Goal: Task Accomplishment & Management: Complete application form

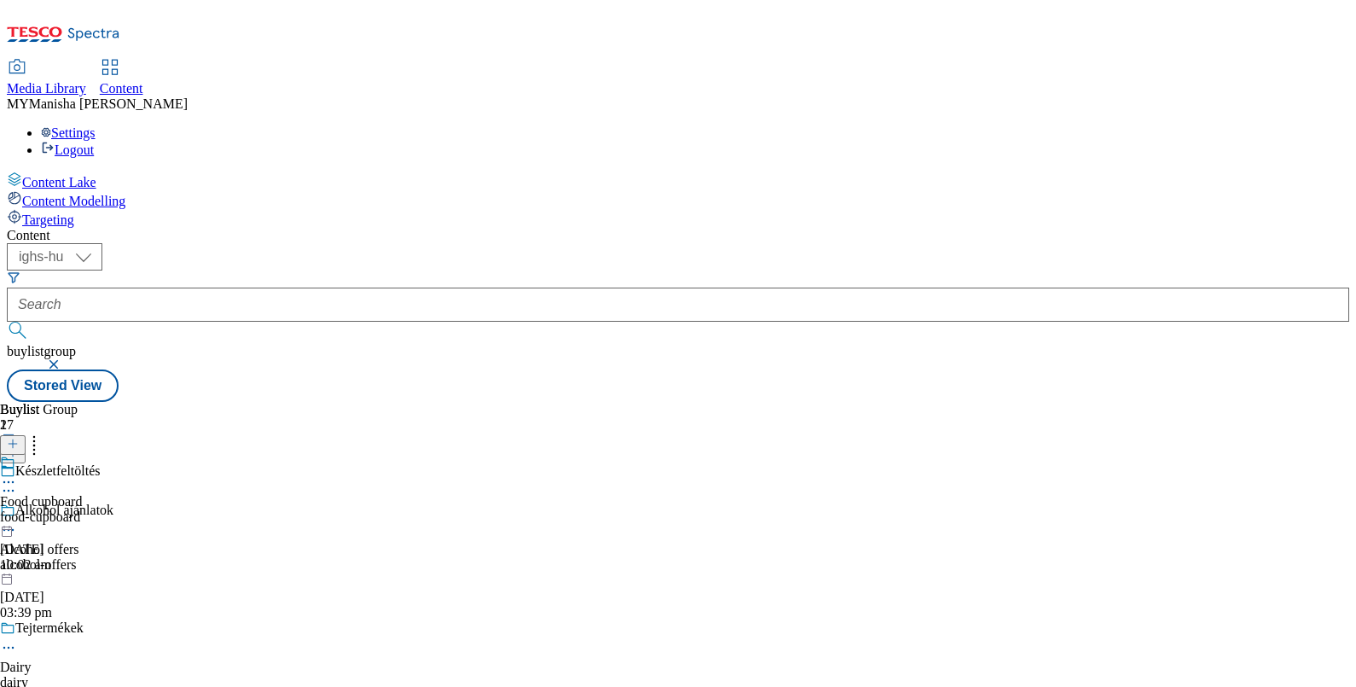
select select "ighs-sk"
click at [102, 243] on select "ighs-cz ighs-hu ighs-sk" at bounding box center [55, 256] width 96 height 27
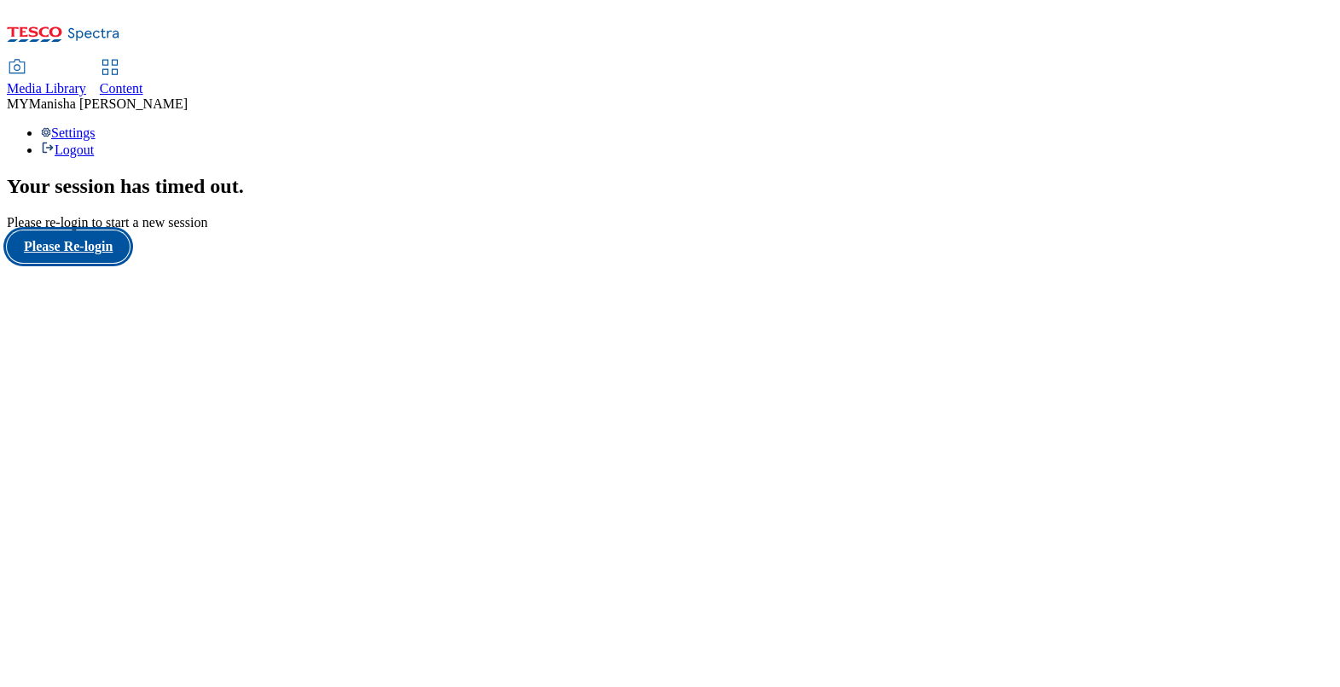
click at [83, 263] on button "Please Re-login" at bounding box center [68, 246] width 123 height 32
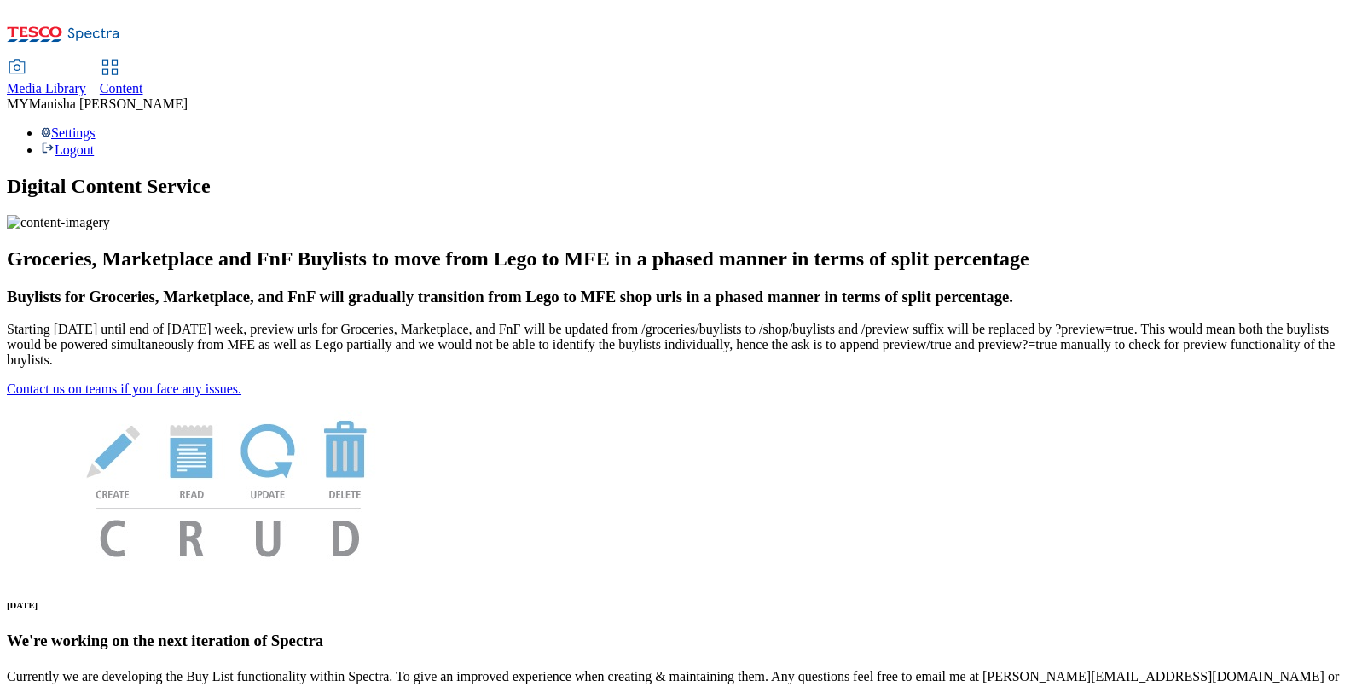
click at [143, 81] on div "Content" at bounding box center [121, 88] width 43 height 15
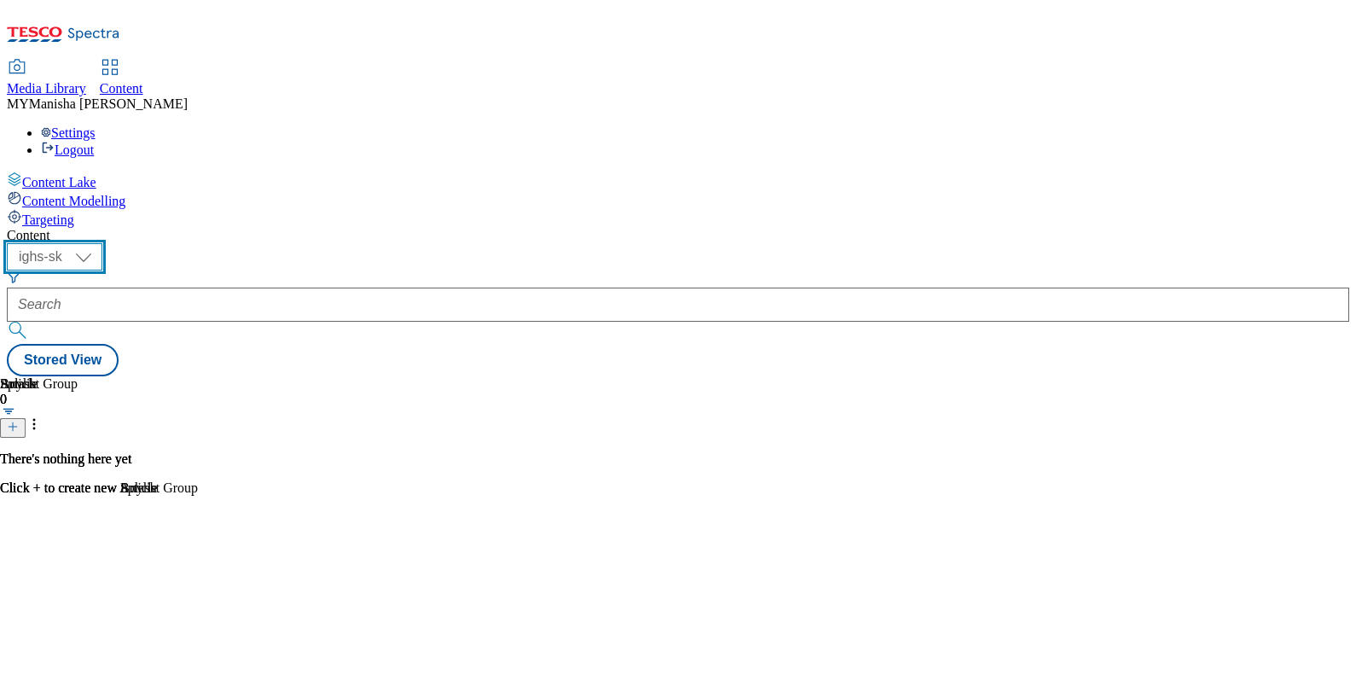
click at [102, 243] on select "ighs-cz ighs-hu ighs-sk" at bounding box center [55, 256] width 96 height 27
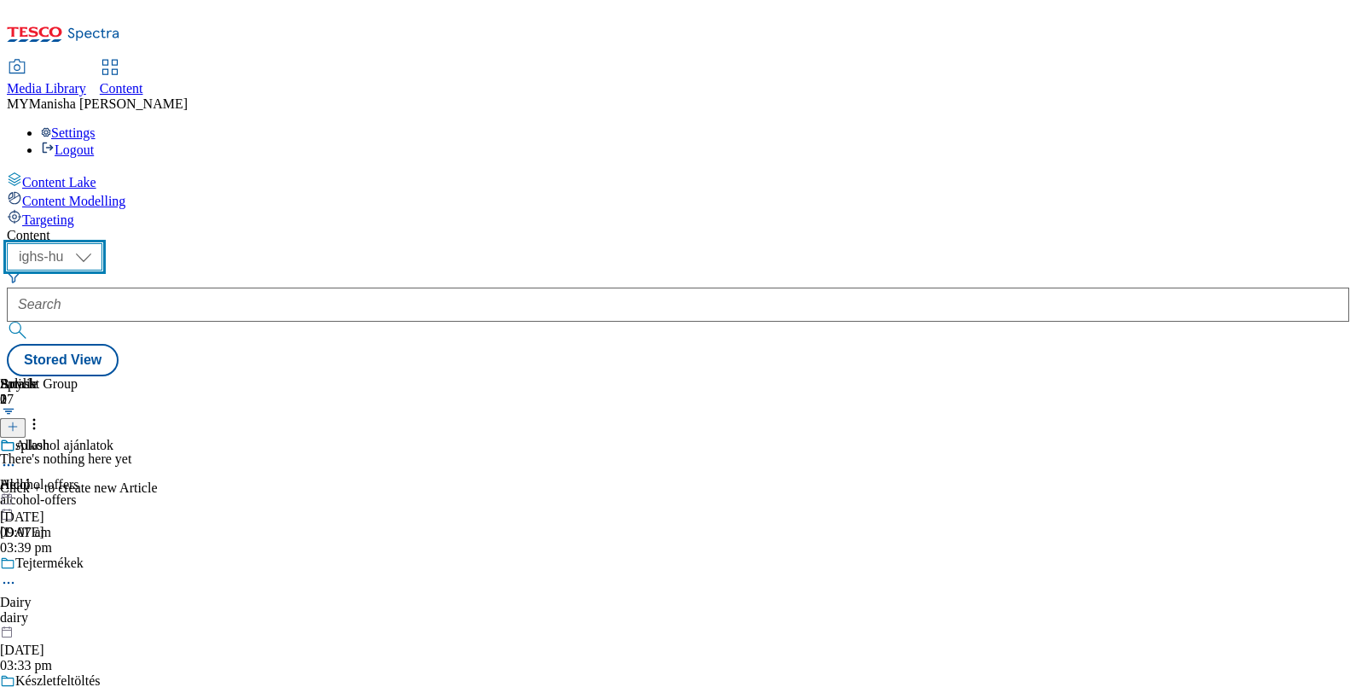
click at [102, 243] on select "ighs-cz ighs-hu ighs-sk" at bounding box center [55, 256] width 96 height 27
select select "ighs-sk"
click at [102, 243] on select "ighs-cz ighs-hu ighs-sk" at bounding box center [55, 256] width 96 height 27
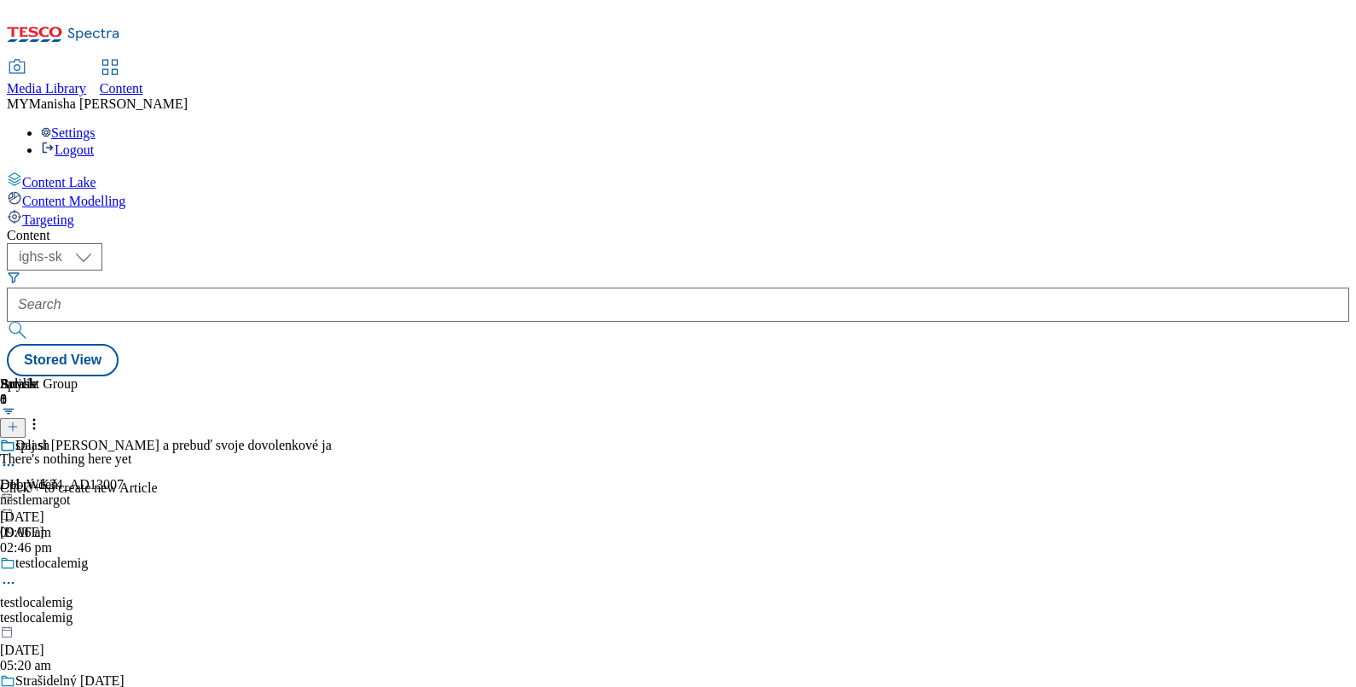
click at [19, 420] on icon at bounding box center [13, 426] width 12 height 12
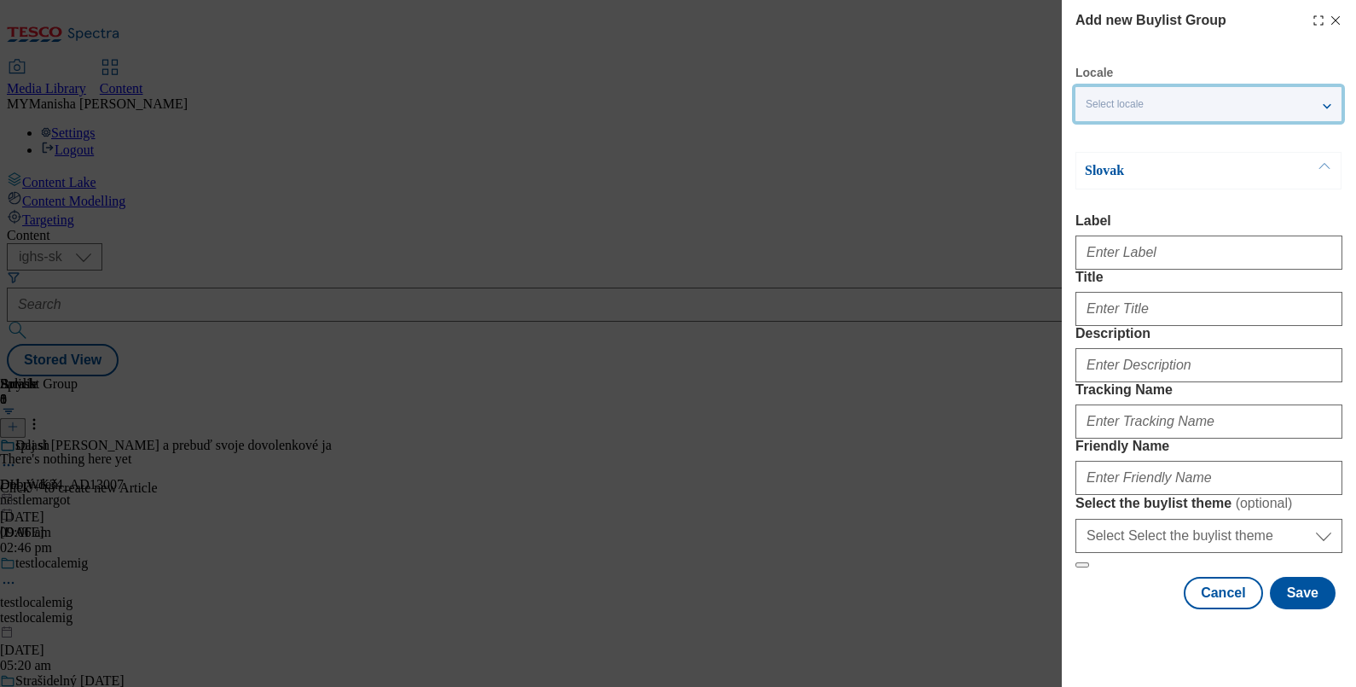
click at [1157, 90] on div "Select locale" at bounding box center [1208, 104] width 266 height 34
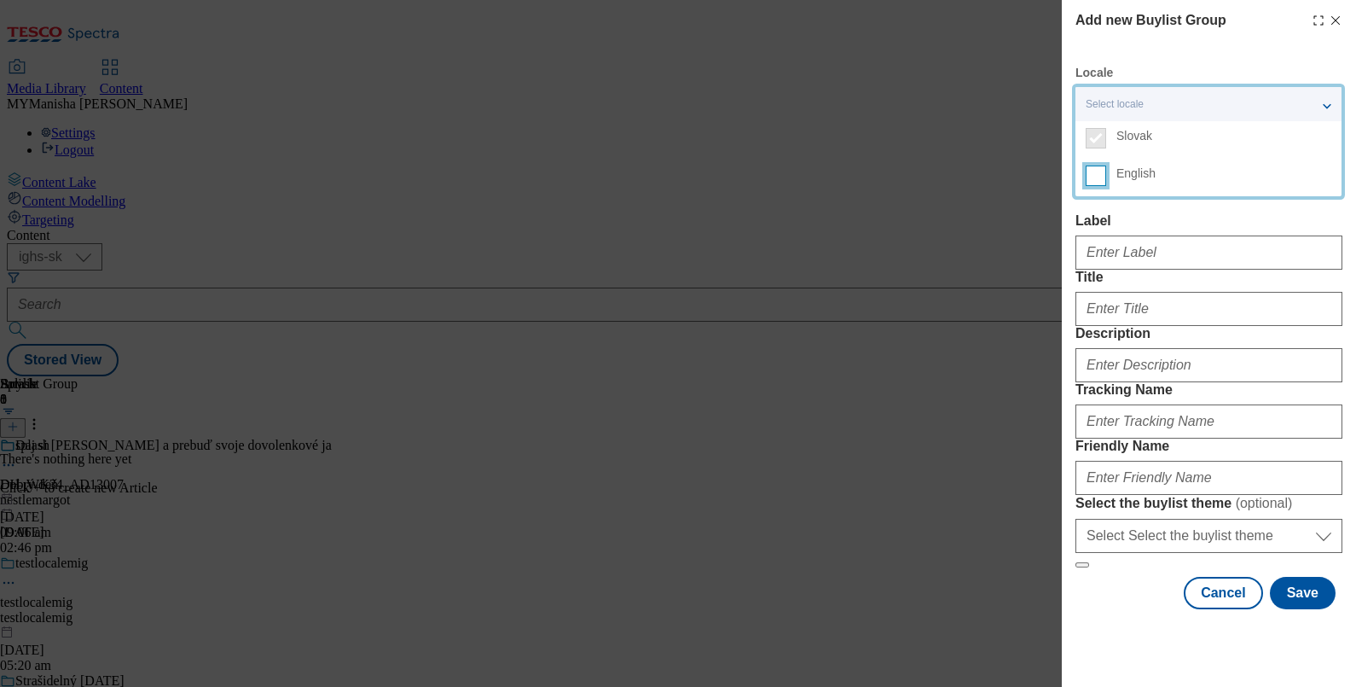
click at [1090, 165] on input "English" at bounding box center [1096, 175] width 20 height 20
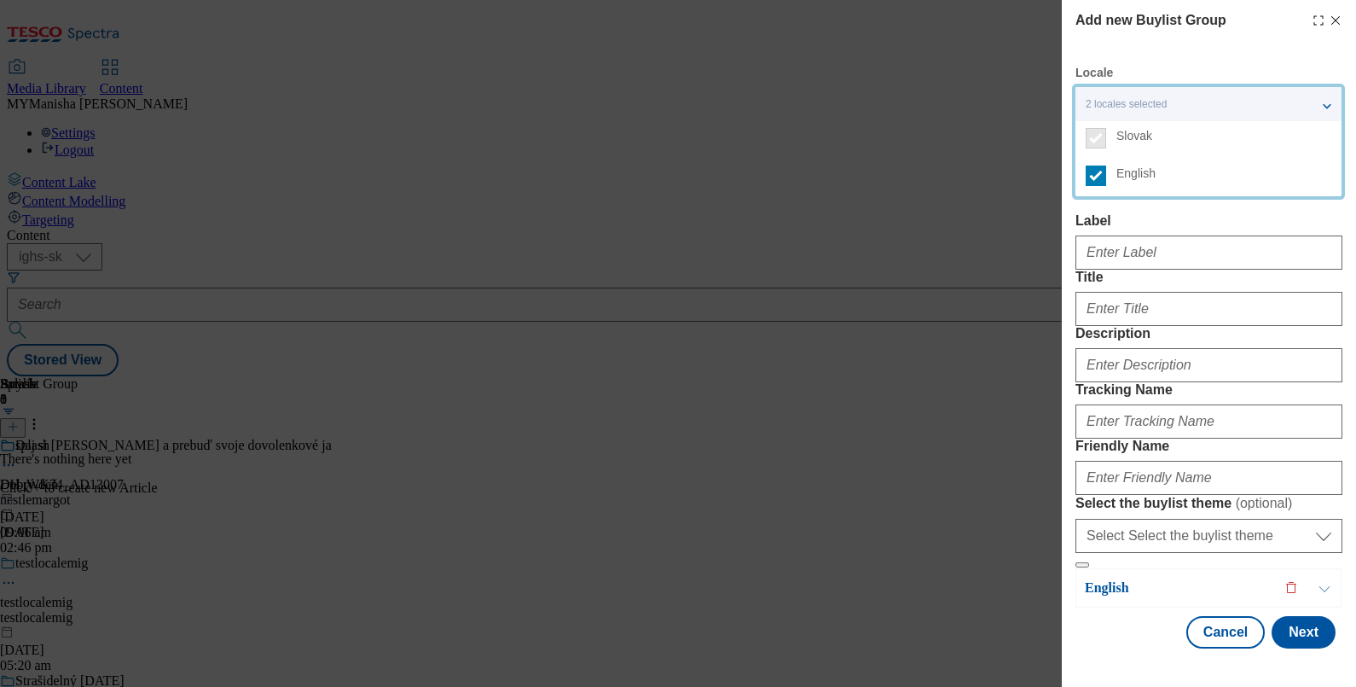
click at [1113, 223] on label "Label" at bounding box center [1208, 220] width 267 height 15
click at [1113, 235] on input "Label" at bounding box center [1208, 252] width 267 height 34
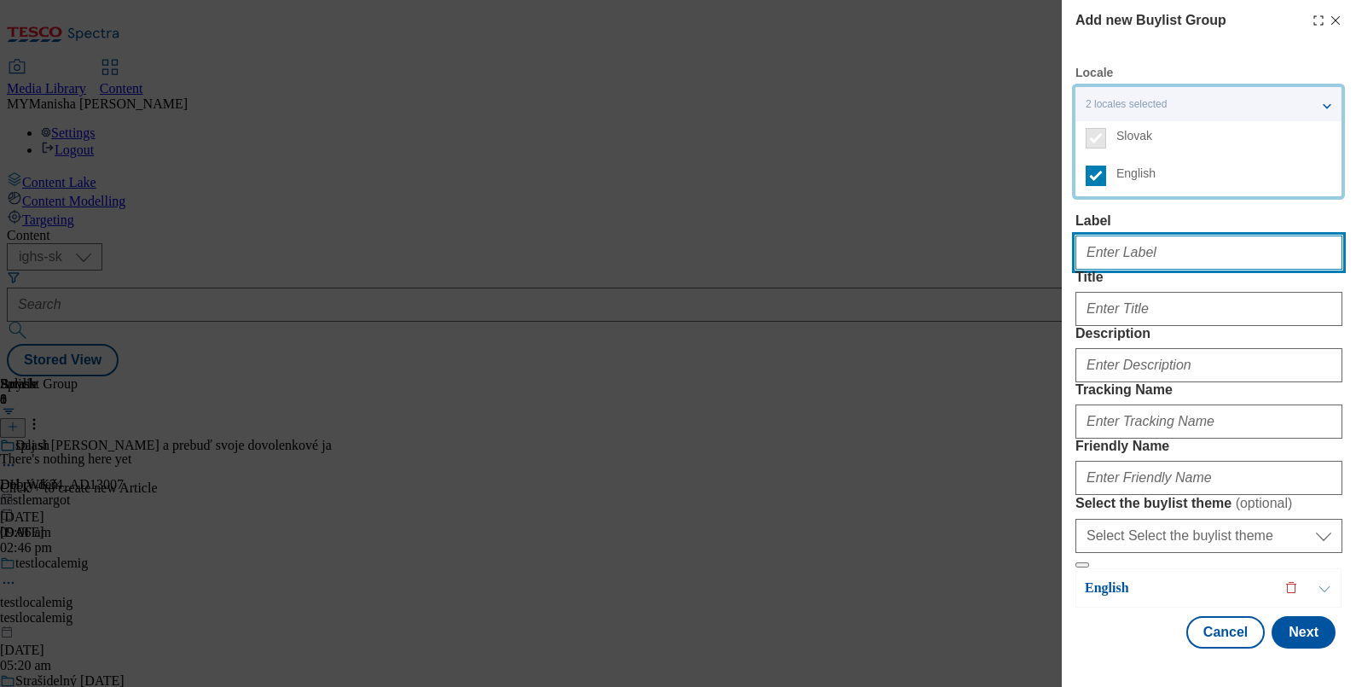
click at [1120, 264] on input "Label" at bounding box center [1208, 252] width 267 height 34
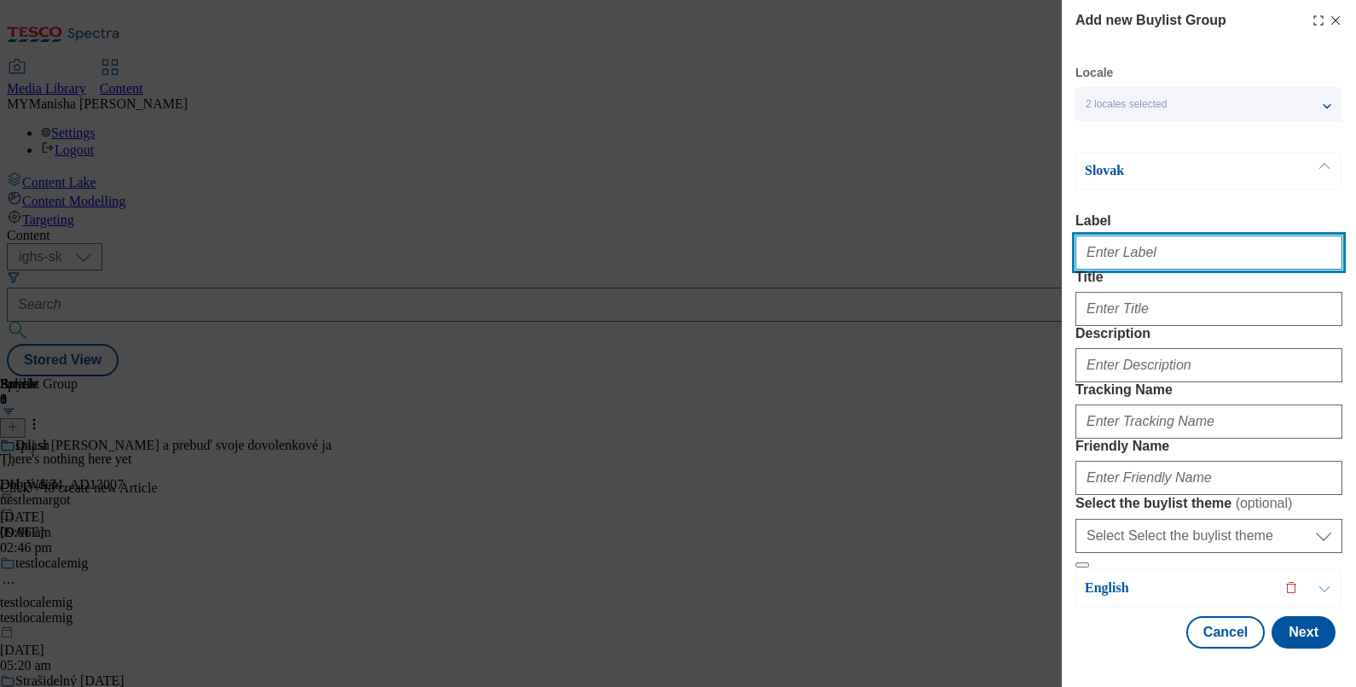
paste input "Bakery"
type input "Bakery"
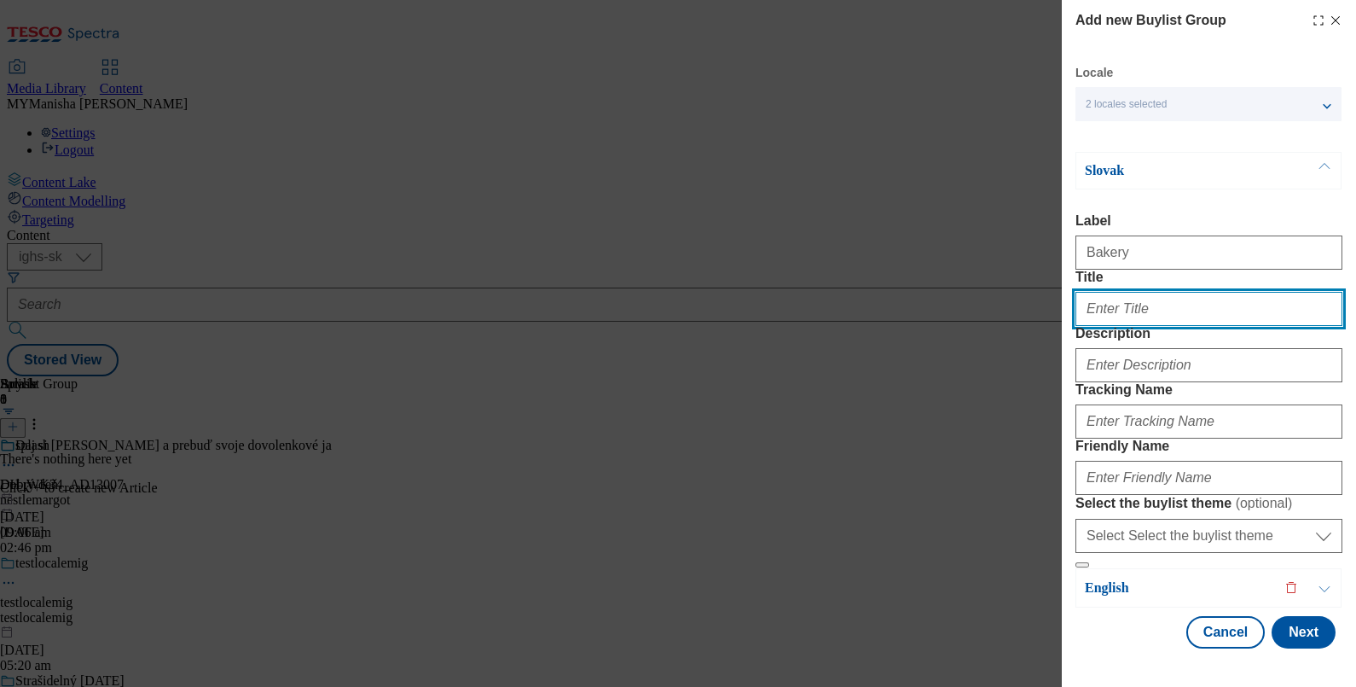
paste input "Pekáreň"
type input "Pekáreň"
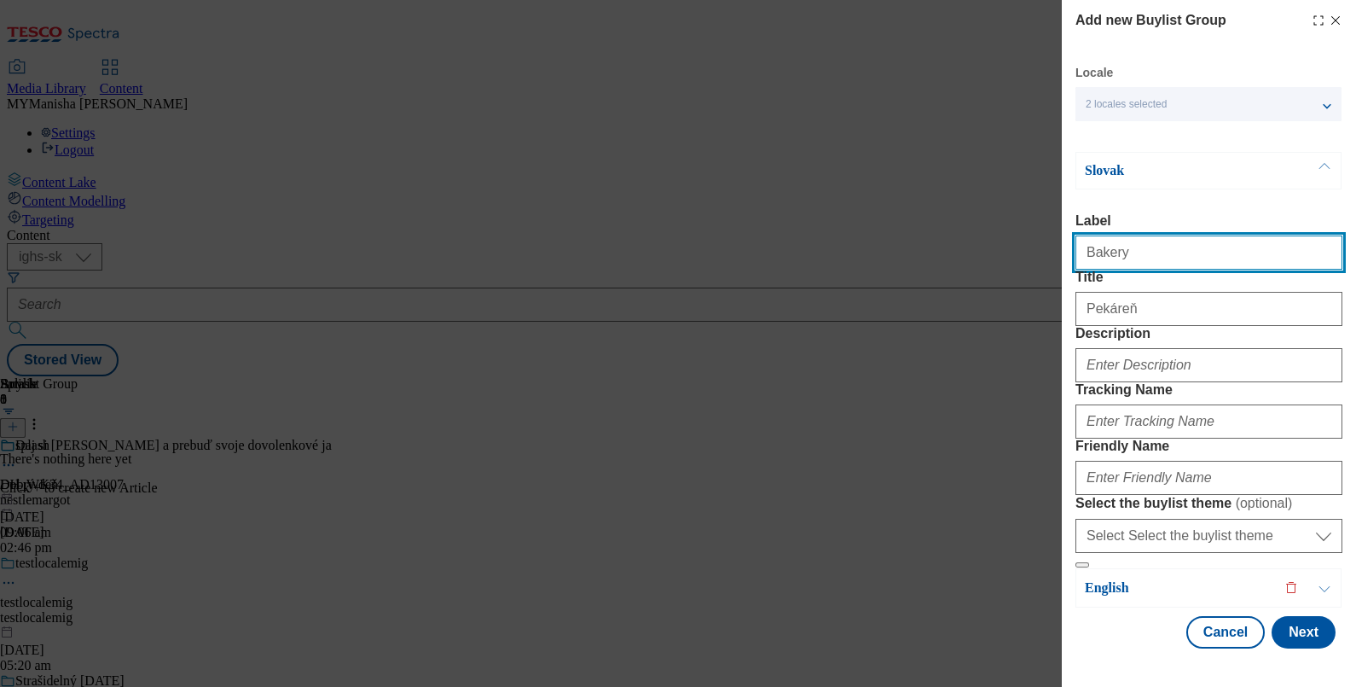
click at [1141, 264] on input "Bakery" at bounding box center [1208, 252] width 267 height 34
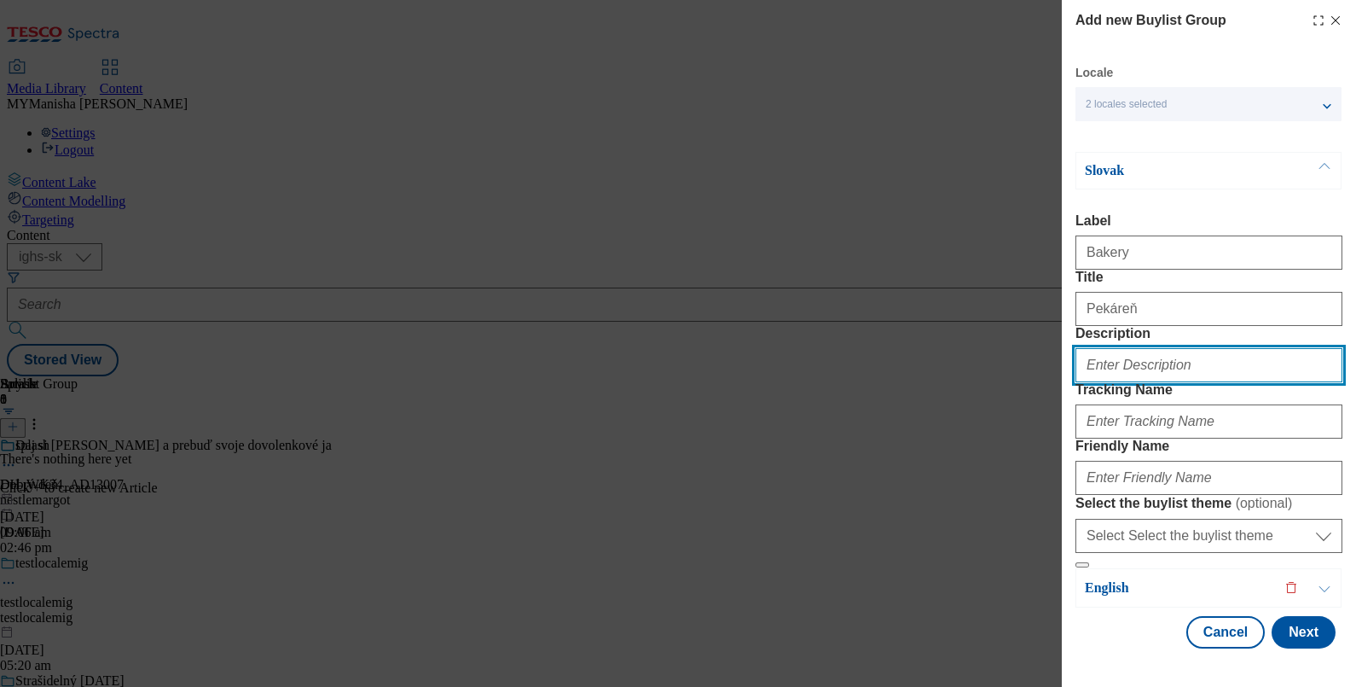
paste input "Bakery"
type input "Bakery"
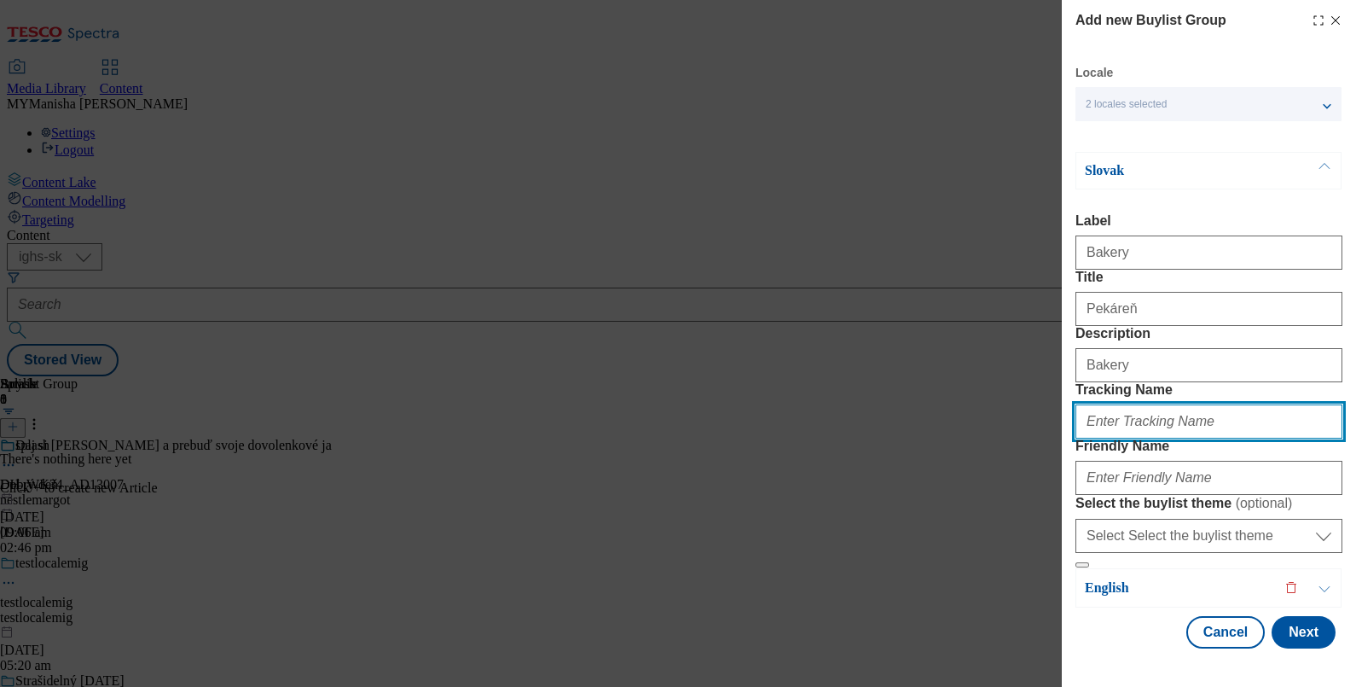
paste input "Bakery"
type input "Bakery"
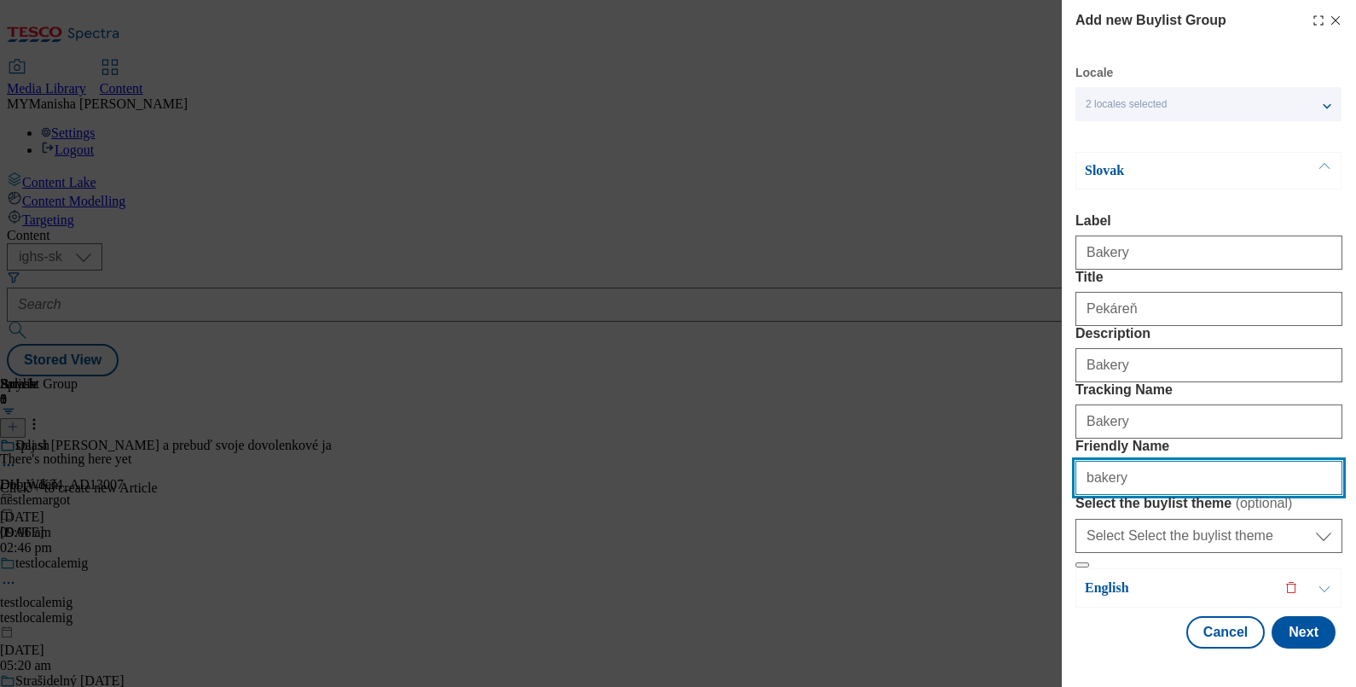
scroll to position [163, 0]
type input "bakery"
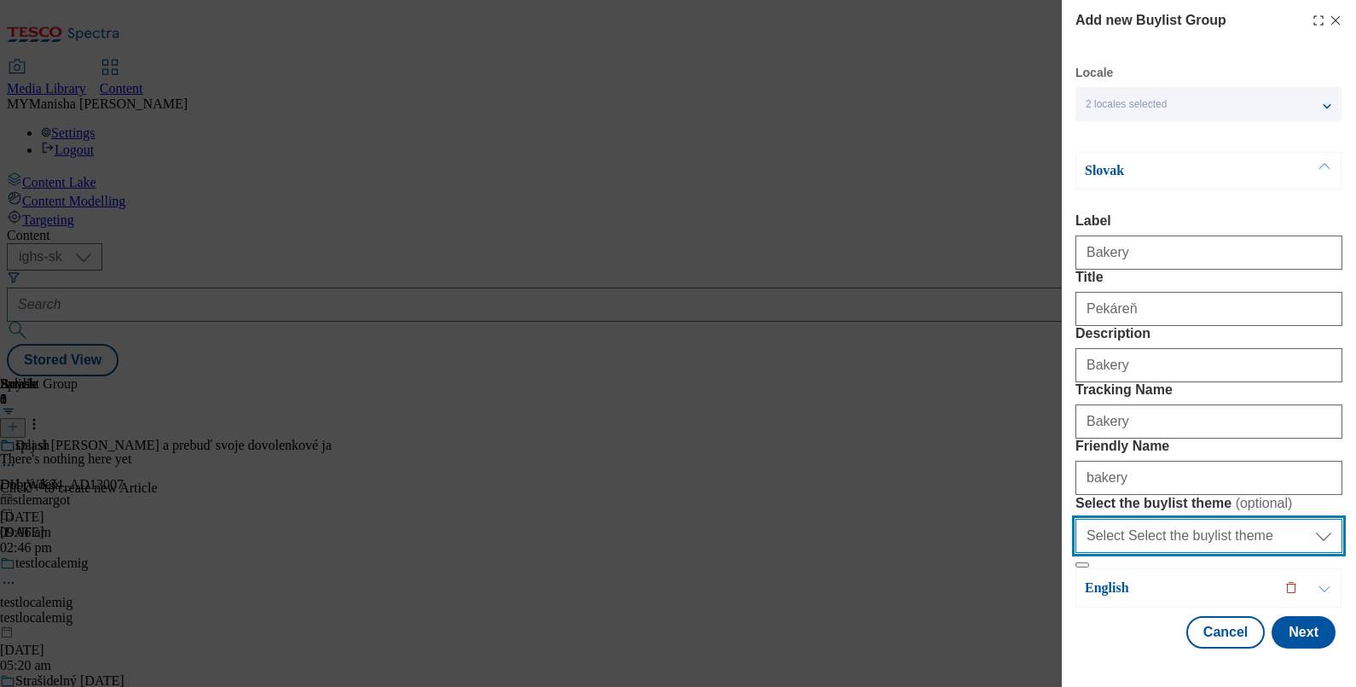
click at [1223, 528] on select "Select Select the buylist theme default fandf" at bounding box center [1208, 536] width 267 height 34
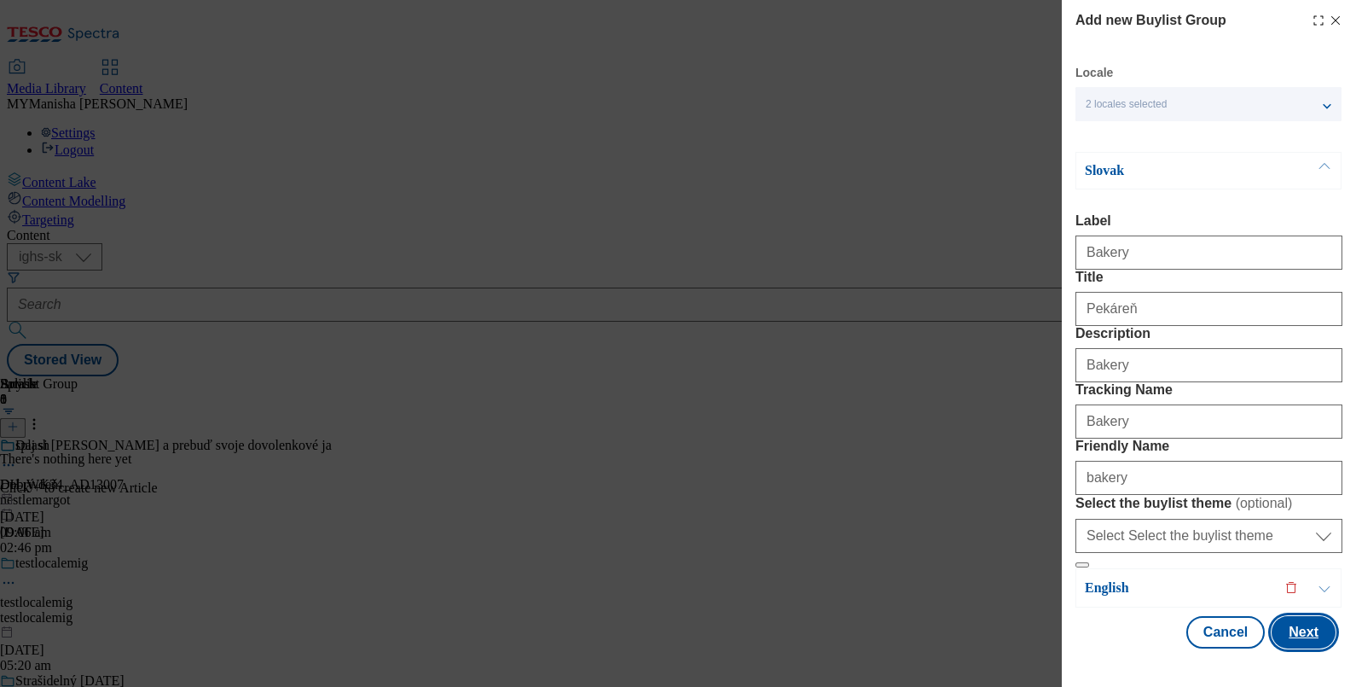
click at [1288, 631] on button "Next" at bounding box center [1304, 632] width 64 height 32
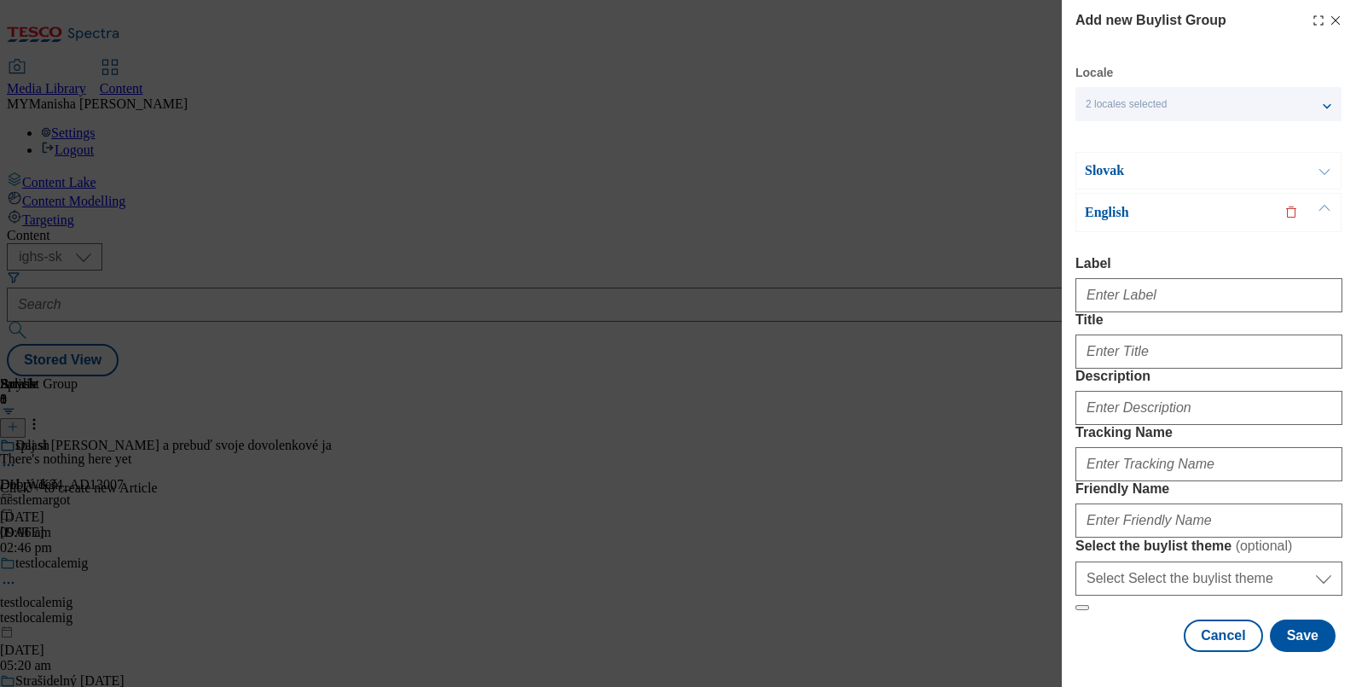
click at [1129, 271] on div "Modal" at bounding box center [1208, 291] width 267 height 41
click at [1138, 278] on input "Label" at bounding box center [1208, 295] width 267 height 34
type input "Bakery"
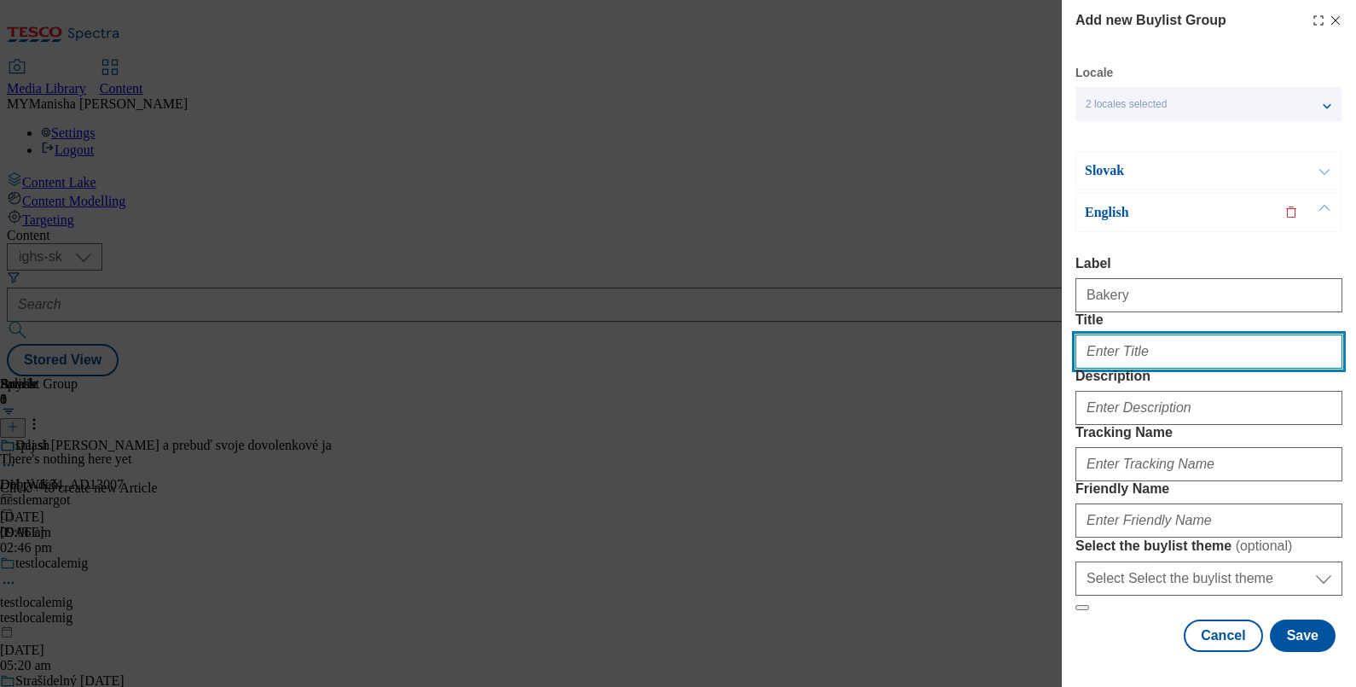
paste input "Bakery"
type input "Bakery"
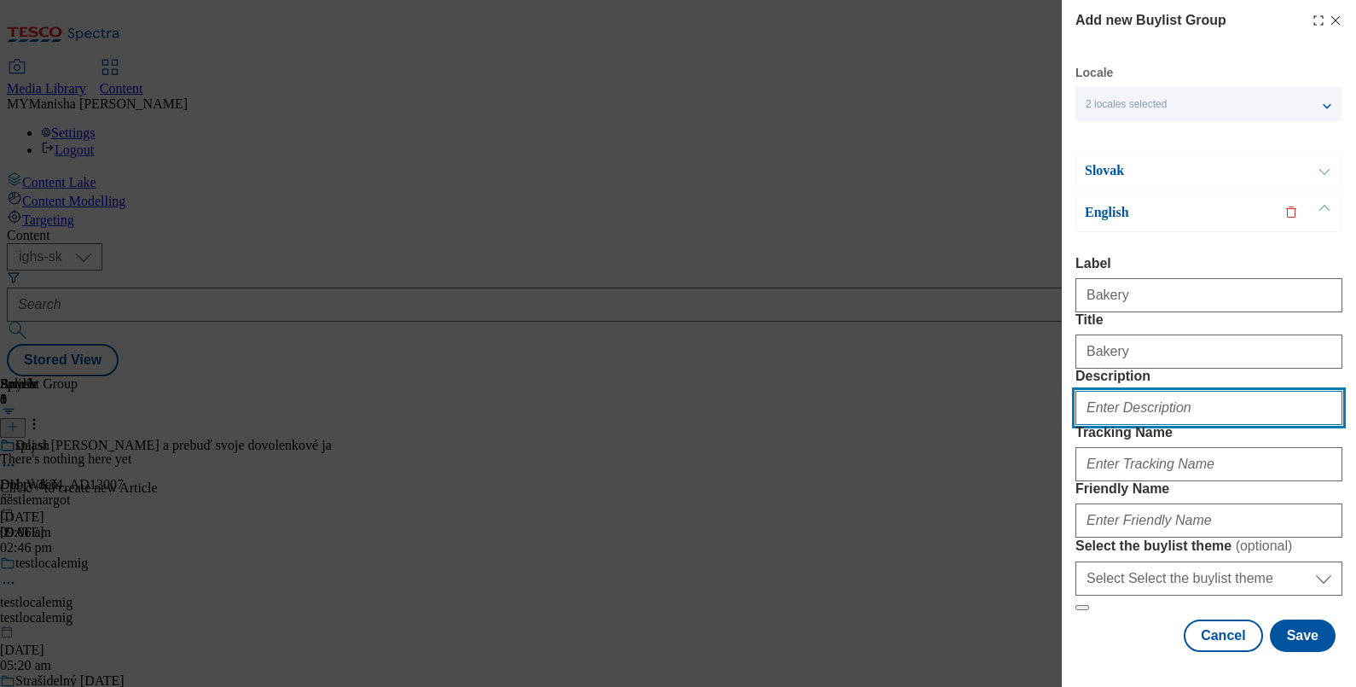
paste input "Bakery"
type input "Bakery"
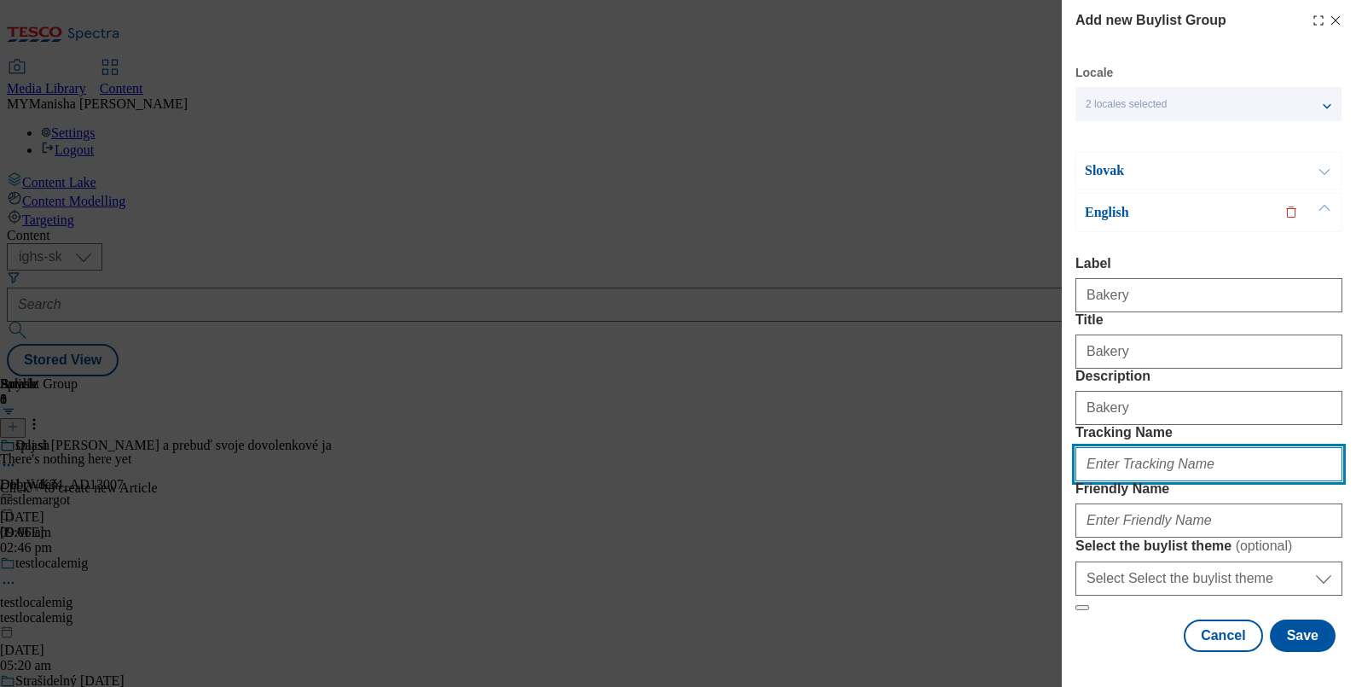
paste input "Bakery"
type input "Bakery"
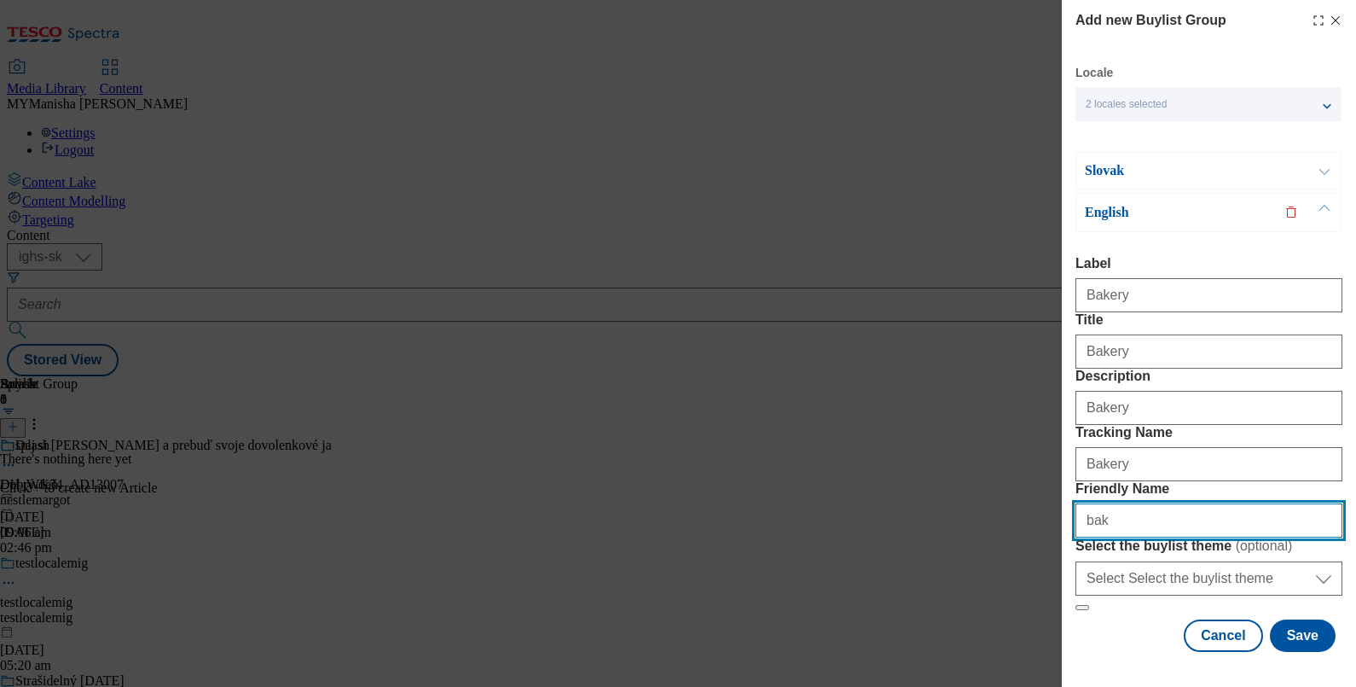
type input "bakery"
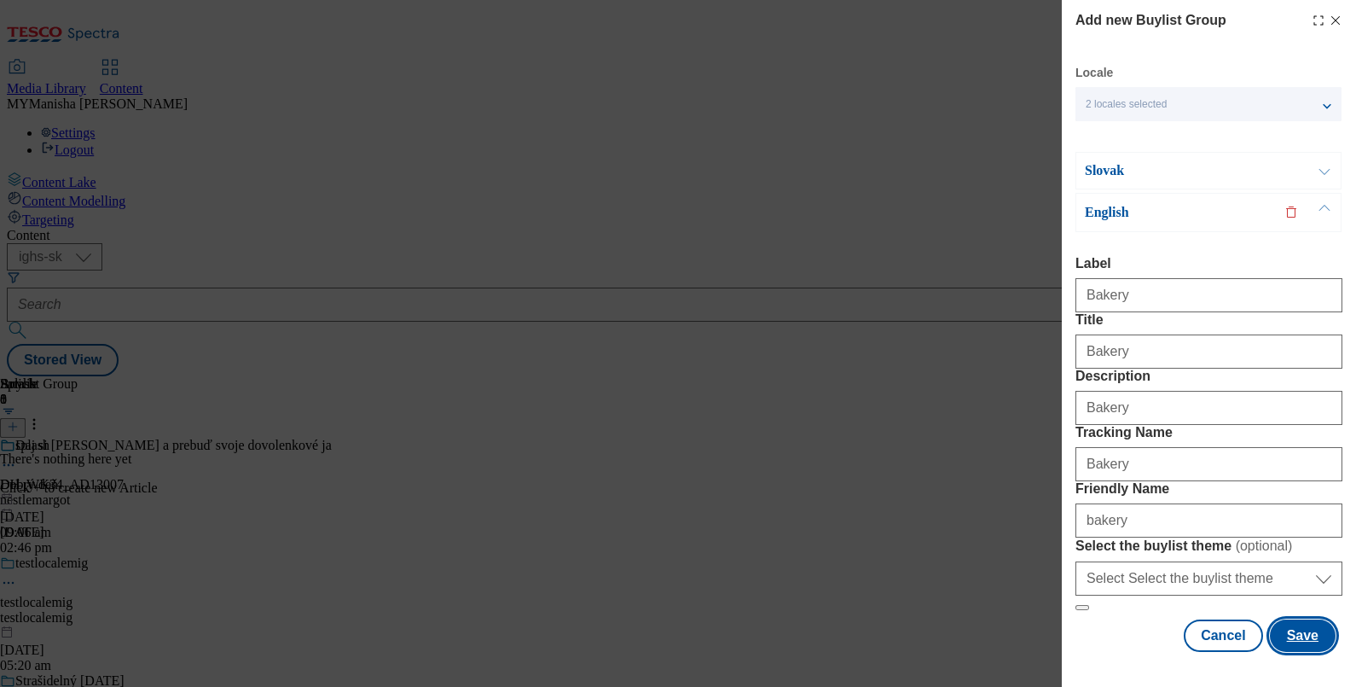
click at [1274, 619] on button "Save" at bounding box center [1303, 635] width 66 height 32
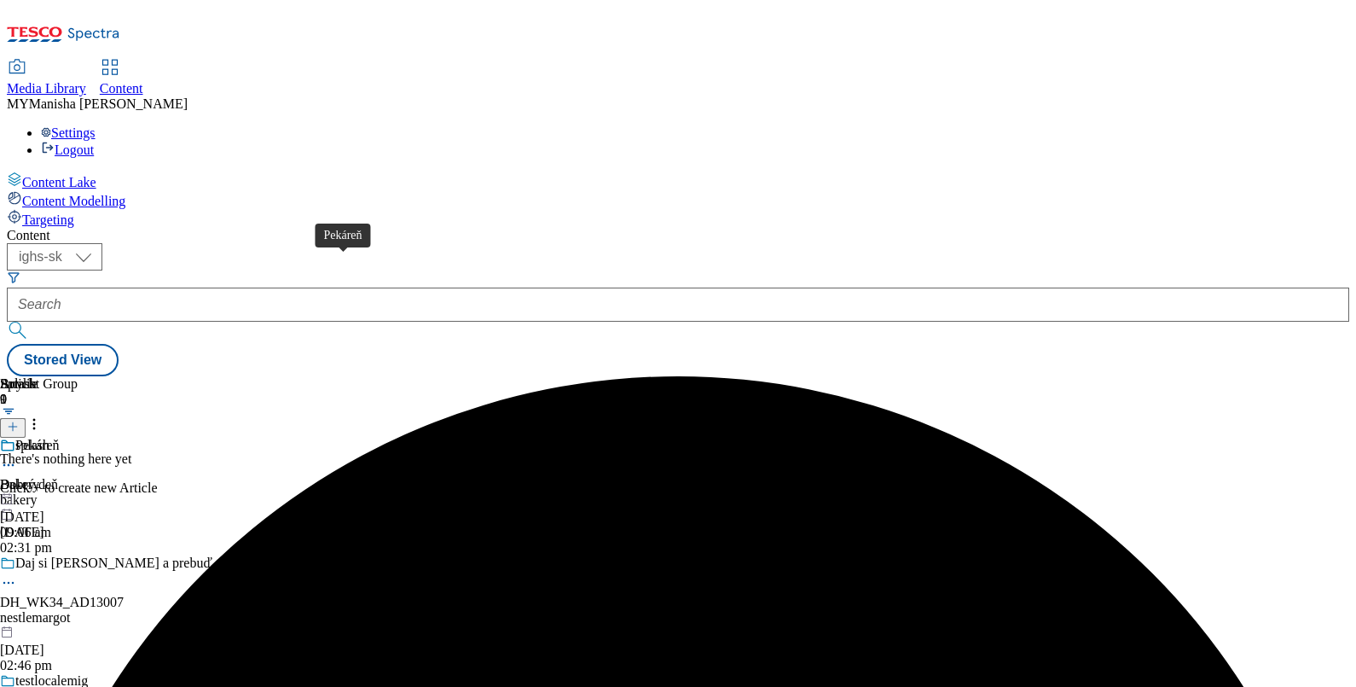
click at [60, 438] on div "Pekáreň" at bounding box center [37, 445] width 44 height 15
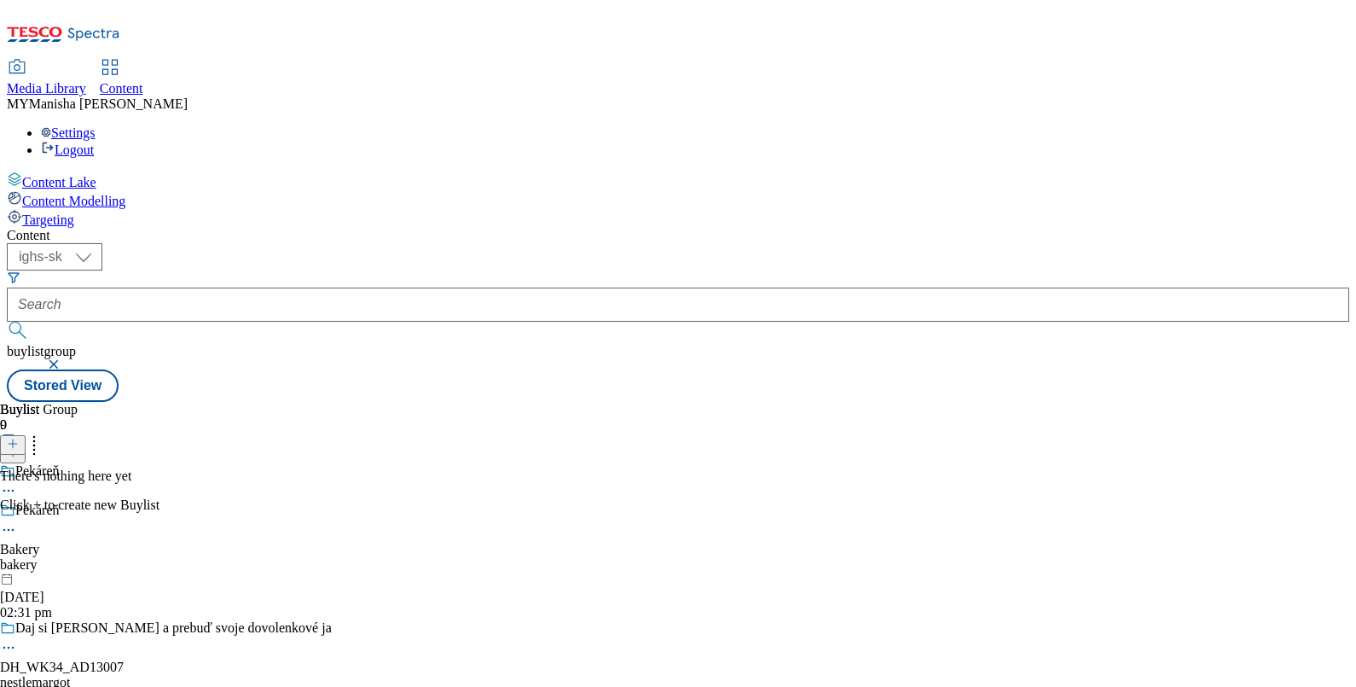
click at [19, 438] on icon at bounding box center [13, 444] width 12 height 12
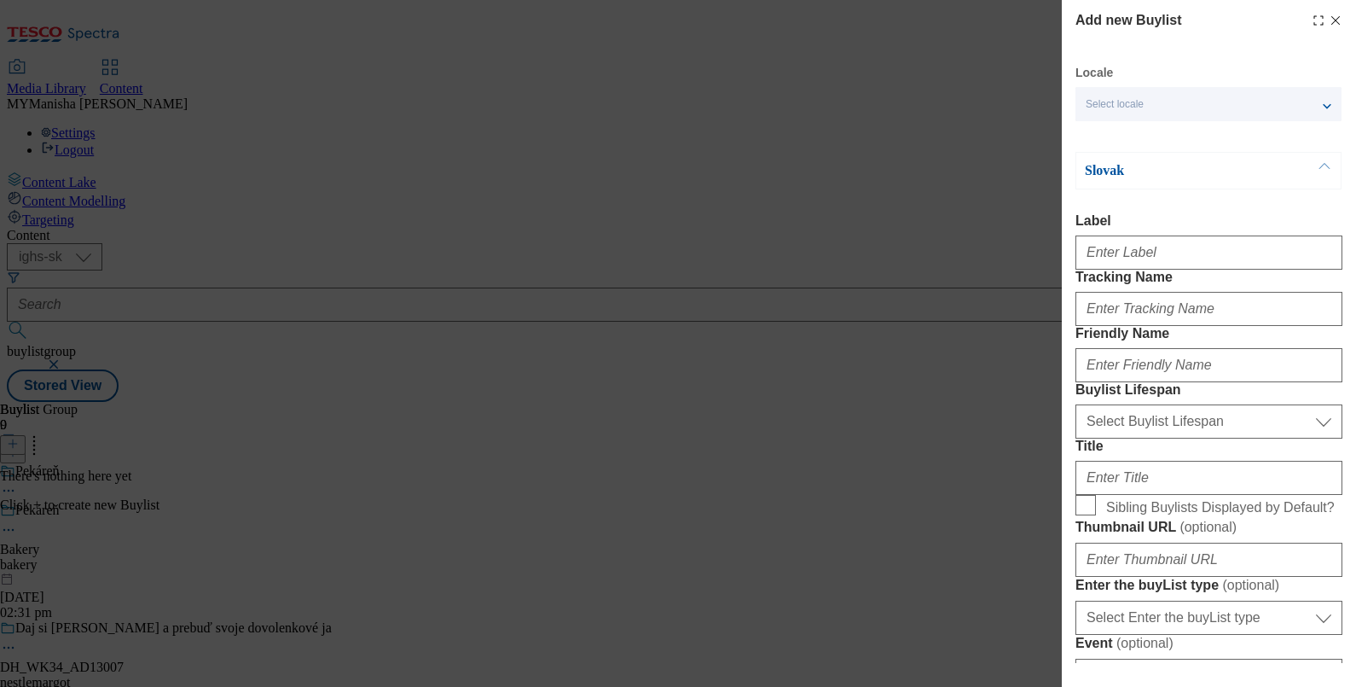
click at [1142, 93] on div "Select locale" at bounding box center [1208, 104] width 266 height 34
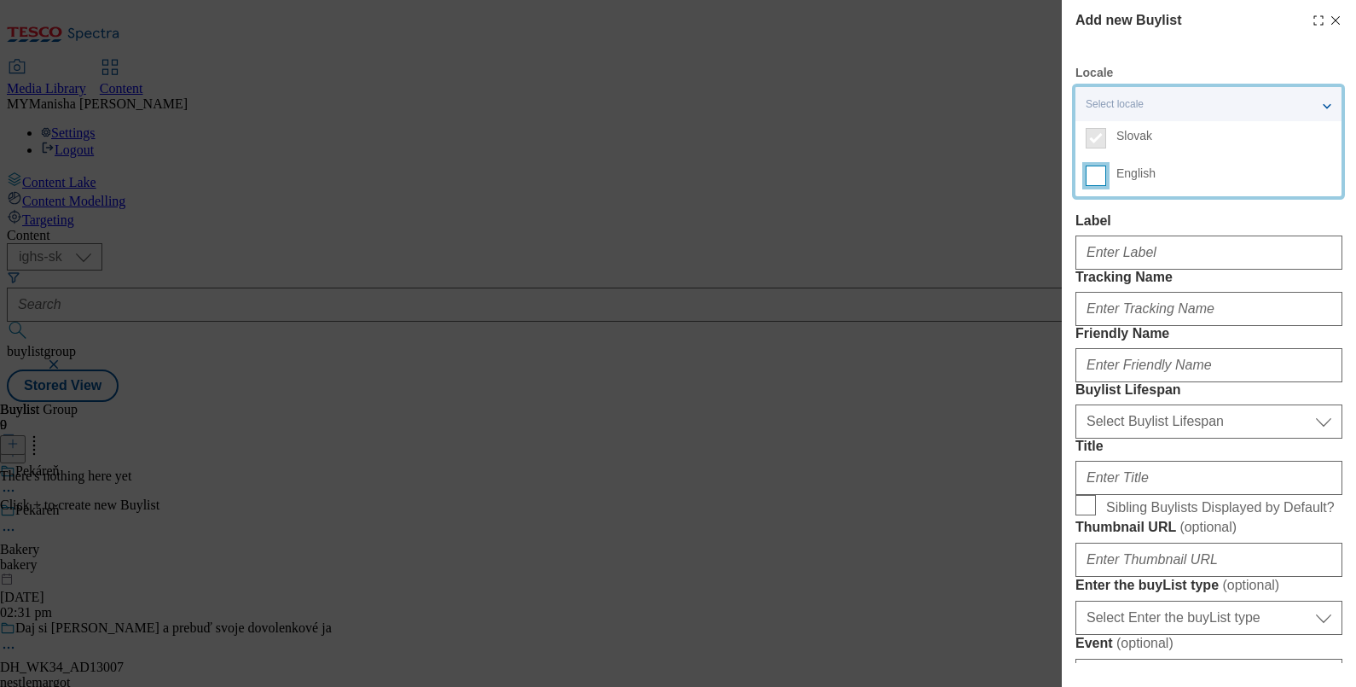
click at [1098, 180] on input "English" at bounding box center [1096, 175] width 20 height 20
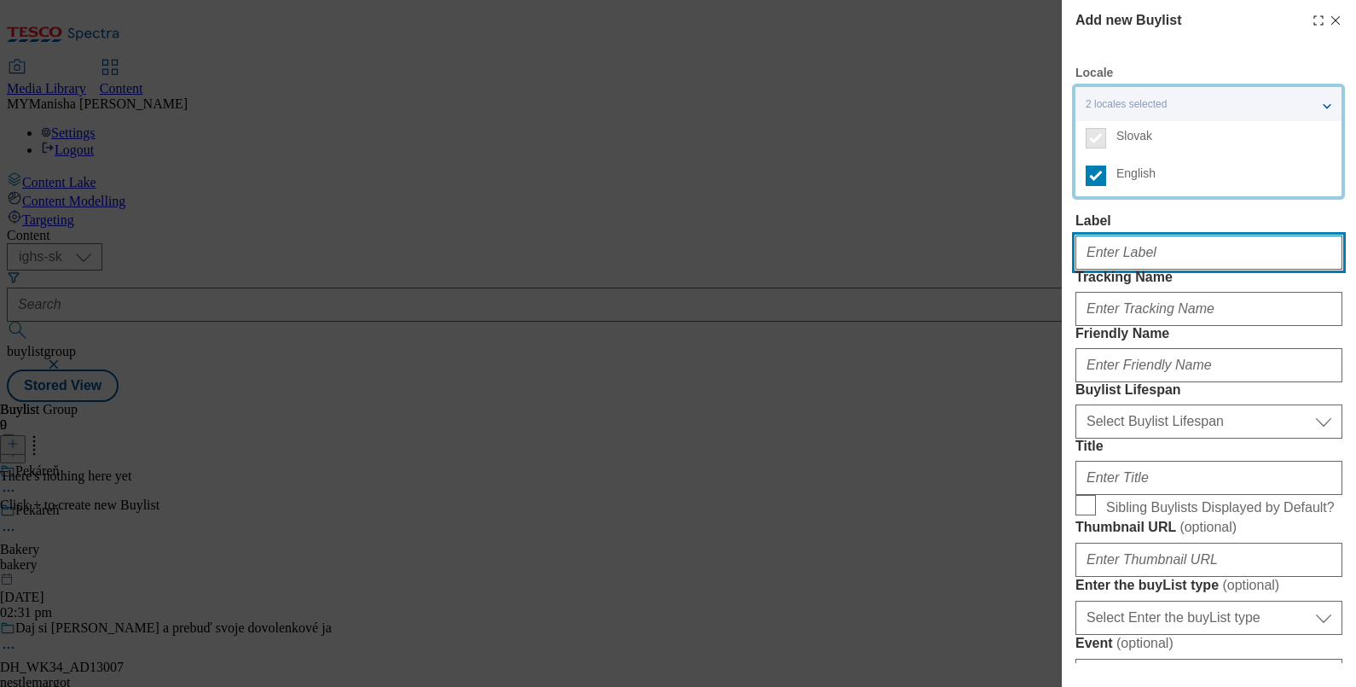
click at [1117, 241] on input "Label" at bounding box center [1208, 252] width 267 height 34
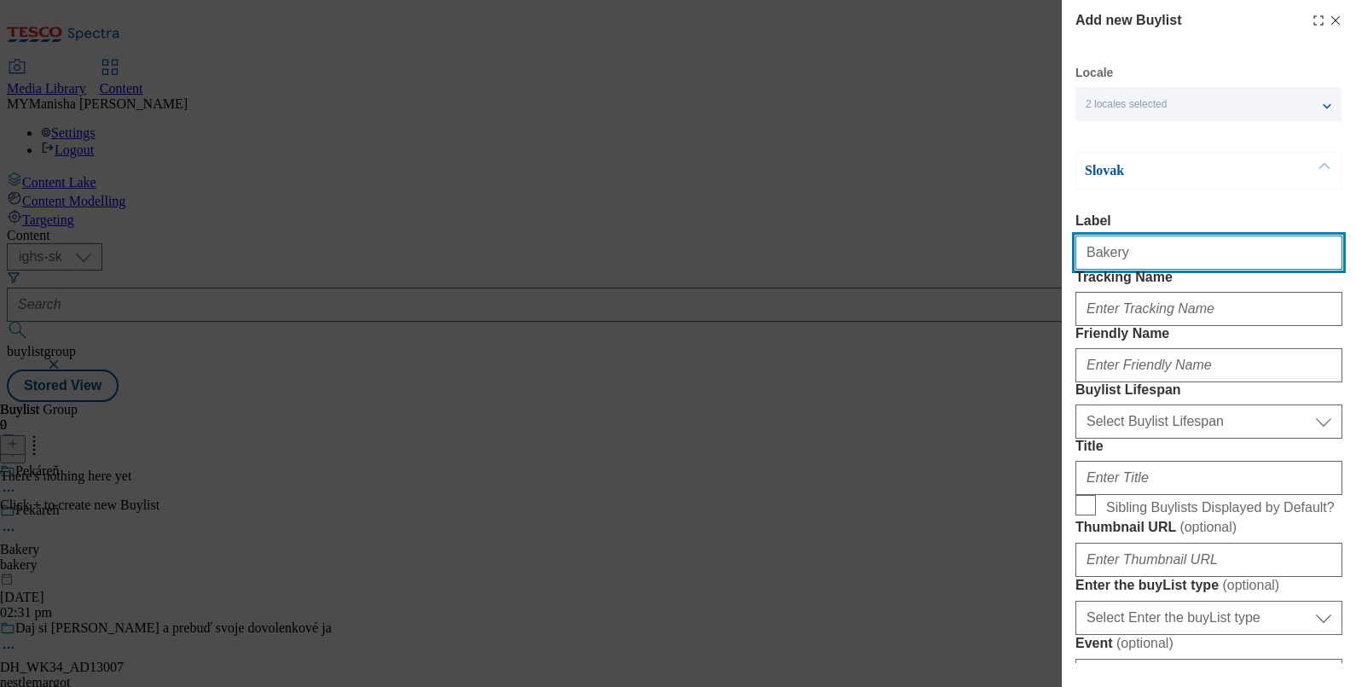
type input "Bakery"
click at [1127, 256] on input "Bakery" at bounding box center [1208, 252] width 267 height 34
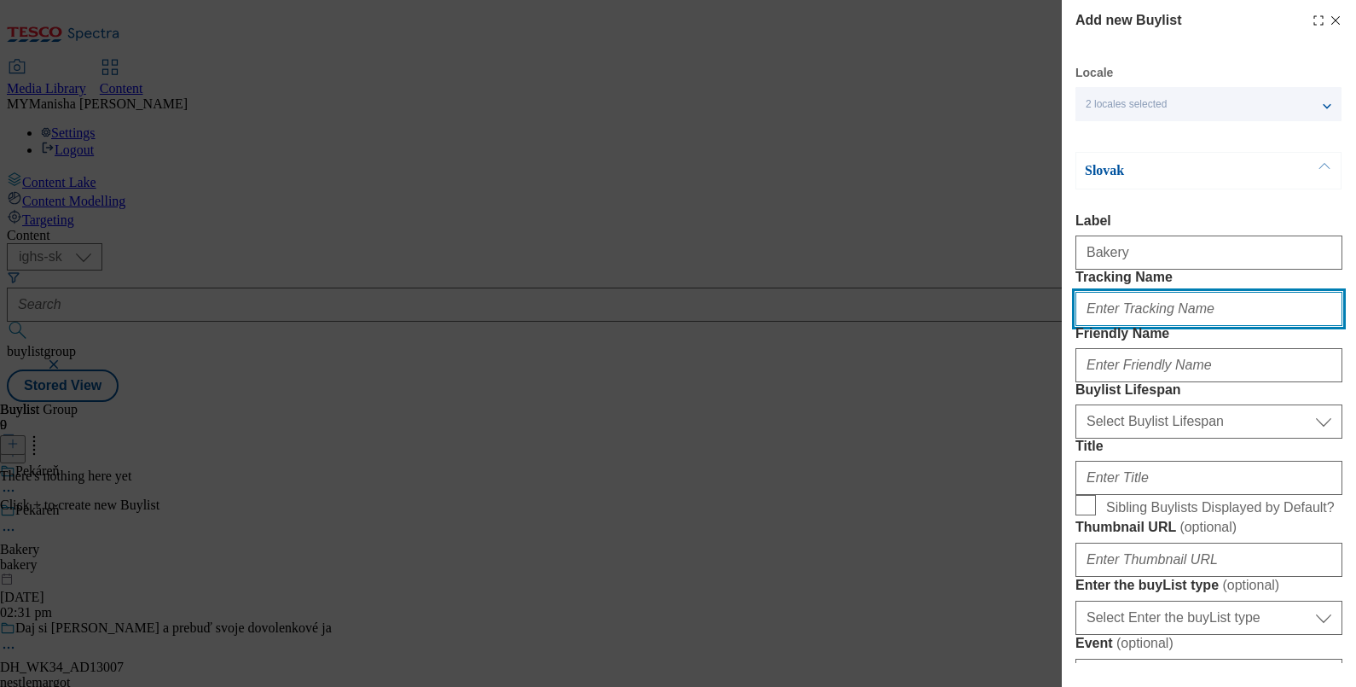
paste input "Bakery"
type input "Bakery"
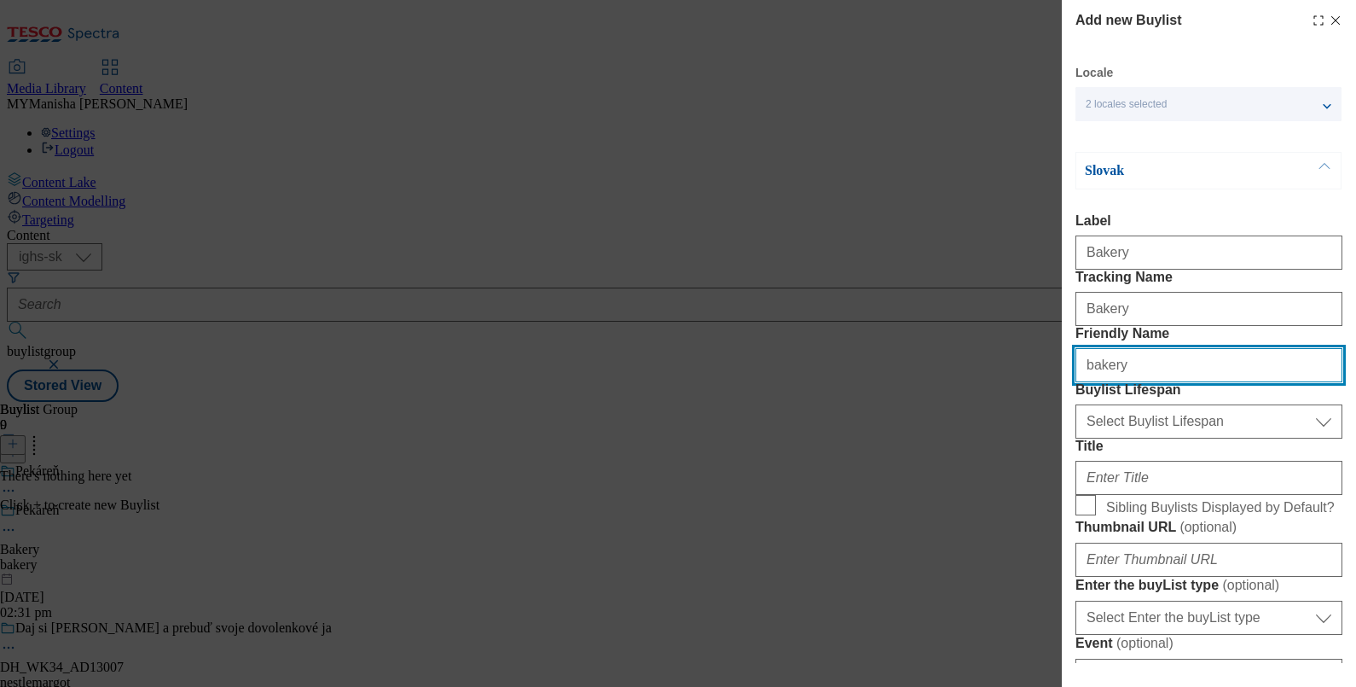
type input "bakery"
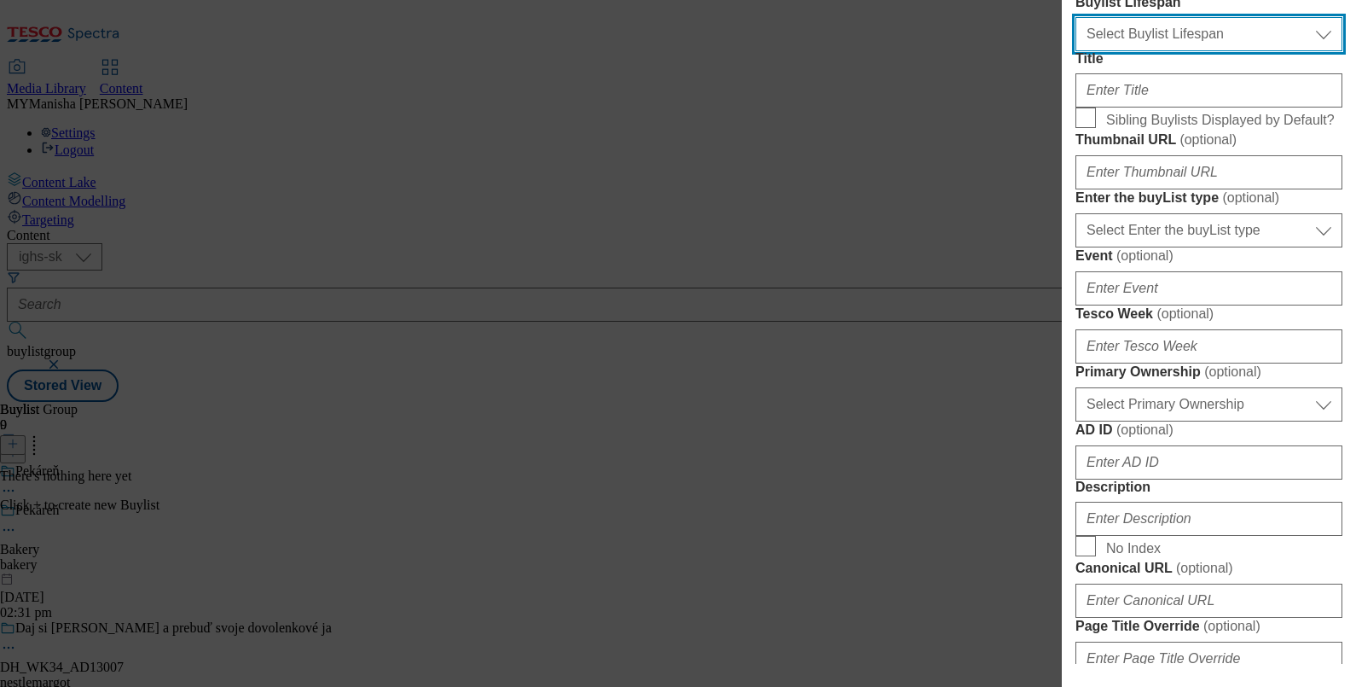
scroll to position [443, 0]
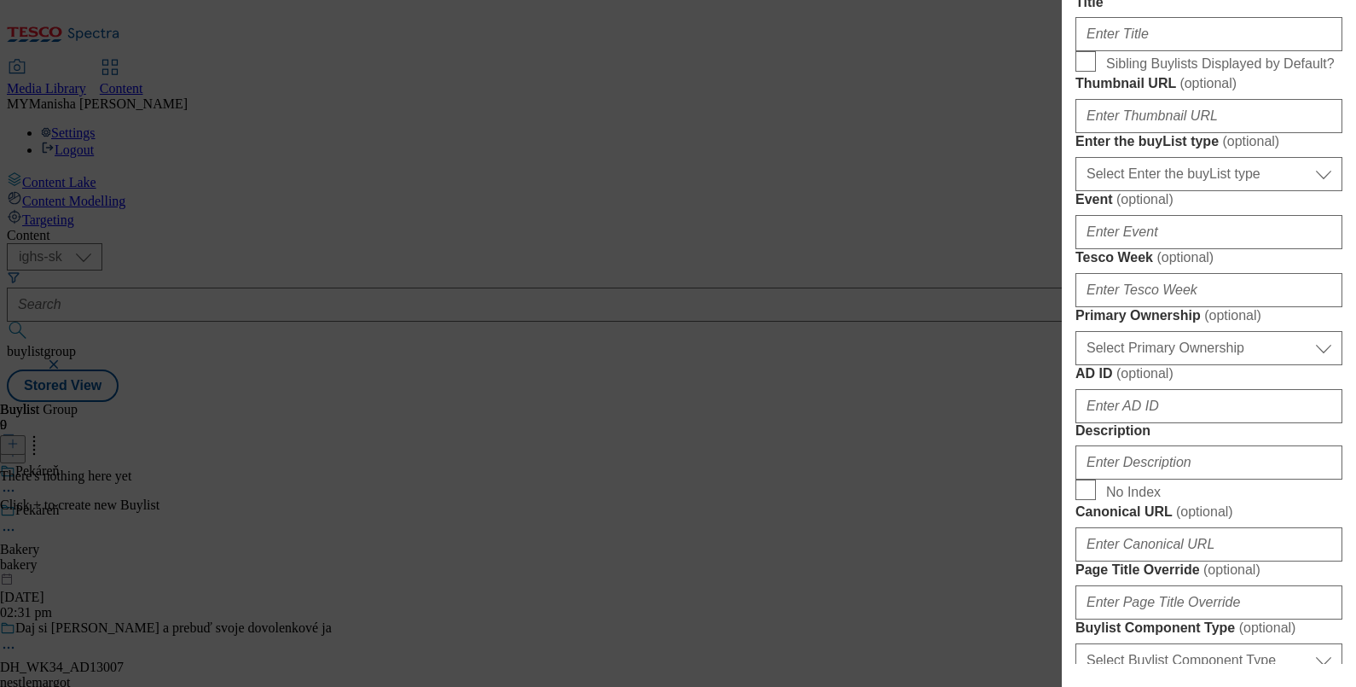
select select "evergreen"
click at [1118, 51] on input "Title" at bounding box center [1208, 34] width 267 height 34
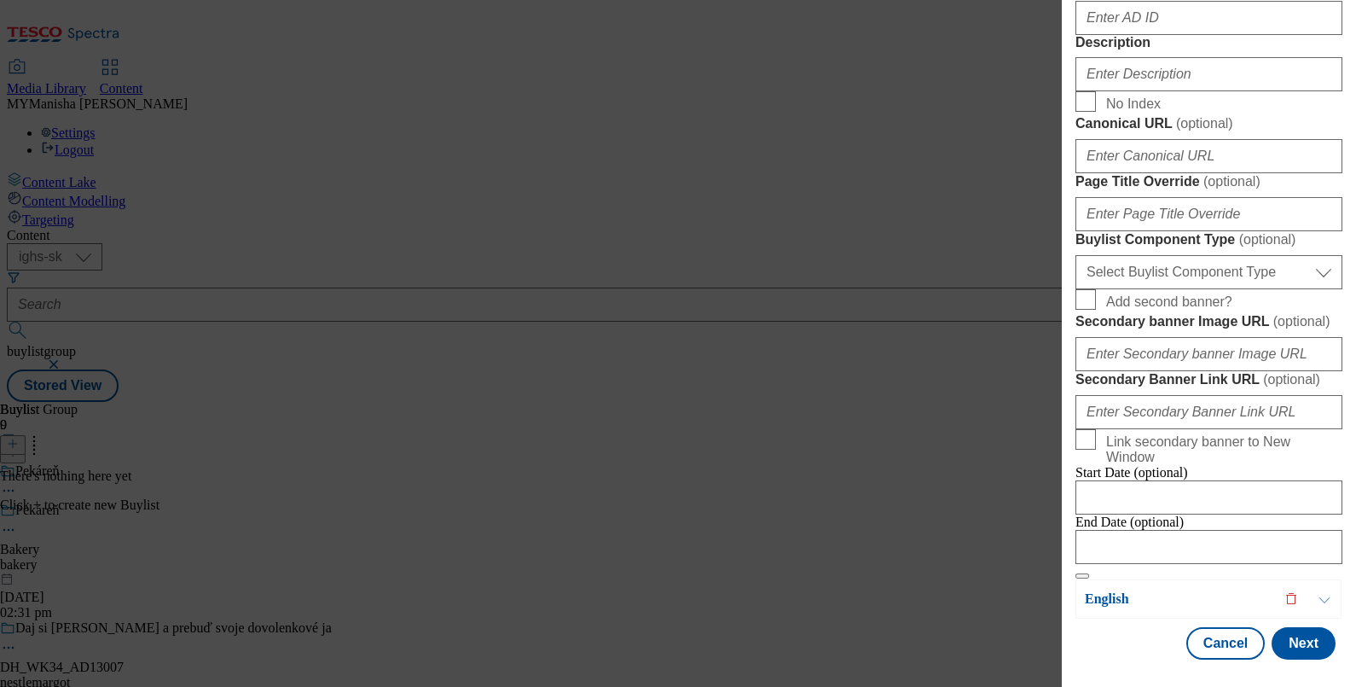
scroll to position [859, 0]
click at [1126, 91] on input "Description" at bounding box center [1208, 74] width 267 height 34
paste input "Bakery"
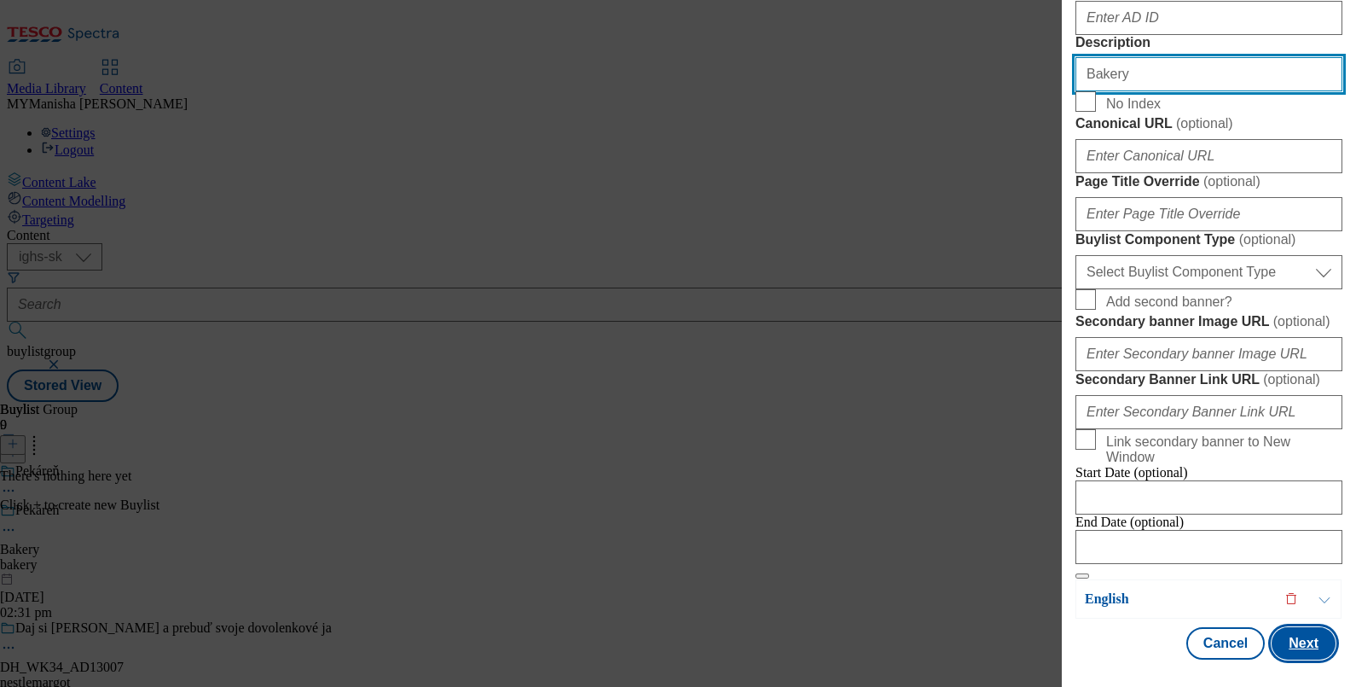
type input "Bakery"
click at [1294, 627] on button "Next" at bounding box center [1304, 643] width 64 height 32
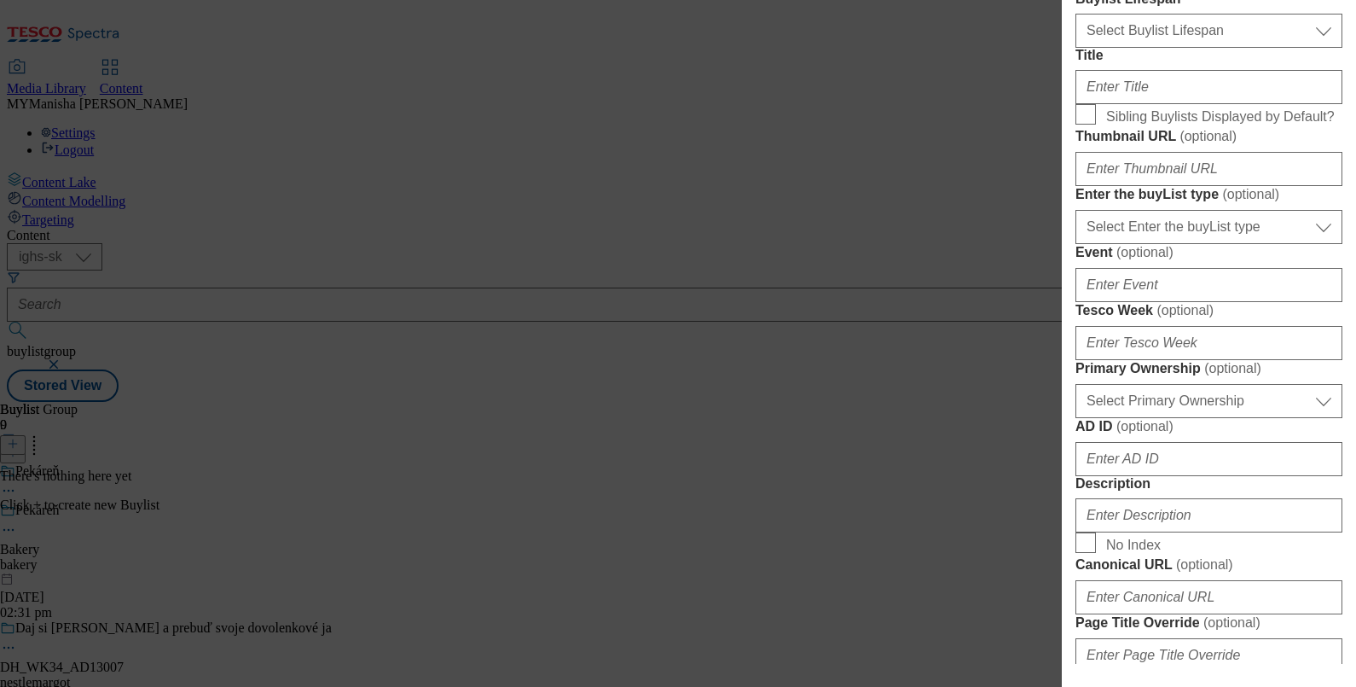
scroll to position [0, 0]
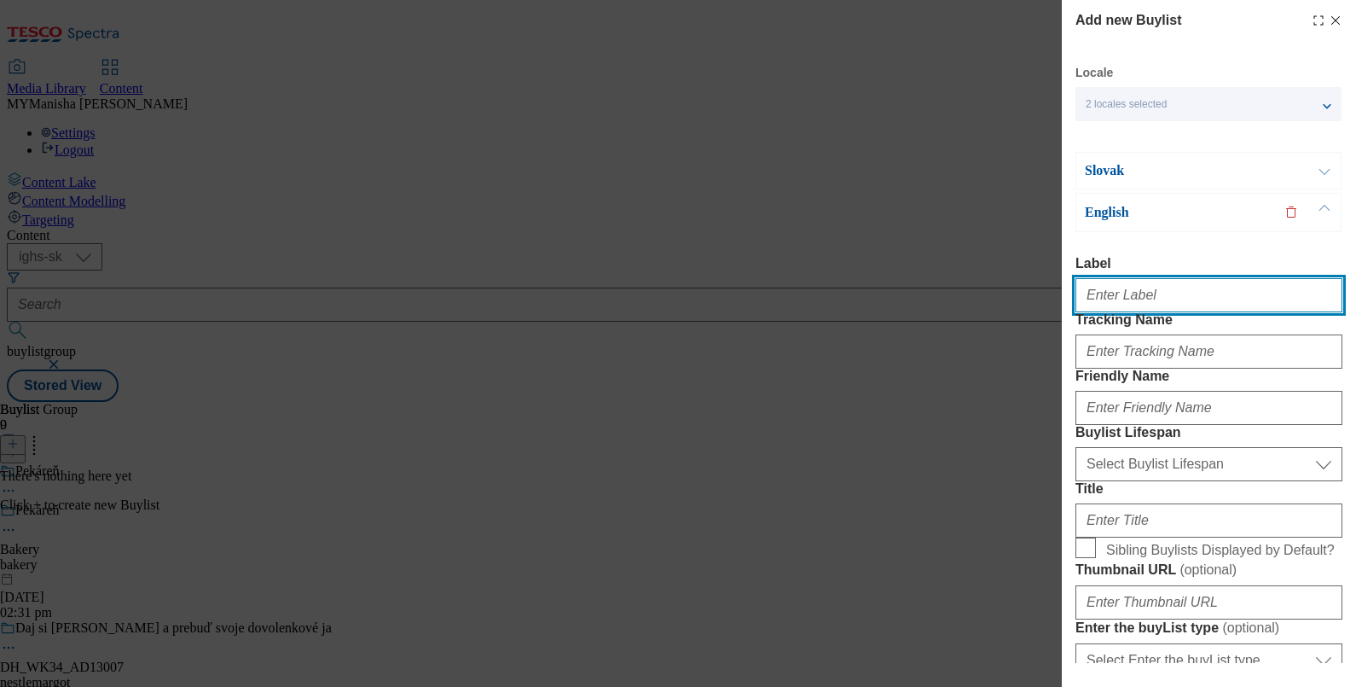
click at [1112, 292] on input "Label" at bounding box center [1208, 295] width 267 height 34
click at [1100, 298] on input "Label" at bounding box center [1208, 295] width 267 height 34
type input "Bakery"
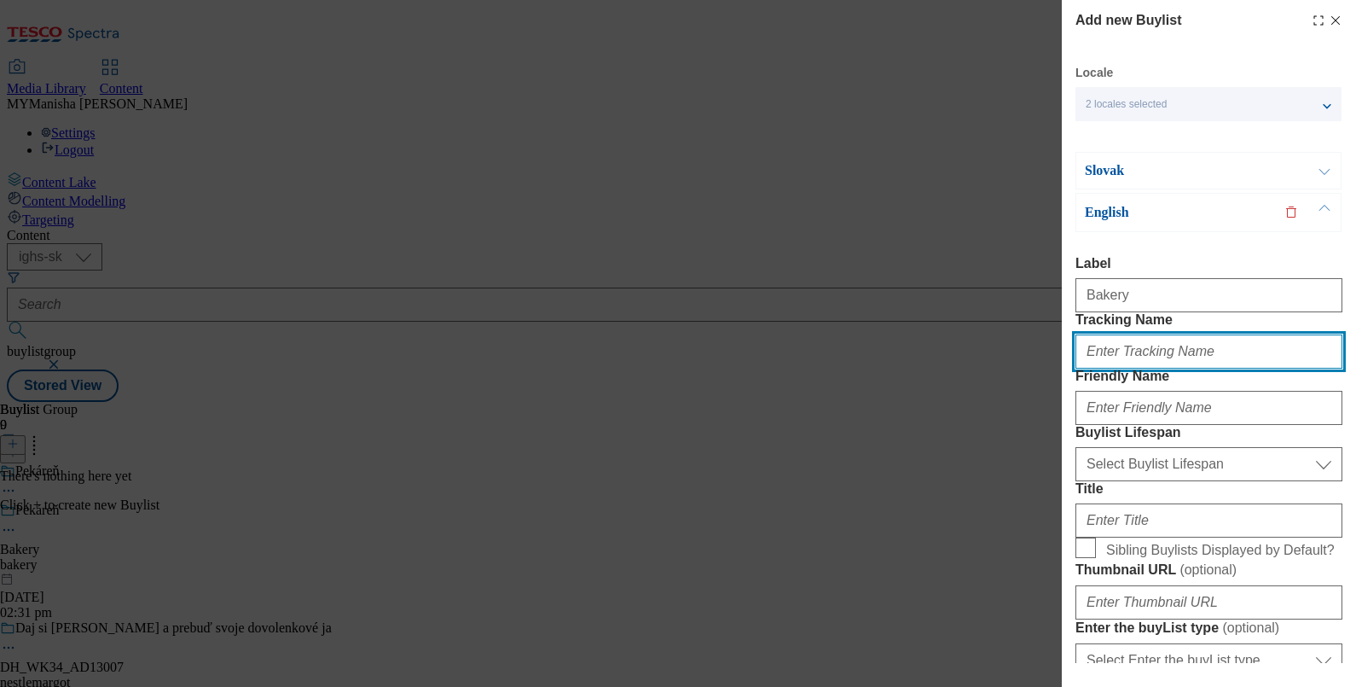
paste input "Bakery"
type input "Bakery"
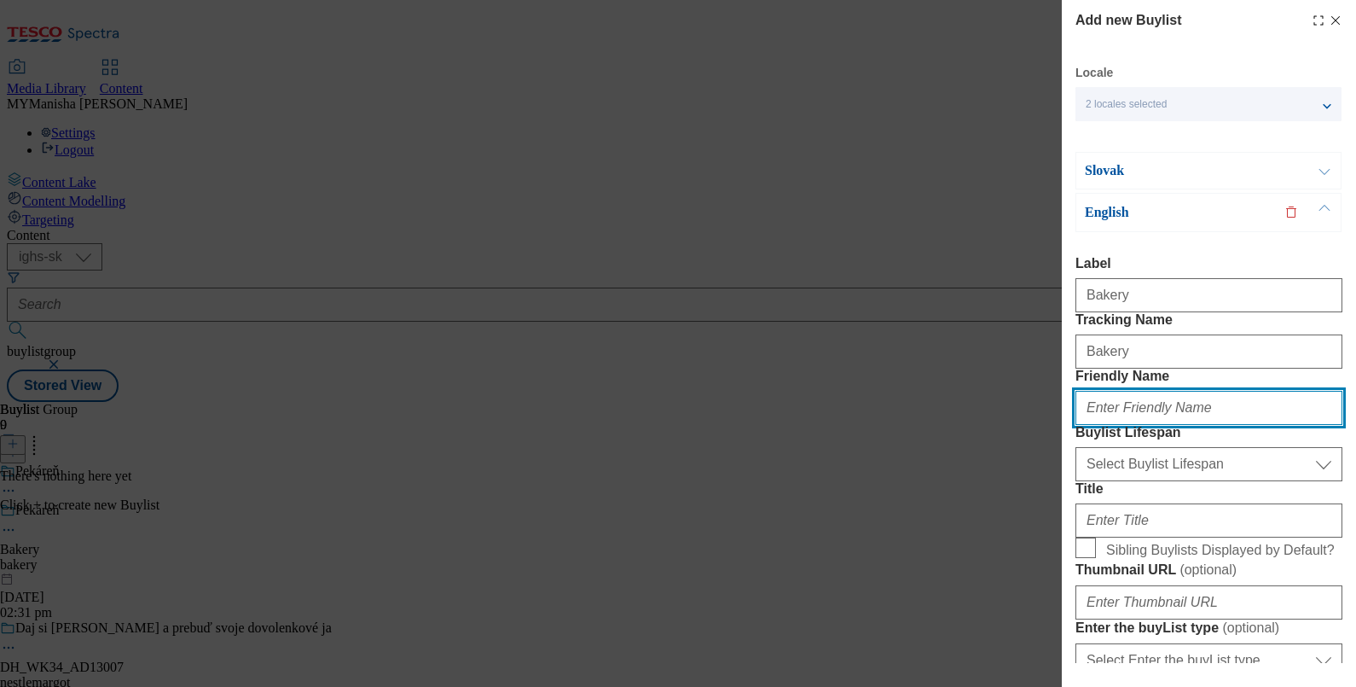
paste input "Bakery"
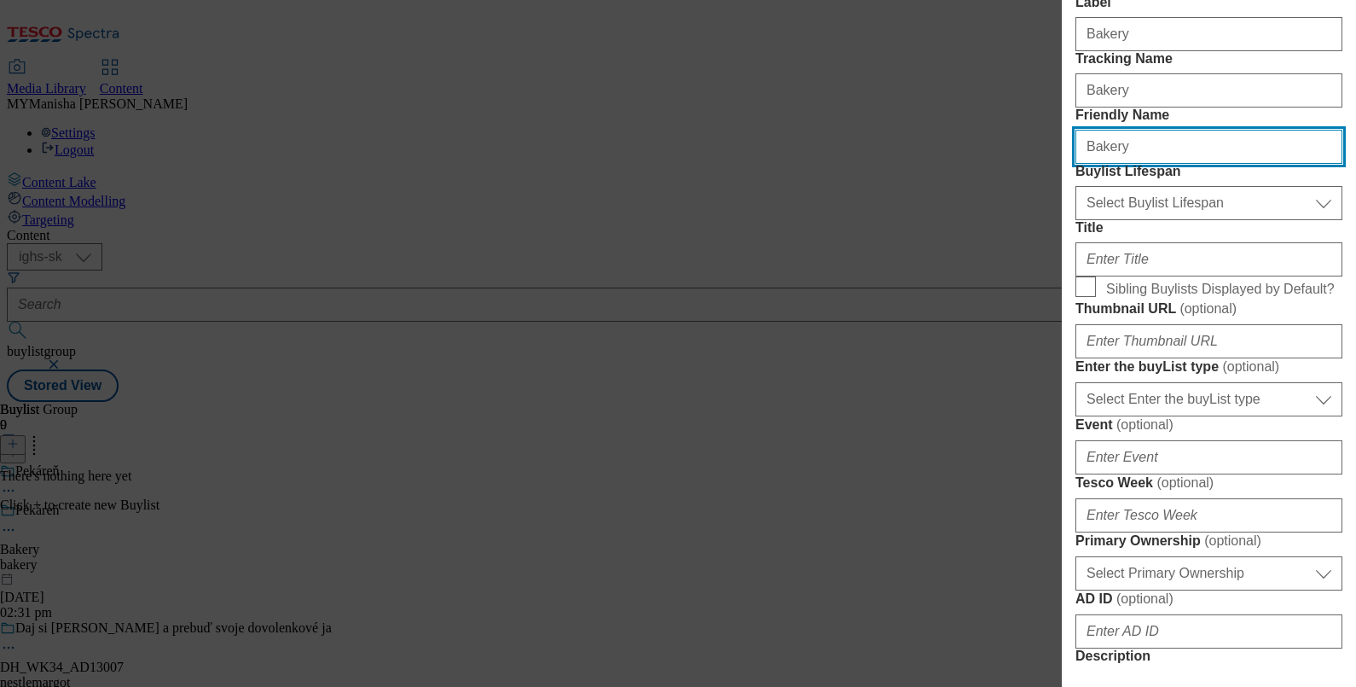
scroll to position [264, 0]
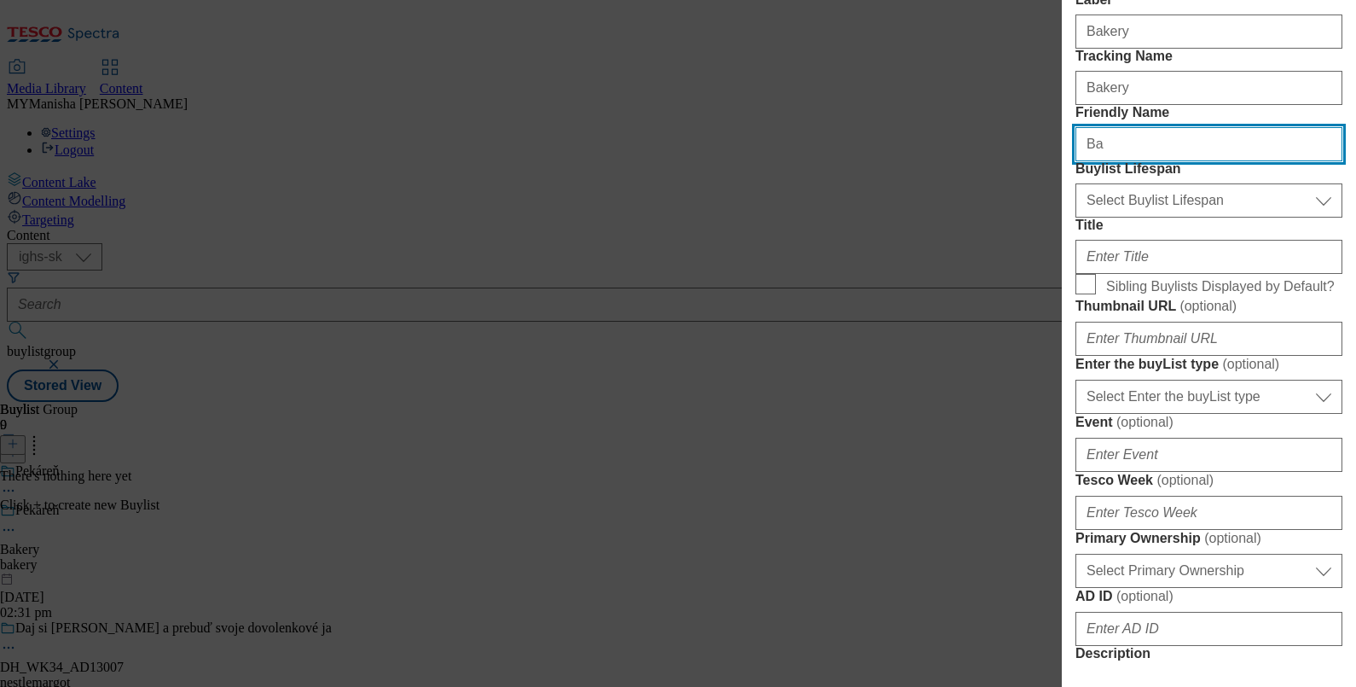
type input "B"
type input "bakery"
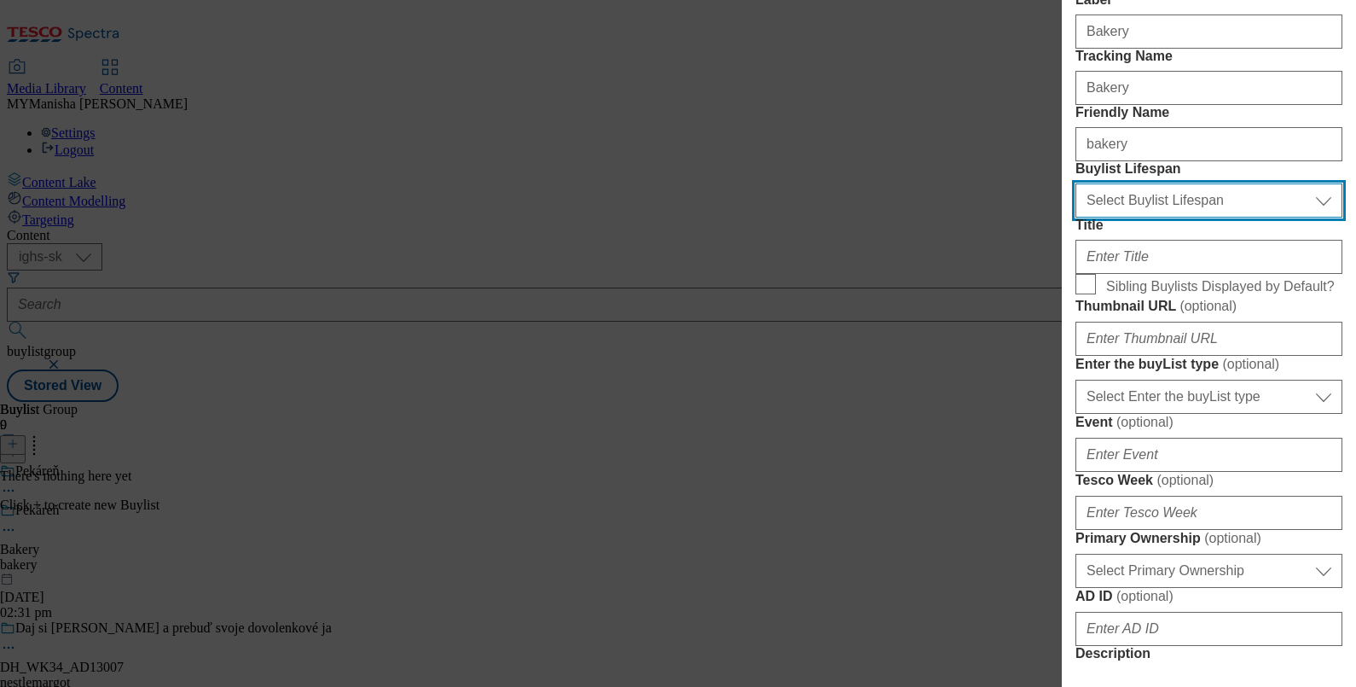
click at [1145, 217] on select "Select Buylist Lifespan evergreen seasonal tactical" at bounding box center [1208, 200] width 267 height 34
select select "evergreen"
click at [1075, 217] on select "Select Buylist Lifespan evergreen seasonal tactical" at bounding box center [1208, 200] width 267 height 34
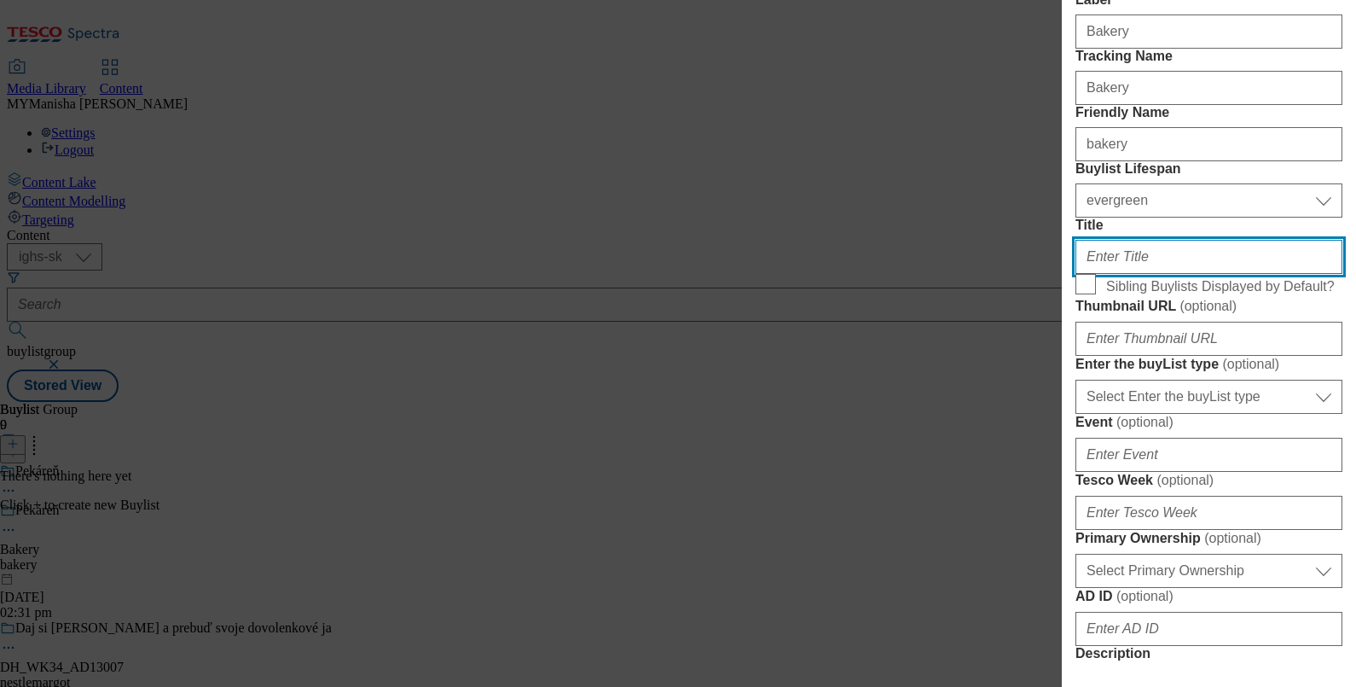
click at [1129, 274] on input "Title" at bounding box center [1208, 257] width 267 height 34
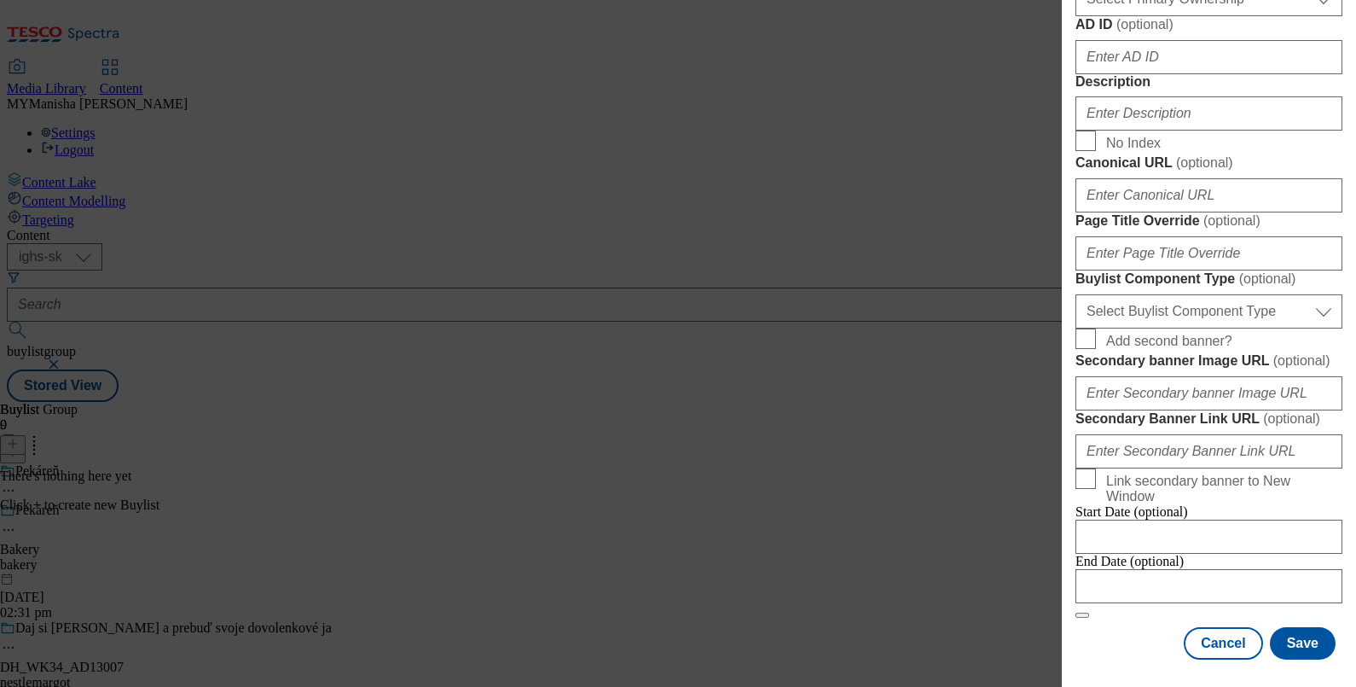
scroll to position [1095, 0]
click at [1143, 130] on input "Description" at bounding box center [1208, 113] width 267 height 34
paste input "Bakery"
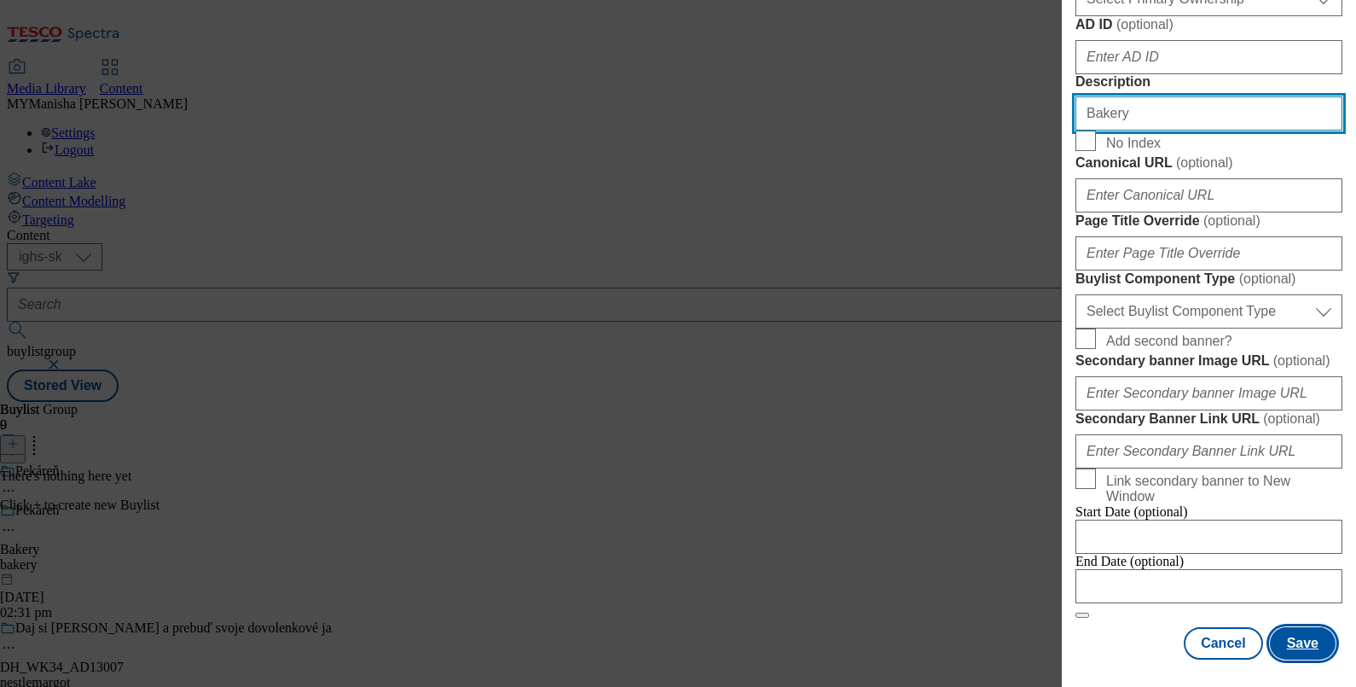
type input "Bakery"
click at [1288, 632] on button "Save" at bounding box center [1303, 643] width 66 height 32
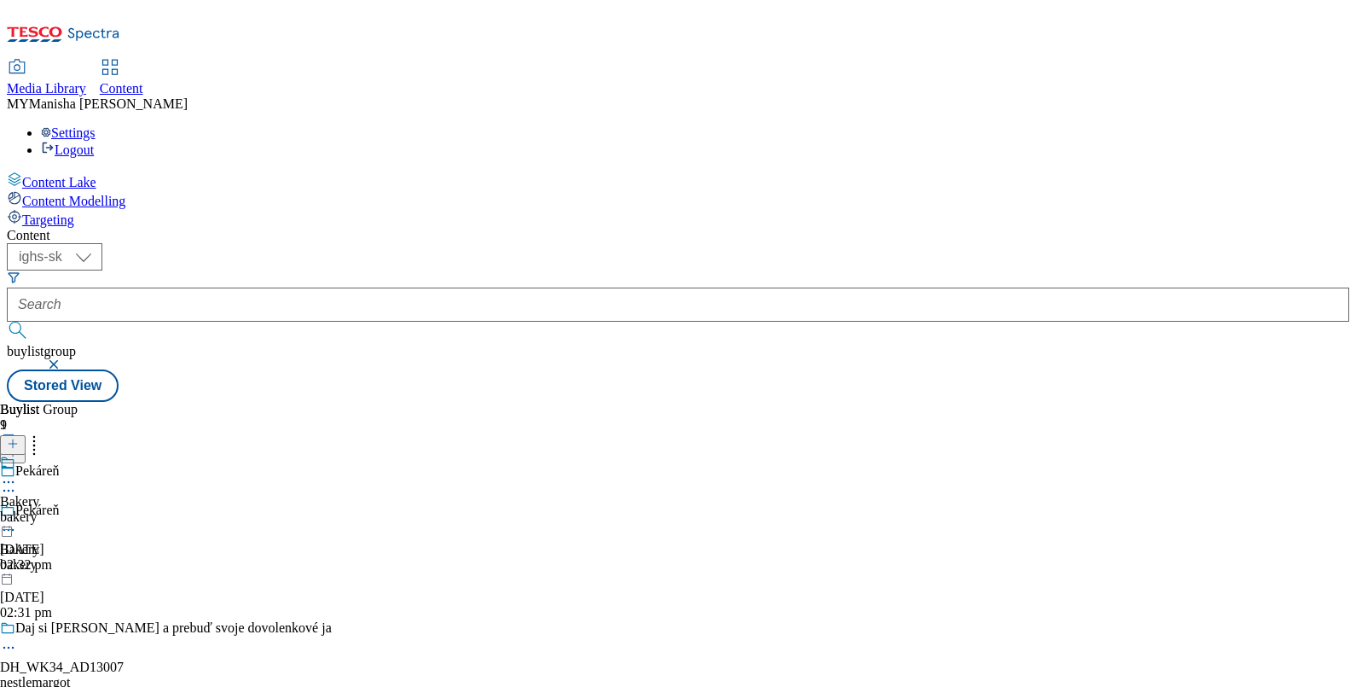
click at [17, 521] on icon at bounding box center [8, 529] width 17 height 17
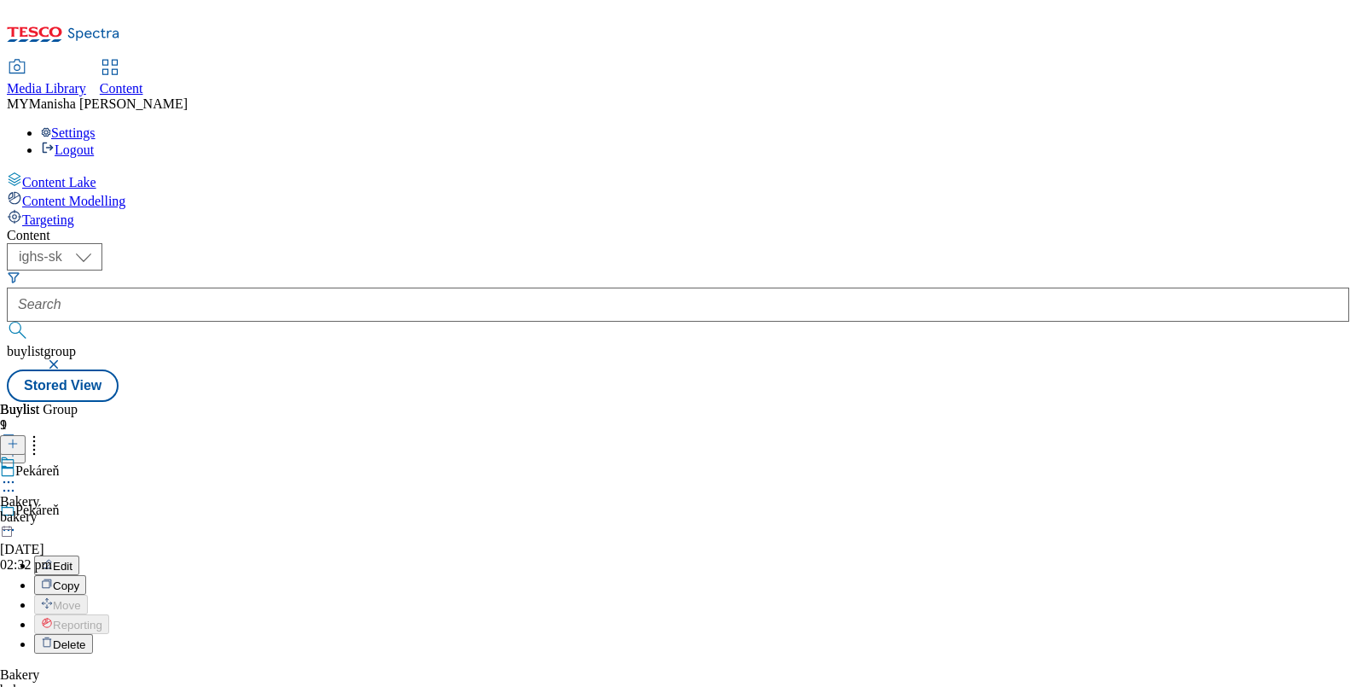
click at [72, 559] on span "Edit" at bounding box center [63, 565] width 20 height 13
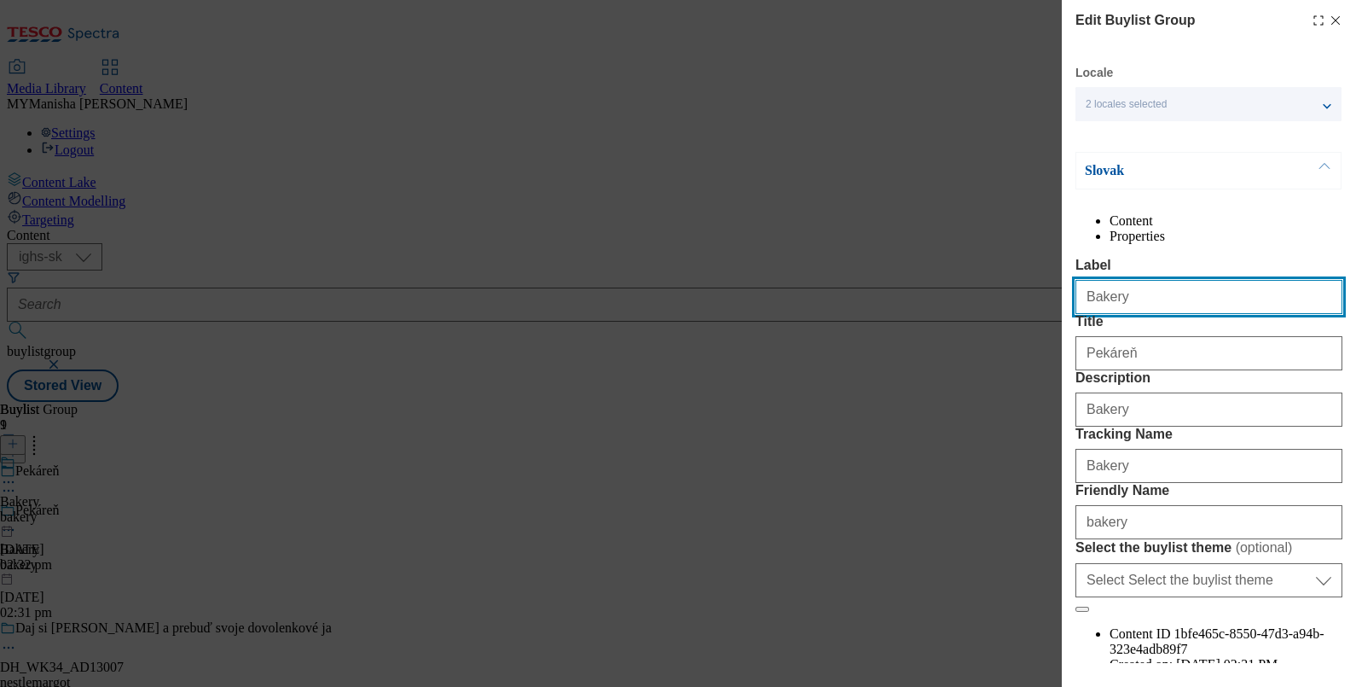
click at [1125, 314] on input "Bakery" at bounding box center [1208, 297] width 267 height 34
type input "B"
paste input "Low Price Guarantee"
type input "Low Price Guarantee"
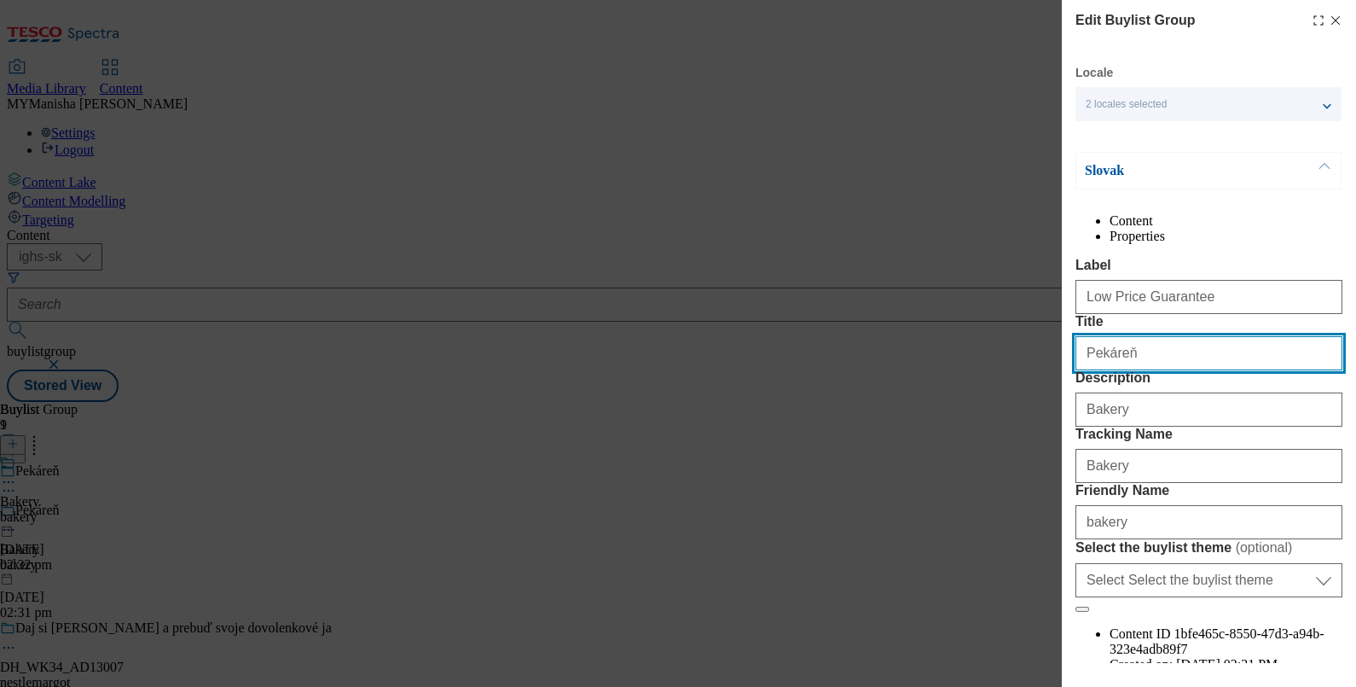
paste input "Low Price Guarantee"
type input "Low Price Guarantee"
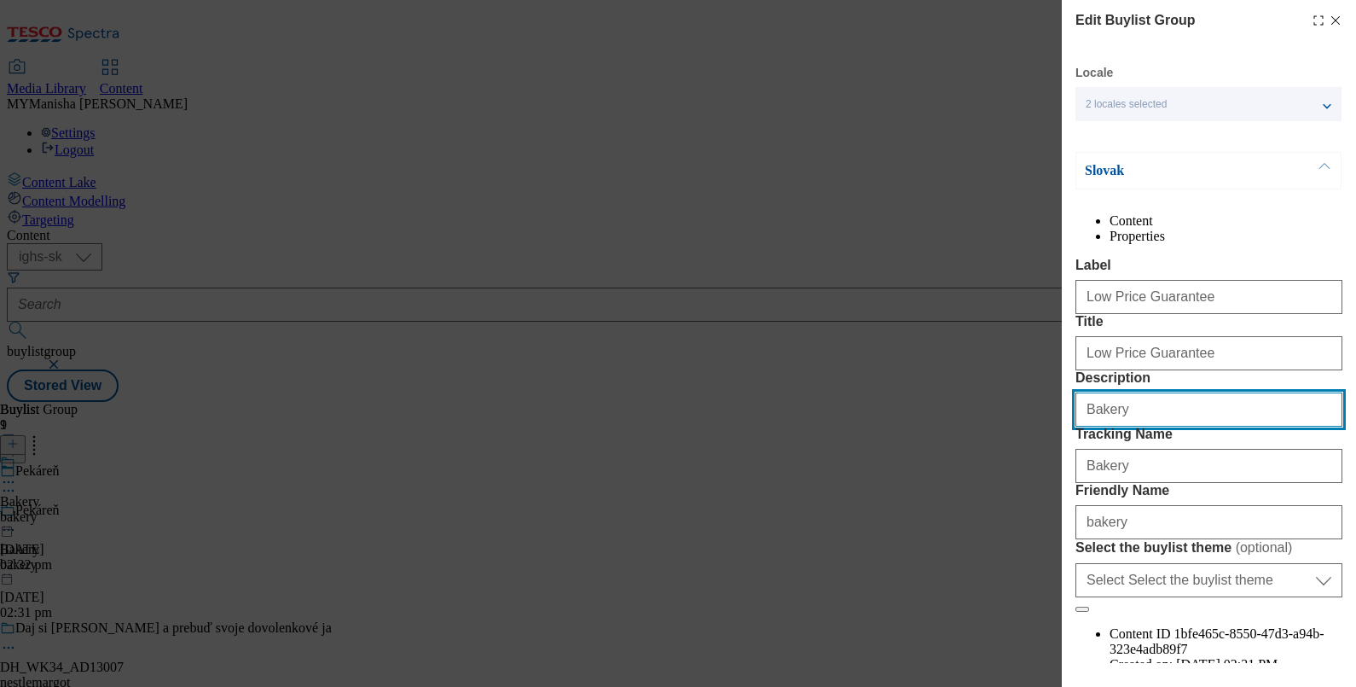
paste input "Low Price Guarantee"
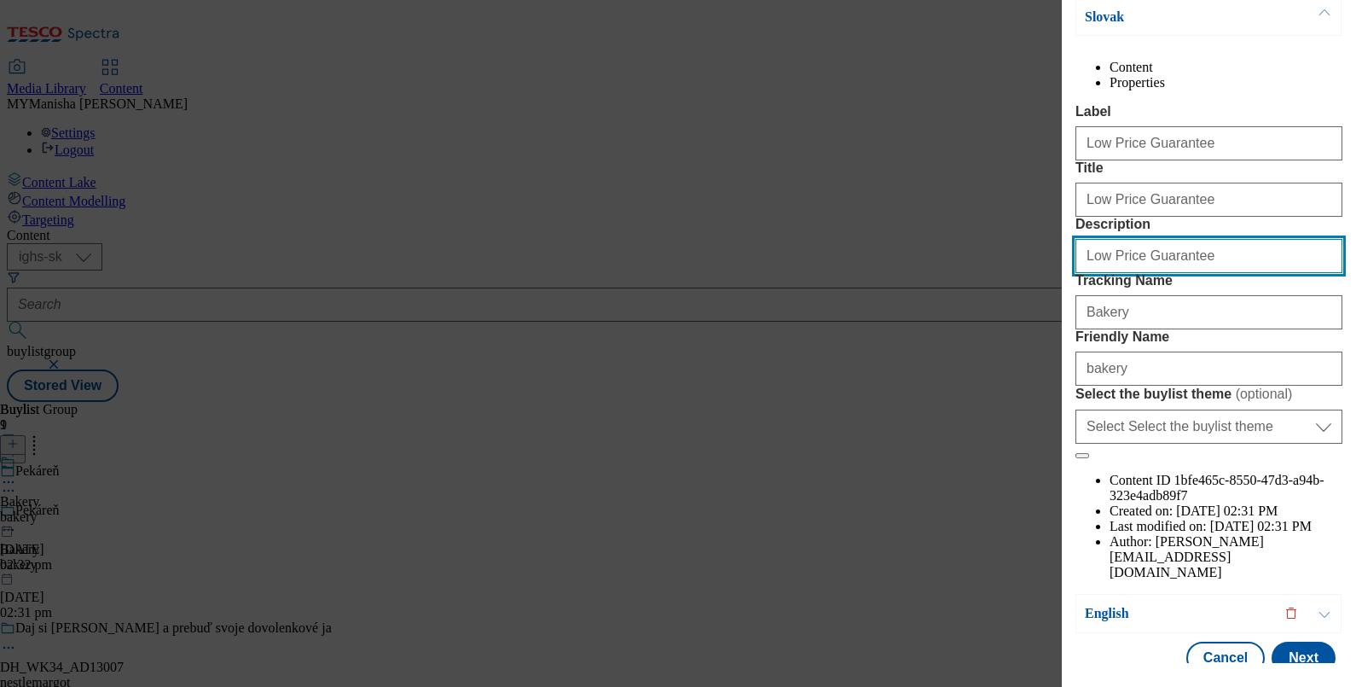
scroll to position [159, 0]
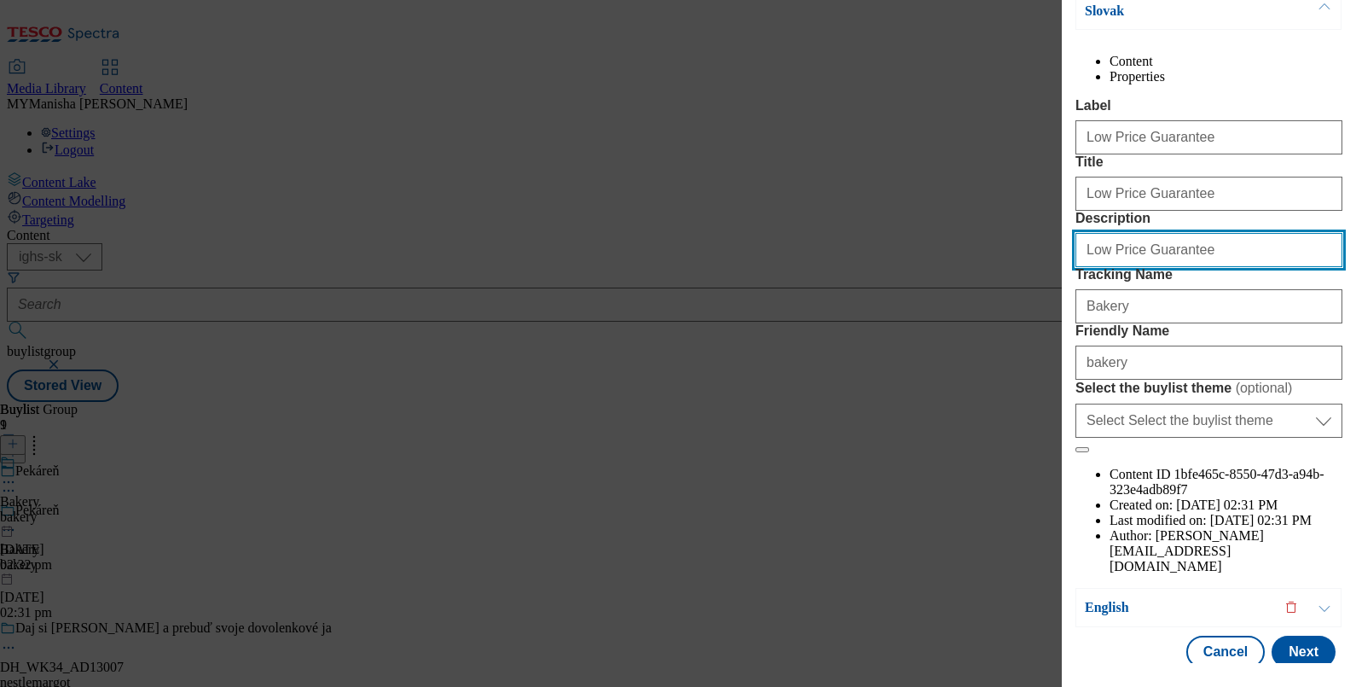
type input "Low Price Guarantee"
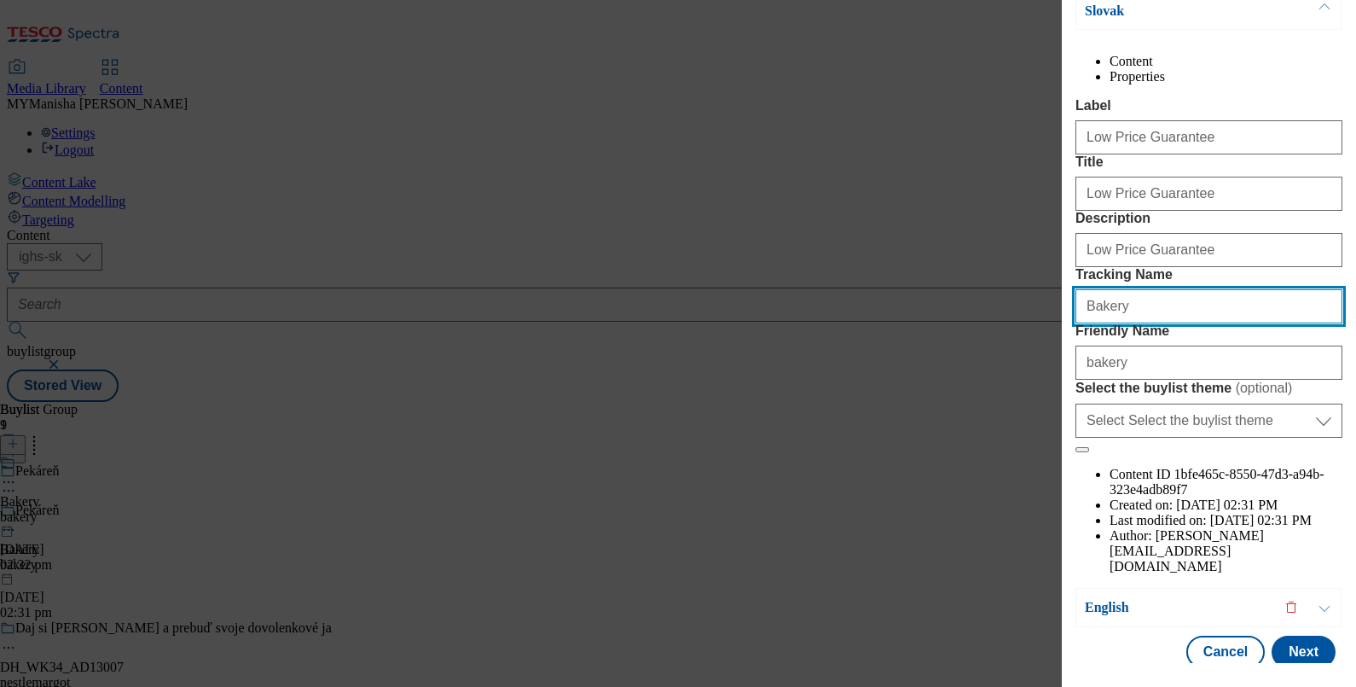
click at [1148, 323] on input "Bakery" at bounding box center [1208, 306] width 267 height 34
type input "B"
paste input "Low Price Guarantee"
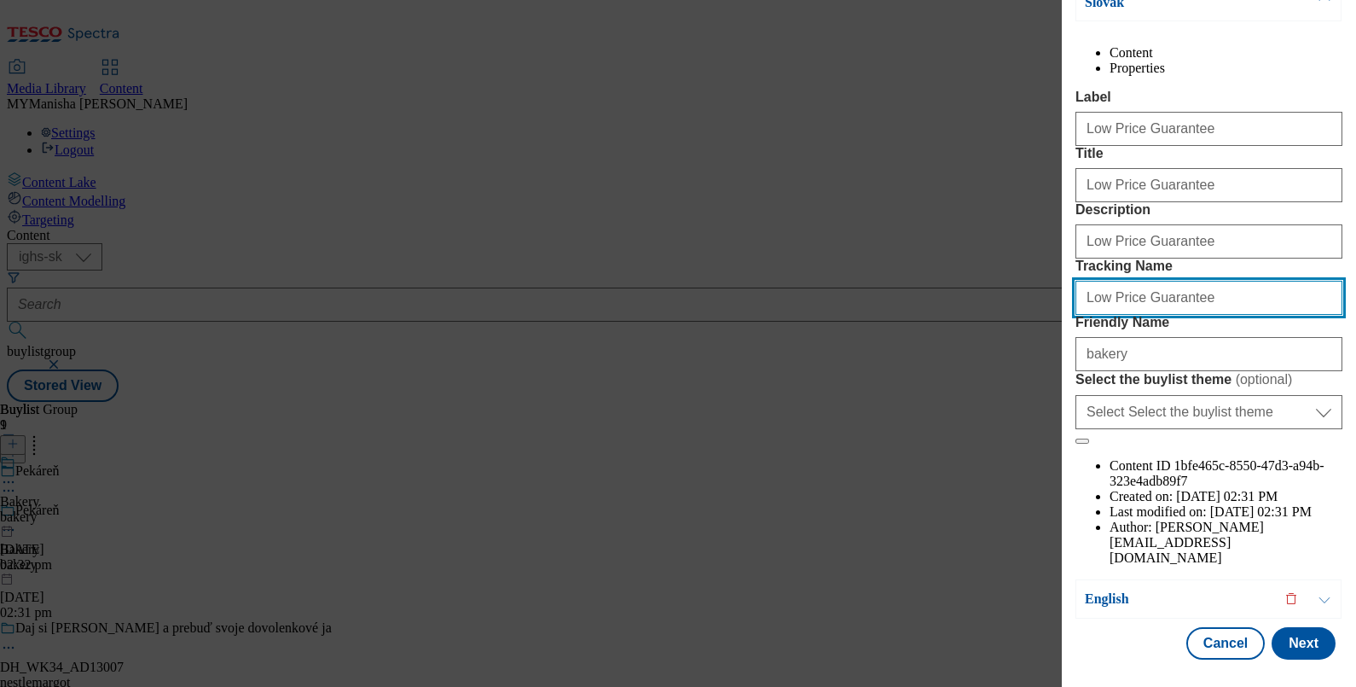
type input "Low Price Guarantee"
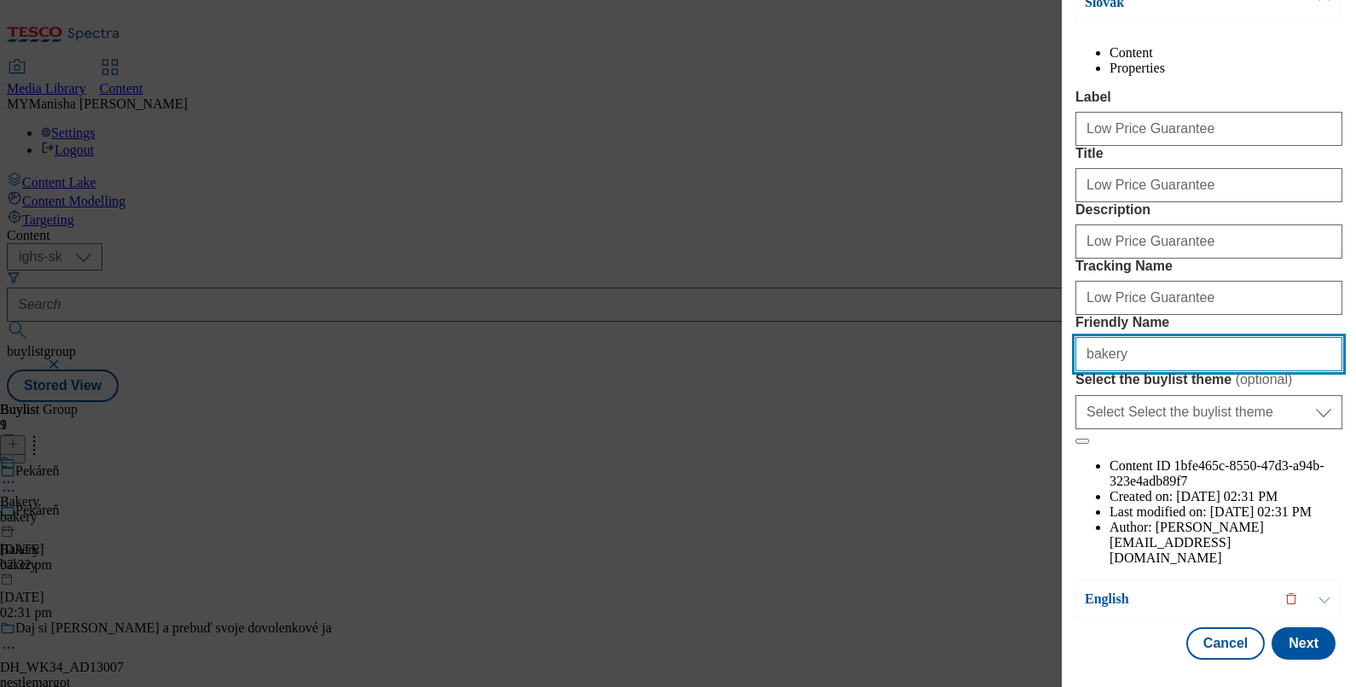
click at [1130, 371] on input "bakery" at bounding box center [1208, 354] width 267 height 34
type input "b"
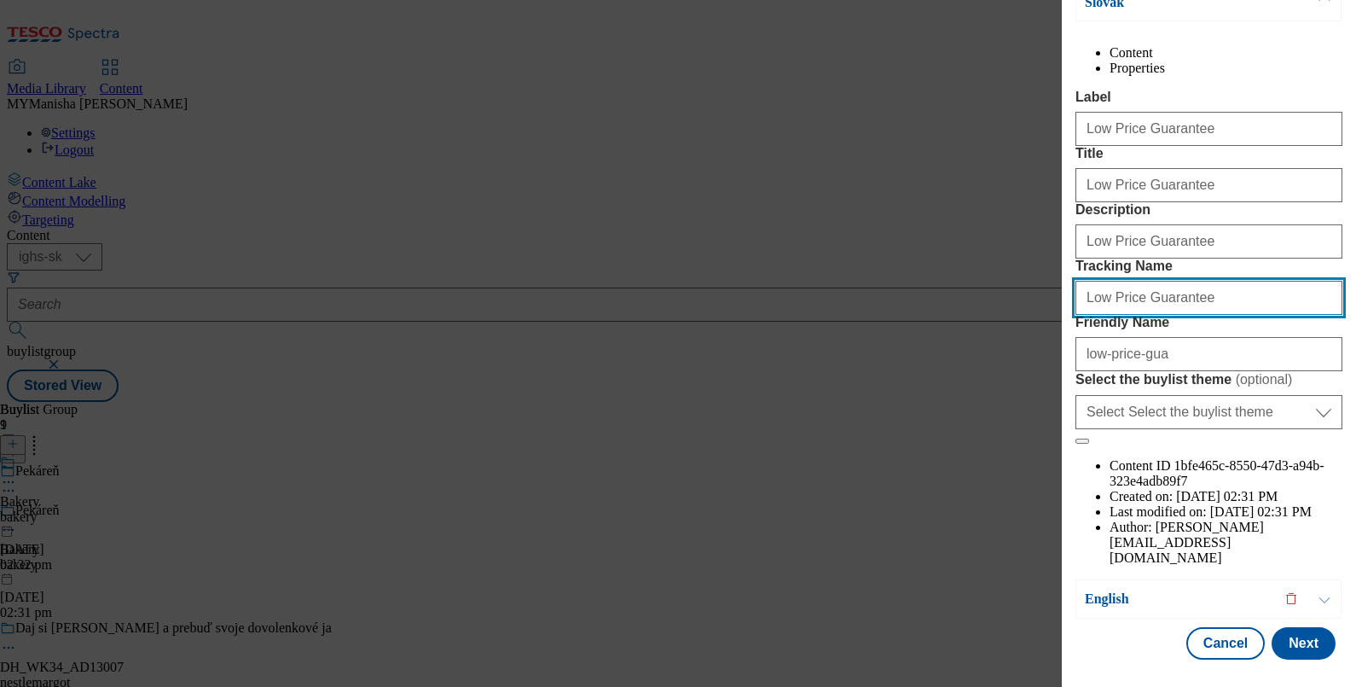
drag, startPoint x: 1140, startPoint y: 355, endPoint x: 1191, endPoint y: 353, distance: 50.3
click at [1191, 315] on input "Low Price Guarantee" at bounding box center [1208, 298] width 267 height 34
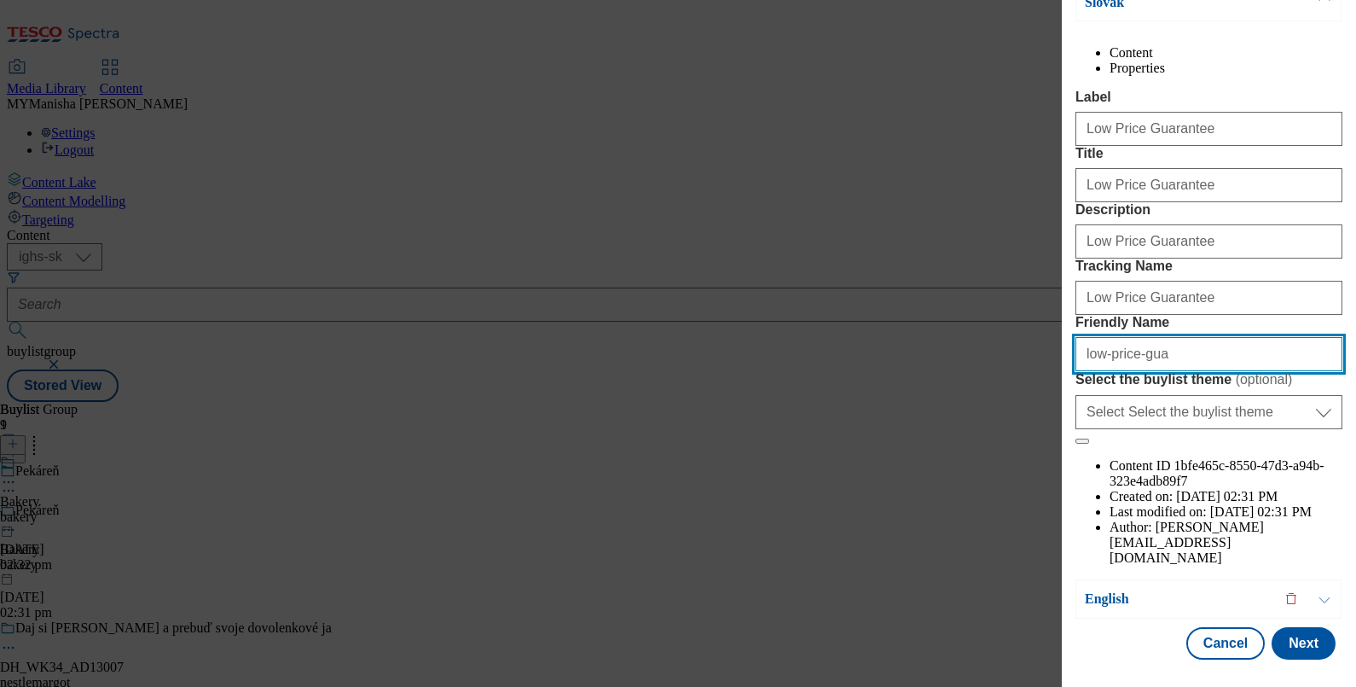
click at [1173, 371] on input "low-price-gua" at bounding box center [1208, 354] width 267 height 34
paste input "uarantee"
type input "low-price-guarantee"
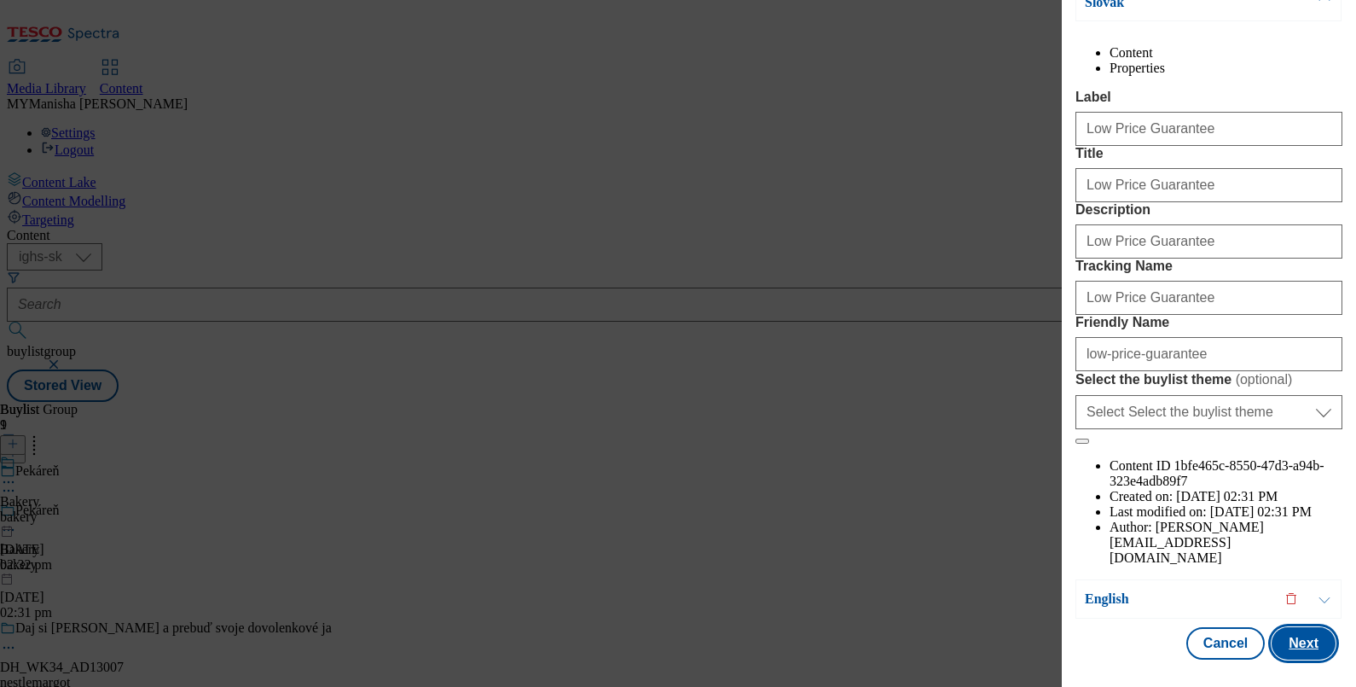
click at [1295, 627] on button "Next" at bounding box center [1304, 643] width 64 height 32
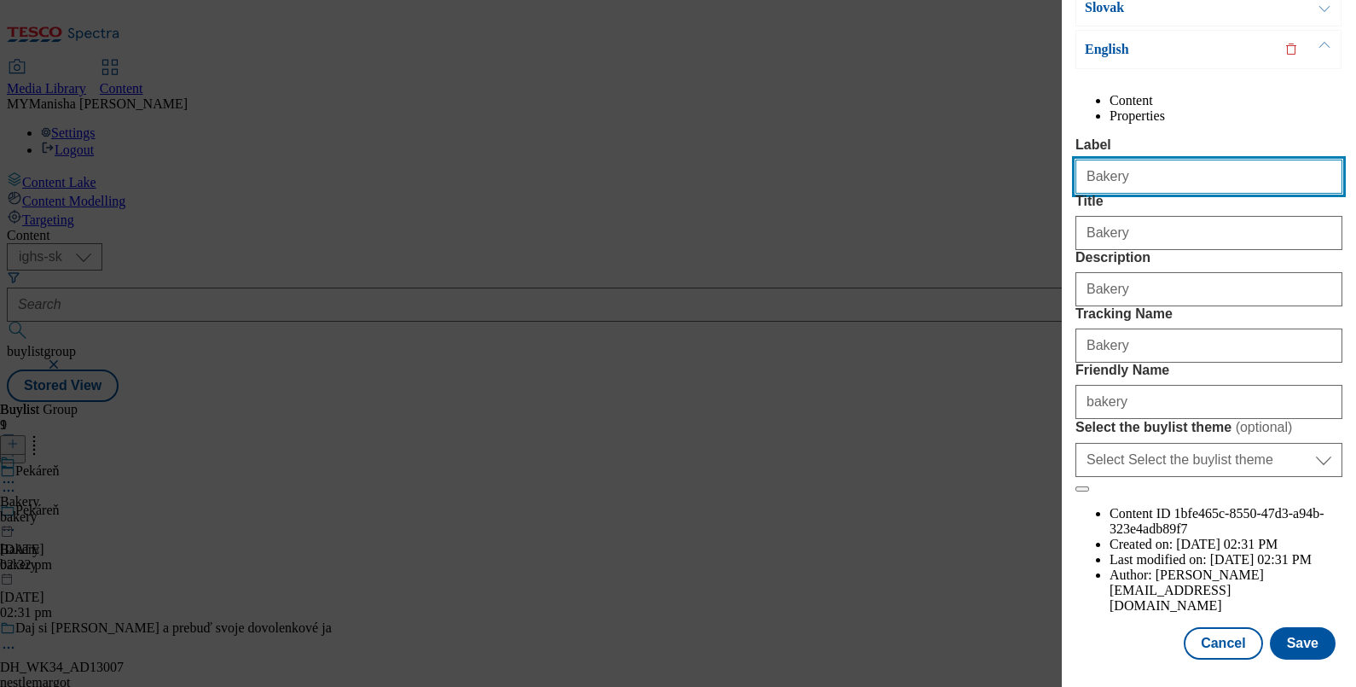
click at [1143, 159] on input "Bakery" at bounding box center [1208, 176] width 267 height 34
type input "B"
type input "Low Price Guarantee"
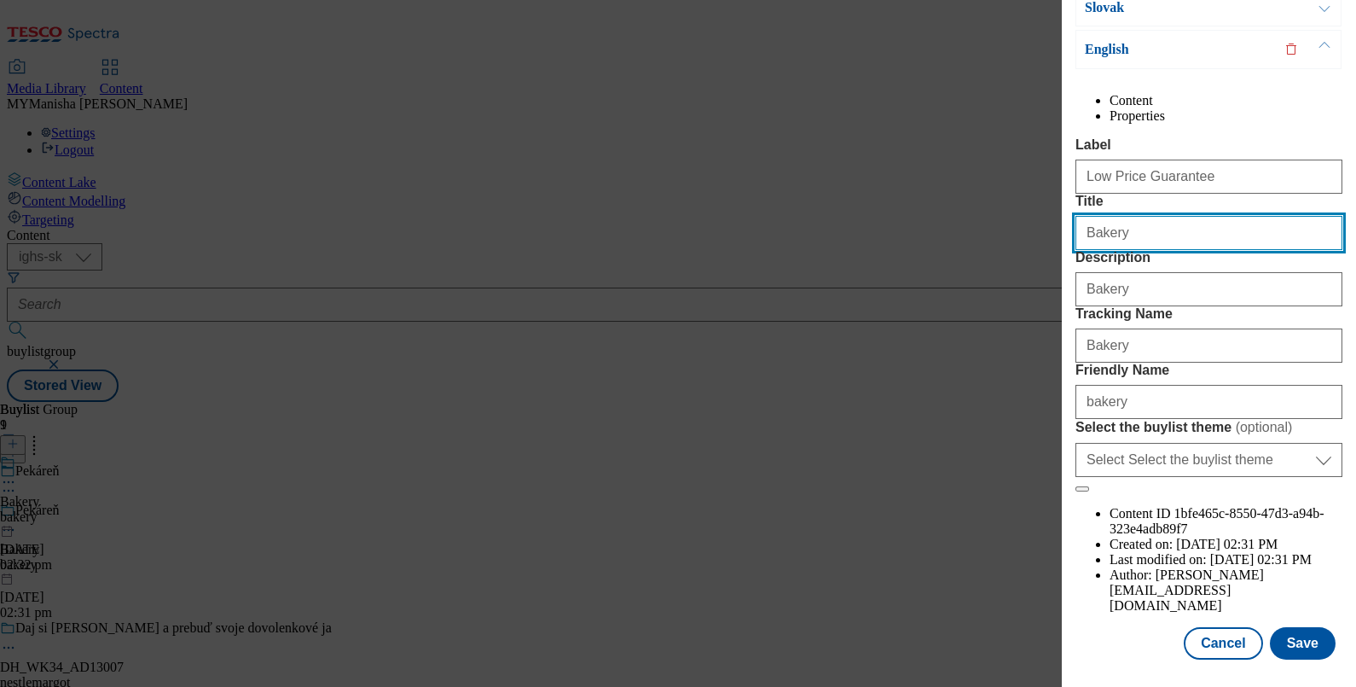
click at [1160, 217] on input "Bakery" at bounding box center [1208, 233] width 267 height 34
paste input "uarantee"
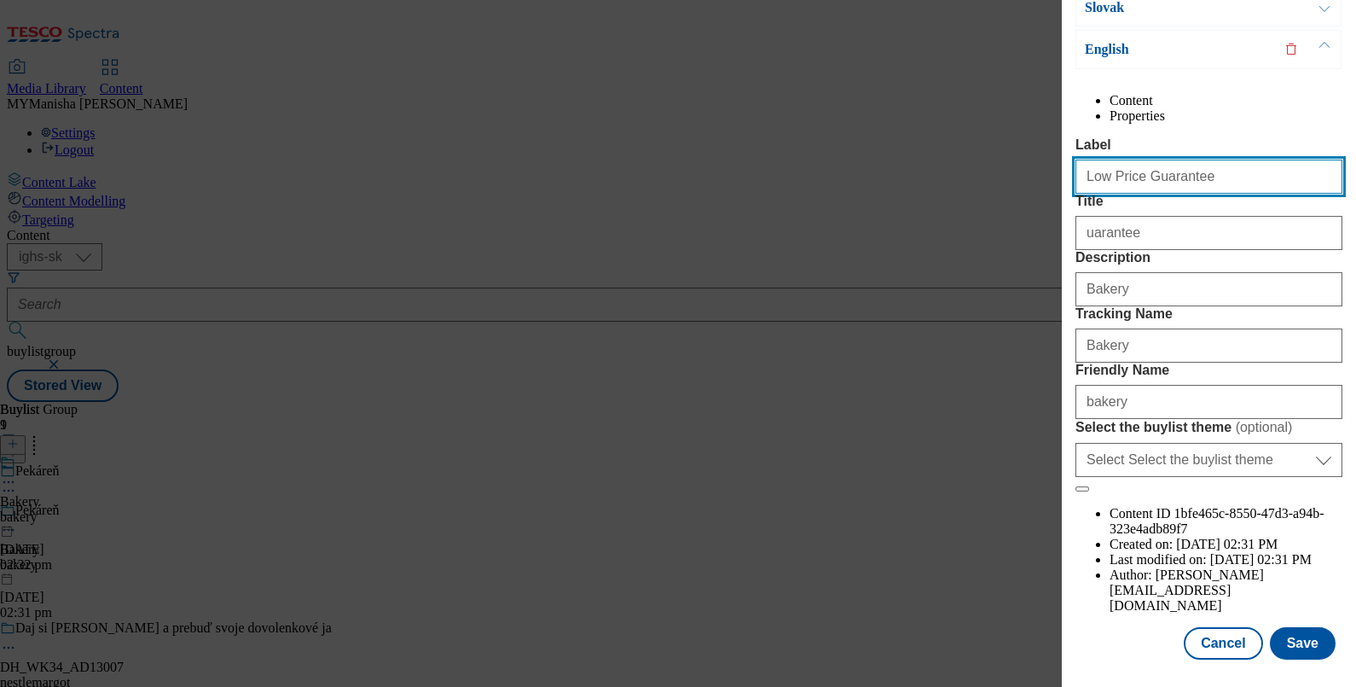
click at [1203, 159] on input "Low Price Guarantee" at bounding box center [1208, 176] width 267 height 34
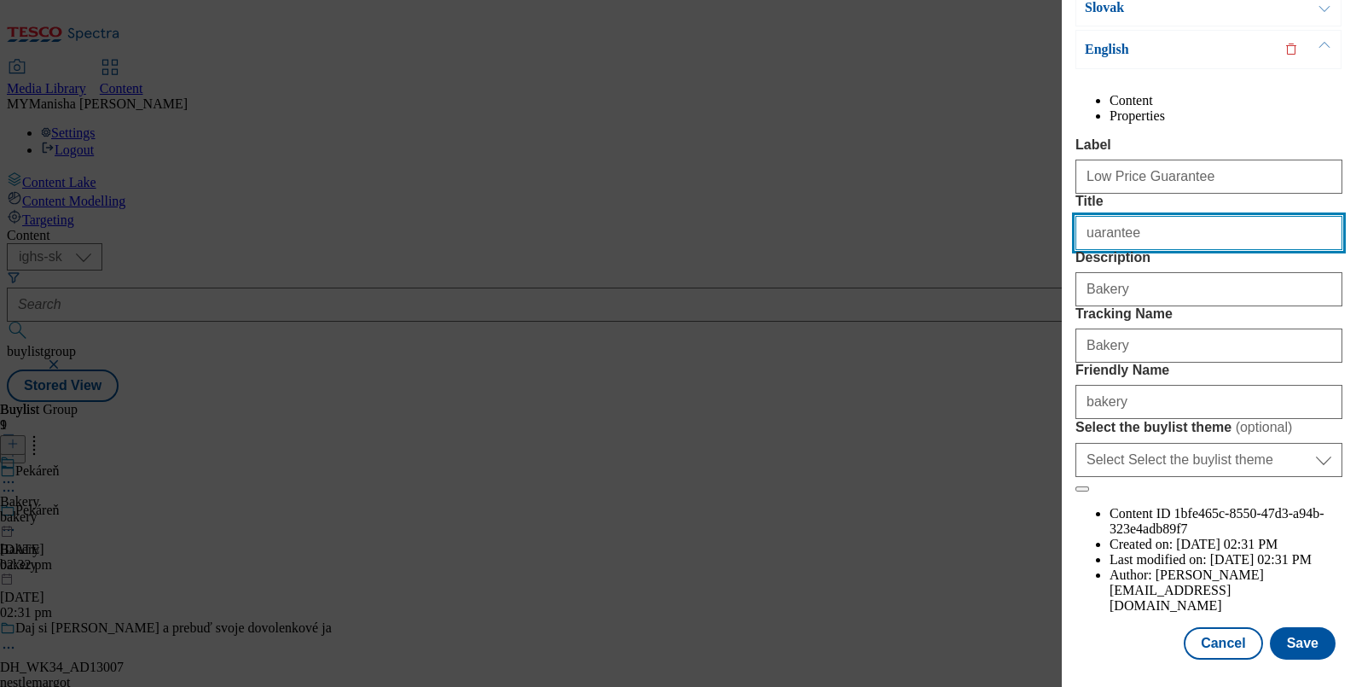
paste input "Low Price G"
type input "Low Price Guarantee"
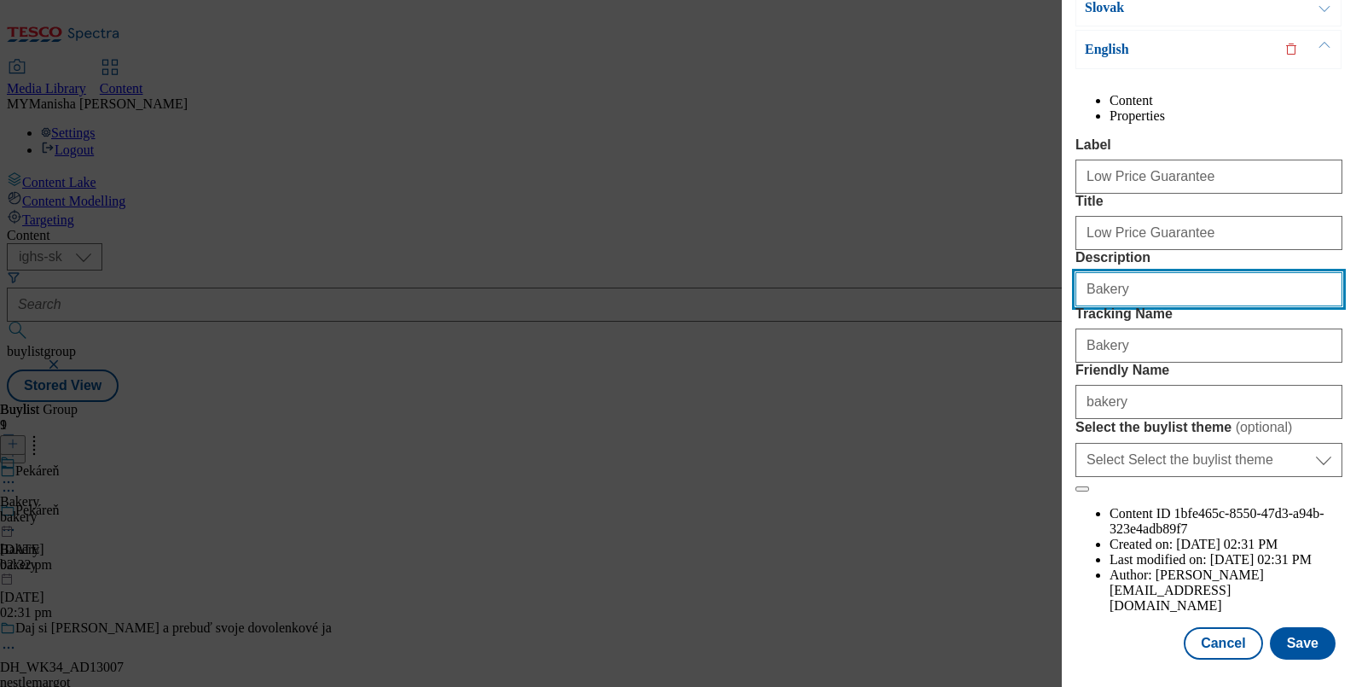
paste input "Low Price Guarantee"
type input "Low Price Guarantee"
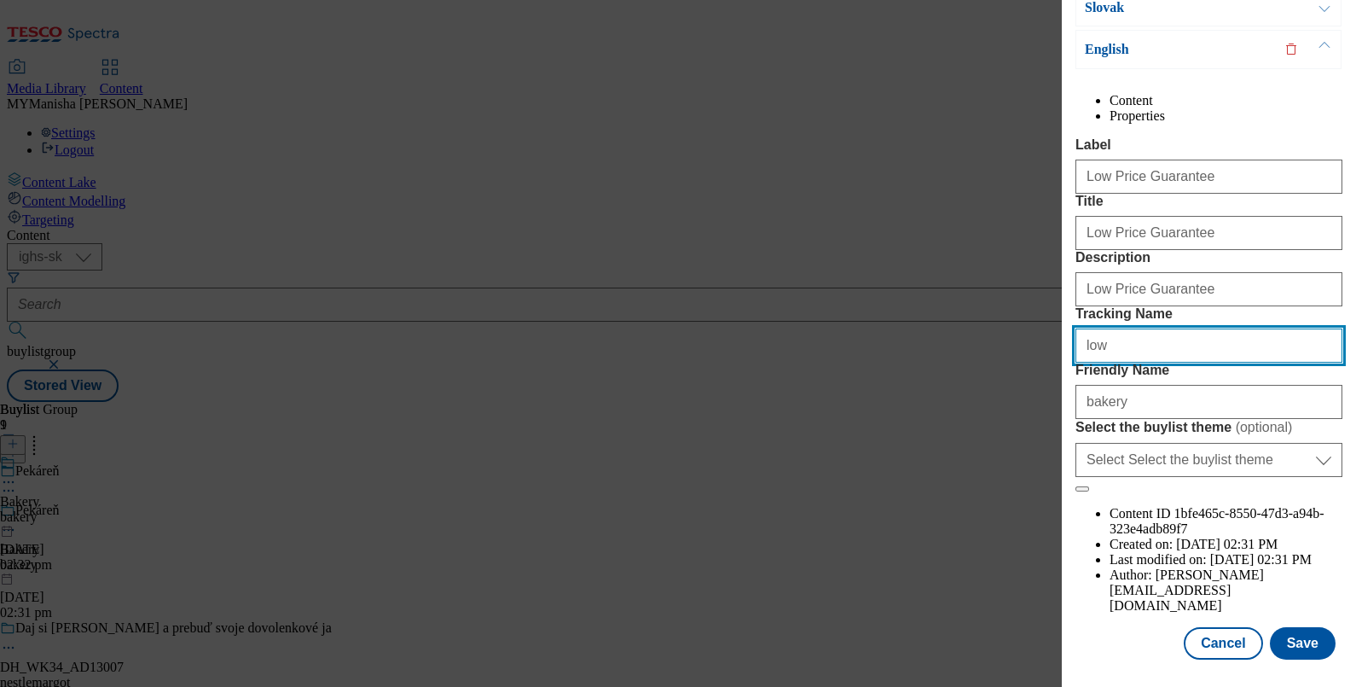
type input "Low Price Guarantee"
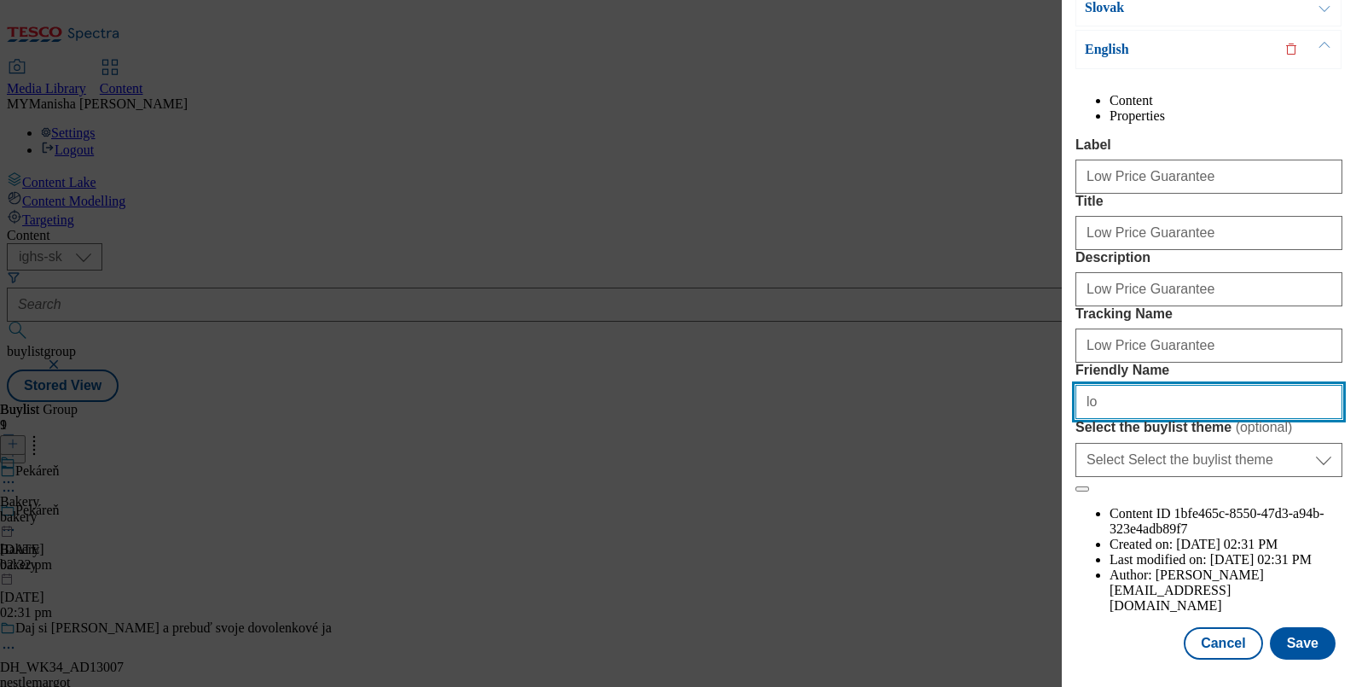
type input "low-price-guarantee"
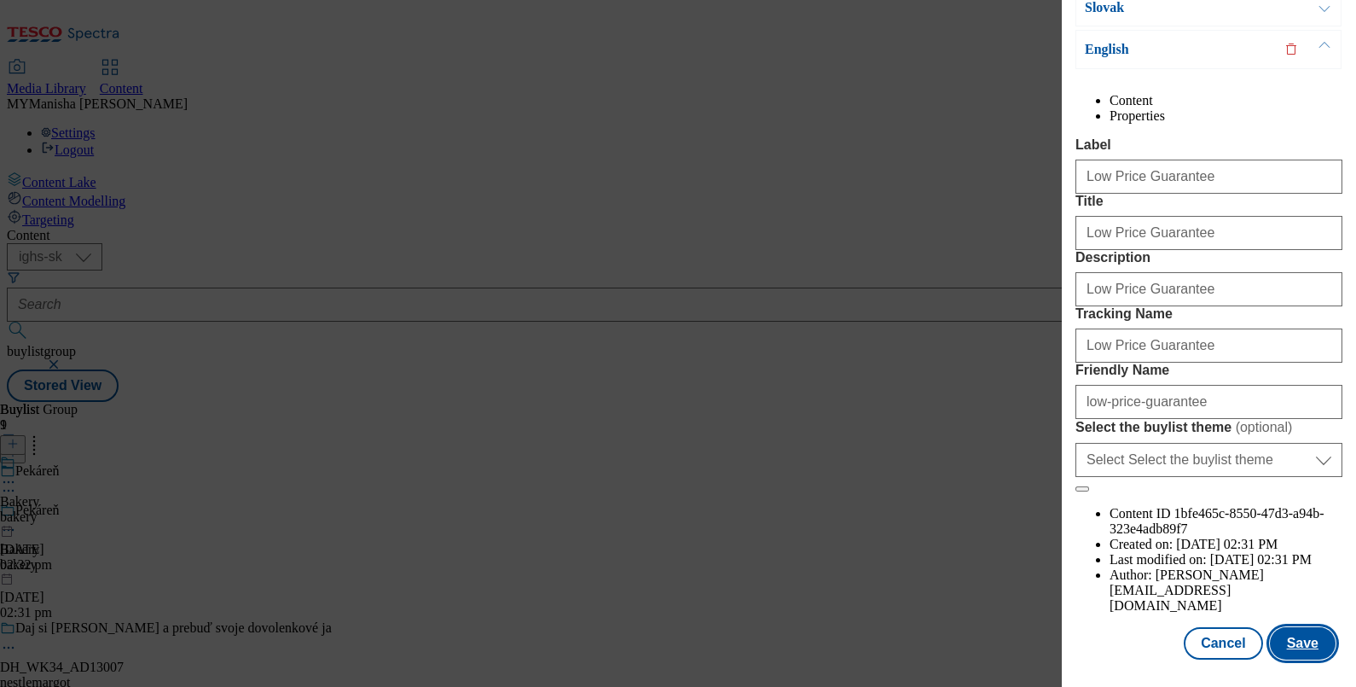
click at [1278, 627] on button "Save" at bounding box center [1303, 643] width 66 height 32
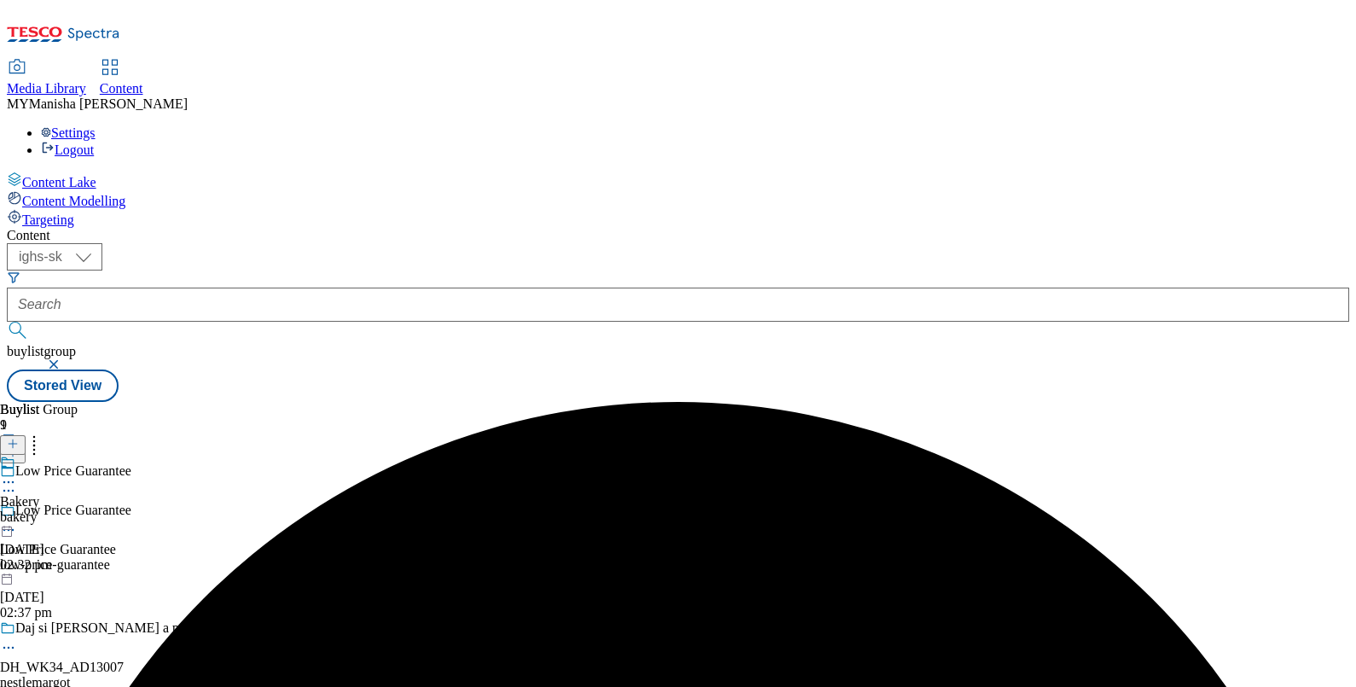
click at [17, 473] on icon at bounding box center [8, 481] width 17 height 17
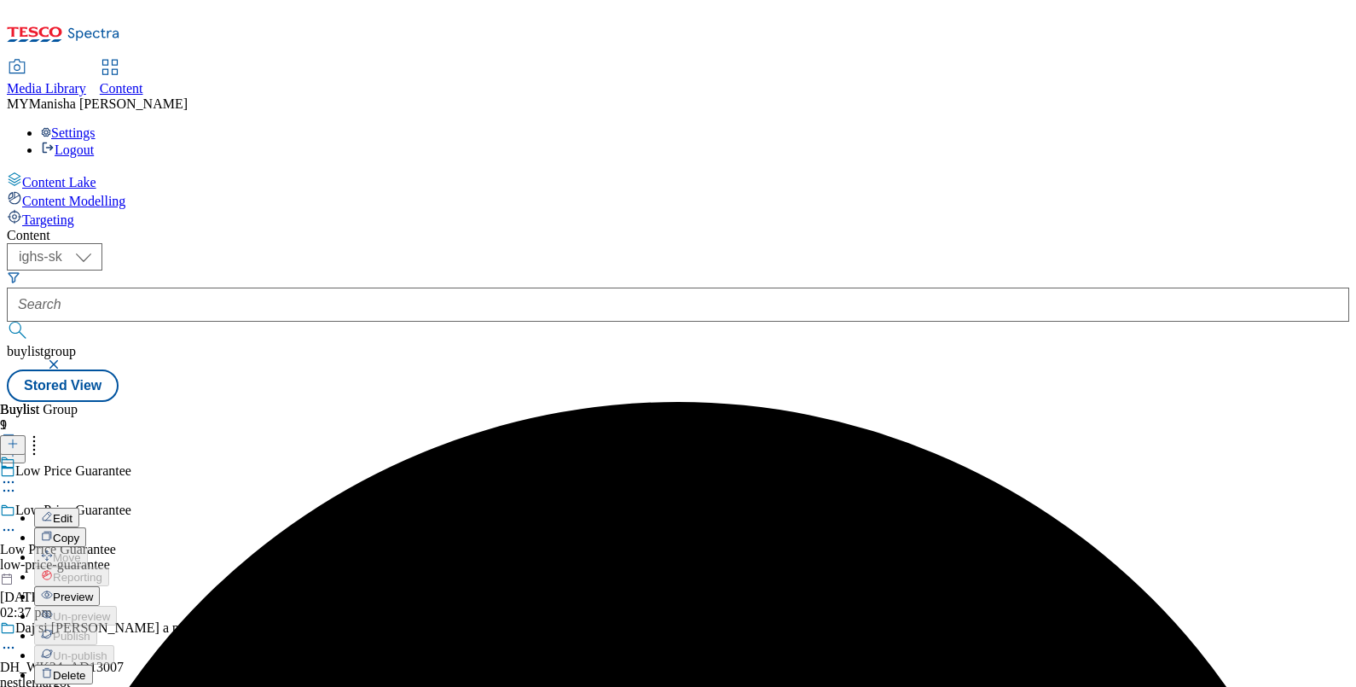
click at [72, 512] on span "Edit" at bounding box center [63, 518] width 20 height 13
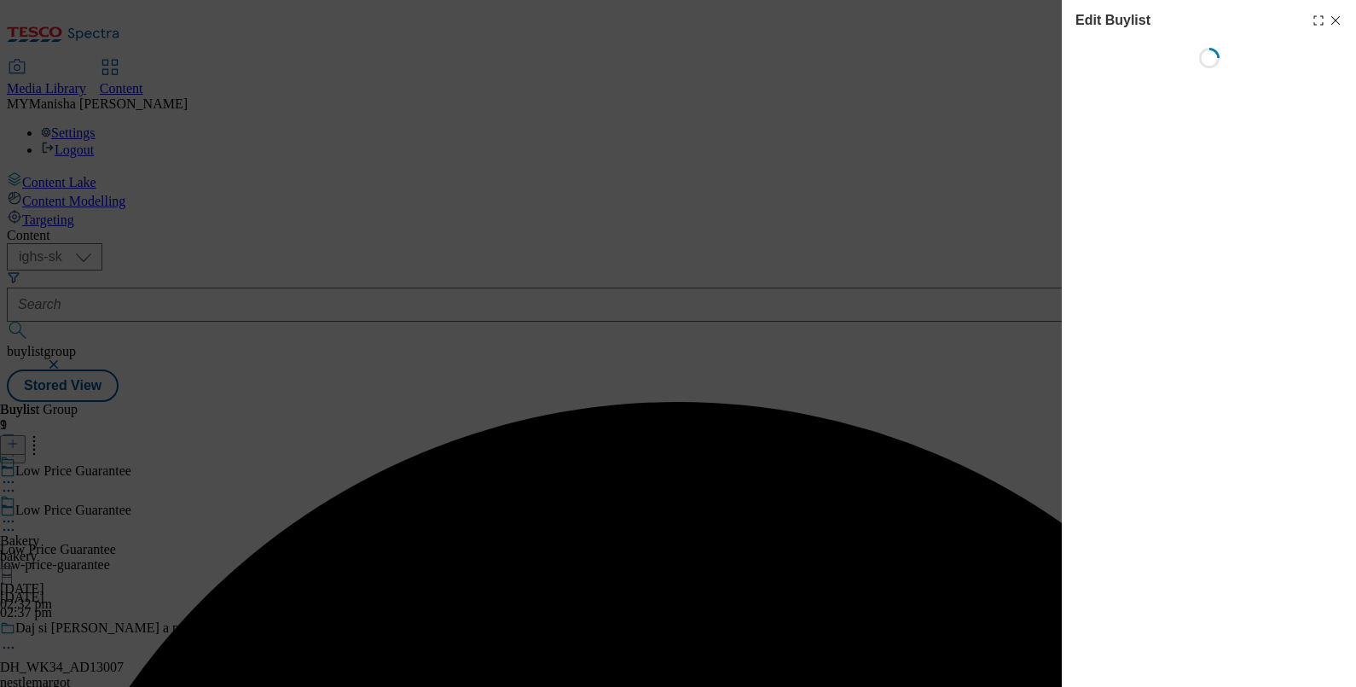
select select "evergreen"
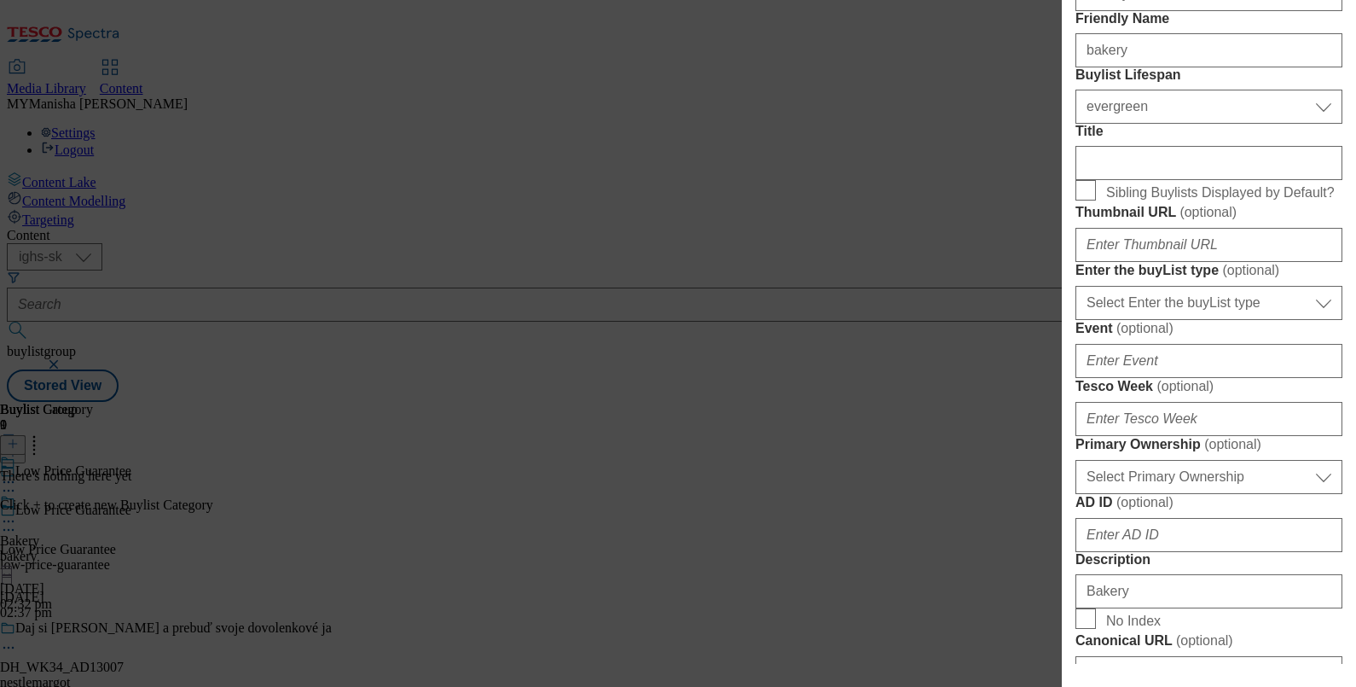
scroll to position [461, 0]
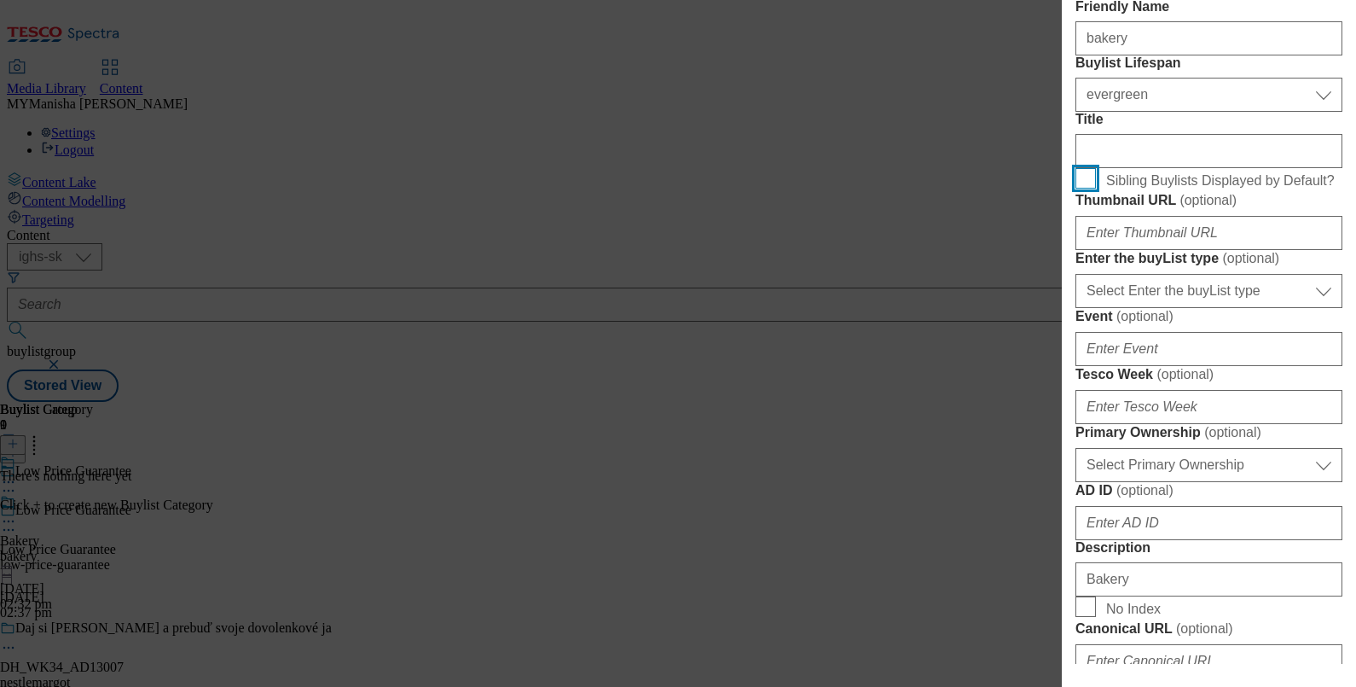
click at [1082, 188] on input "Sibling Buylists Displayed by Default?" at bounding box center [1085, 178] width 20 height 20
checkbox input "true"
click at [1100, 168] on input "Title" at bounding box center [1208, 151] width 267 height 34
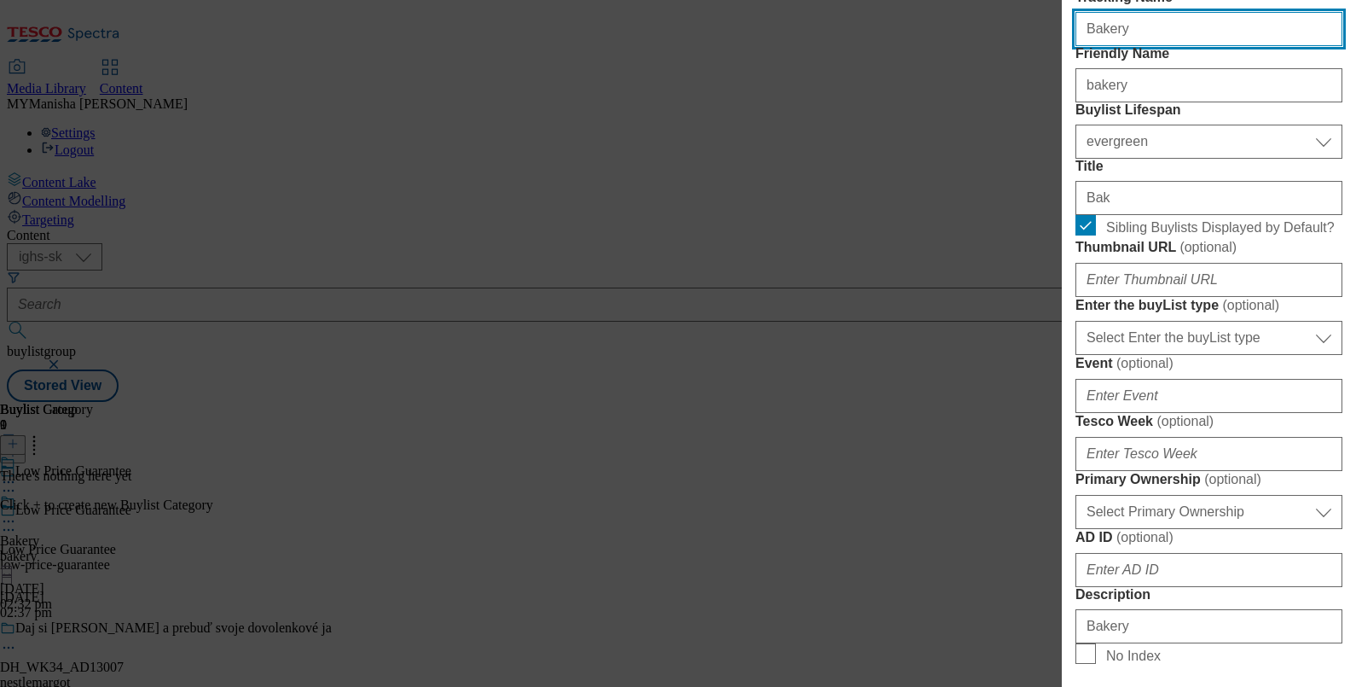
scroll to position [415, 3]
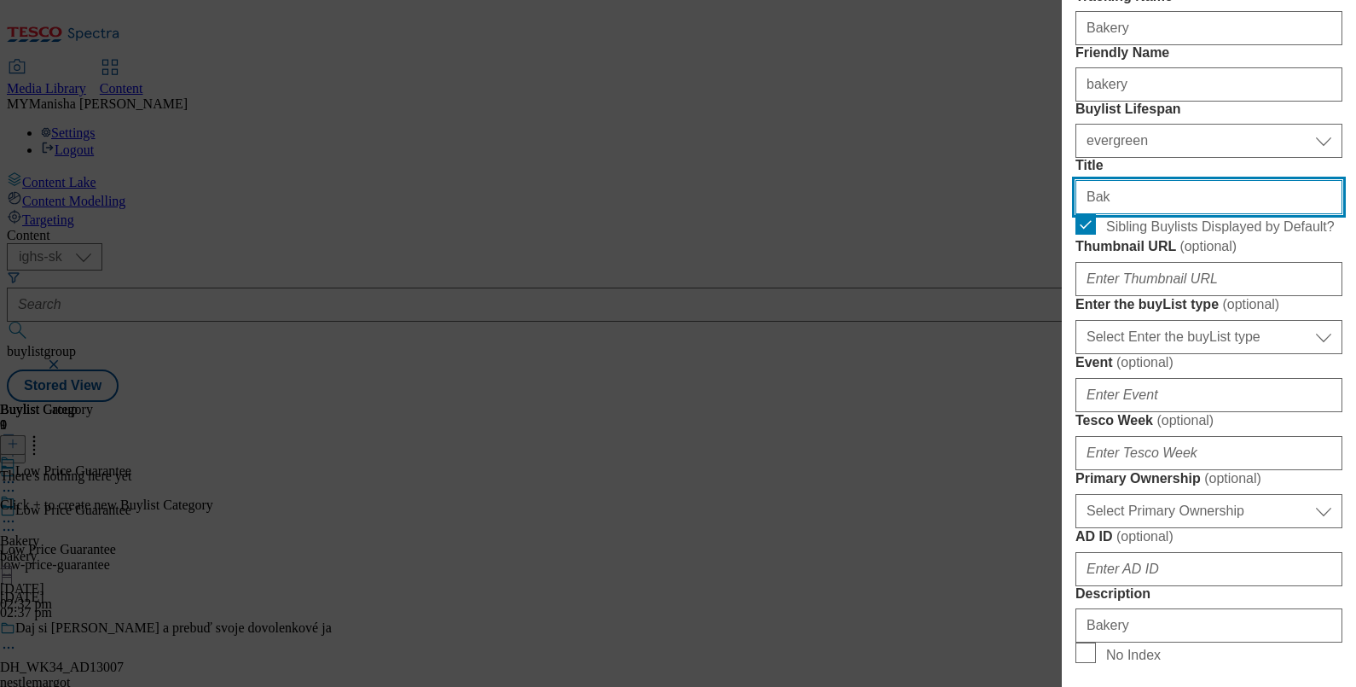
click at [1134, 214] on input "Bak" at bounding box center [1208, 197] width 267 height 34
type input "B"
paste input "Pekáreň"
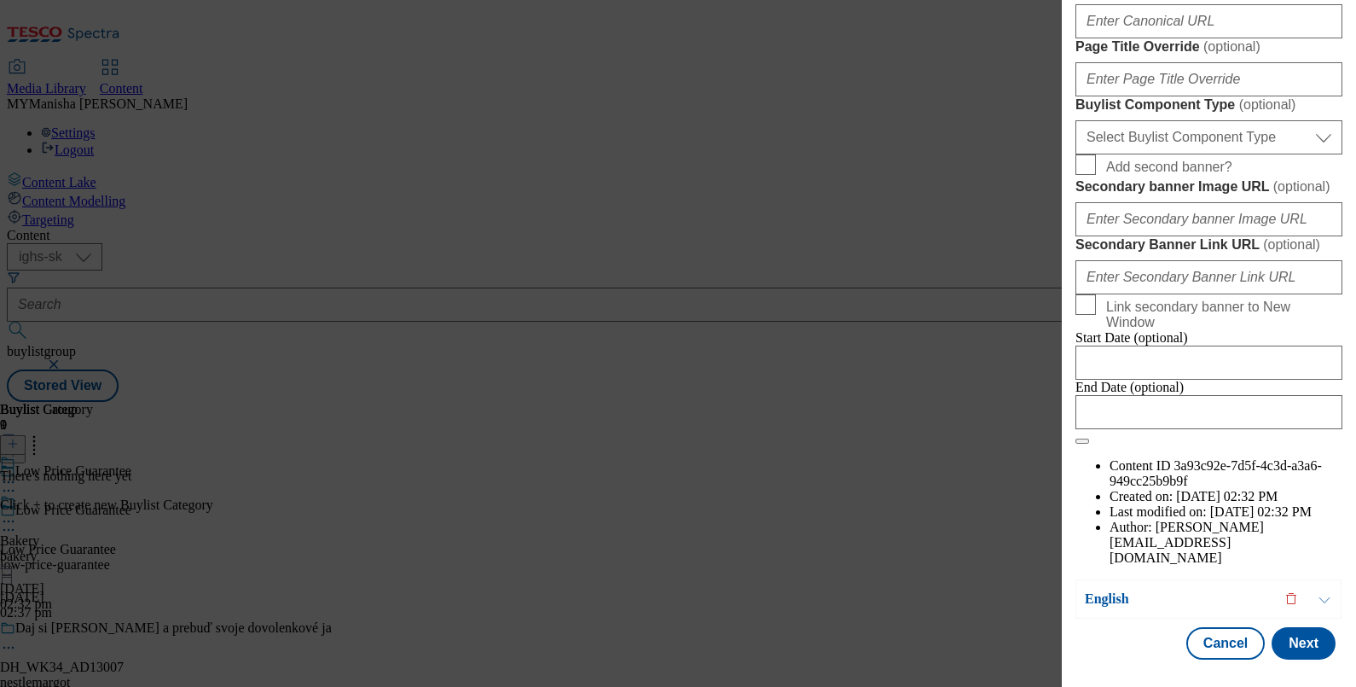
scroll to position [1375, 3]
type input "Pekáreň"
click at [1195, 154] on select "Select Buylist Component Type Banner Competition Header Meal" at bounding box center [1208, 137] width 267 height 34
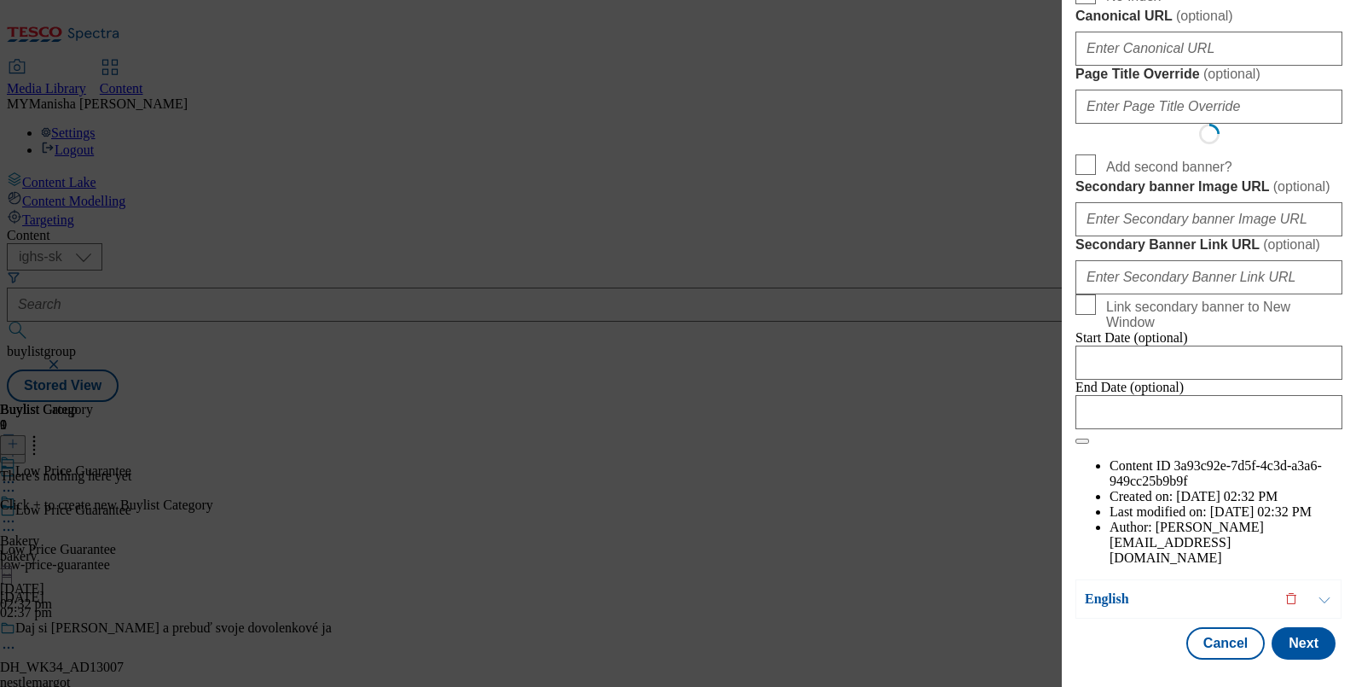
scroll to position [100, 3]
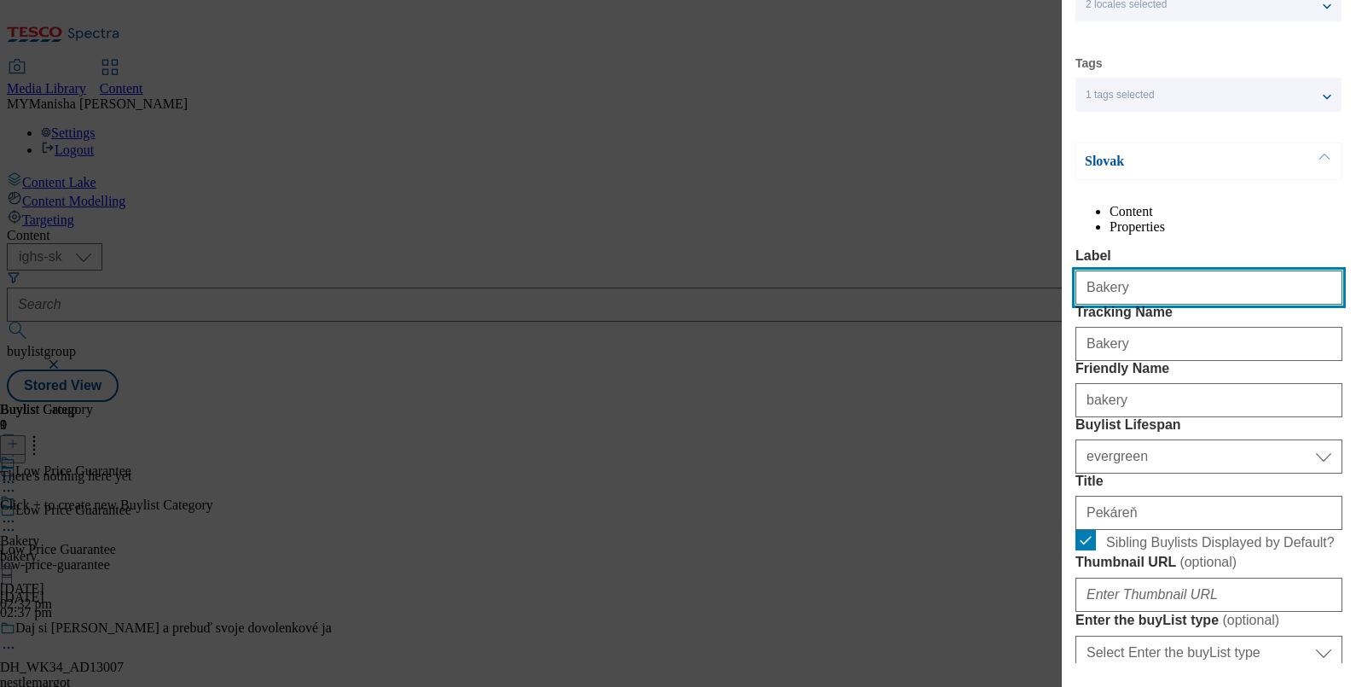
select select "Banner"
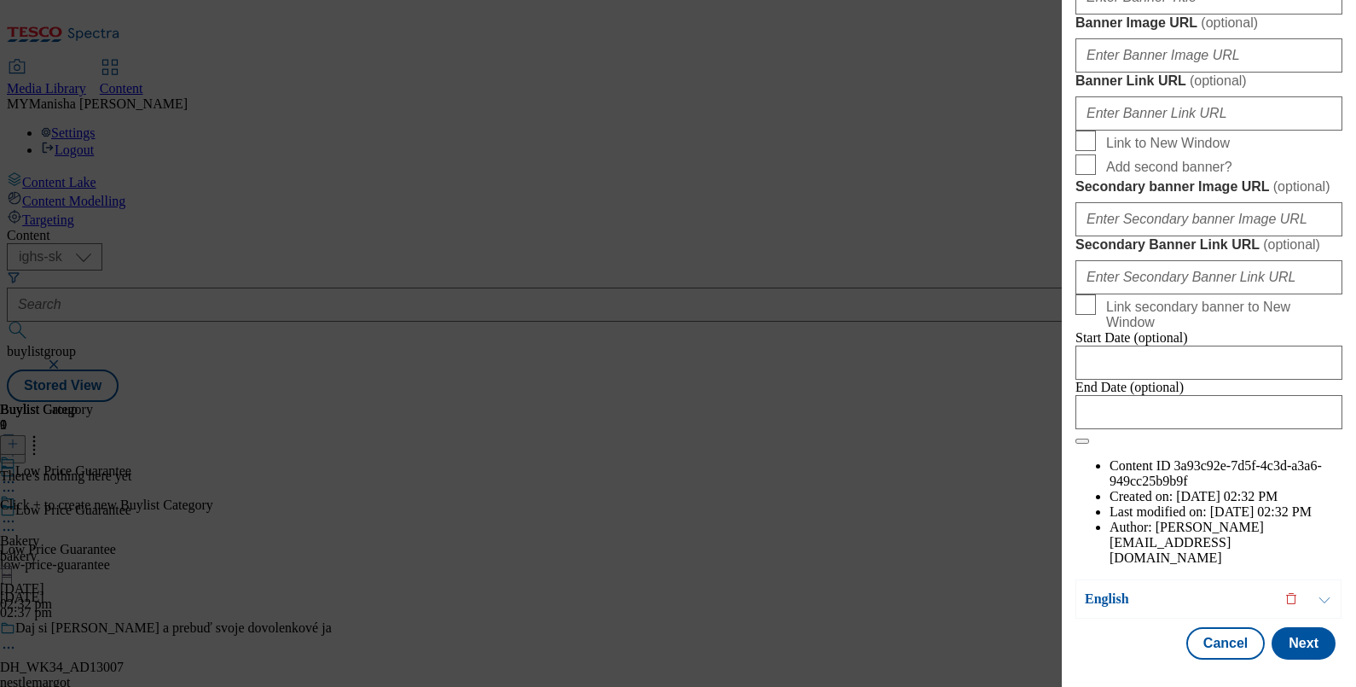
scroll to position [1939, 3]
click at [1293, 636] on button "Next" at bounding box center [1304, 643] width 64 height 32
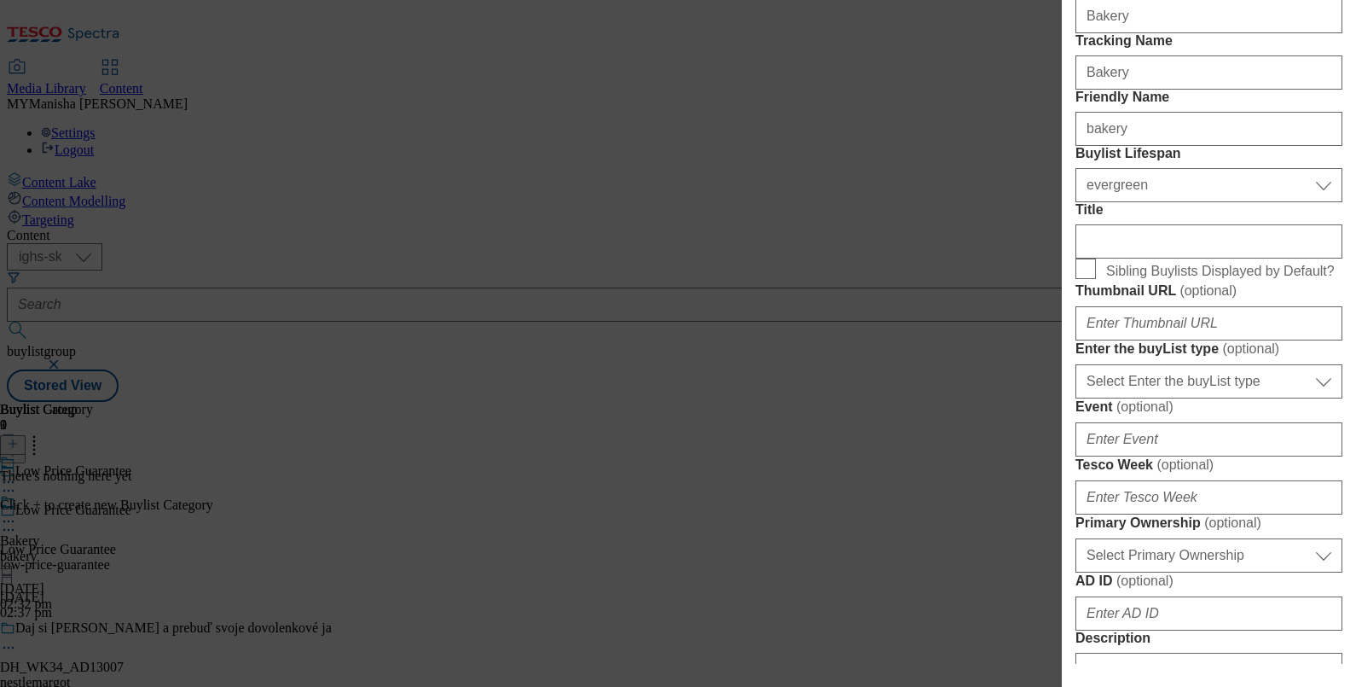
scroll to position [419, 3]
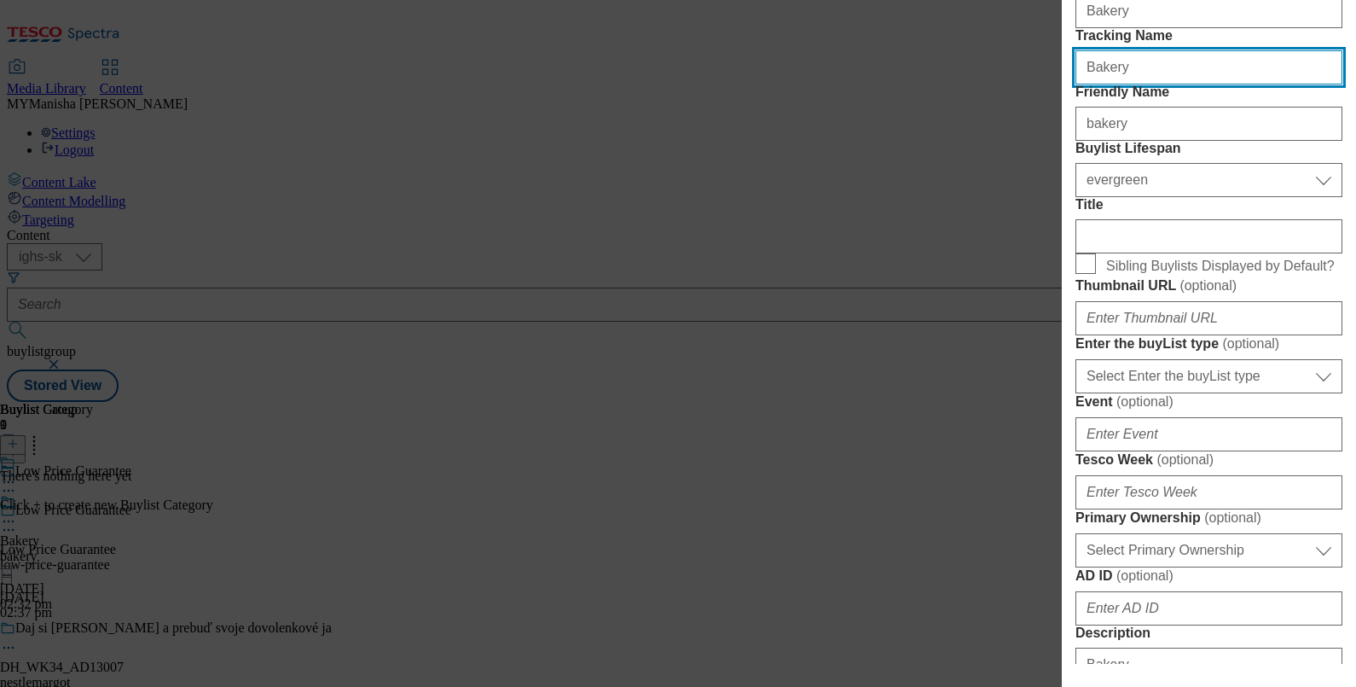
click at [1142, 84] on input "Bakery" at bounding box center [1208, 67] width 267 height 34
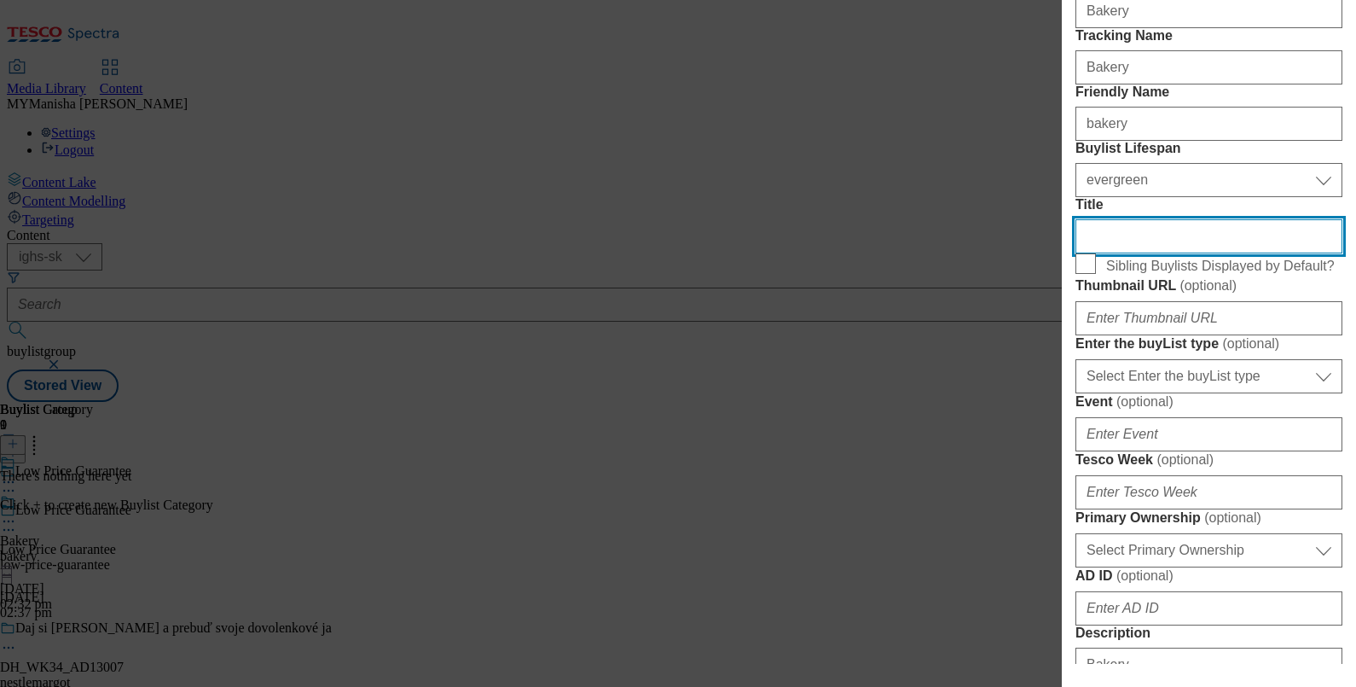
paste input "Bakery"
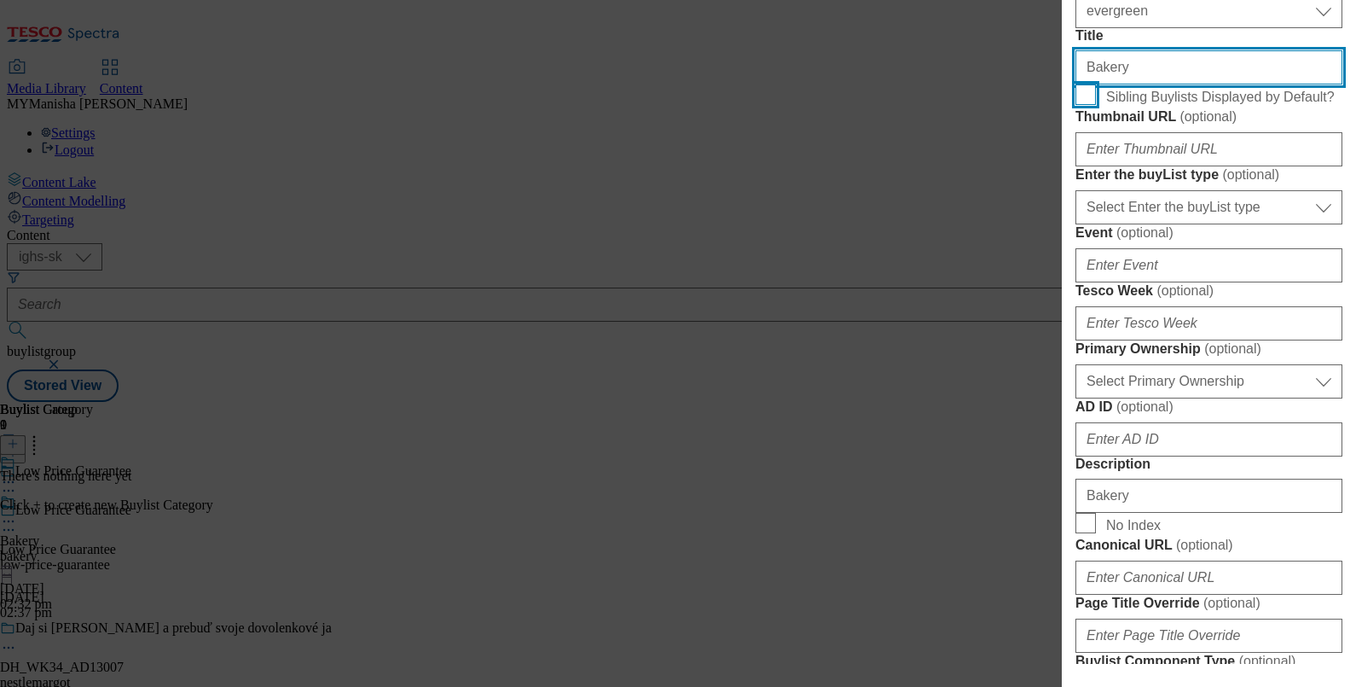
type input "Bakery"
click at [1081, 105] on input "Sibling Buylists Displayed by Default?" at bounding box center [1085, 94] width 20 height 20
checkbox input "true"
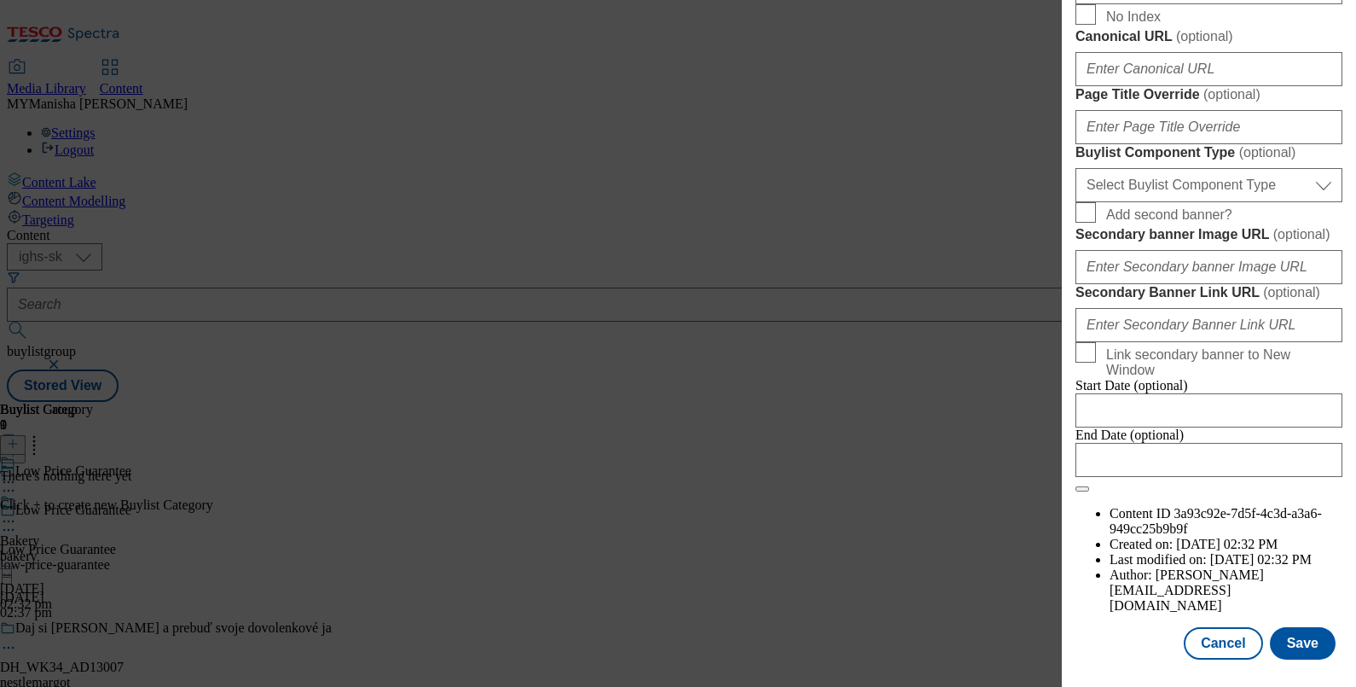
scroll to position [1487, 3]
click at [1151, 202] on select "Select Buylist Component Type Banner Competition Header Meal" at bounding box center [1208, 185] width 267 height 34
select select "Banner"
click at [1075, 202] on select "Select Buylist Component Type Banner Competition Header Meal" at bounding box center [1208, 185] width 267 height 34
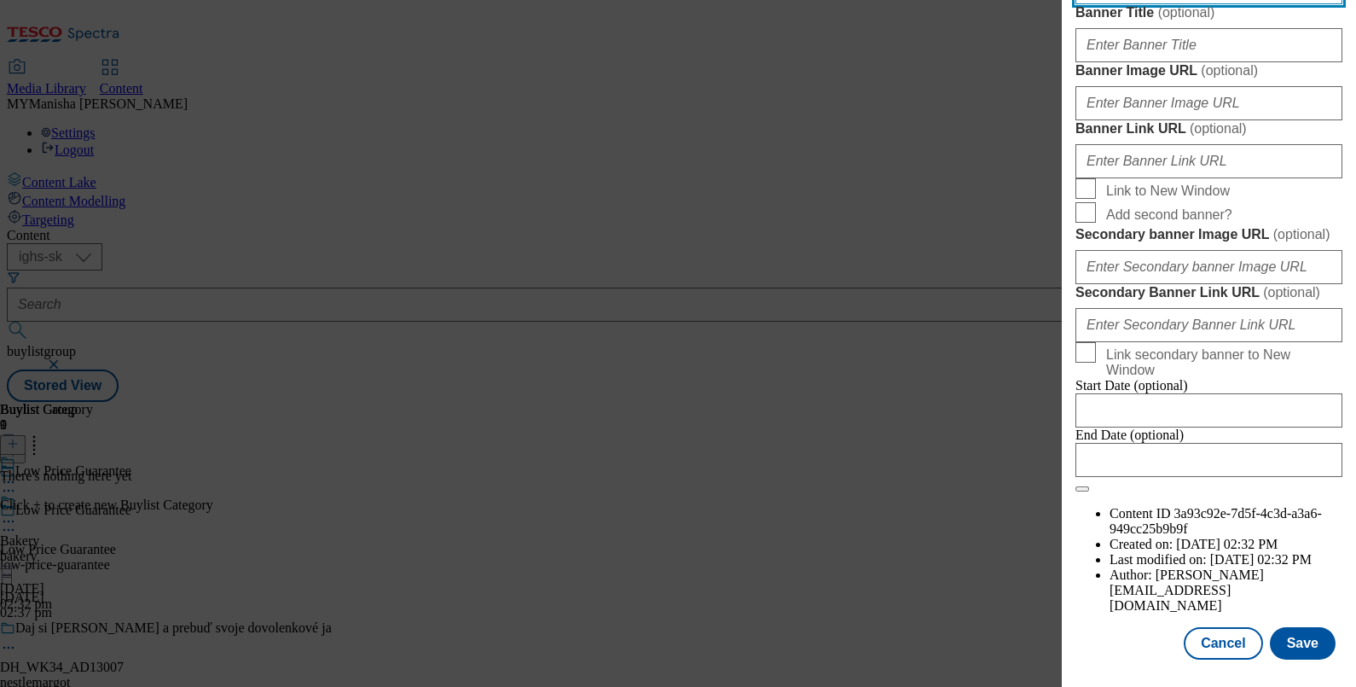
scroll to position [1941, 3]
click at [1273, 628] on button "Save" at bounding box center [1303, 643] width 66 height 32
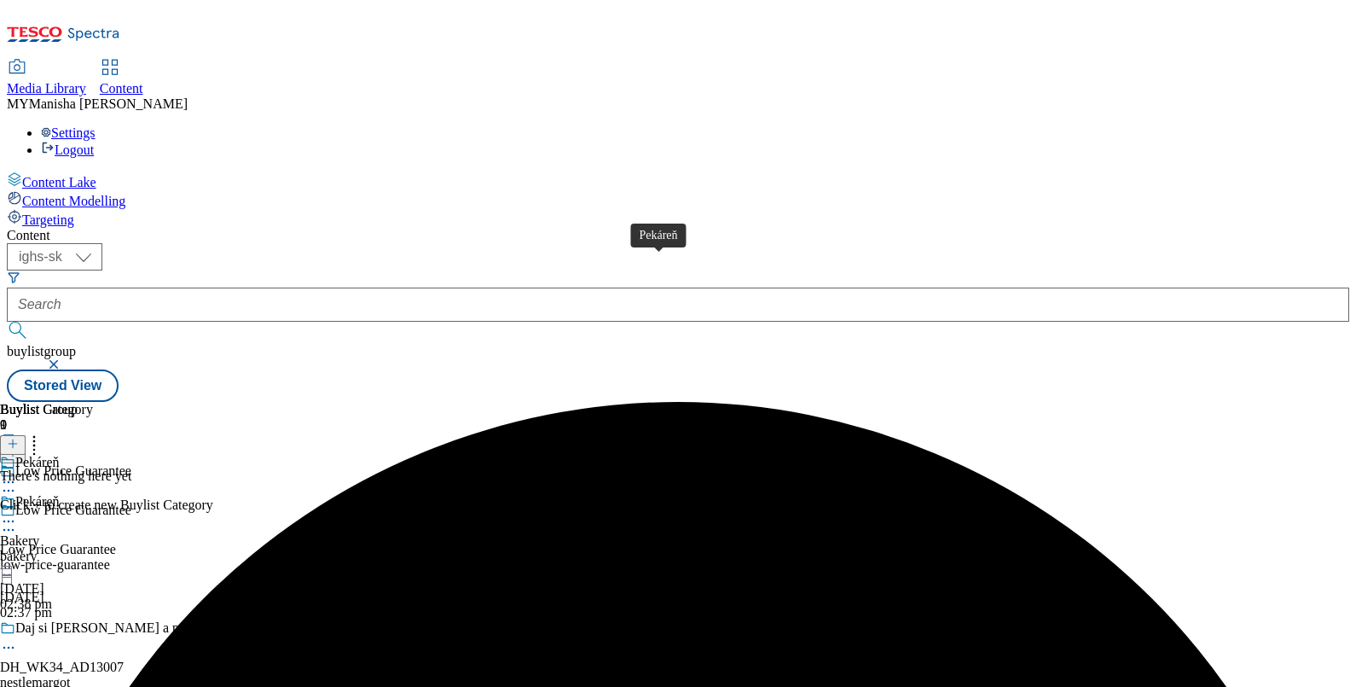
click at [60, 494] on div "Pekáreň" at bounding box center [37, 501] width 44 height 15
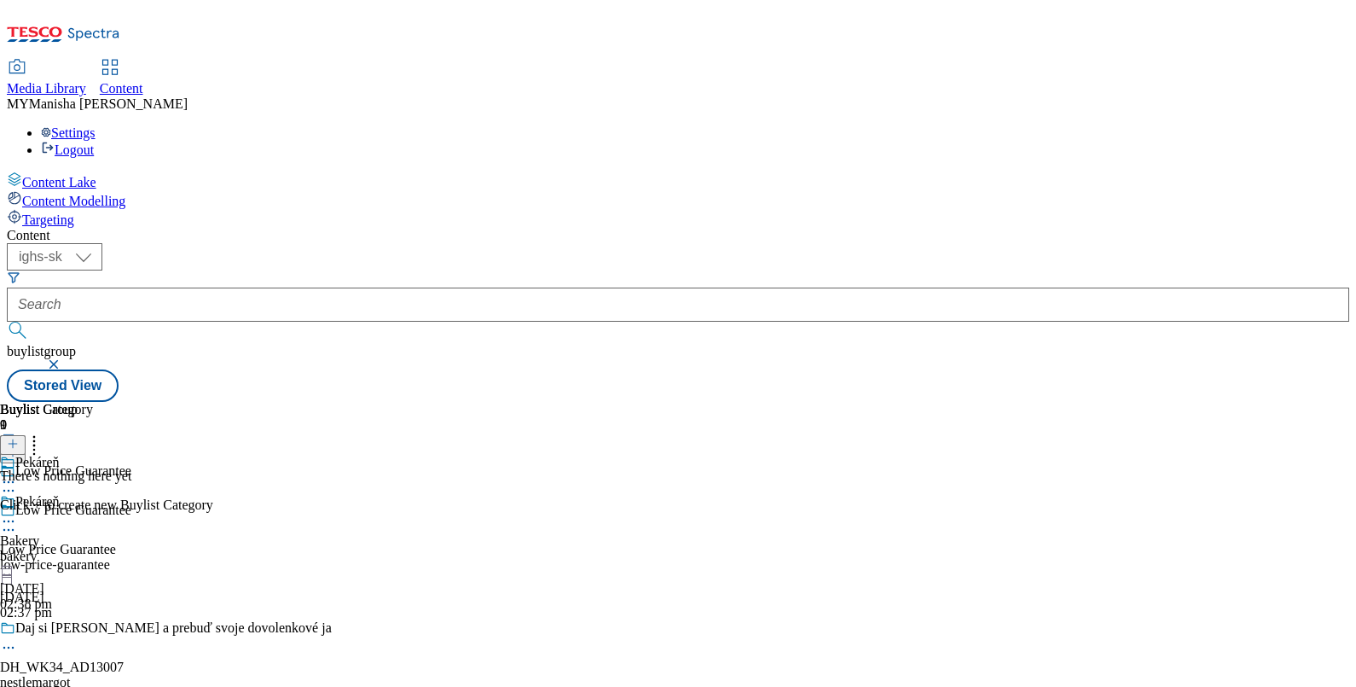
click at [19, 438] on icon at bounding box center [13, 444] width 12 height 12
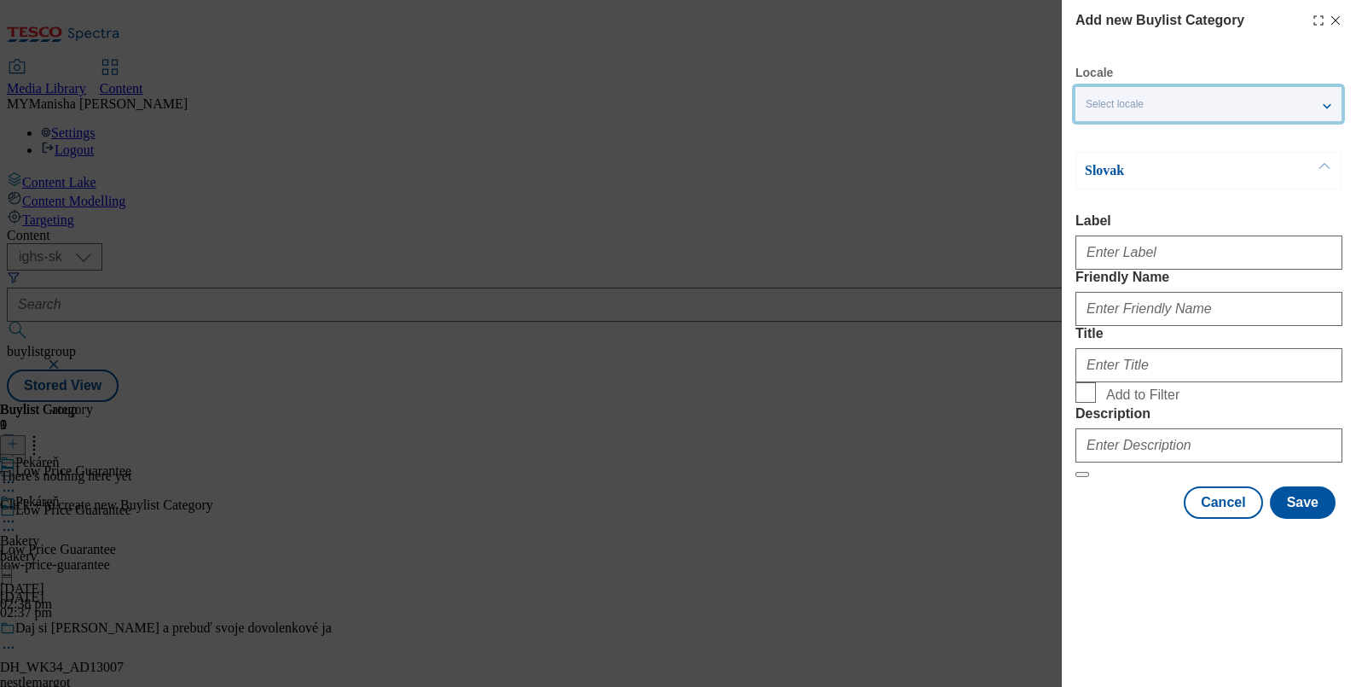
click at [1184, 102] on div "Select locale" at bounding box center [1208, 104] width 266 height 34
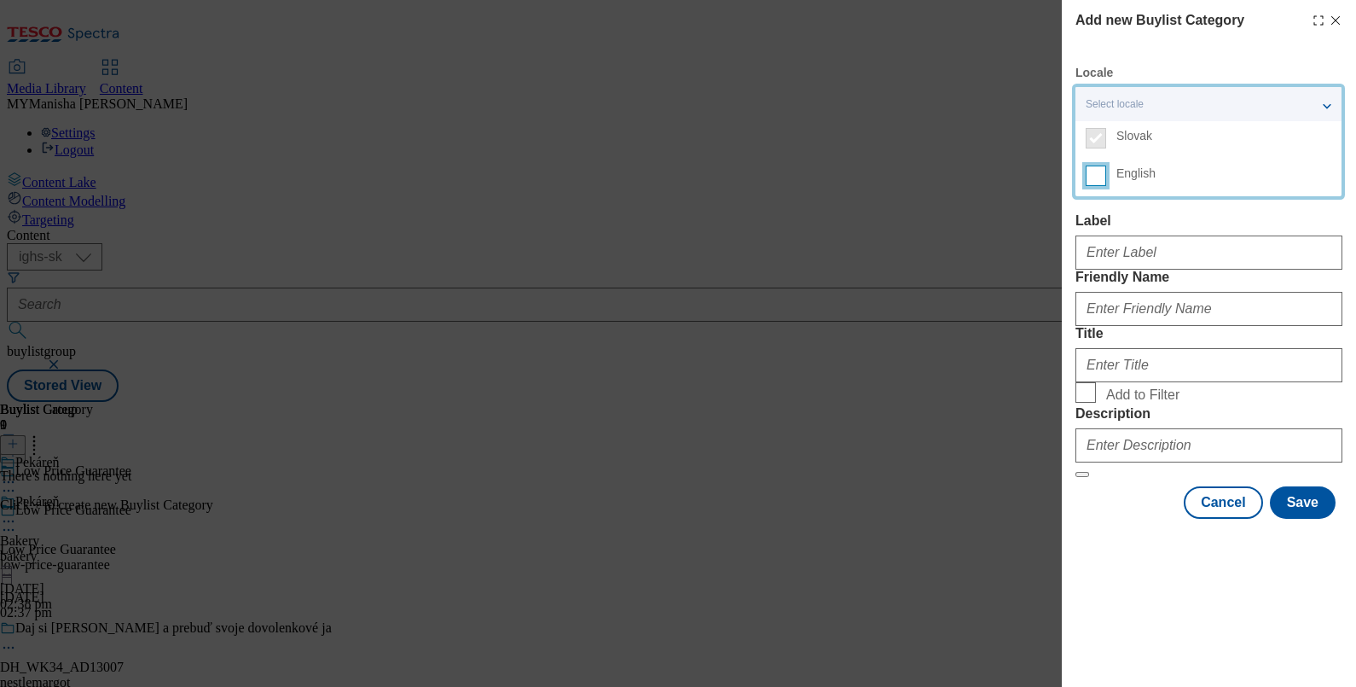
click at [1096, 183] on input "English" at bounding box center [1096, 175] width 20 height 20
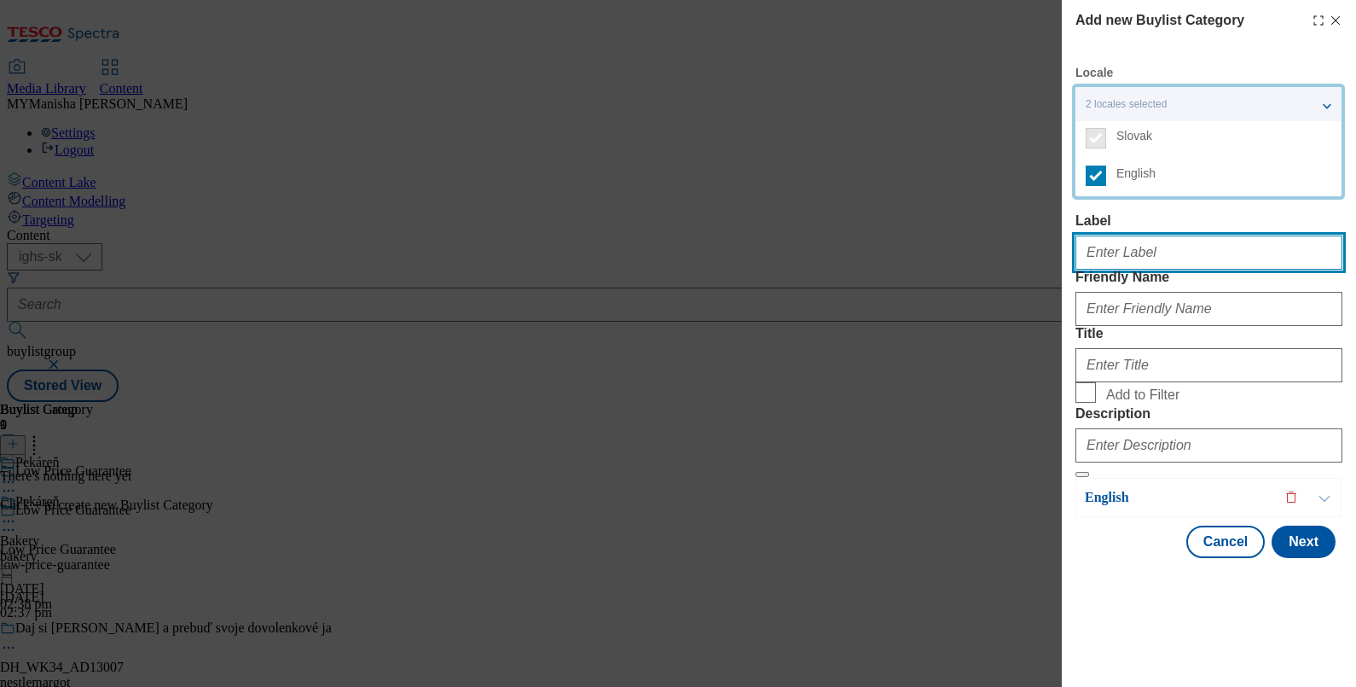
click at [1112, 249] on input "Label" at bounding box center [1208, 252] width 267 height 34
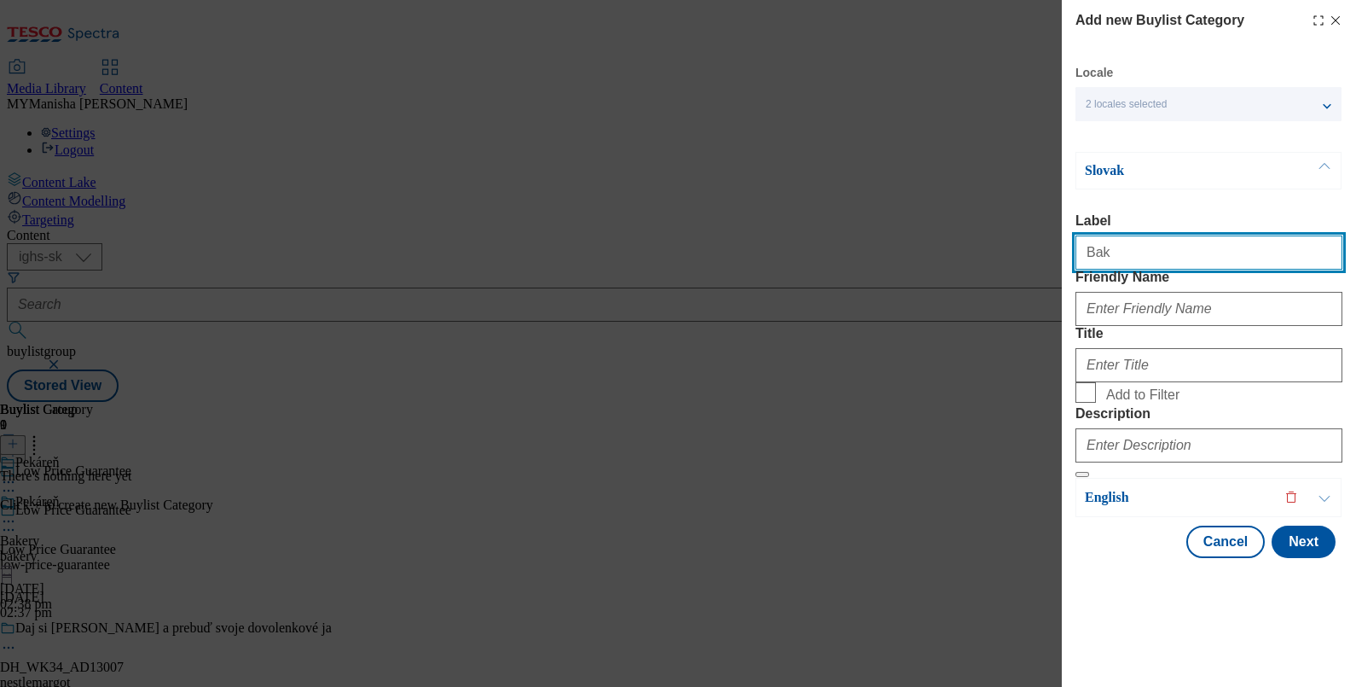
type input "Bakery"
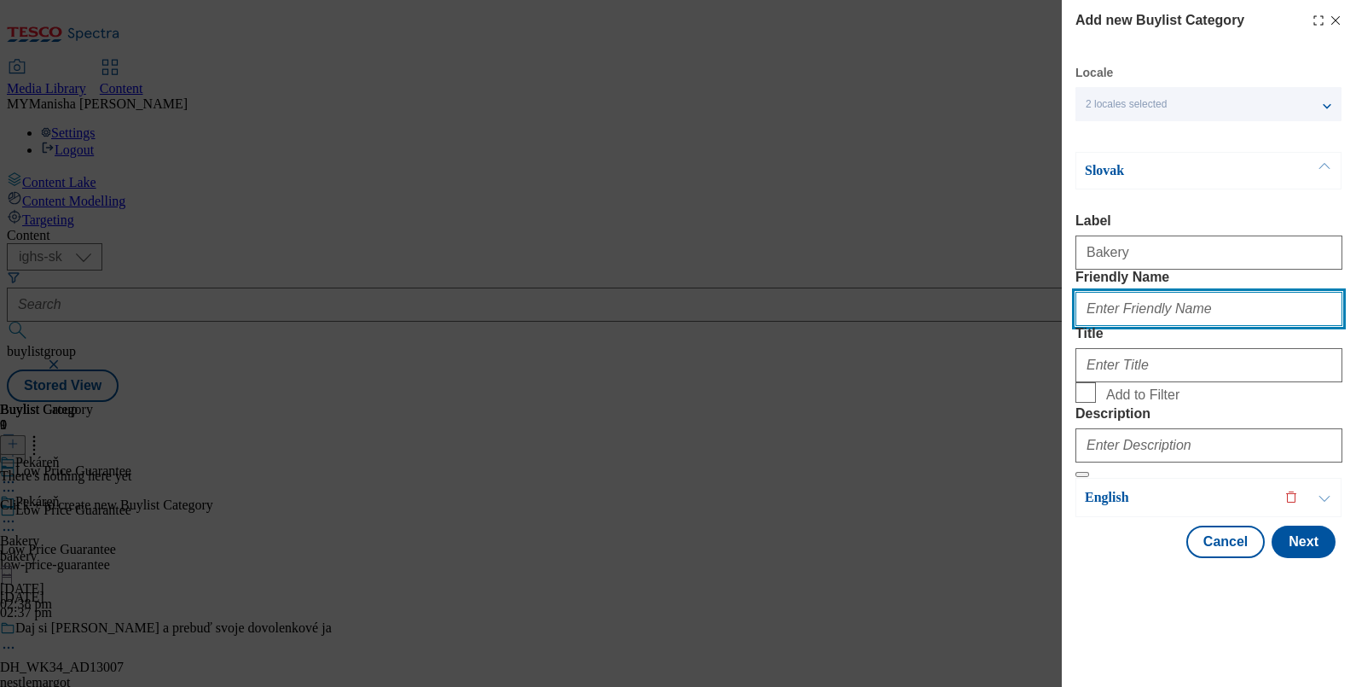
click at [1156, 326] on input "Friendly Name" at bounding box center [1208, 309] width 267 height 34
click at [1145, 326] on input "Bak" at bounding box center [1208, 309] width 267 height 34
type input "B"
type input "bakery"
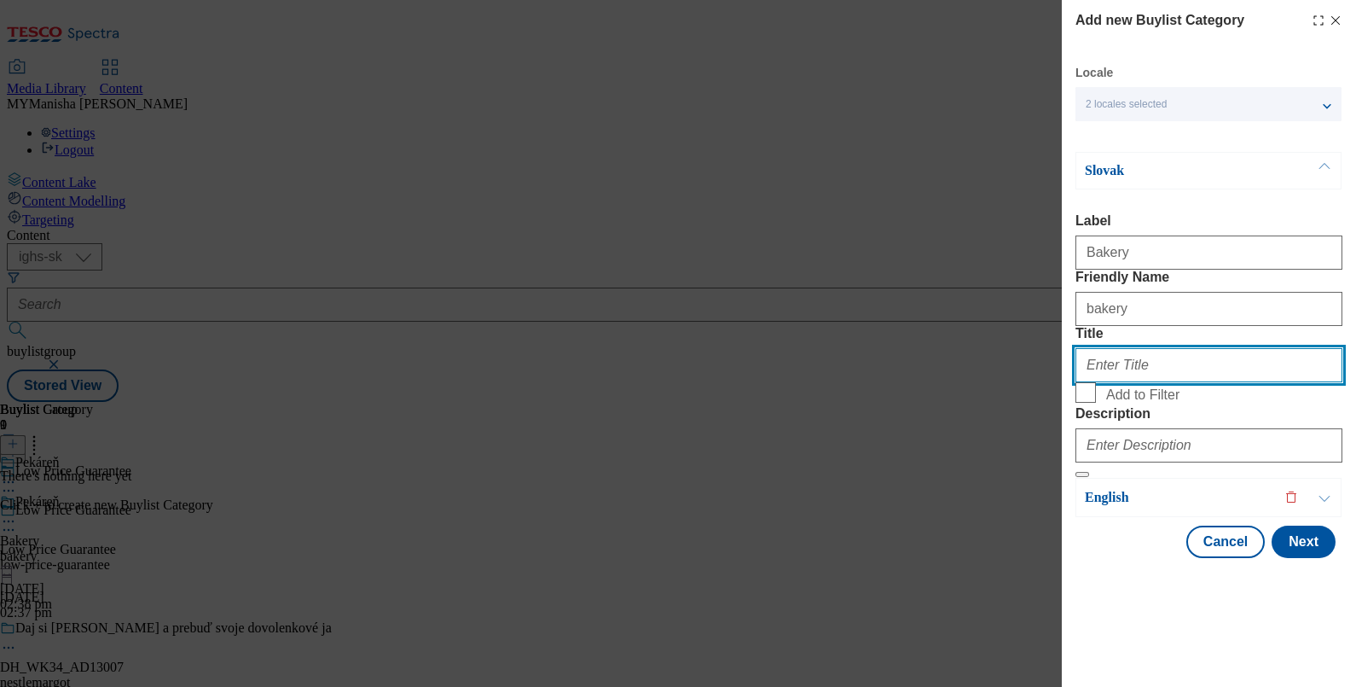
click at [1100, 382] on input "Title" at bounding box center [1208, 365] width 267 height 34
paste input "Pekáreň"
type input "Pekáreň"
click at [1079, 403] on input "Add to Filter" at bounding box center [1085, 392] width 20 height 20
checkbox input "true"
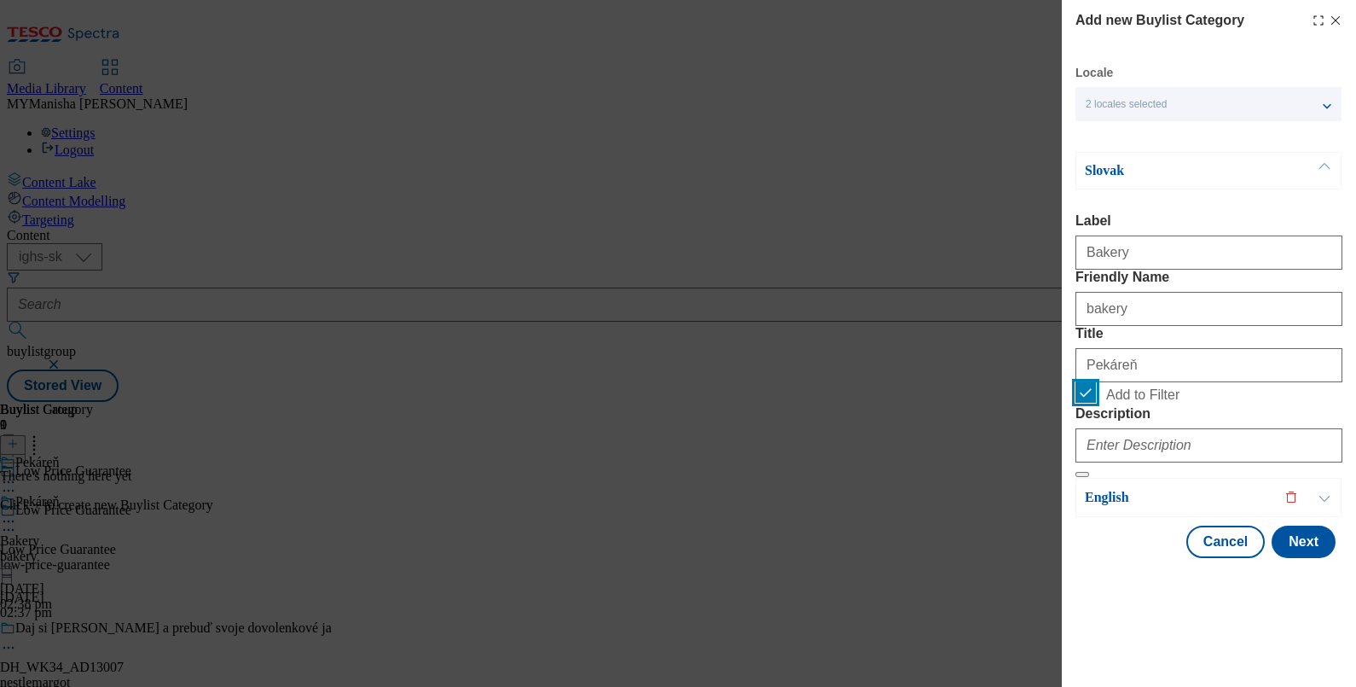
scroll to position [40, 0]
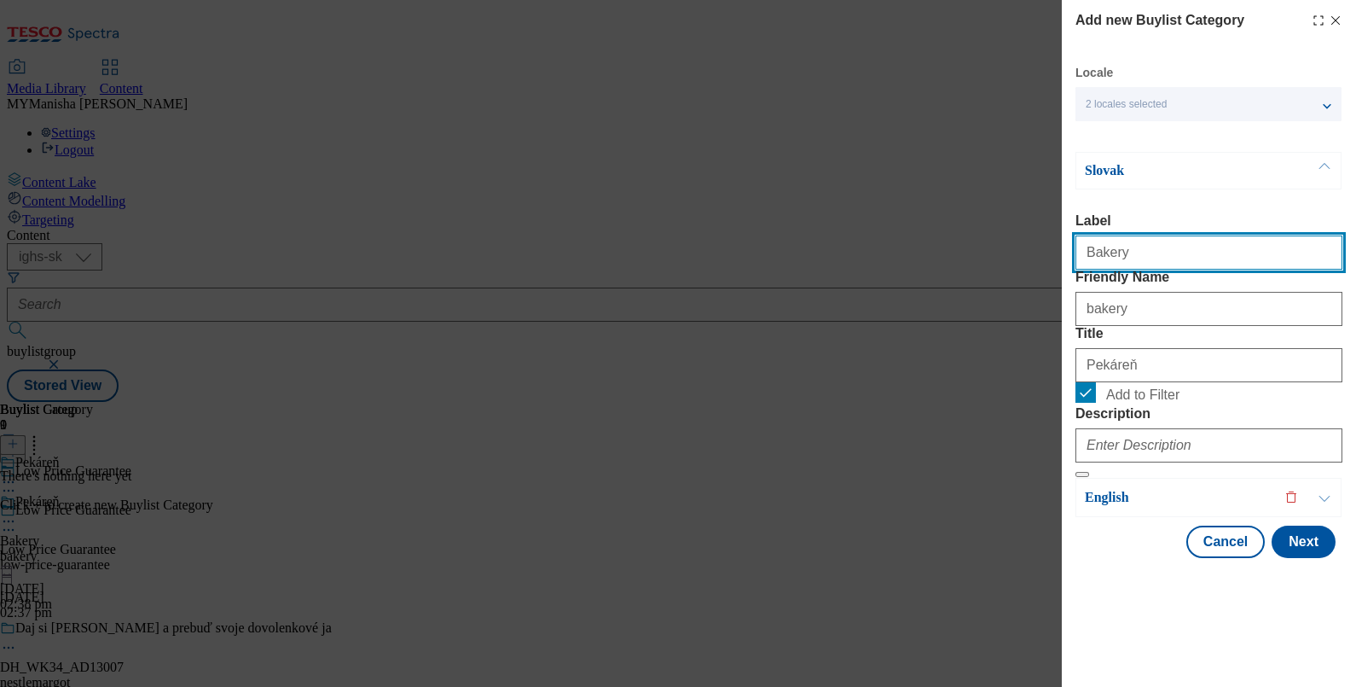
click at [1143, 235] on input "Bakery" at bounding box center [1208, 252] width 267 height 34
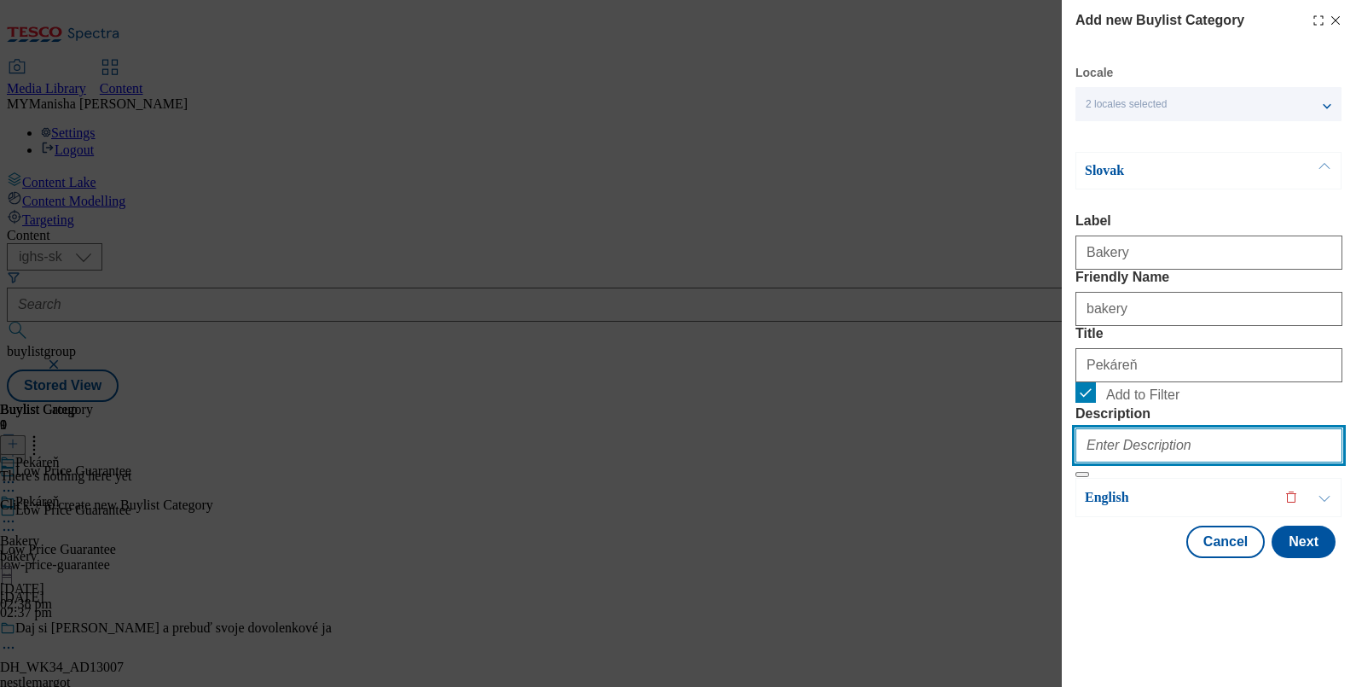
paste input "Bakery"
type input "Bakery"
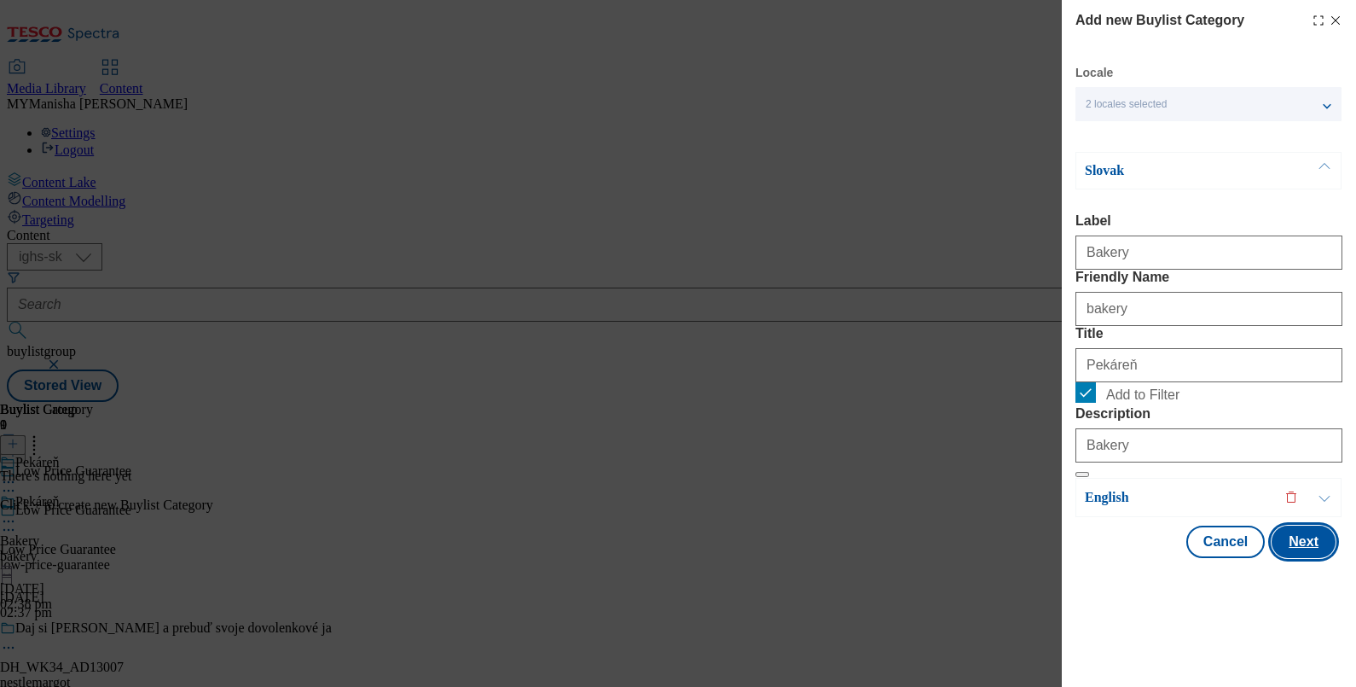
click at [1276, 558] on button "Next" at bounding box center [1304, 541] width 64 height 32
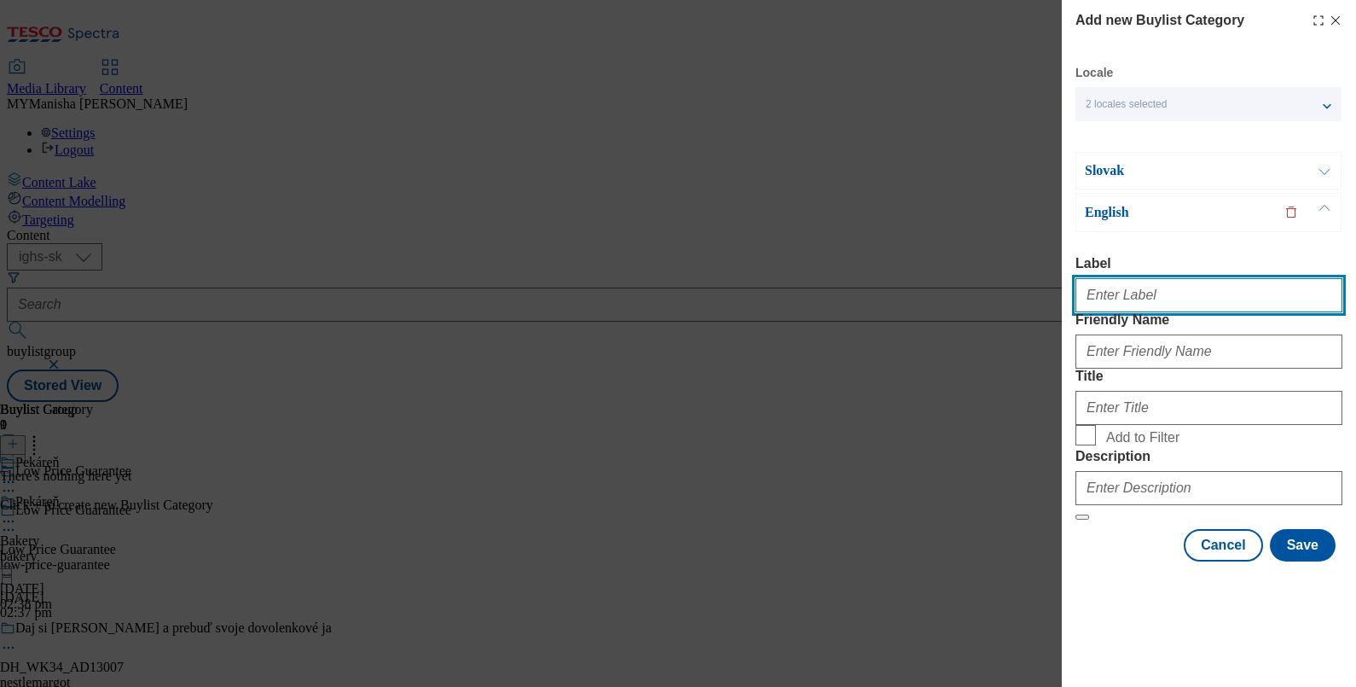
click at [1127, 278] on input "Label" at bounding box center [1208, 295] width 267 height 34
type input "Bakery"
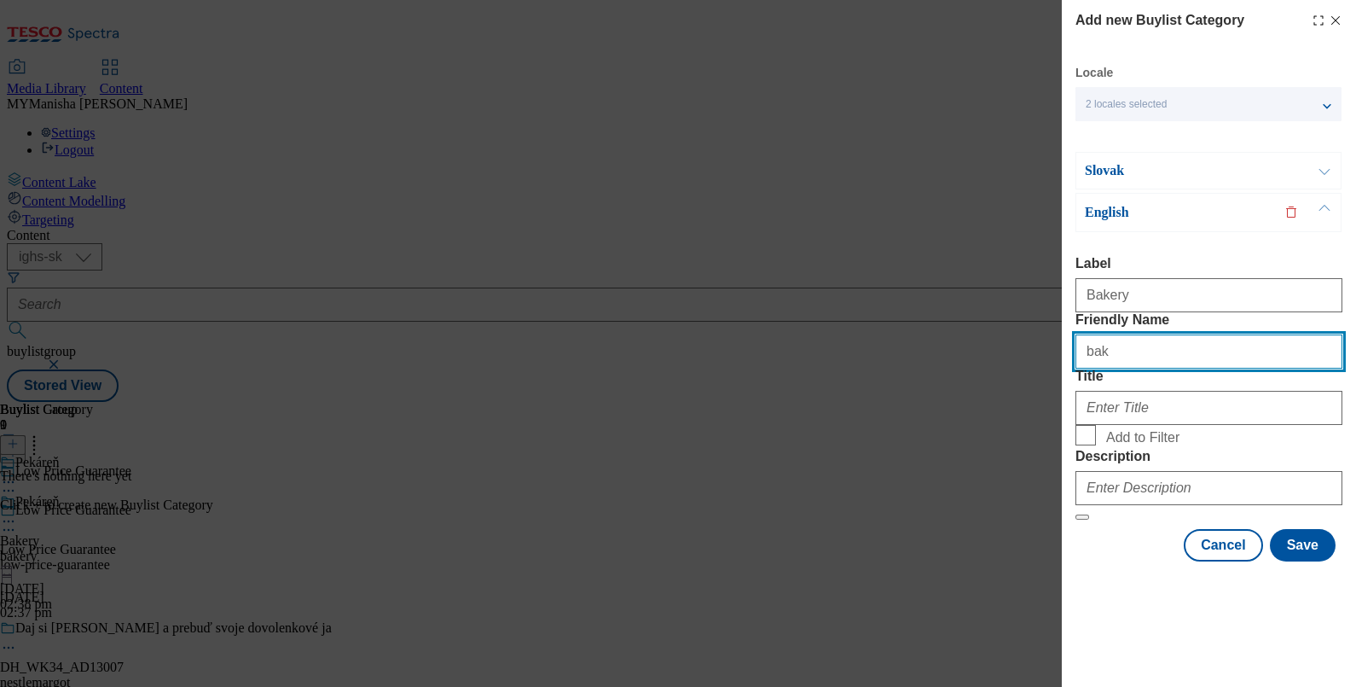
type input "bakery"
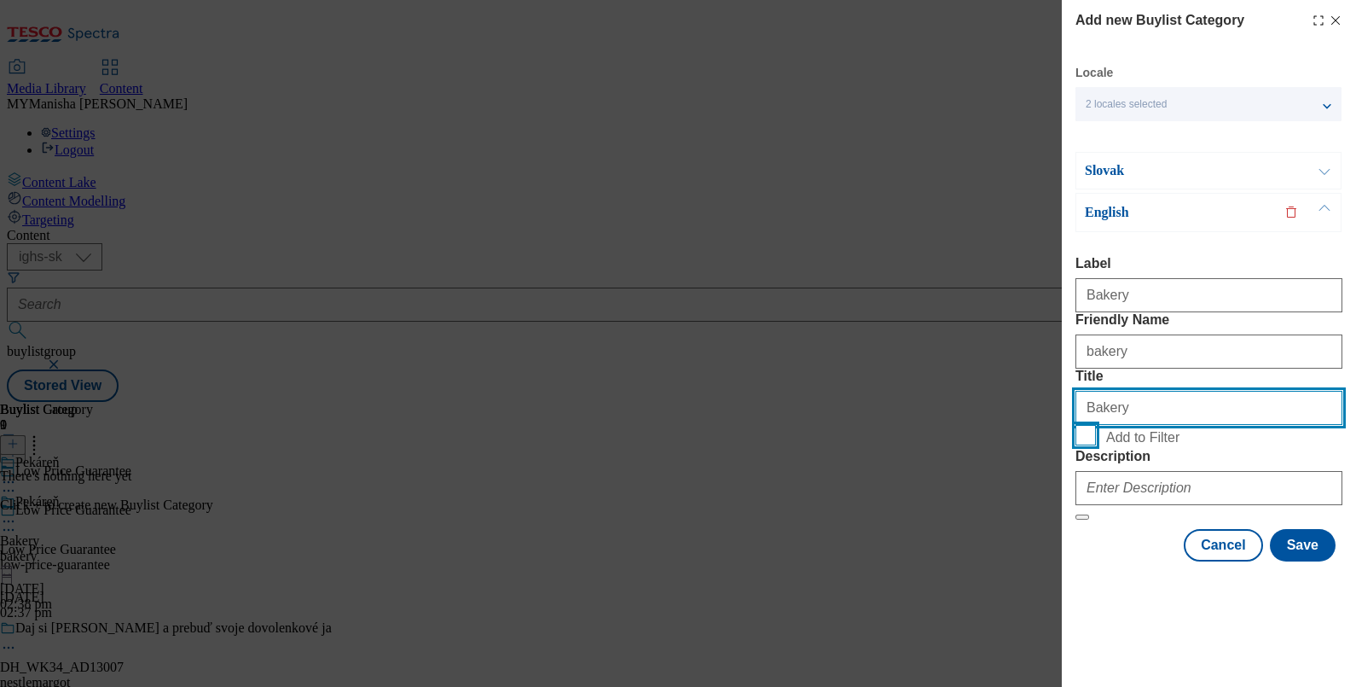
type input "Bakery"
click at [1087, 445] on input "Add to Filter" at bounding box center [1085, 435] width 20 height 20
checkbox input "true"
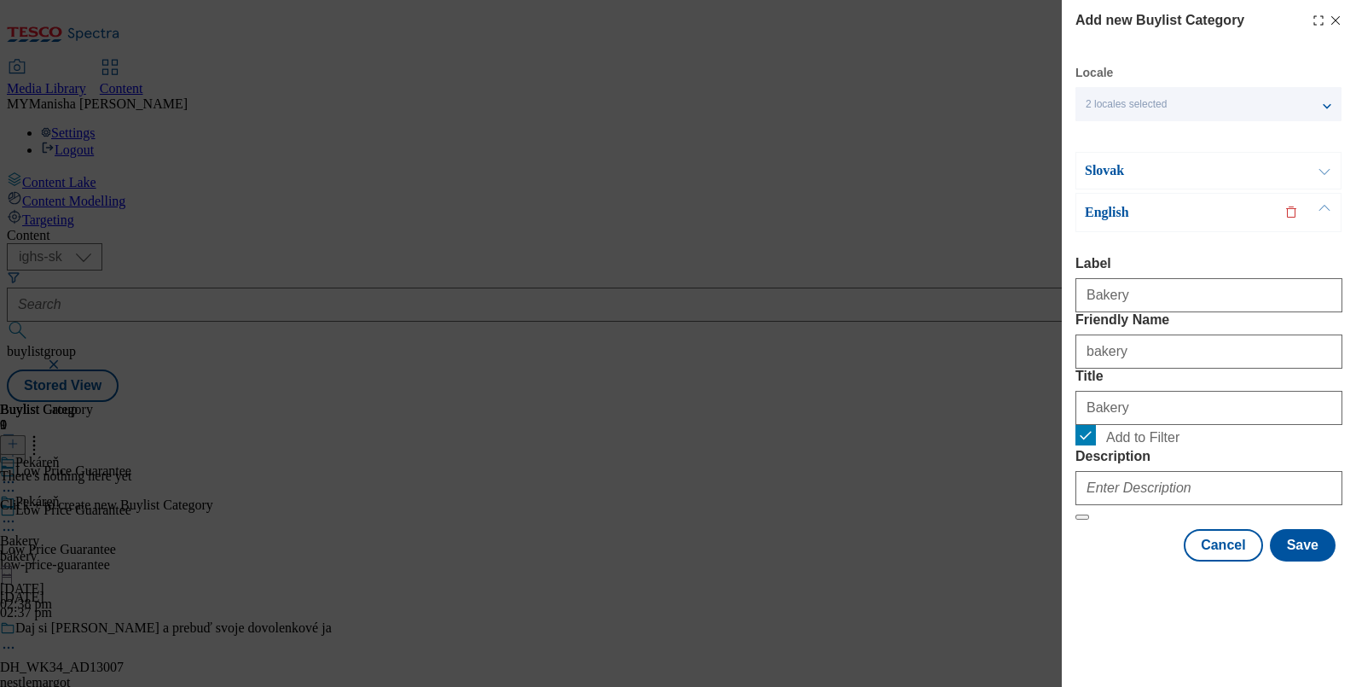
click at [1109, 505] on div "Modal" at bounding box center [1208, 484] width 267 height 41
click at [1126, 425] on input "Bakery" at bounding box center [1208, 408] width 267 height 34
paste input "Bakery"
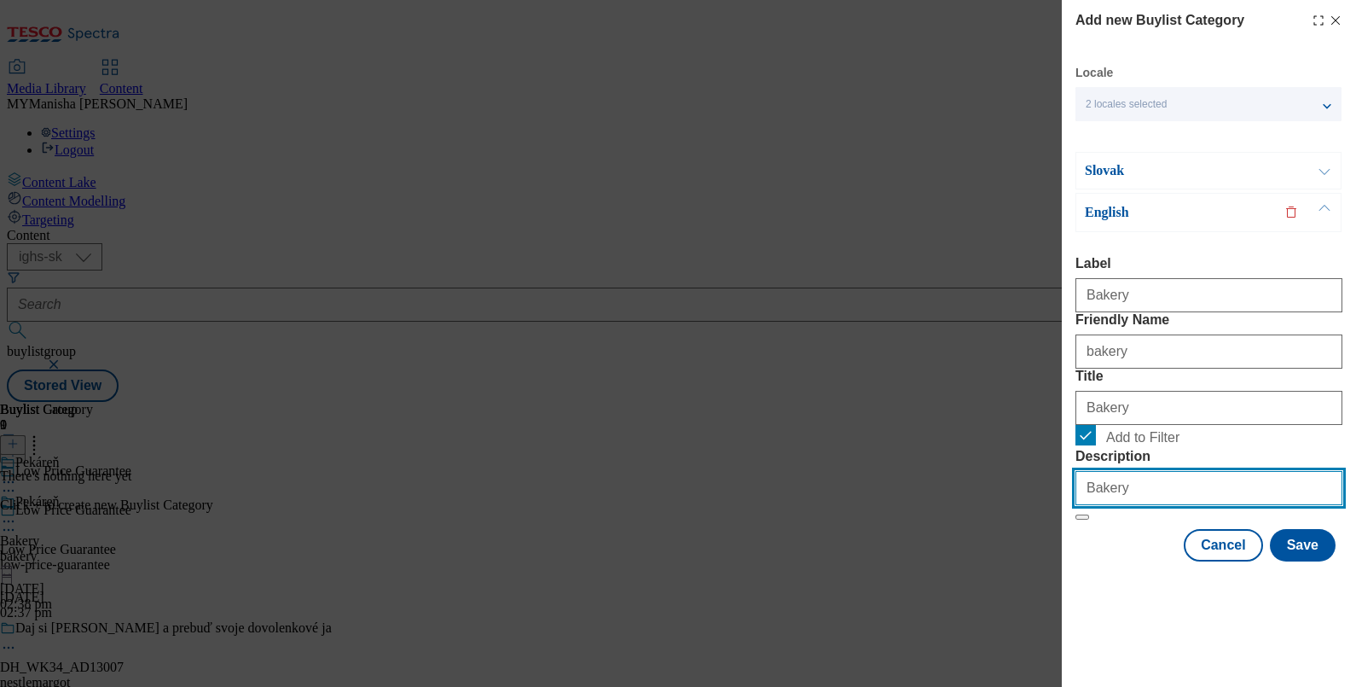
scroll to position [0, 0]
type input "Bakery"
click at [1326, 175] on button "Modal" at bounding box center [1324, 171] width 32 height 36
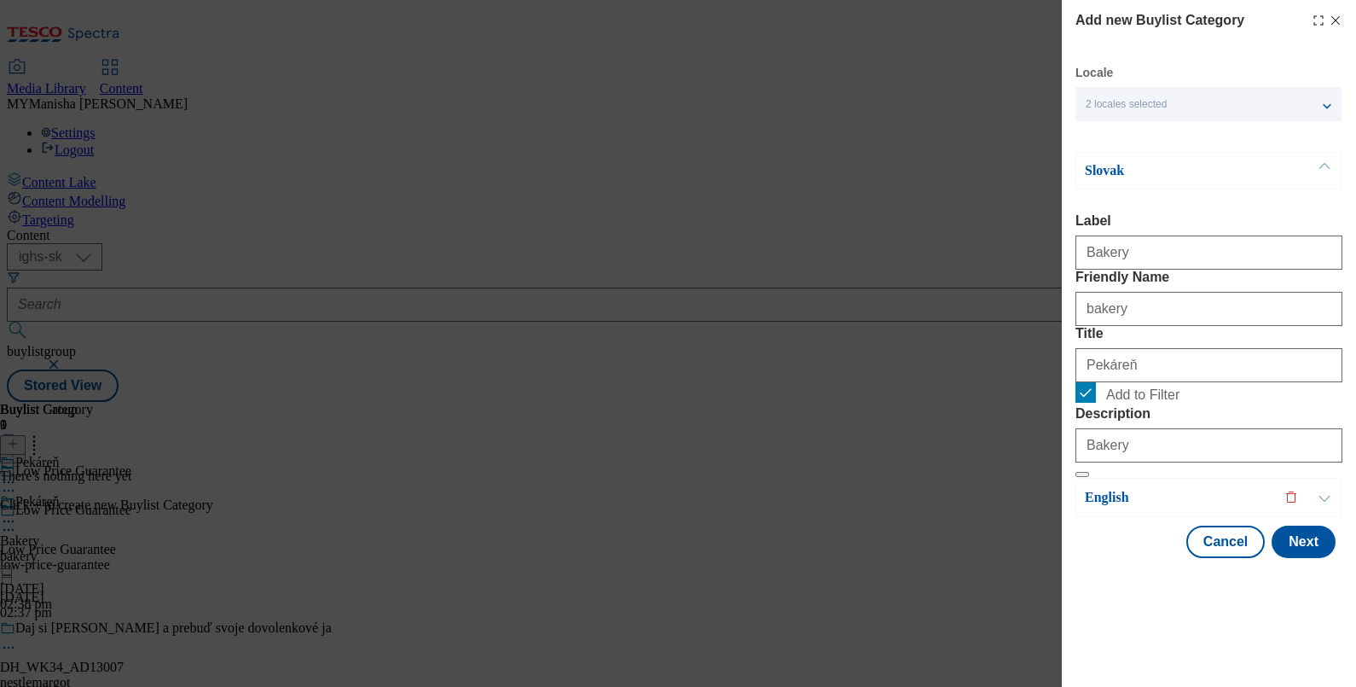
scroll to position [40, 0]
click at [1287, 558] on button "Next" at bounding box center [1304, 541] width 64 height 32
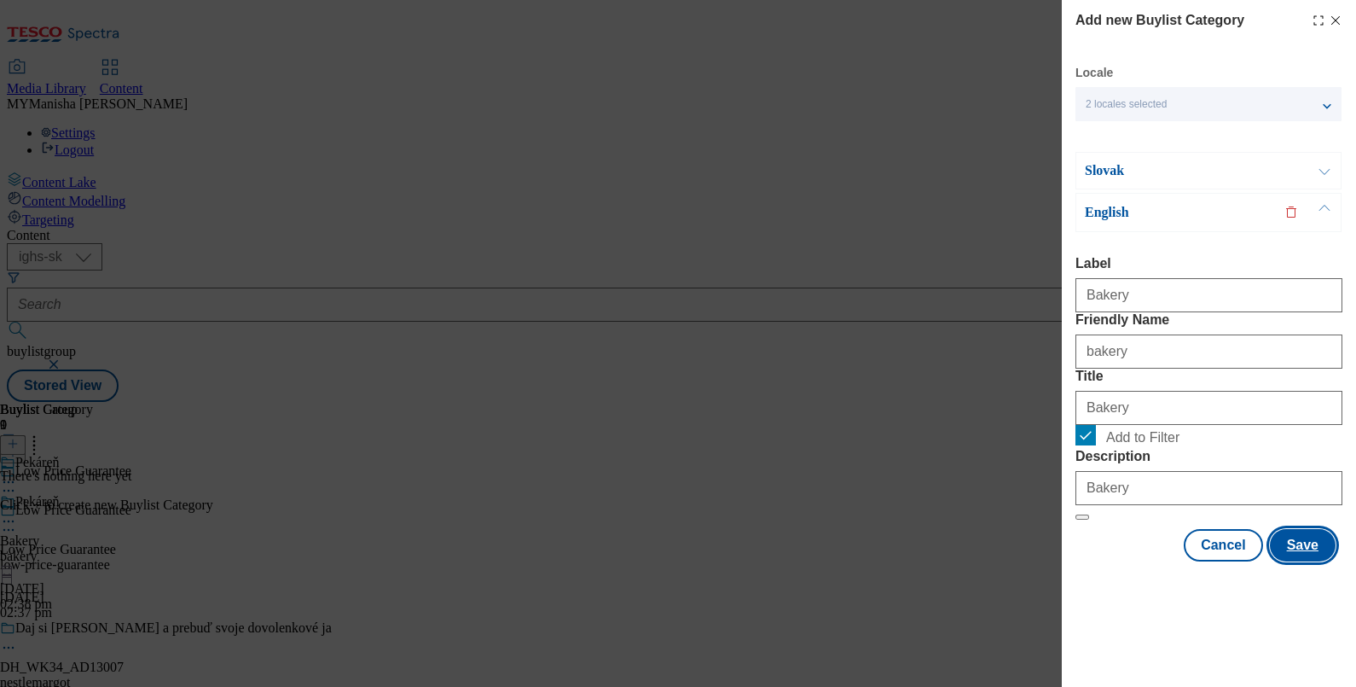
click at [1287, 561] on button "Save" at bounding box center [1303, 545] width 66 height 32
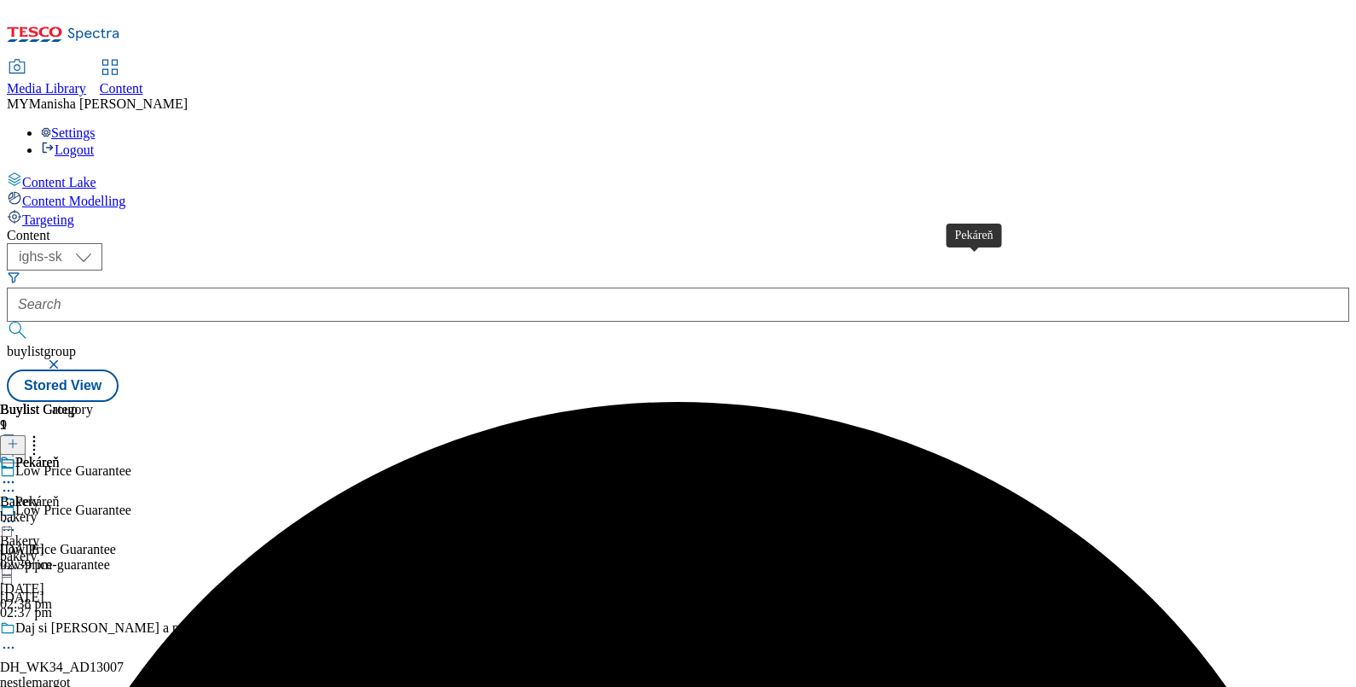
click at [60, 455] on div "Pekáreň" at bounding box center [37, 462] width 44 height 15
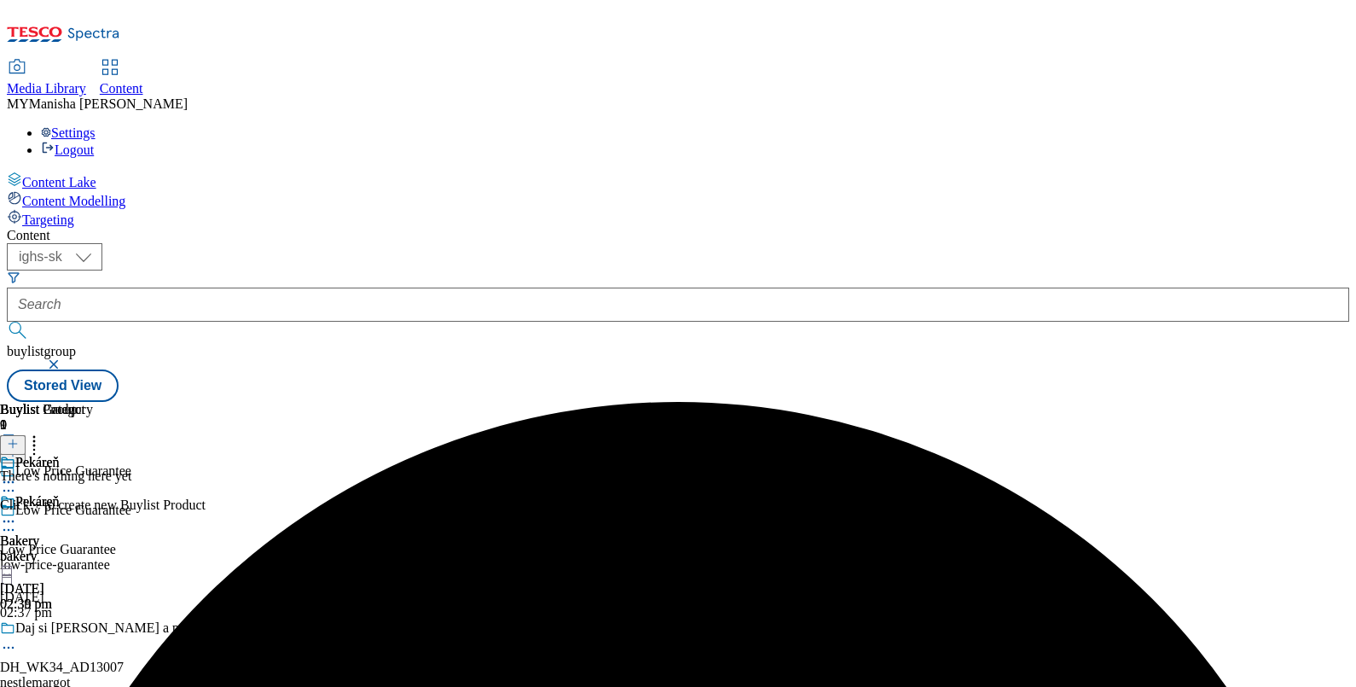
scroll to position [0, 158]
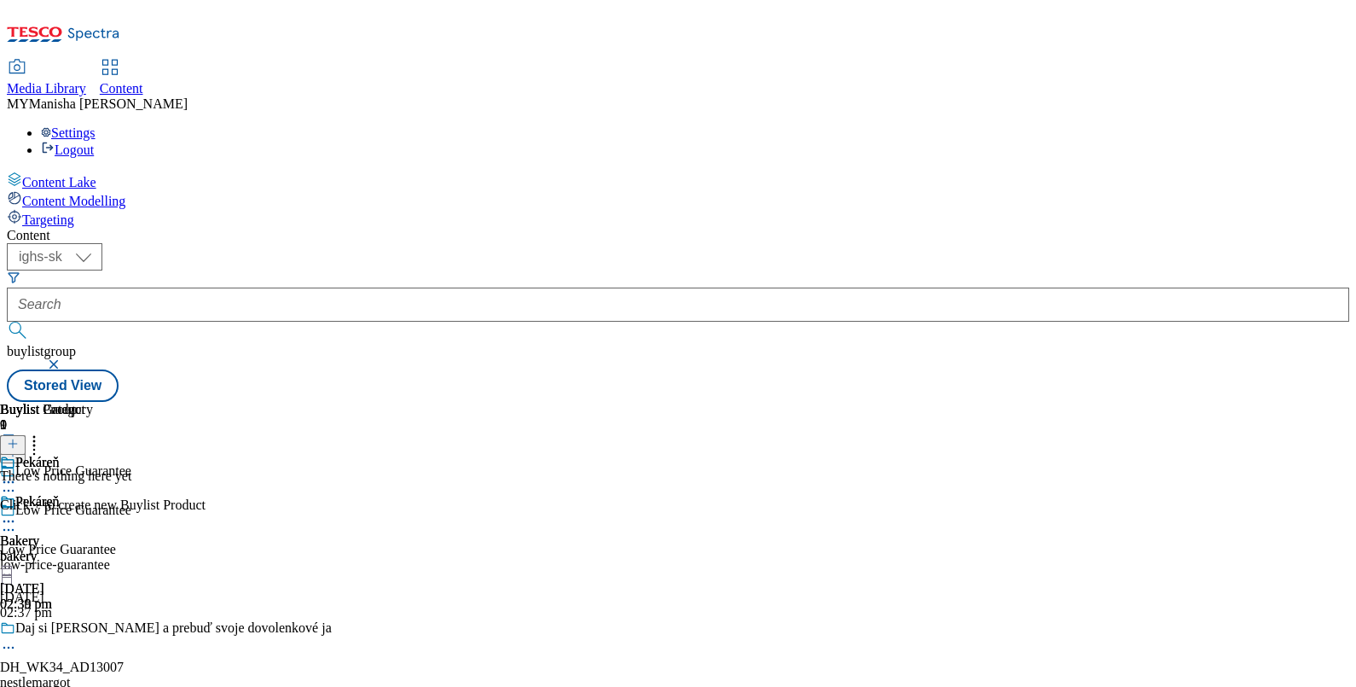
click at [26, 438] on div at bounding box center [13, 445] width 26 height 14
click at [19, 438] on icon at bounding box center [13, 444] width 12 height 12
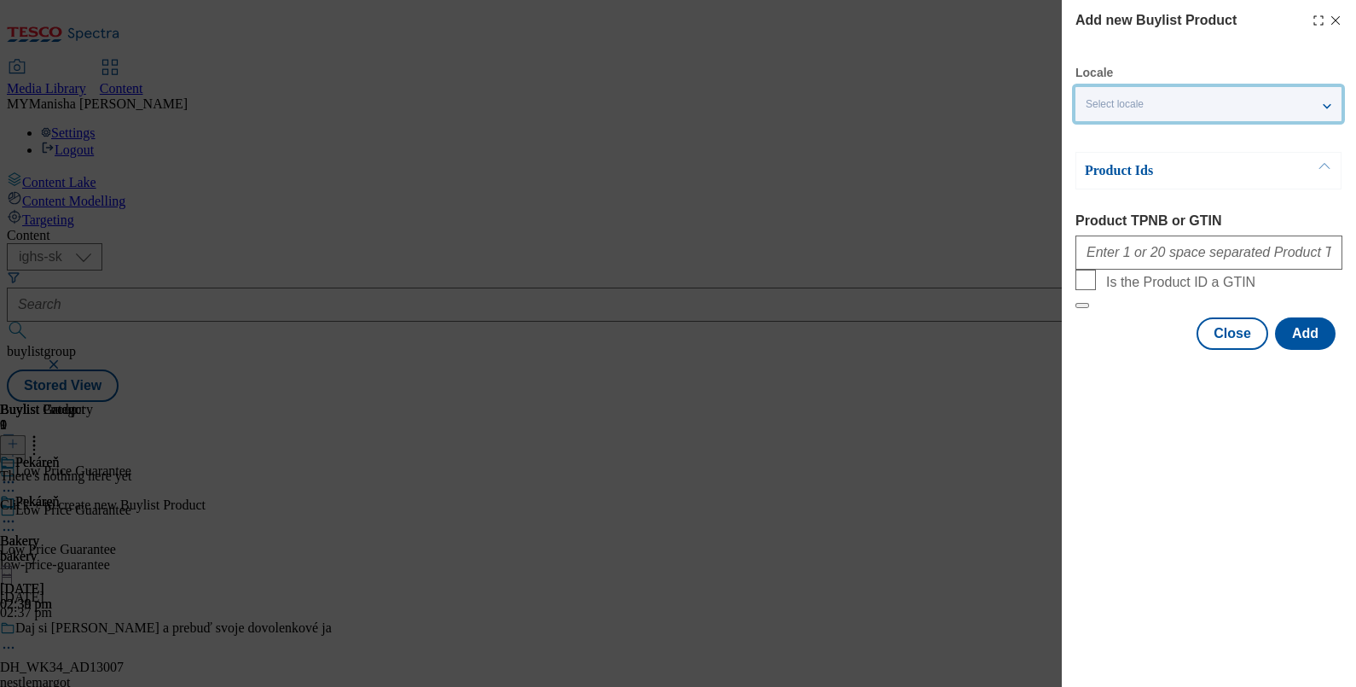
click at [1179, 107] on div "Select locale" at bounding box center [1208, 104] width 266 height 34
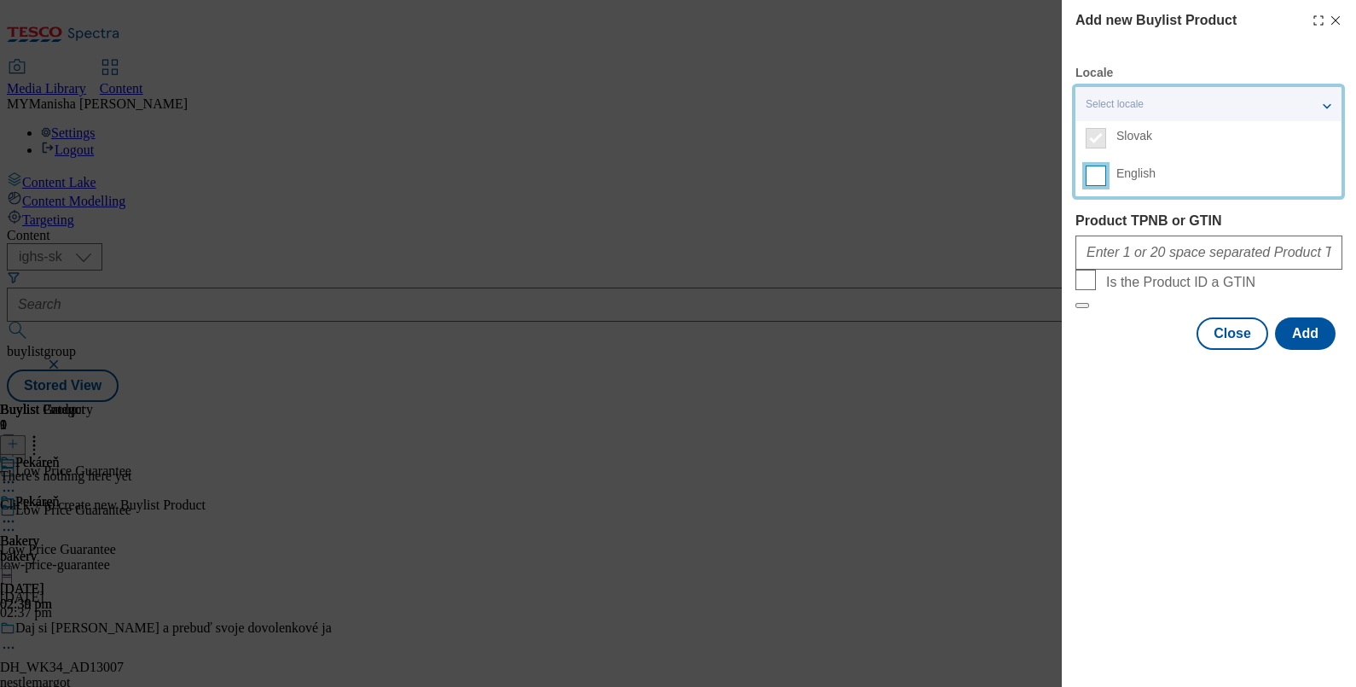
click at [1092, 174] on input "English" at bounding box center [1096, 175] width 20 height 20
click at [1098, 235] on div "Modal" at bounding box center [1208, 249] width 267 height 41
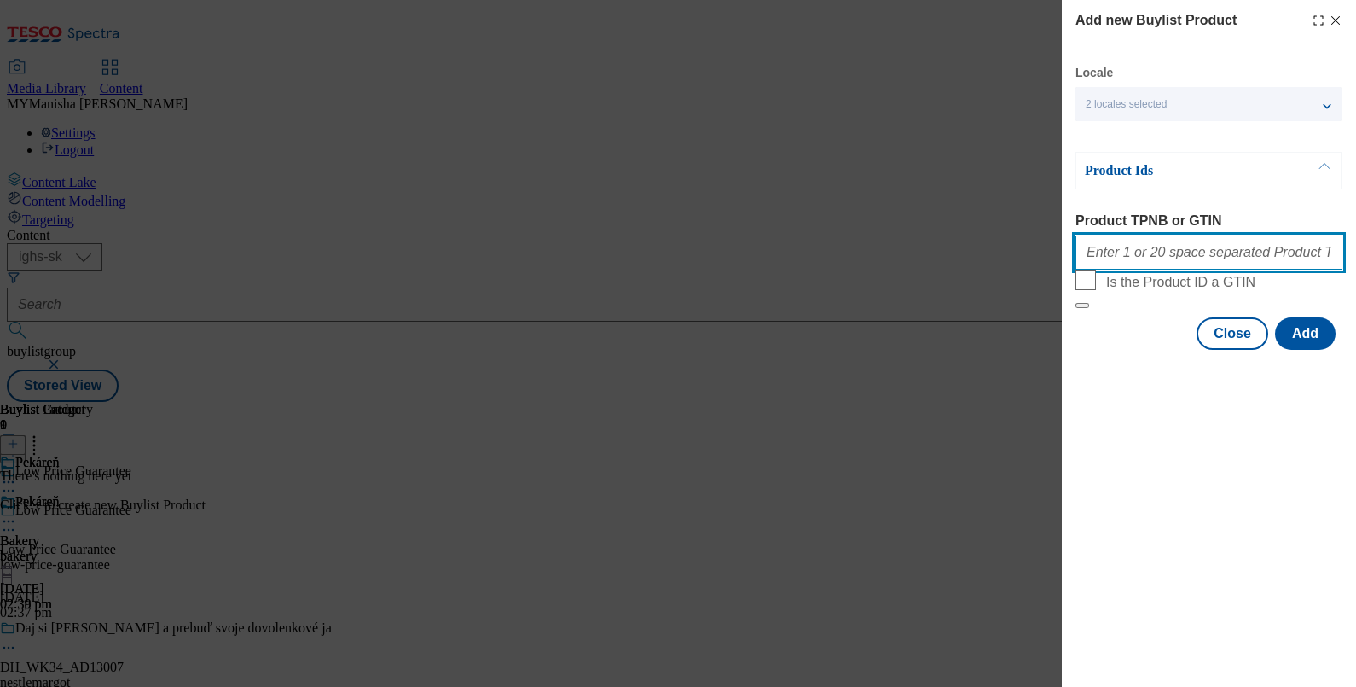
click at [1111, 252] on input "Product TPNB or GTIN" at bounding box center [1208, 252] width 267 height 34
paste input "121555075 121555081 220320535 208382308 220280392 220280393 220280395 220280394…"
type input "121555075 121555081 220320535 208382308 220280392 220280393 220280395 220280394…"
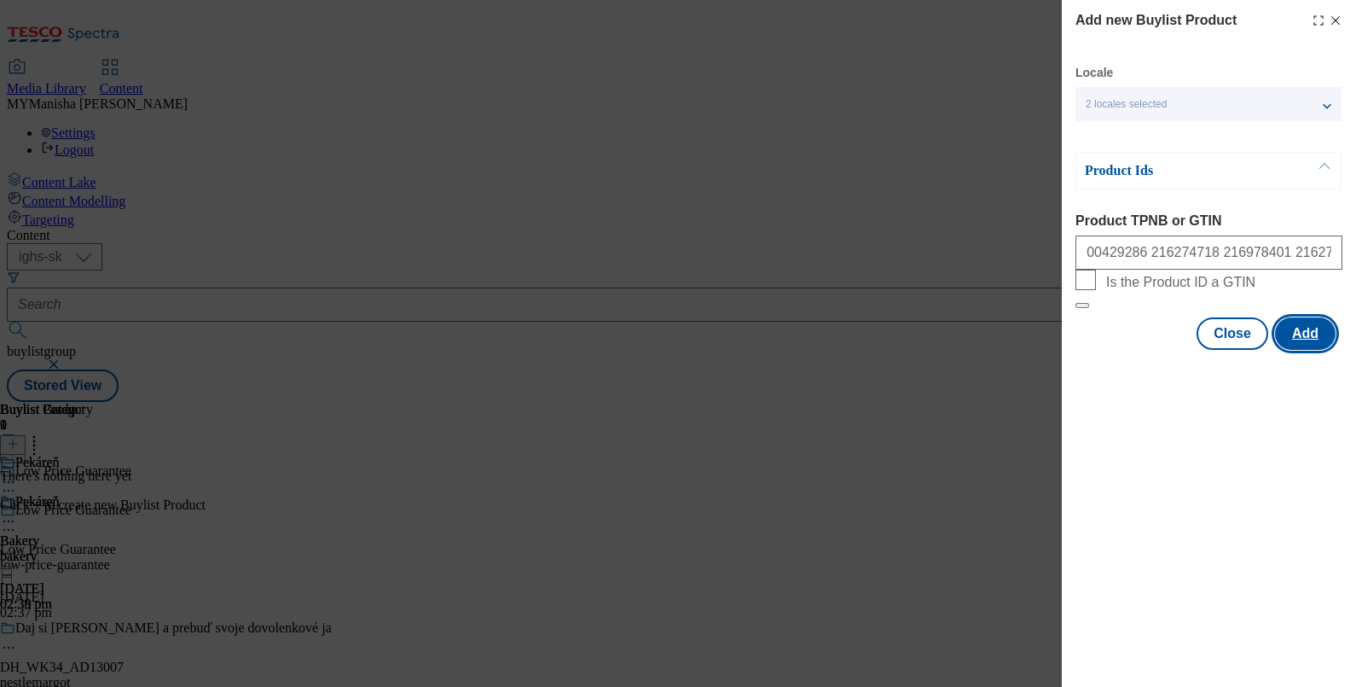
scroll to position [0, 0]
click at [1296, 350] on button "Add" at bounding box center [1305, 333] width 61 height 32
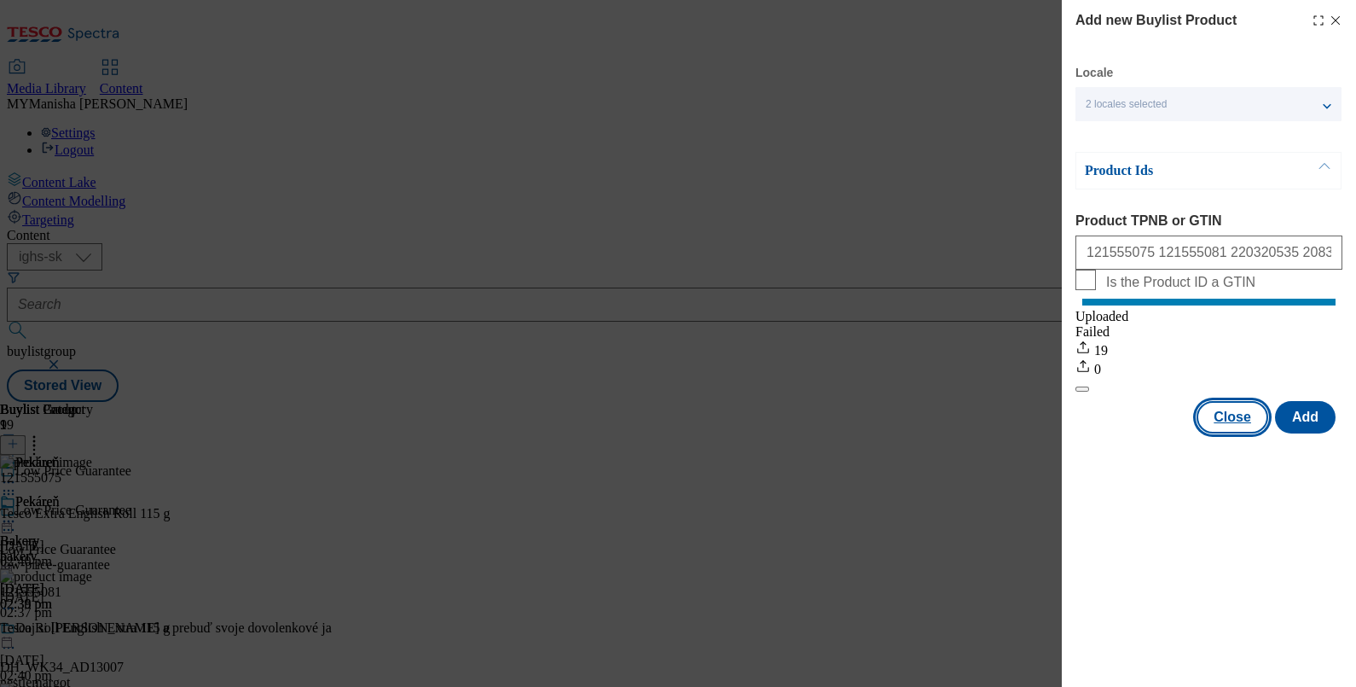
click at [1230, 426] on button "Close" at bounding box center [1233, 417] width 72 height 32
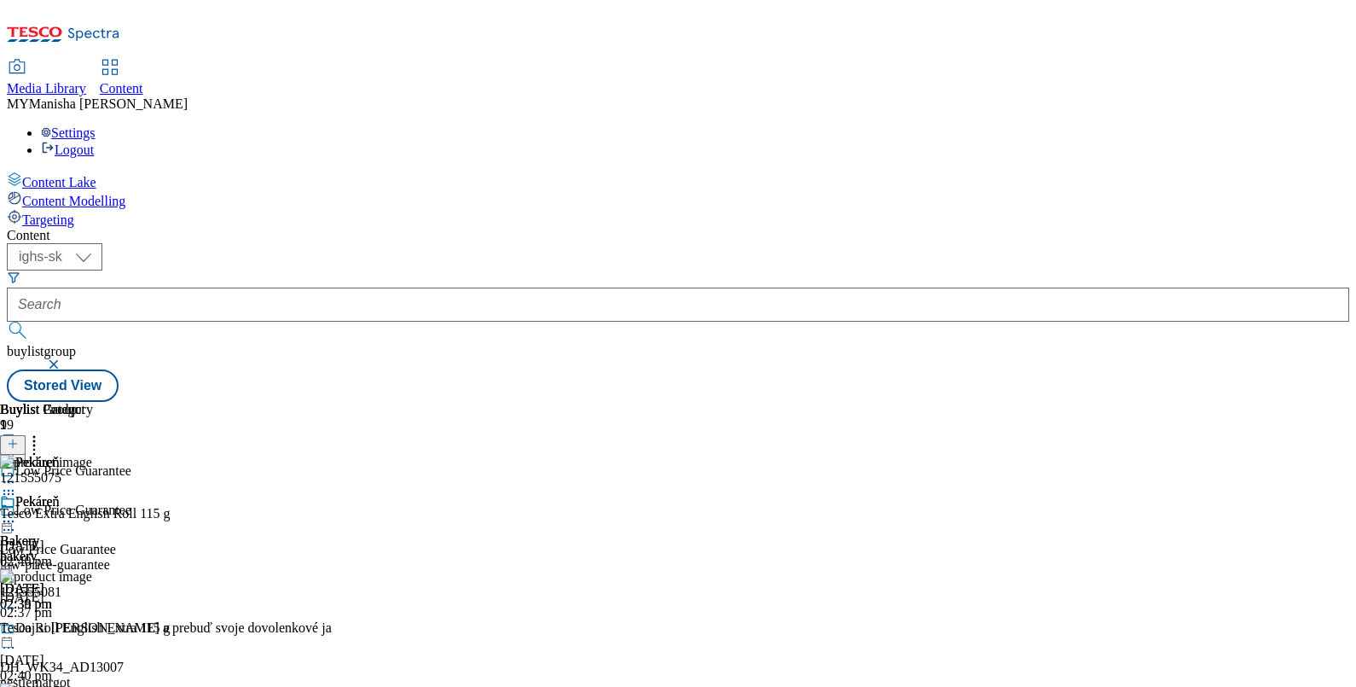
click at [6, 520] on circle at bounding box center [4, 521] width 3 height 3
click at [93, 629] on span "Preview" at bounding box center [73, 635] width 40 height 13
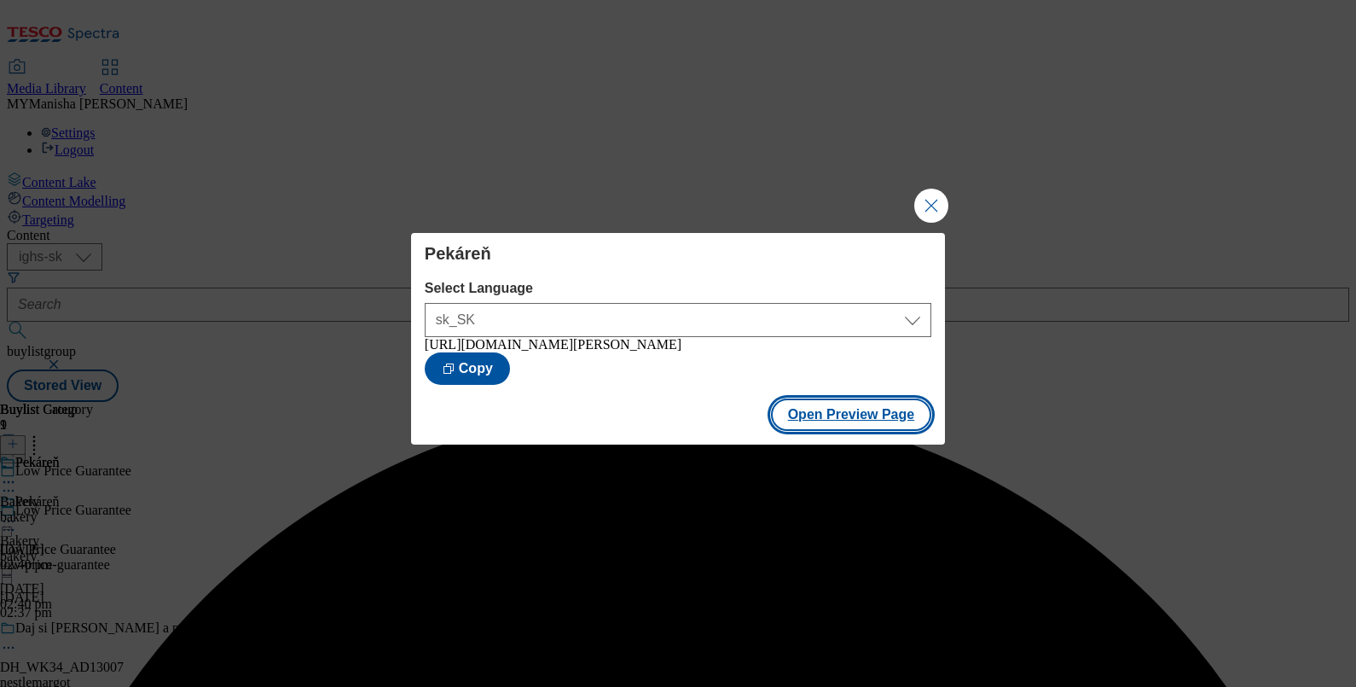
click at [870, 414] on button "Open Preview Page" at bounding box center [851, 414] width 161 height 32
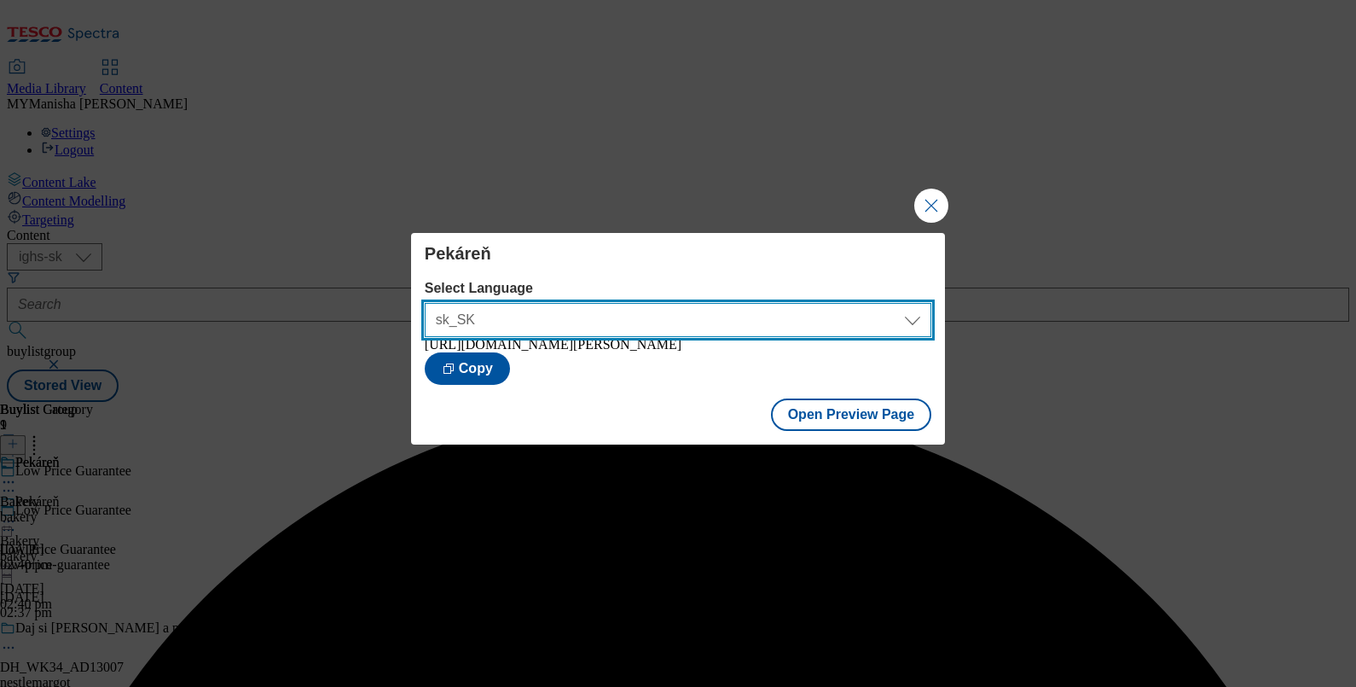
click at [781, 316] on select "sk_SK en_SK" at bounding box center [678, 320] width 507 height 34
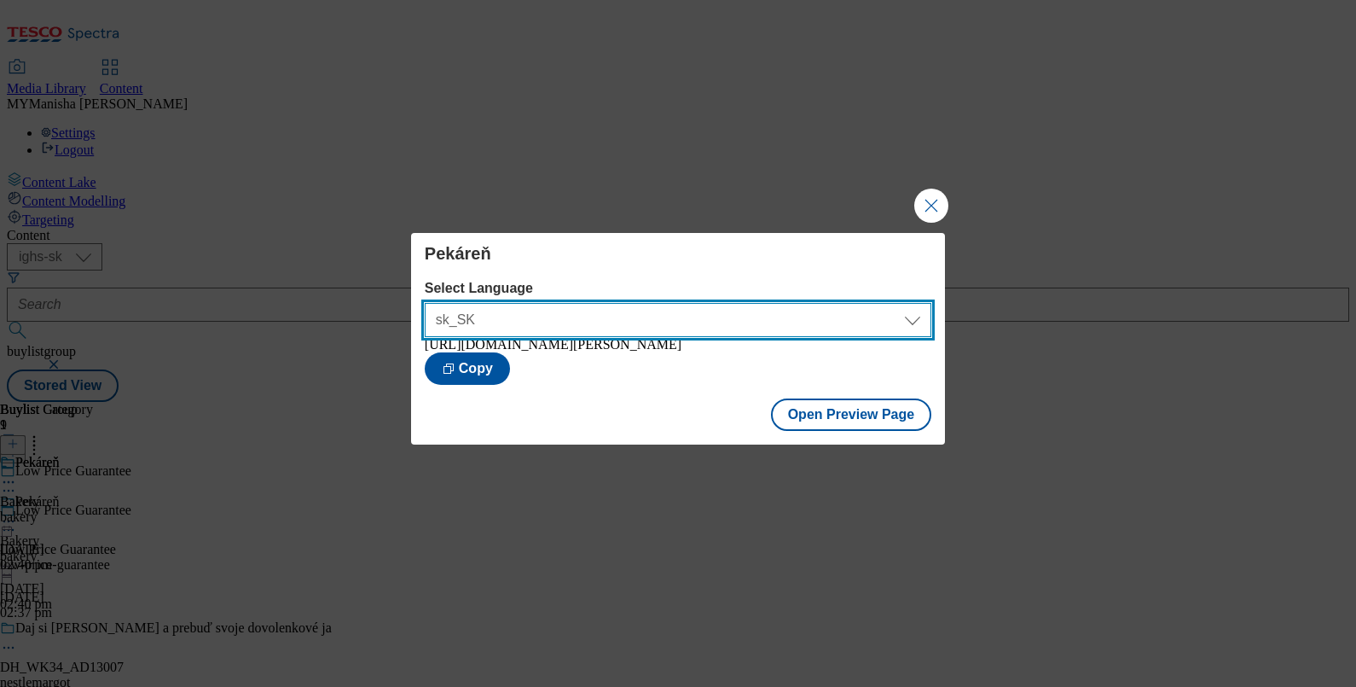
select select "[URL][DOMAIN_NAME]"
click at [425, 303] on select "sk_SK en_SK" at bounding box center [678, 320] width 507 height 34
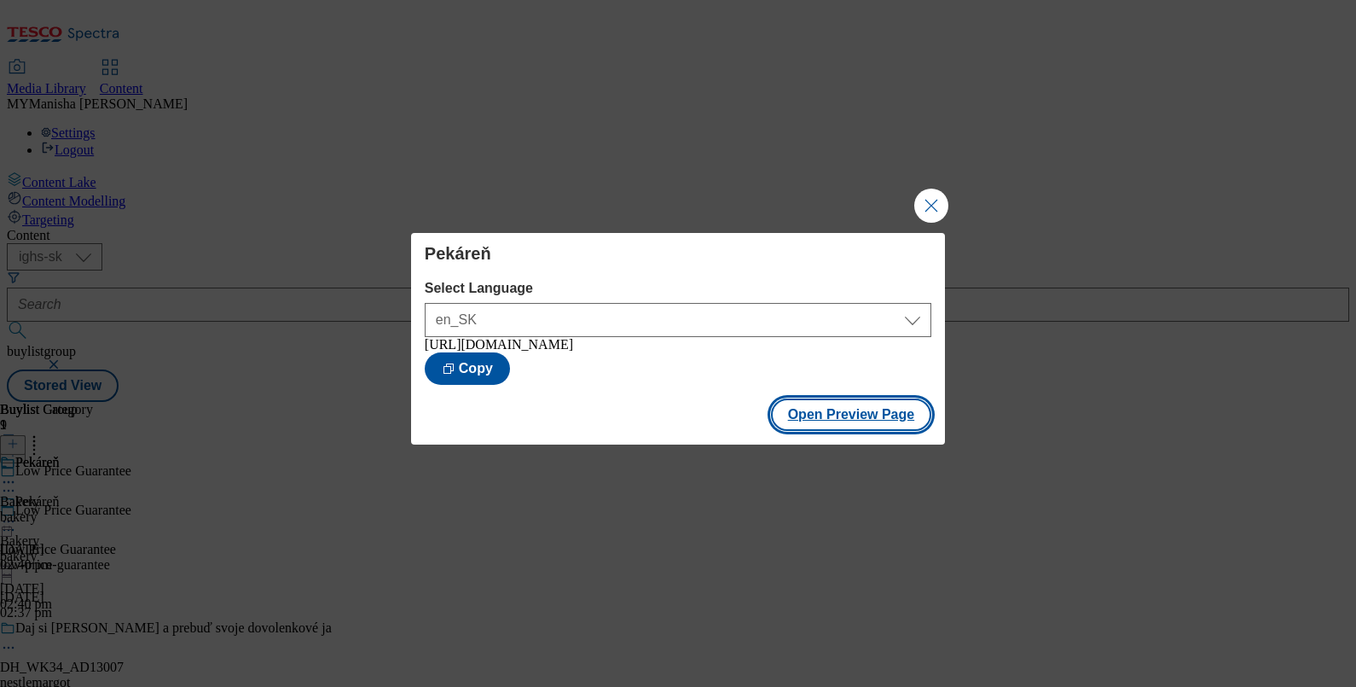
click at [855, 418] on button "Open Preview Page" at bounding box center [851, 414] width 161 height 32
click at [932, 202] on button "Close Modal" at bounding box center [931, 205] width 34 height 34
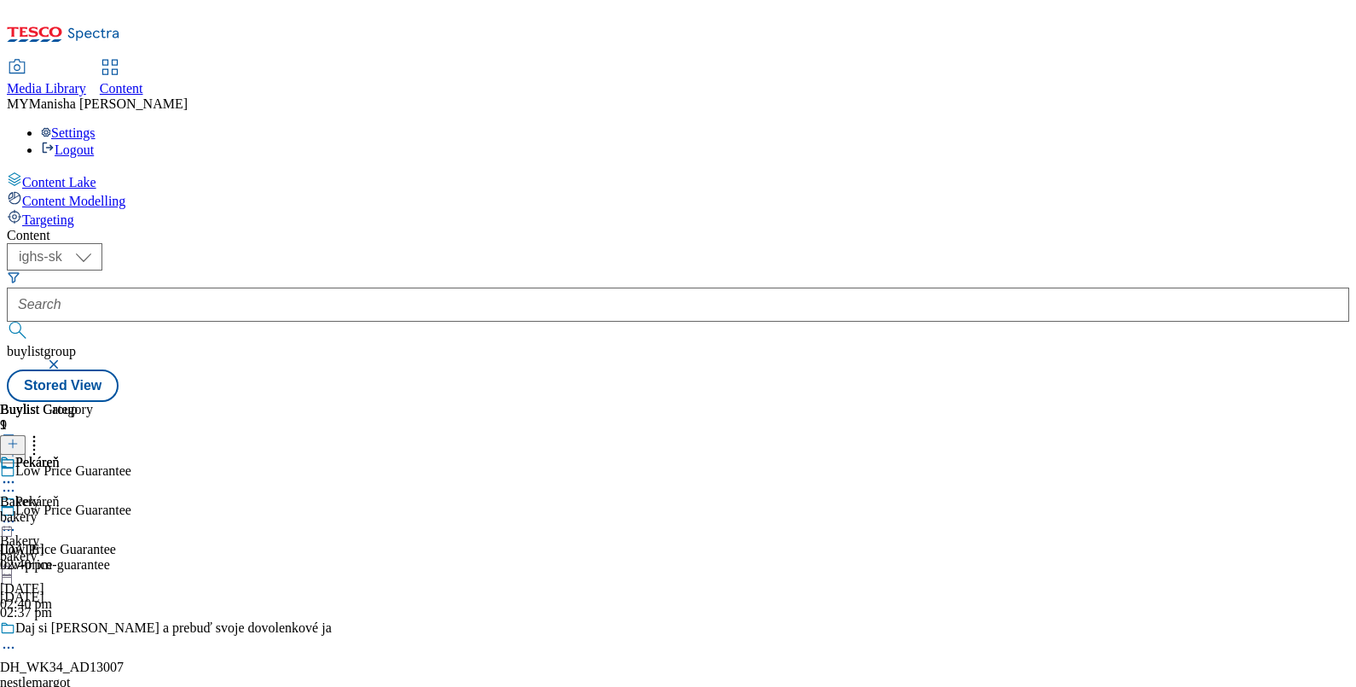
click at [19, 438] on icon at bounding box center [13, 444] width 12 height 12
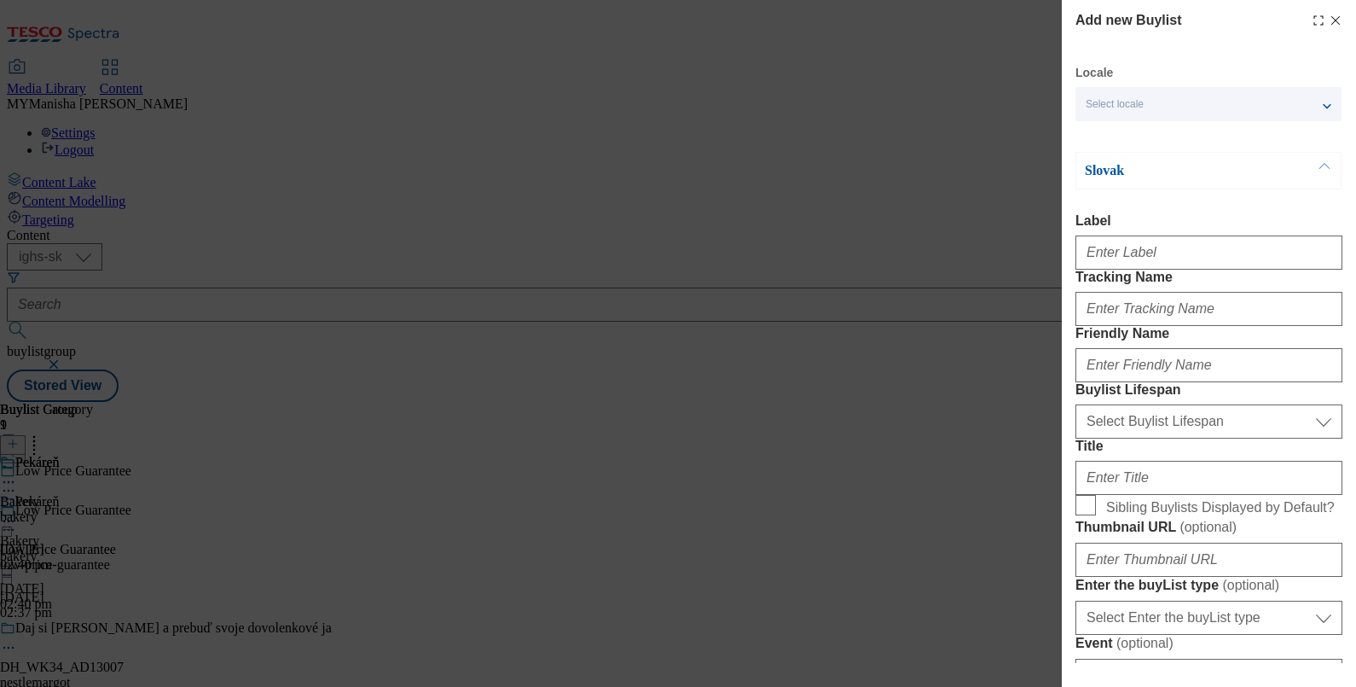
click at [1329, 17] on icon "Modal" at bounding box center [1336, 21] width 14 height 14
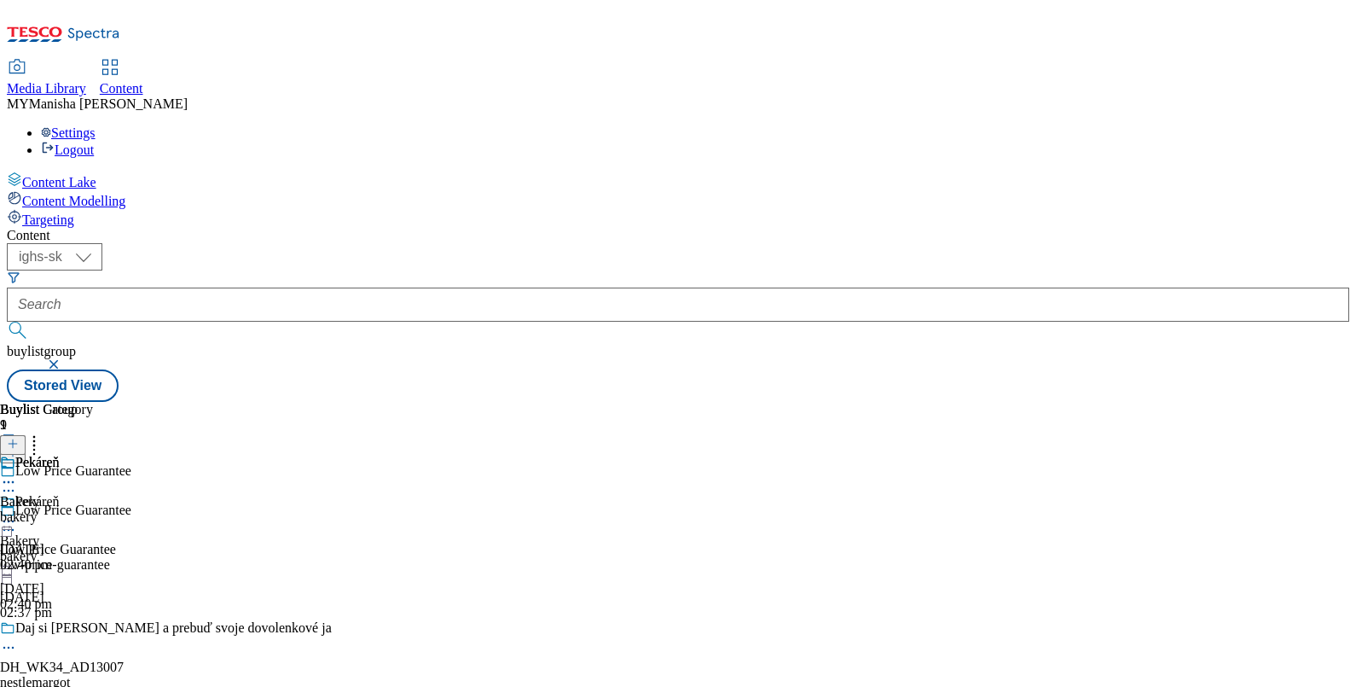
click at [13, 439] on line at bounding box center [13, 443] width 0 height 9
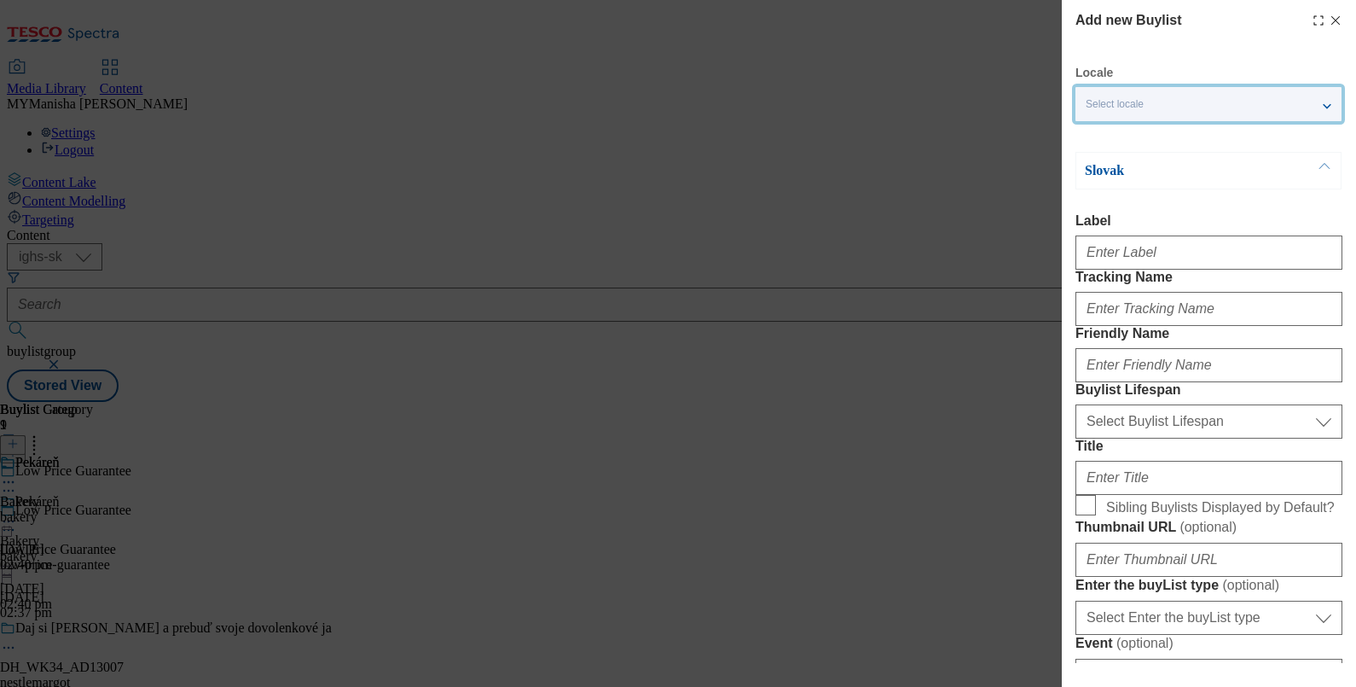
click at [1153, 107] on div "Select locale" at bounding box center [1208, 104] width 266 height 34
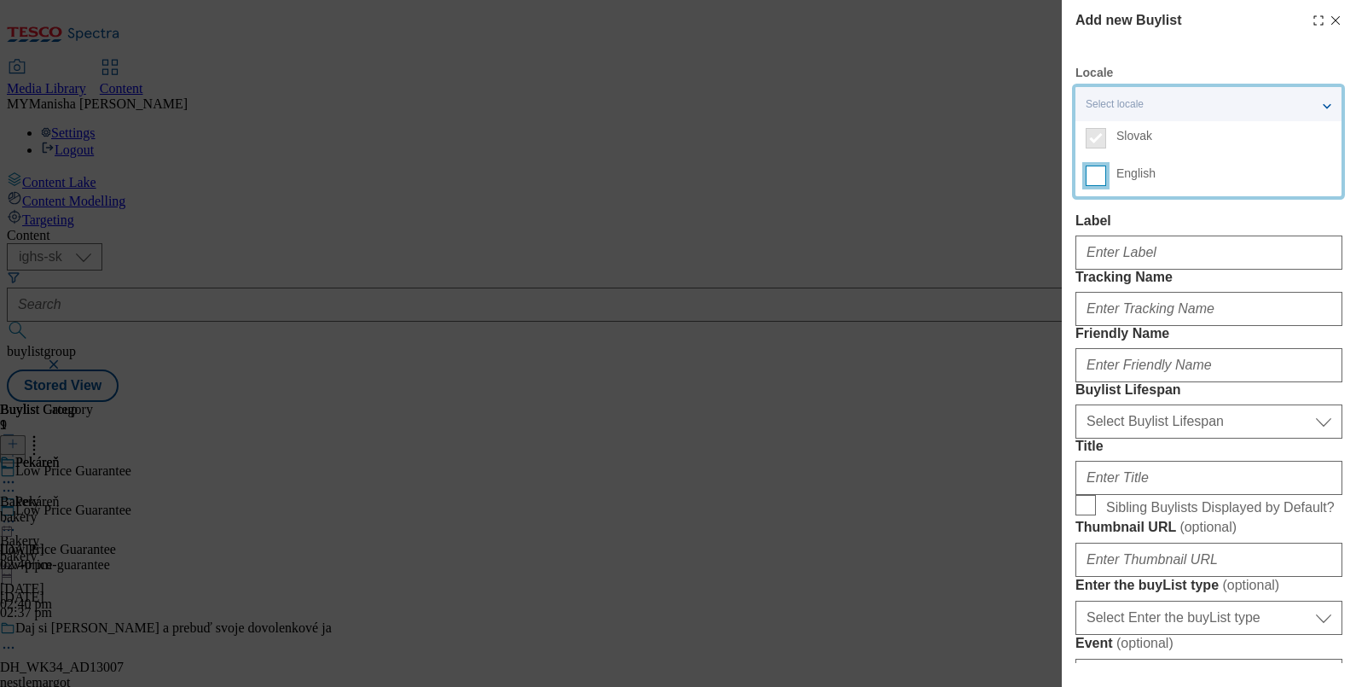
click at [1094, 180] on input "English" at bounding box center [1096, 175] width 20 height 20
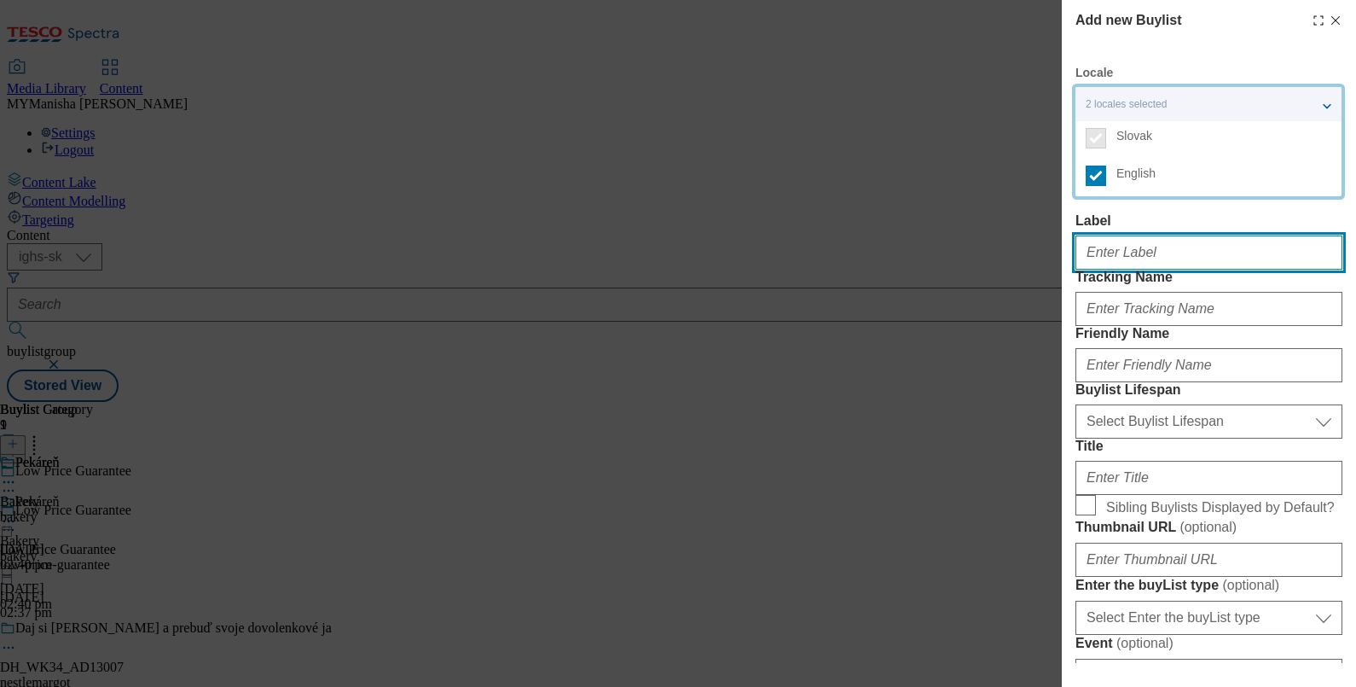
click at [1104, 248] on input "Label" at bounding box center [1208, 252] width 267 height 34
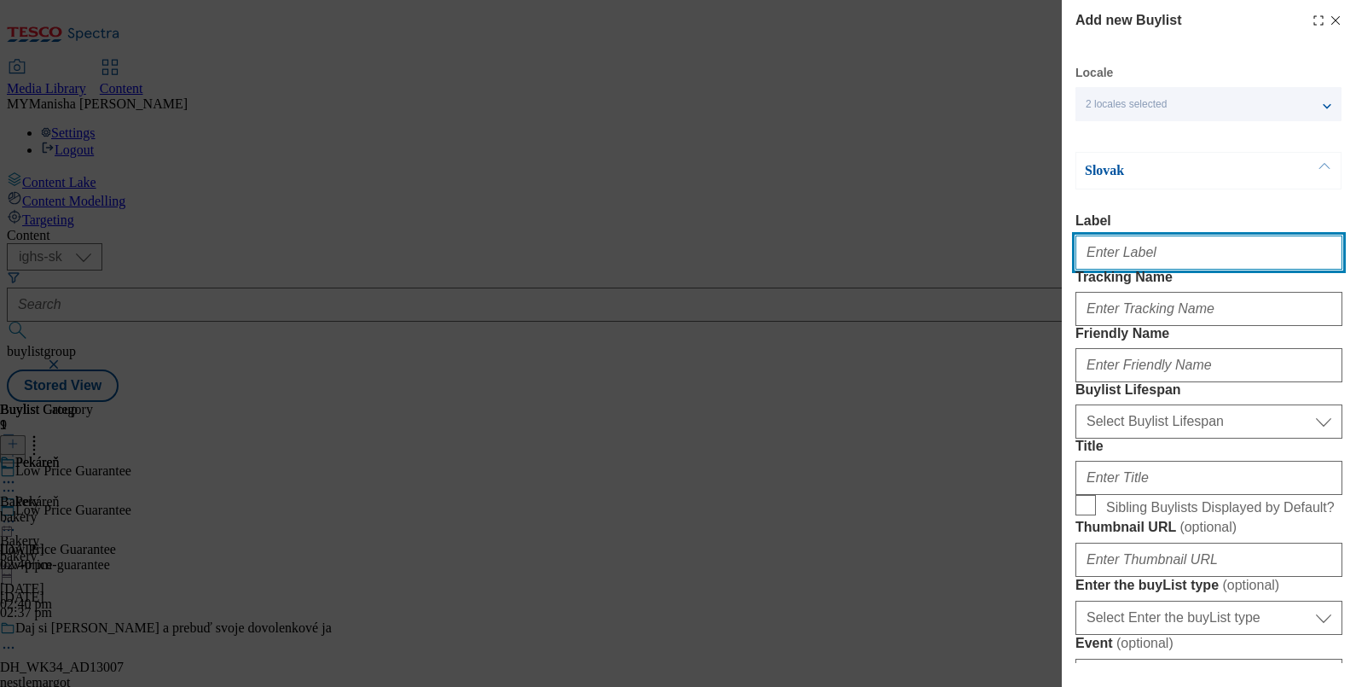
paste input "Dairy & cheese"
type input "Dairy & cheese"
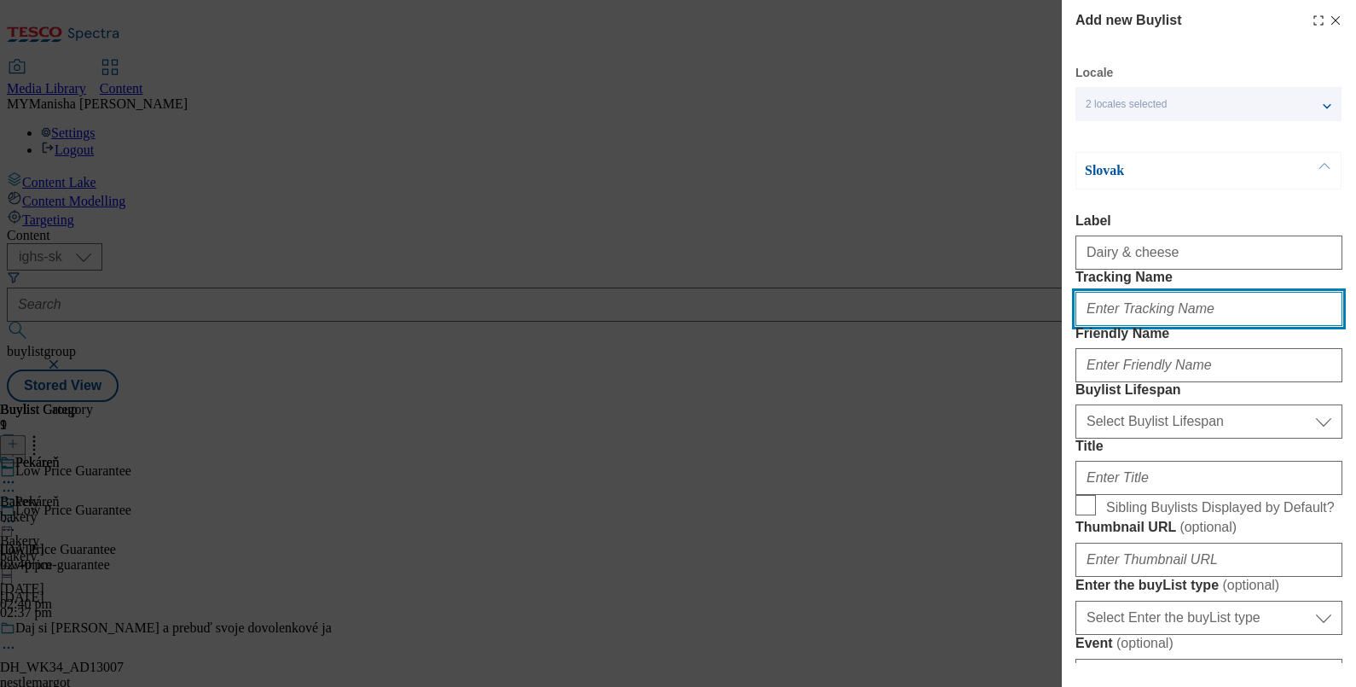
paste input "Dairy & cheese"
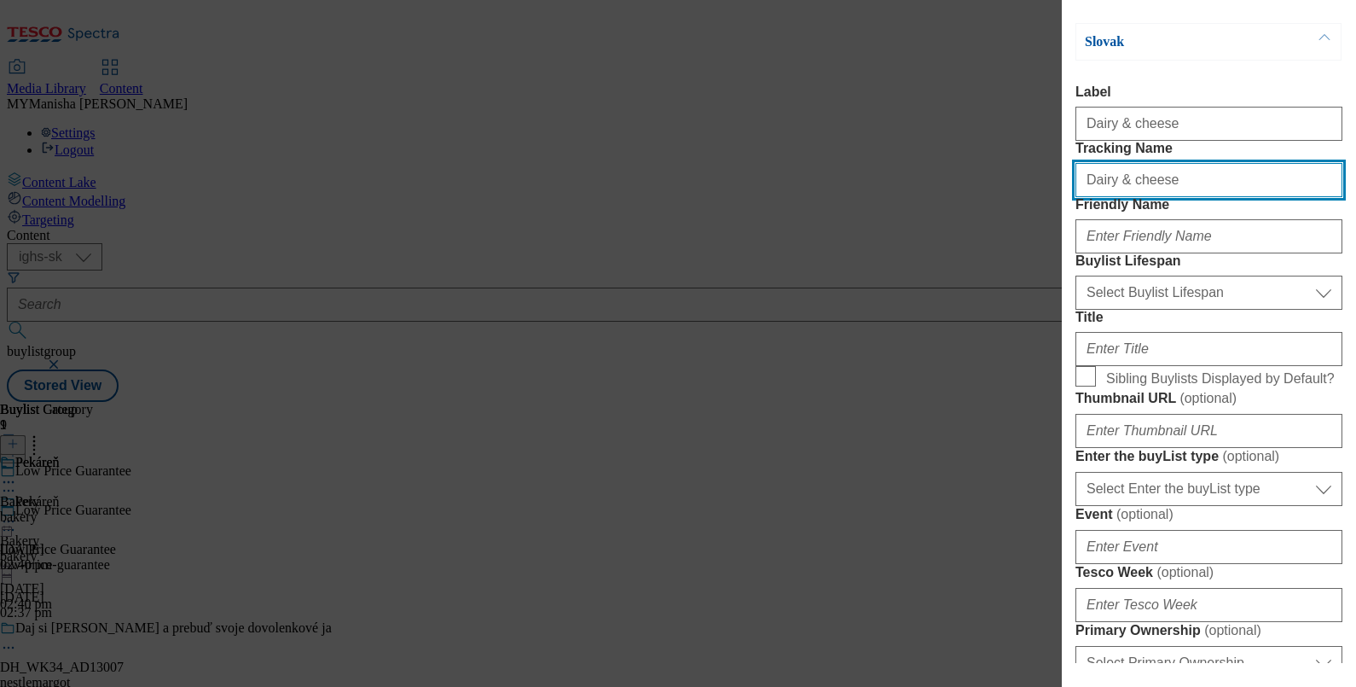
scroll to position [147, 0]
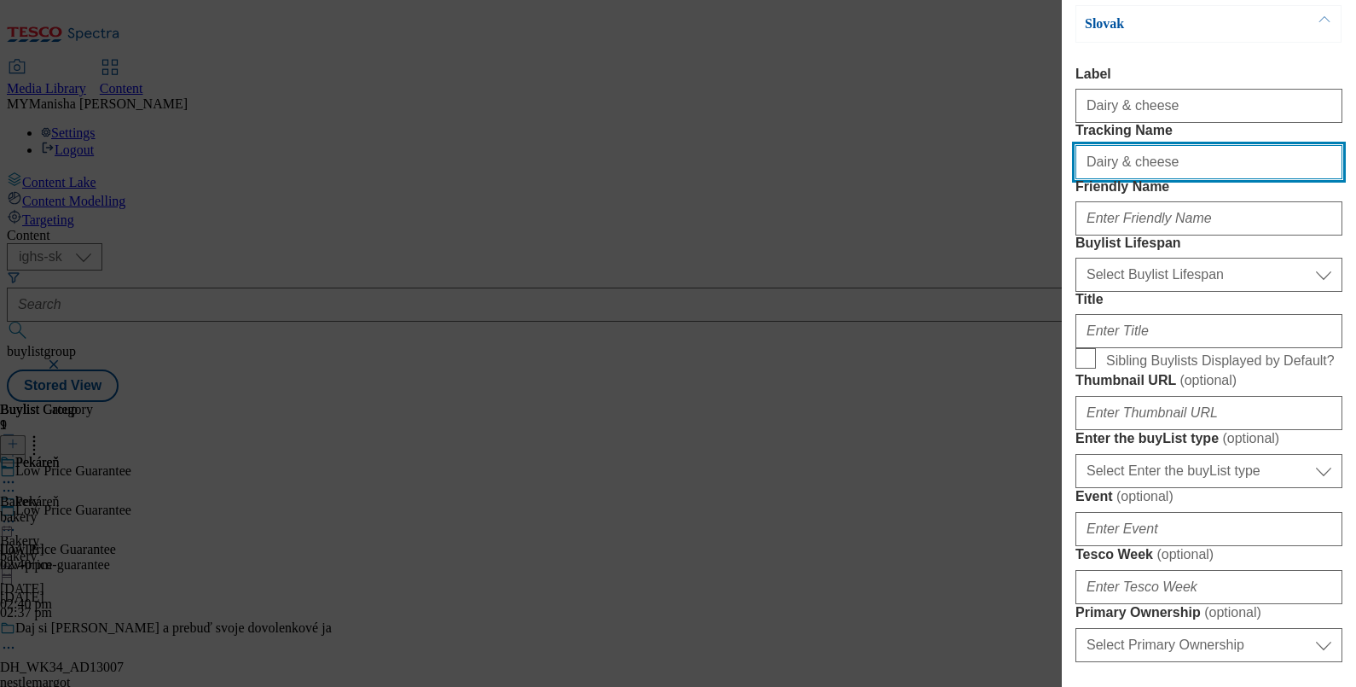
type input "Dairy & cheese"
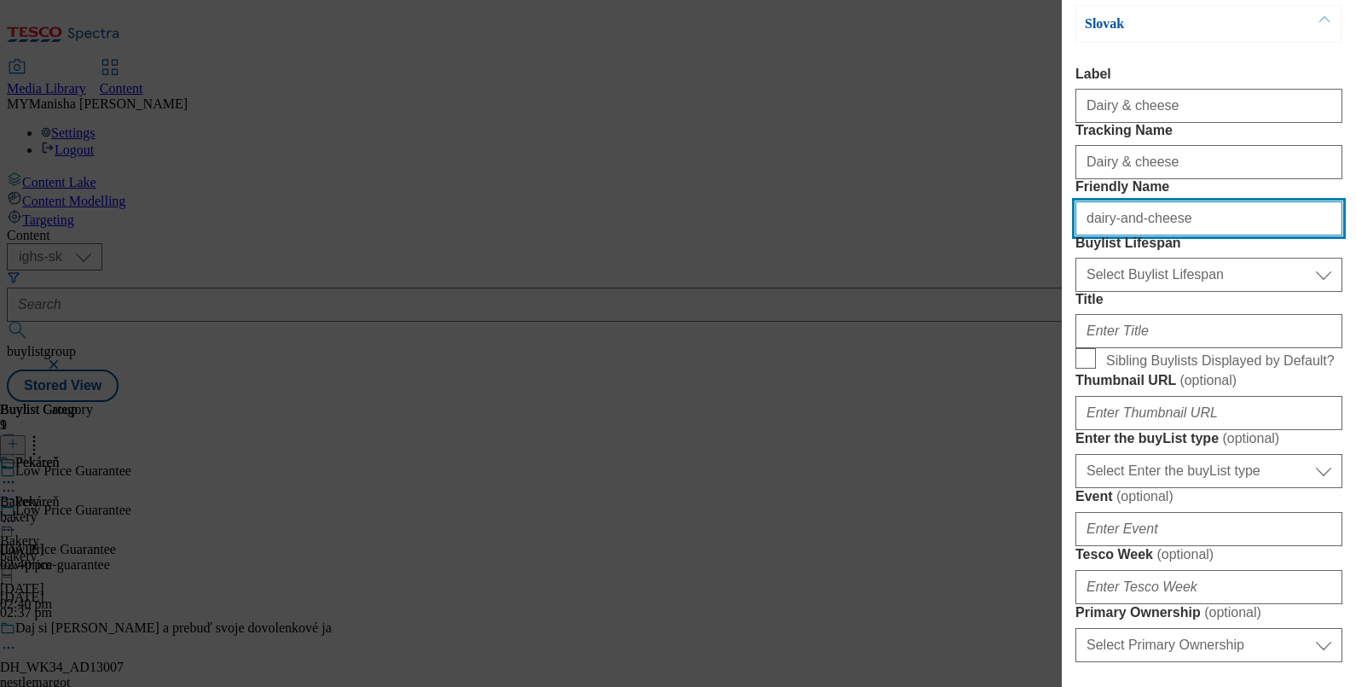
type input "dairy-and-cheese"
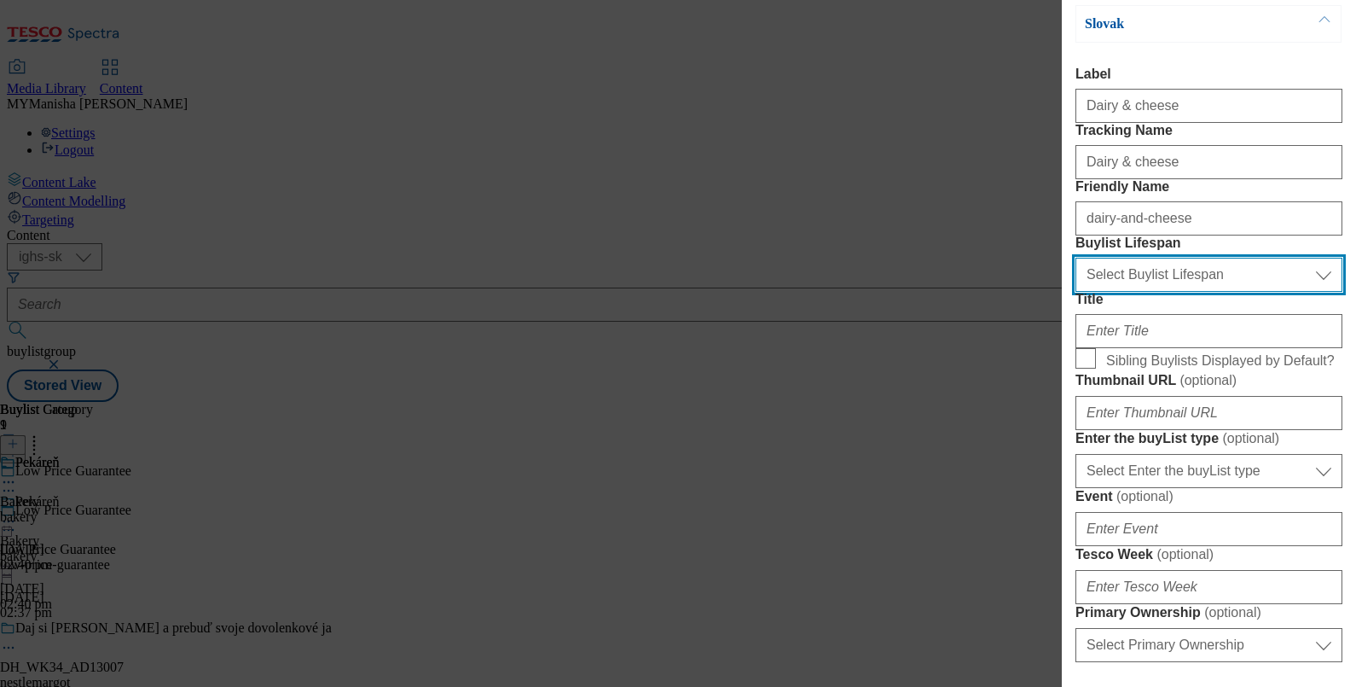
click at [1122, 292] on select "Select Buylist Lifespan evergreen seasonal tactical" at bounding box center [1208, 275] width 267 height 34
select select "evergreen"
click at [1075, 292] on select "Select Buylist Lifespan evergreen seasonal tactical" at bounding box center [1208, 275] width 267 height 34
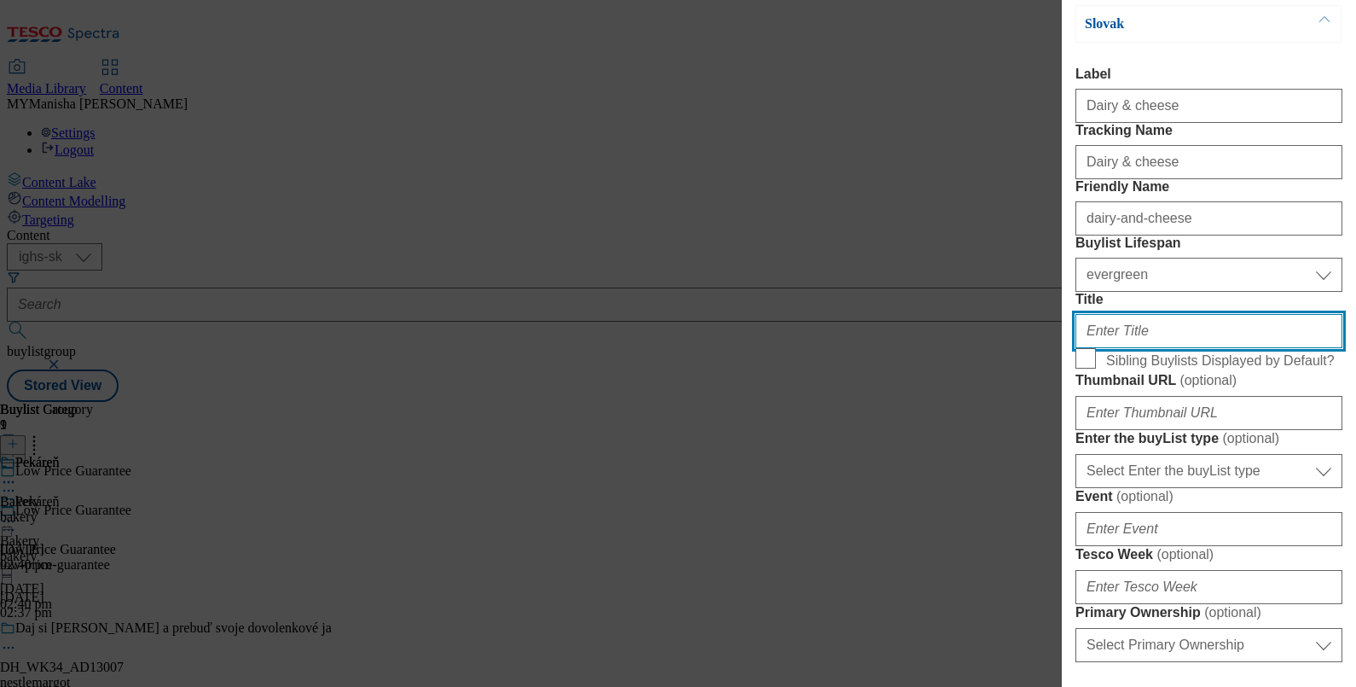
click at [1116, 348] on input "Title" at bounding box center [1208, 331] width 267 height 34
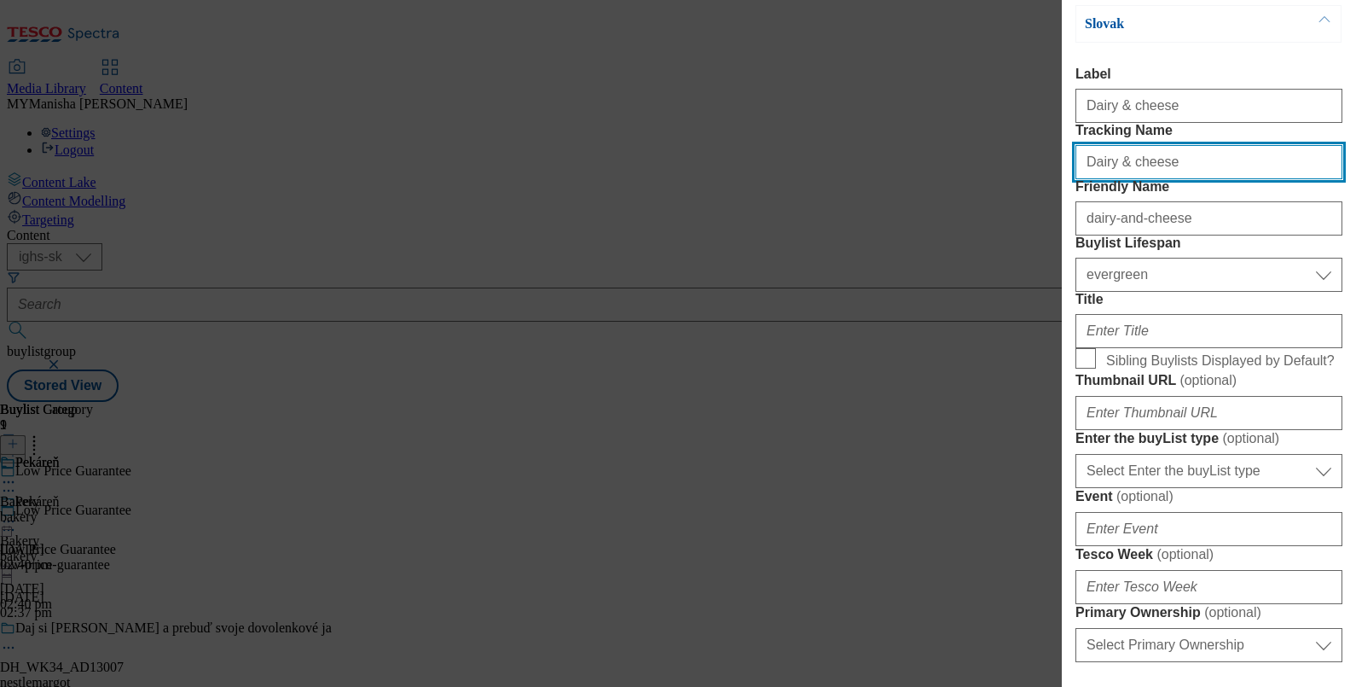
click at [1181, 179] on input "Dairy & cheese" at bounding box center [1208, 162] width 267 height 34
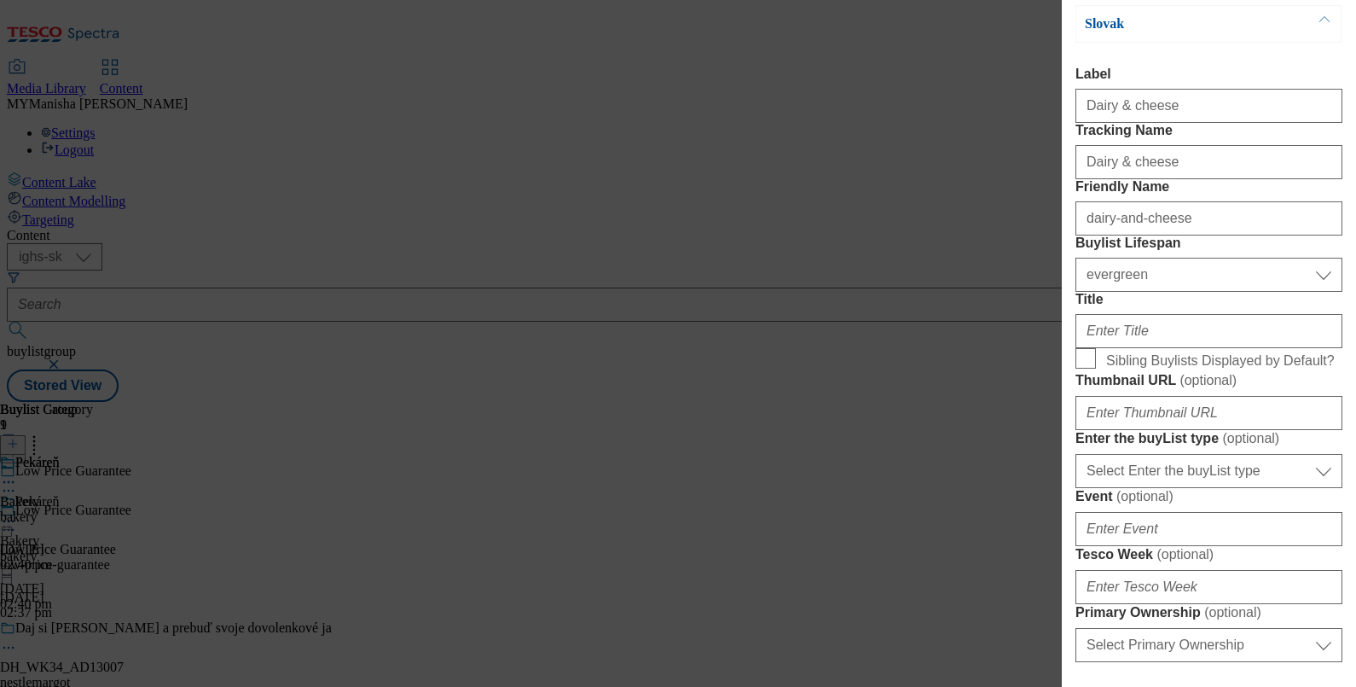
click at [1123, 348] on div "Modal" at bounding box center [1208, 327] width 267 height 41
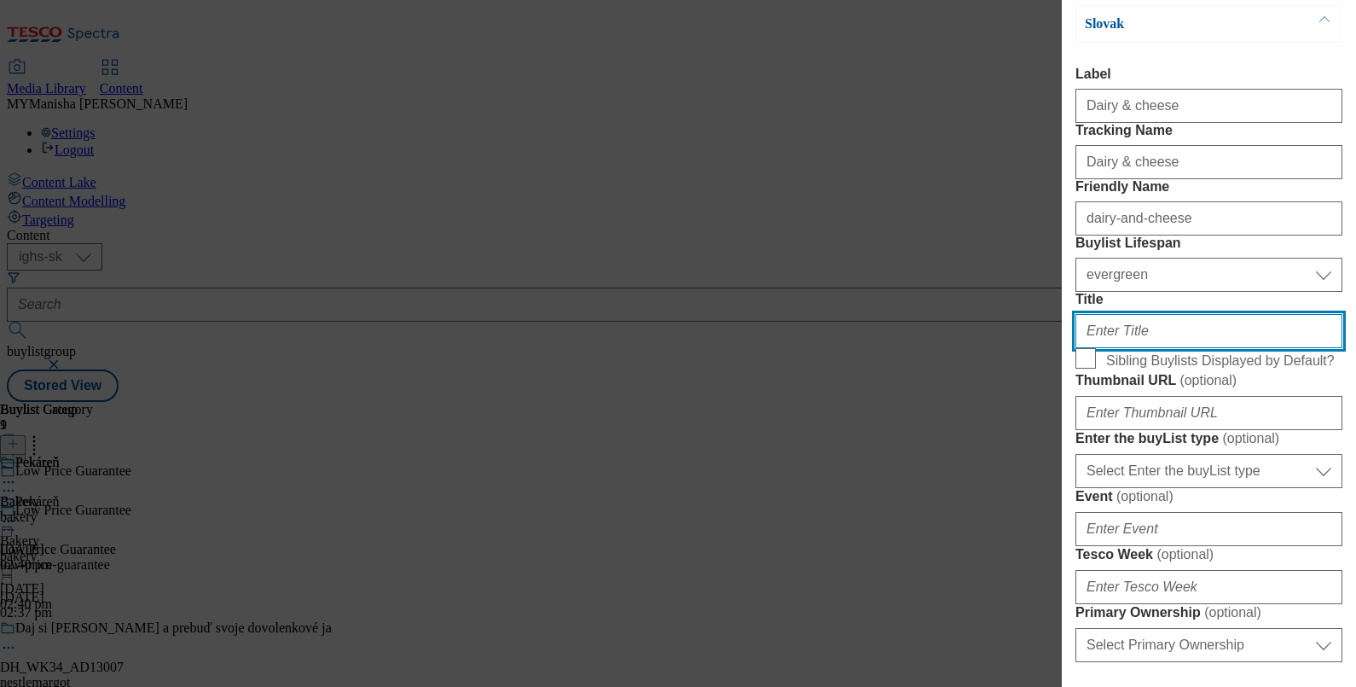
click at [1121, 348] on input "Title" at bounding box center [1208, 331] width 267 height 34
paste input "Mliečne výrobky a syry"
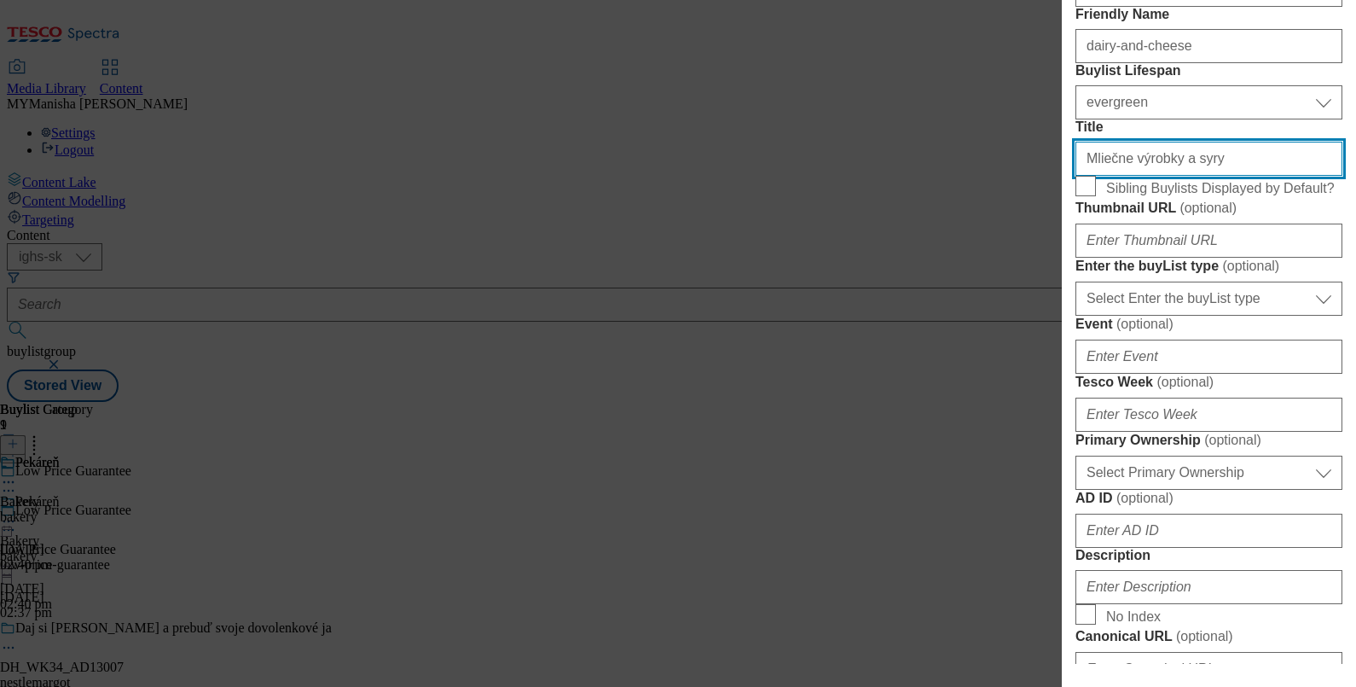
scroll to position [326, 0]
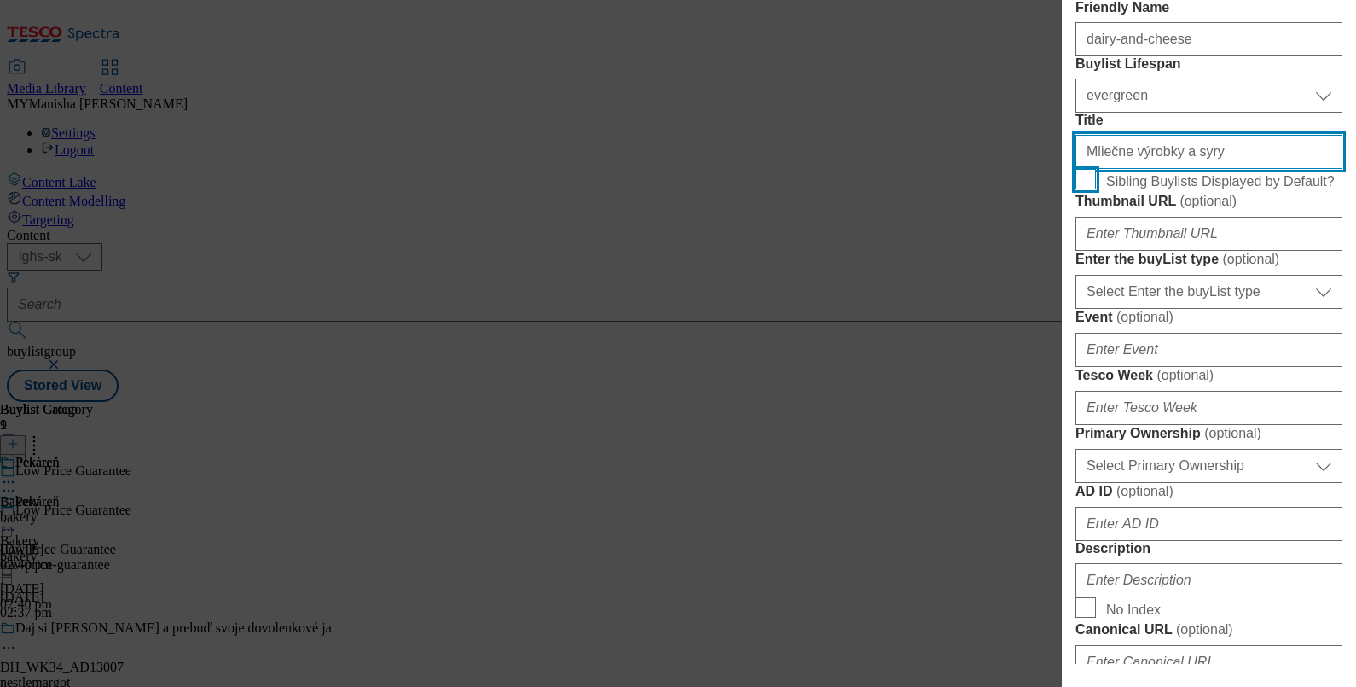
type input "Mliečne výrobky a syry"
click at [1091, 189] on input "Sibling Buylists Displayed by Default?" at bounding box center [1085, 179] width 20 height 20
checkbox input "true"
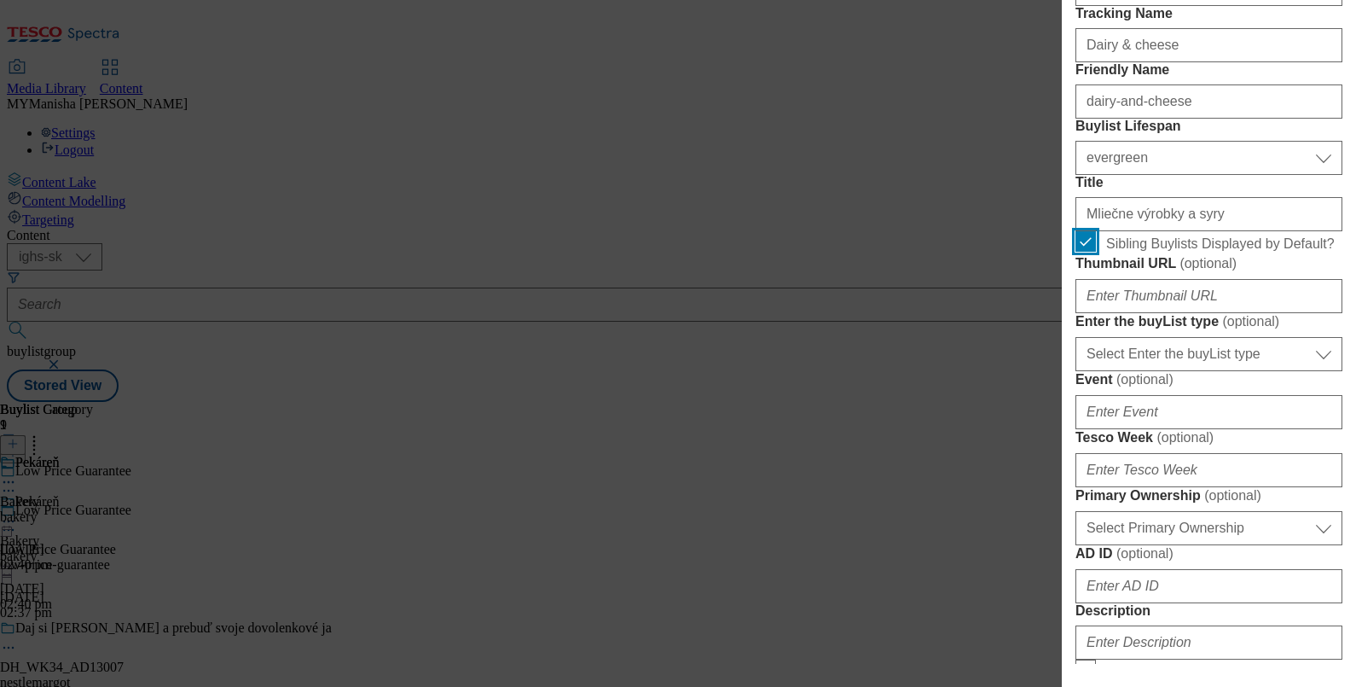
scroll to position [262, 0]
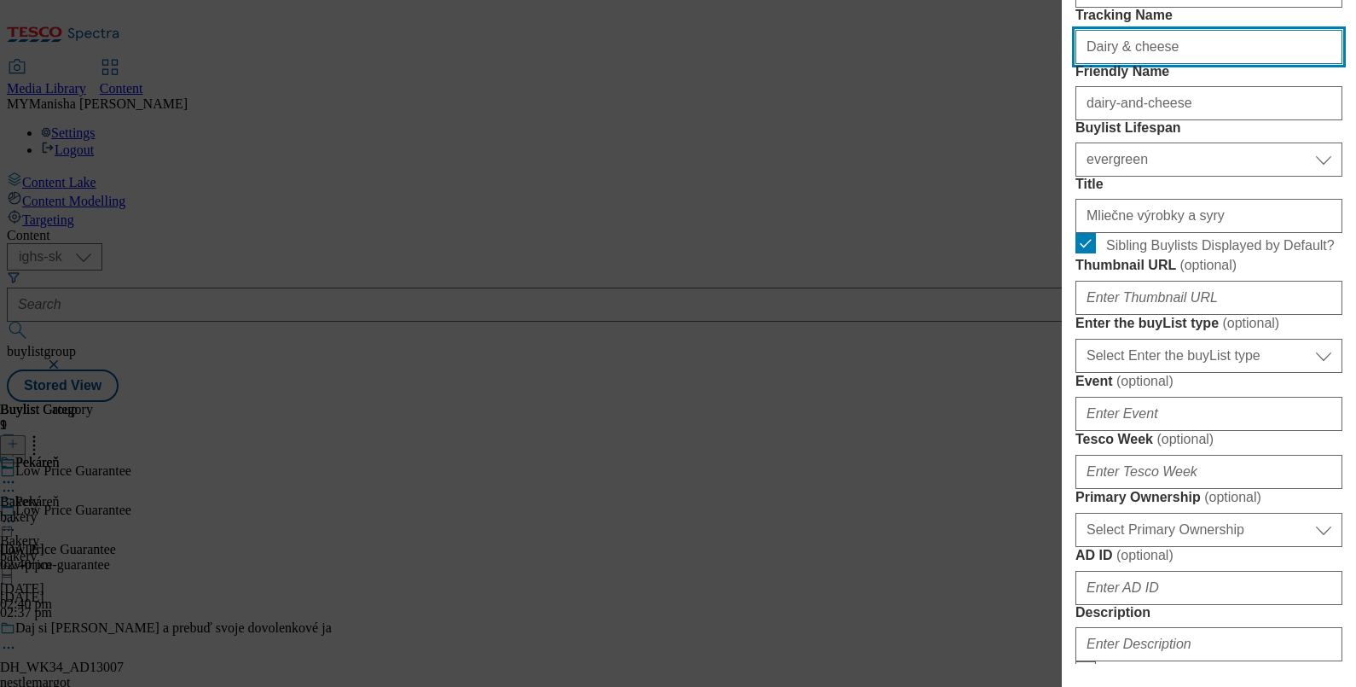
click at [1196, 64] on input "Dairy & cheese" at bounding box center [1208, 47] width 267 height 34
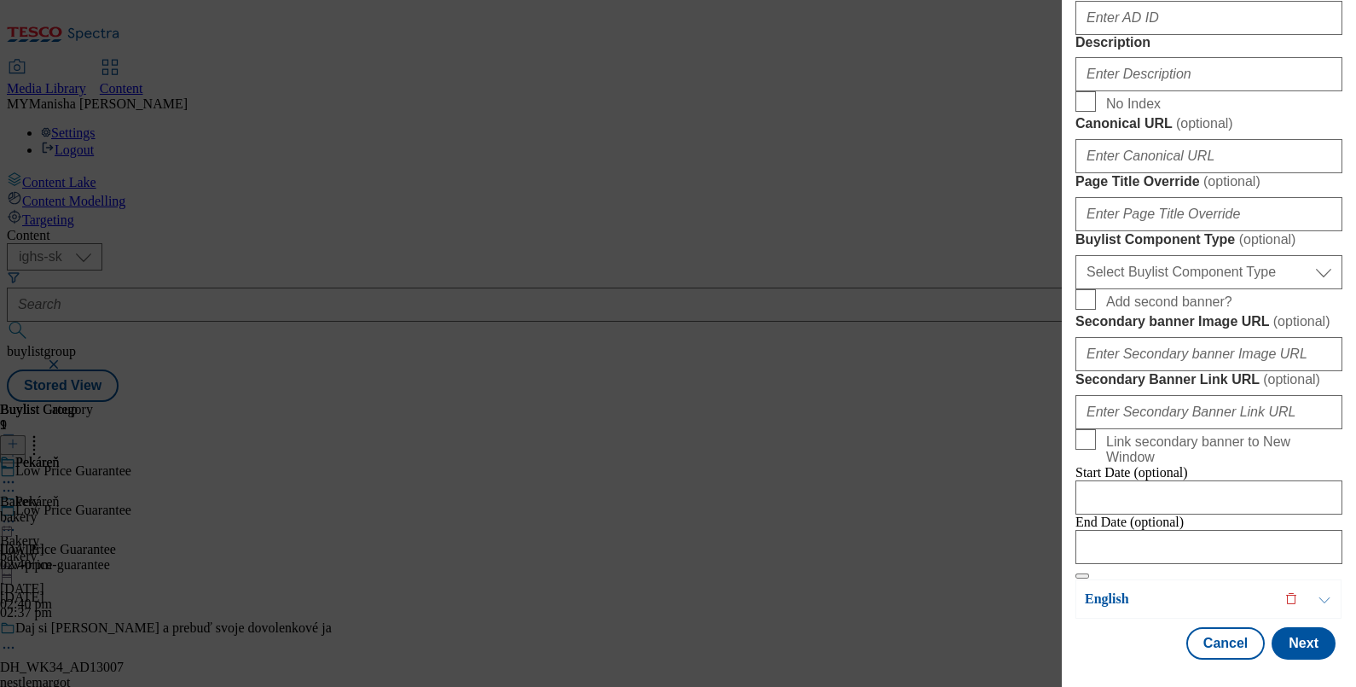
scroll to position [918, 0]
click at [1135, 91] on input "Description" at bounding box center [1208, 74] width 267 height 34
paste input "Dairy & cheese"
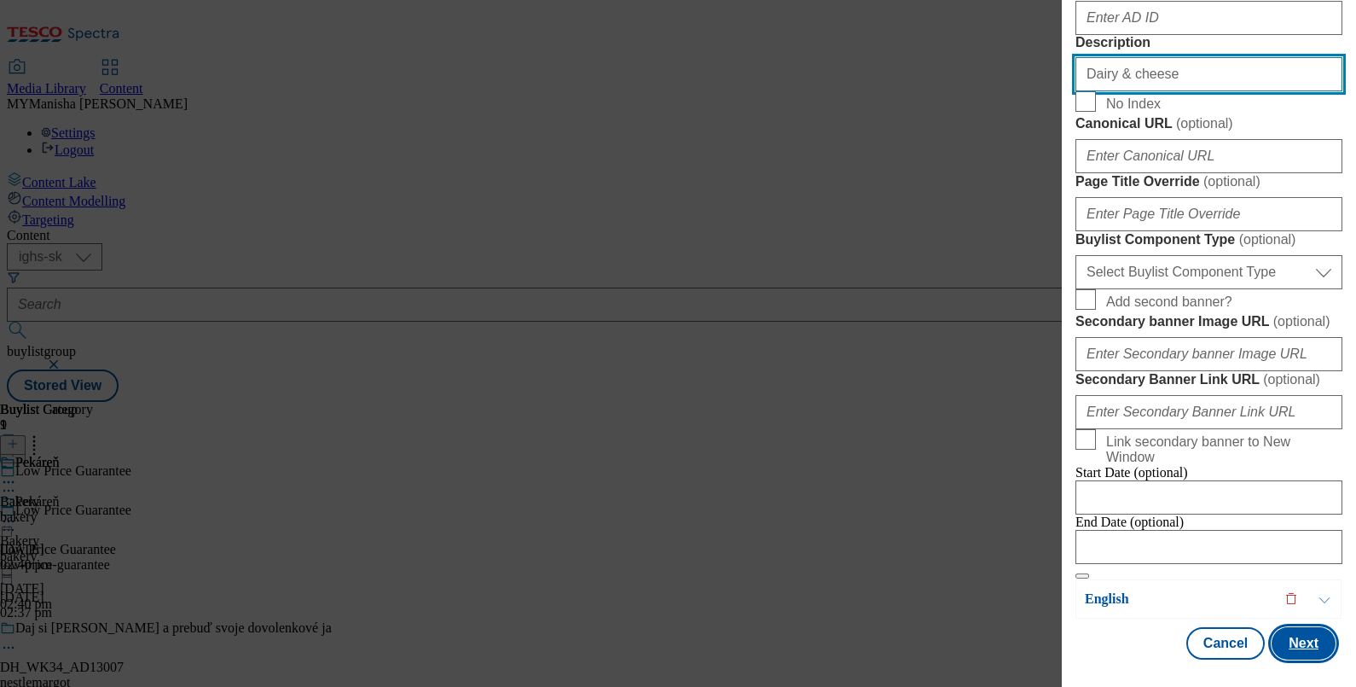
type input "Dairy & cheese"
click at [1284, 627] on button "Next" at bounding box center [1304, 643] width 64 height 32
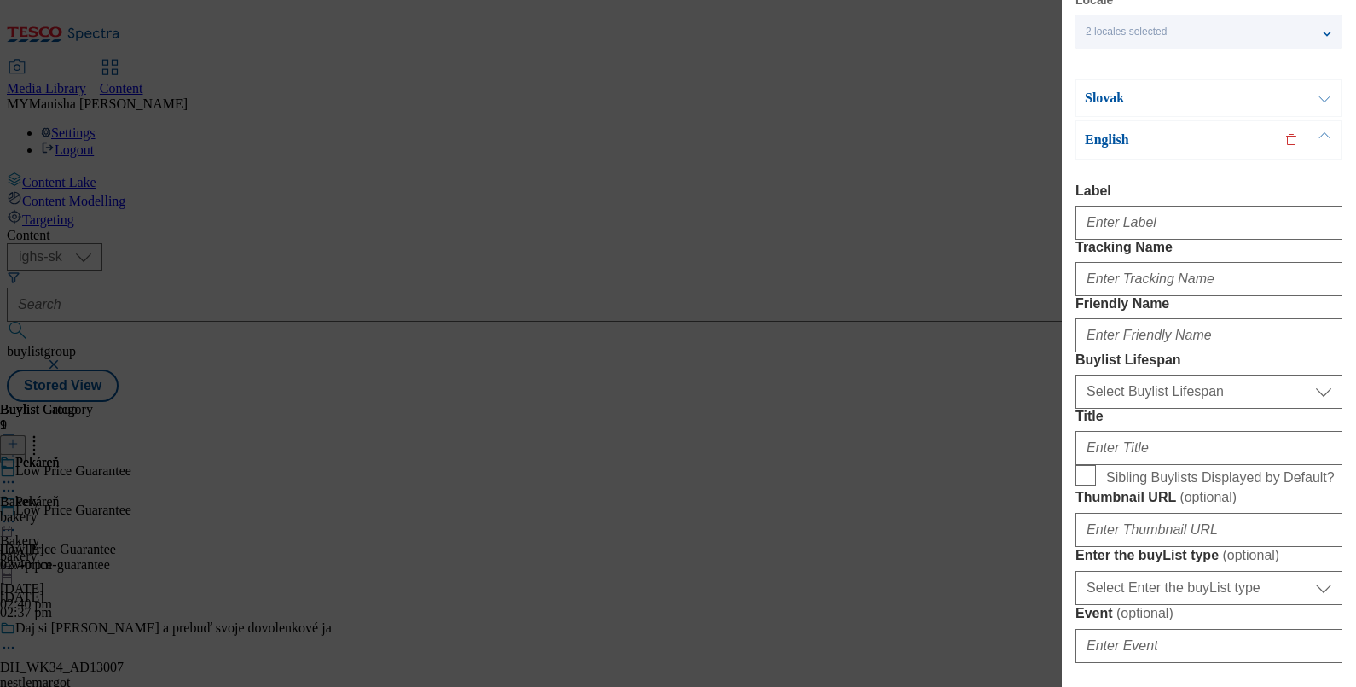
scroll to position [69, 0]
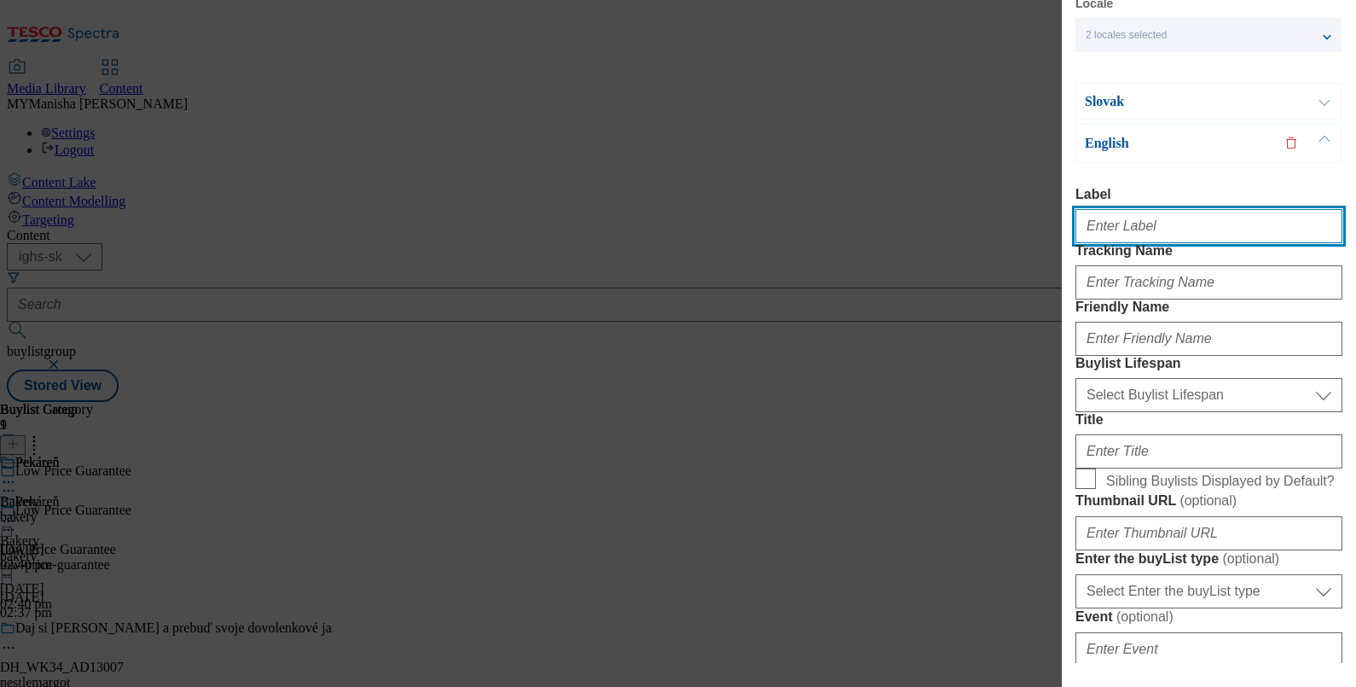
click at [1126, 223] on input "Label" at bounding box center [1208, 226] width 267 height 34
paste input "Dairy & cheese"
type input "Dairy & cheese"
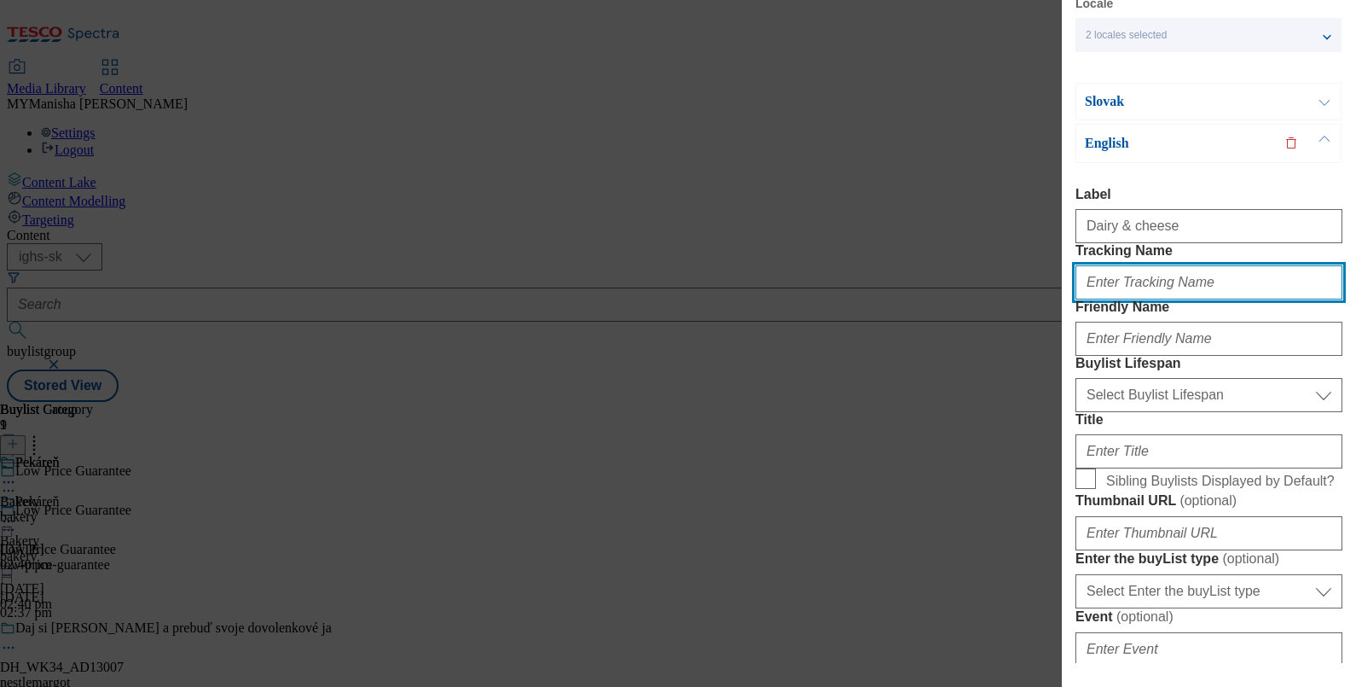
paste input "Dairy & cheese"
type input "Dairy & cheese"
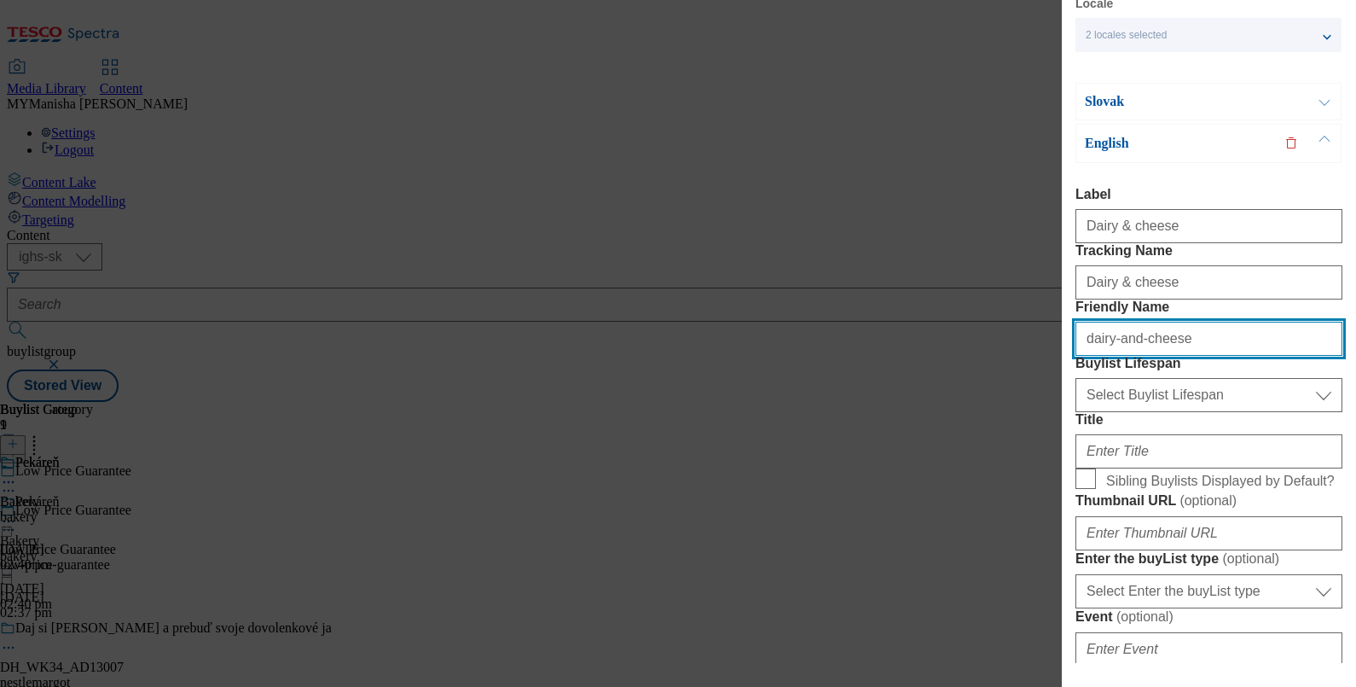
type input "dairy-and-cheese"
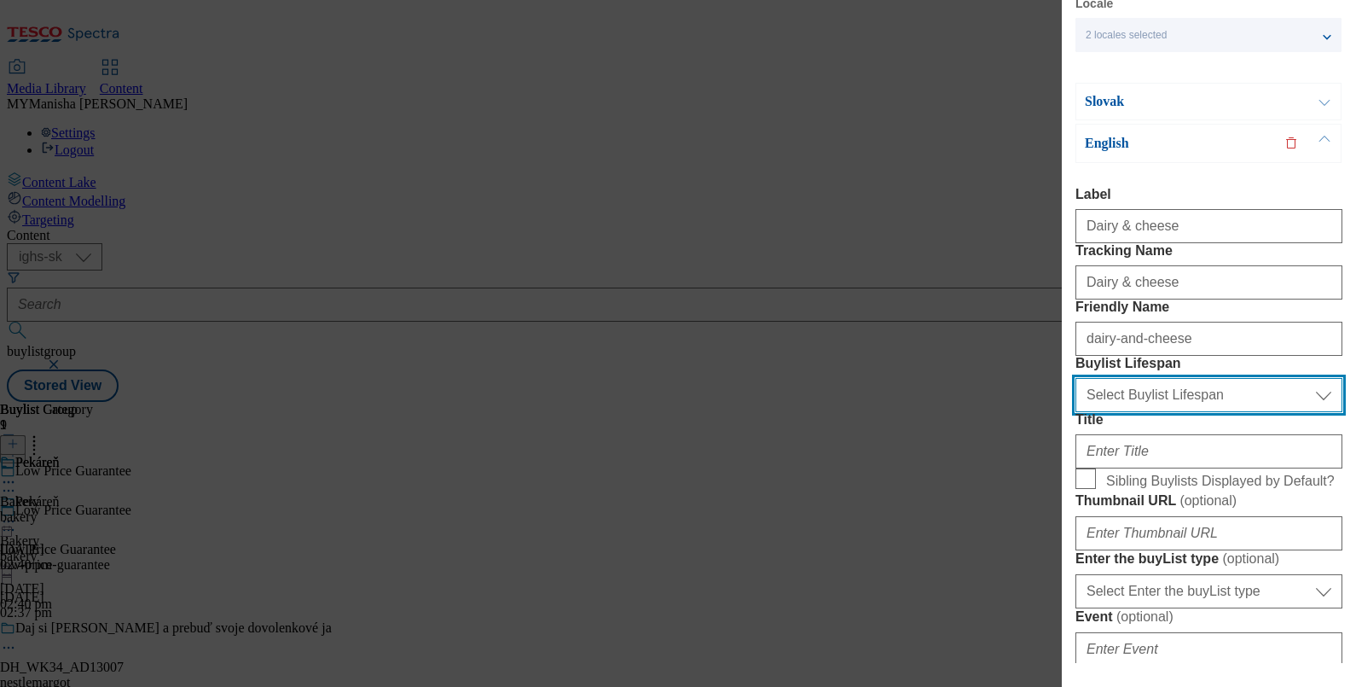
click at [1173, 412] on select "Select Buylist Lifespan evergreen seasonal tactical" at bounding box center [1208, 395] width 267 height 34
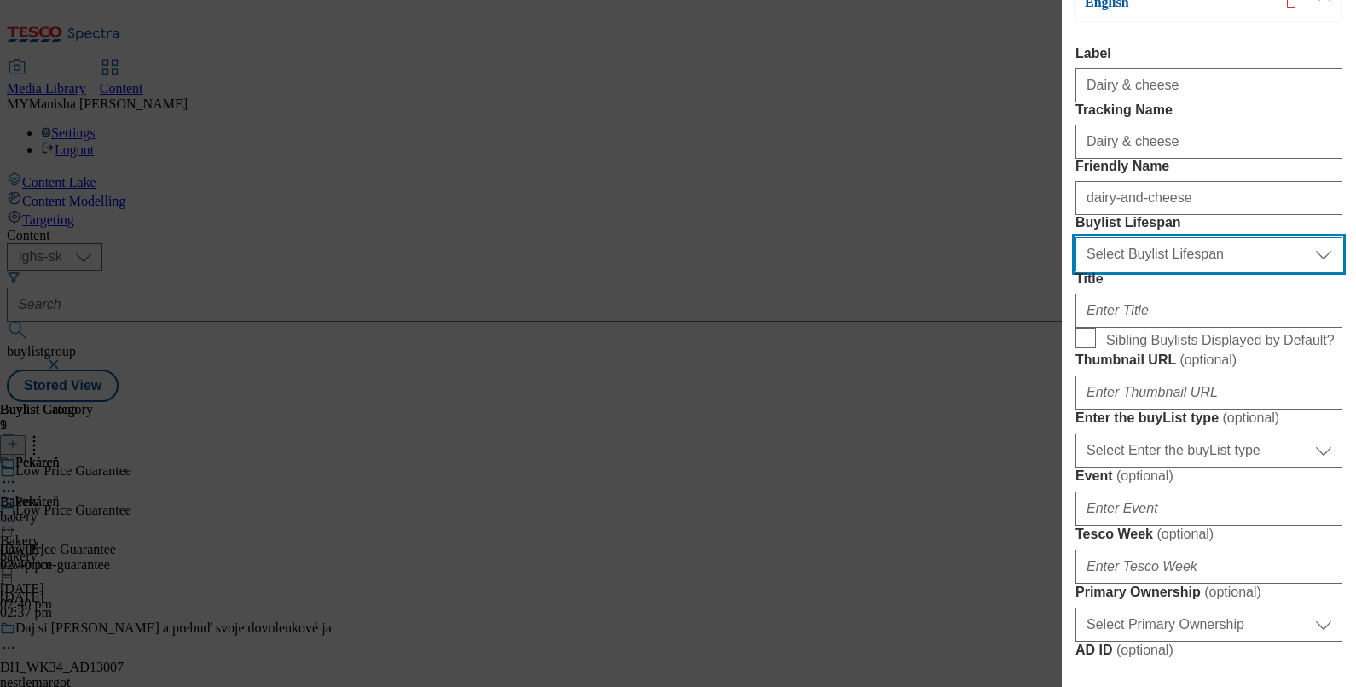
scroll to position [212, 0]
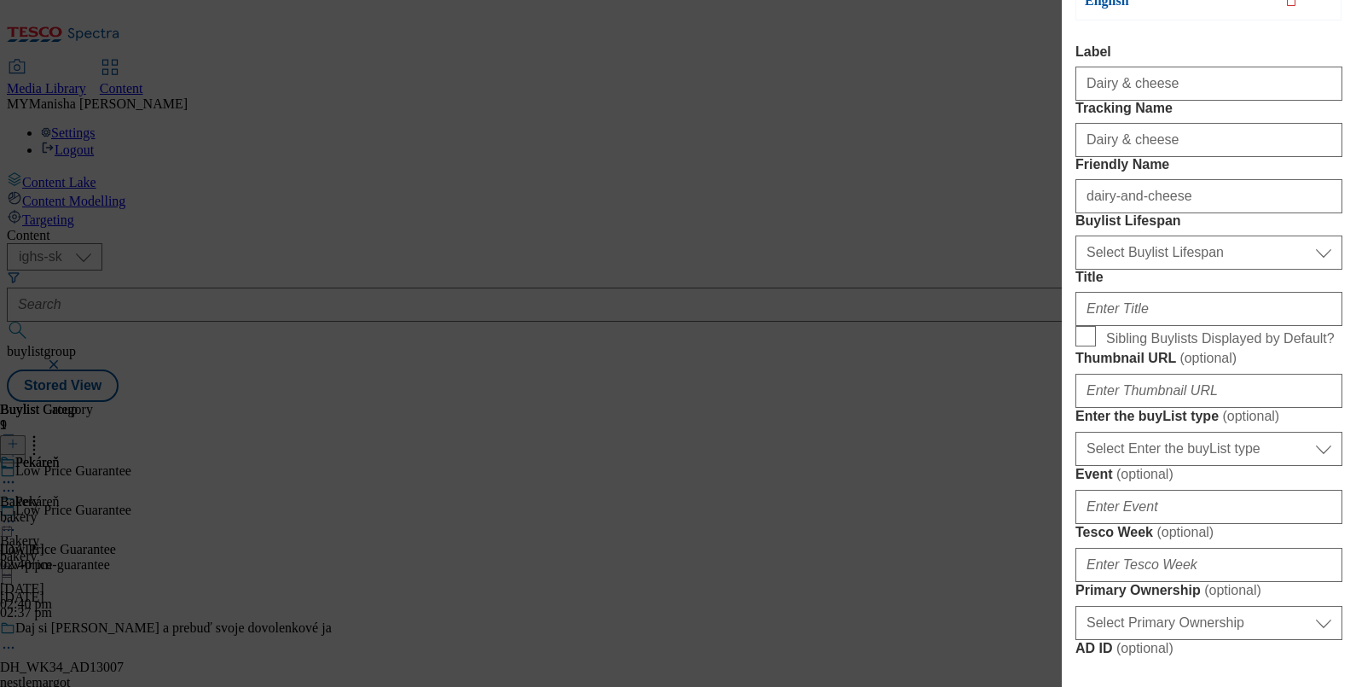
click at [1116, 367] on form "Label Dairy & cheese Tracking Name Dairy & cheese Friendly Name dairy-and-chees…" at bounding box center [1208, 642] width 267 height 1197
click at [1117, 362] on form "Label Dairy & cheese Tracking Name Dairy & cheese Friendly Name dairy-and-chees…" at bounding box center [1208, 642] width 267 height 1197
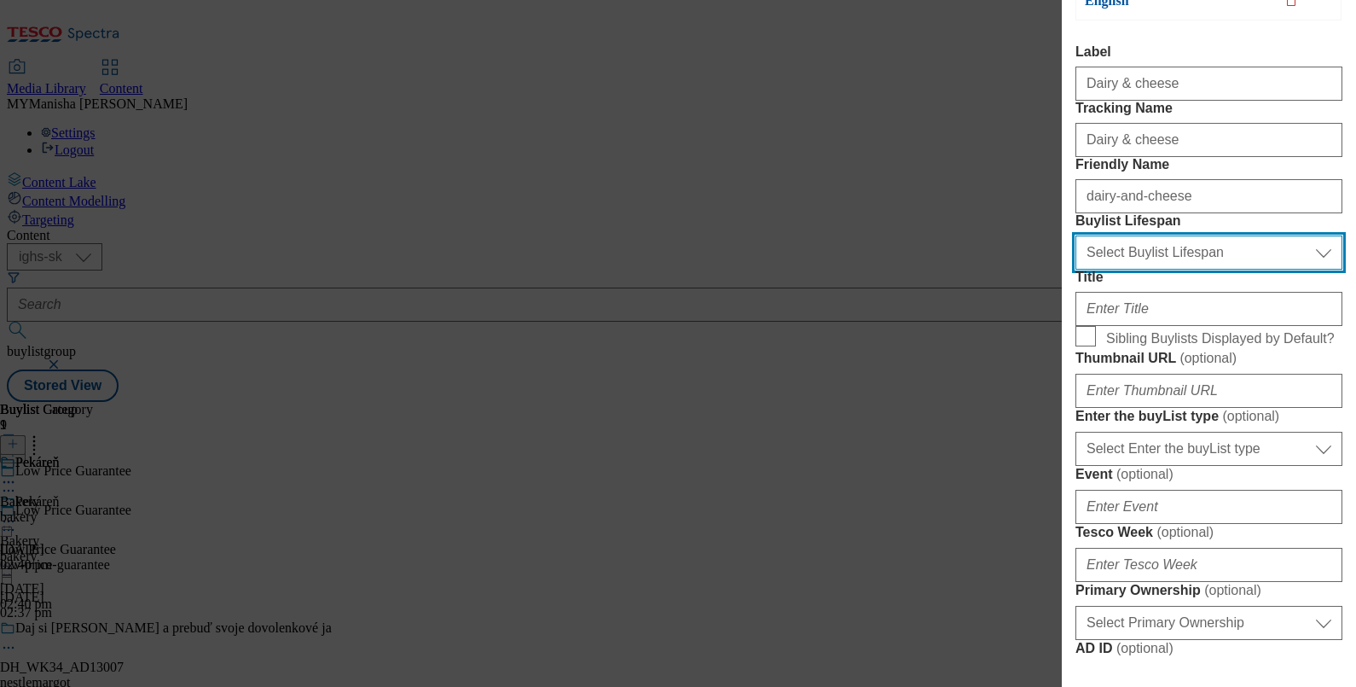
click at [1127, 269] on select "Select Buylist Lifespan evergreen seasonal tactical" at bounding box center [1208, 252] width 267 height 34
select select "evergreen"
click at [1075, 269] on select "Select Buylist Lifespan evergreen seasonal tactical" at bounding box center [1208, 252] width 267 height 34
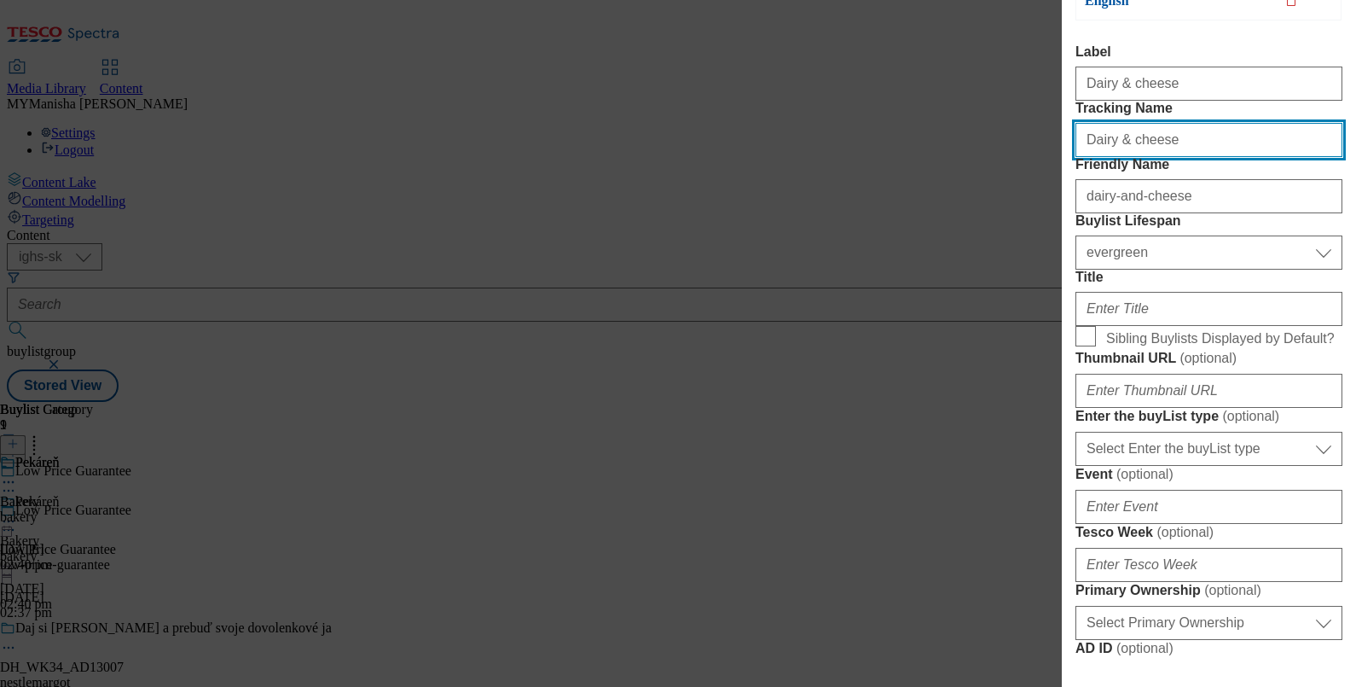
click at [1168, 157] on input "Dairy & cheese" at bounding box center [1208, 140] width 267 height 34
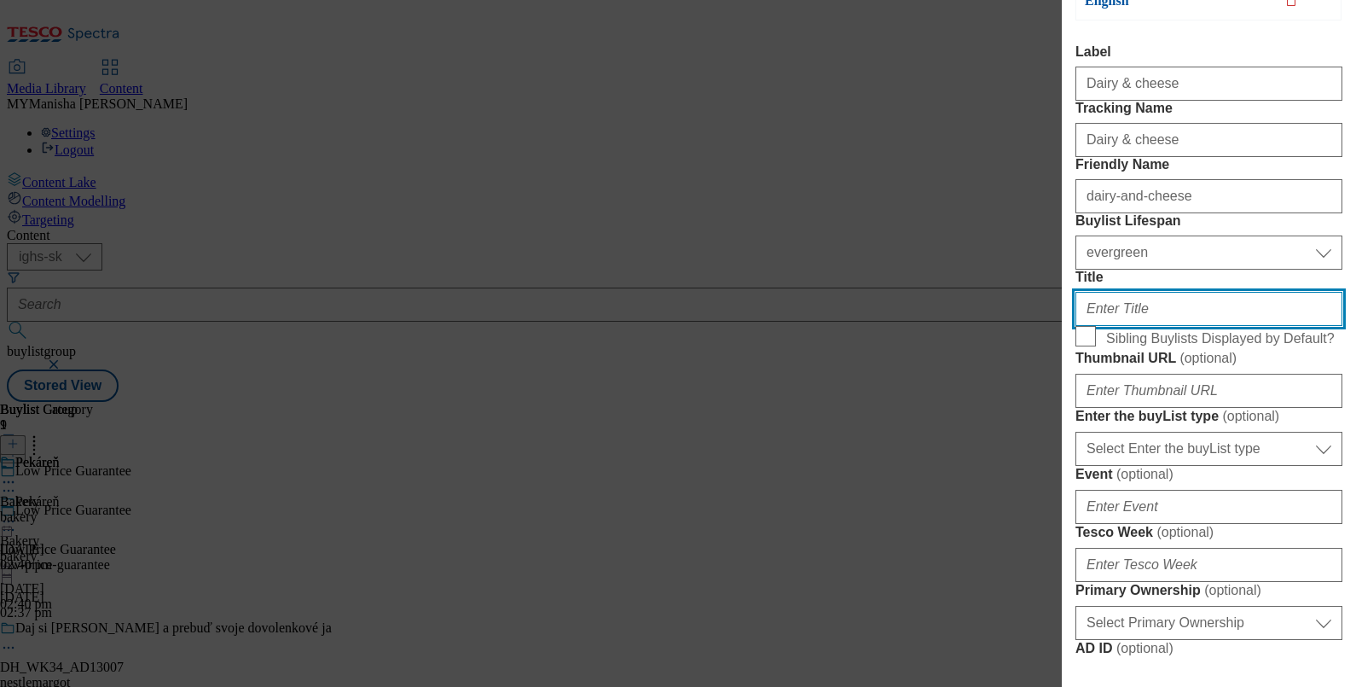
paste input "Dairy & cheese"
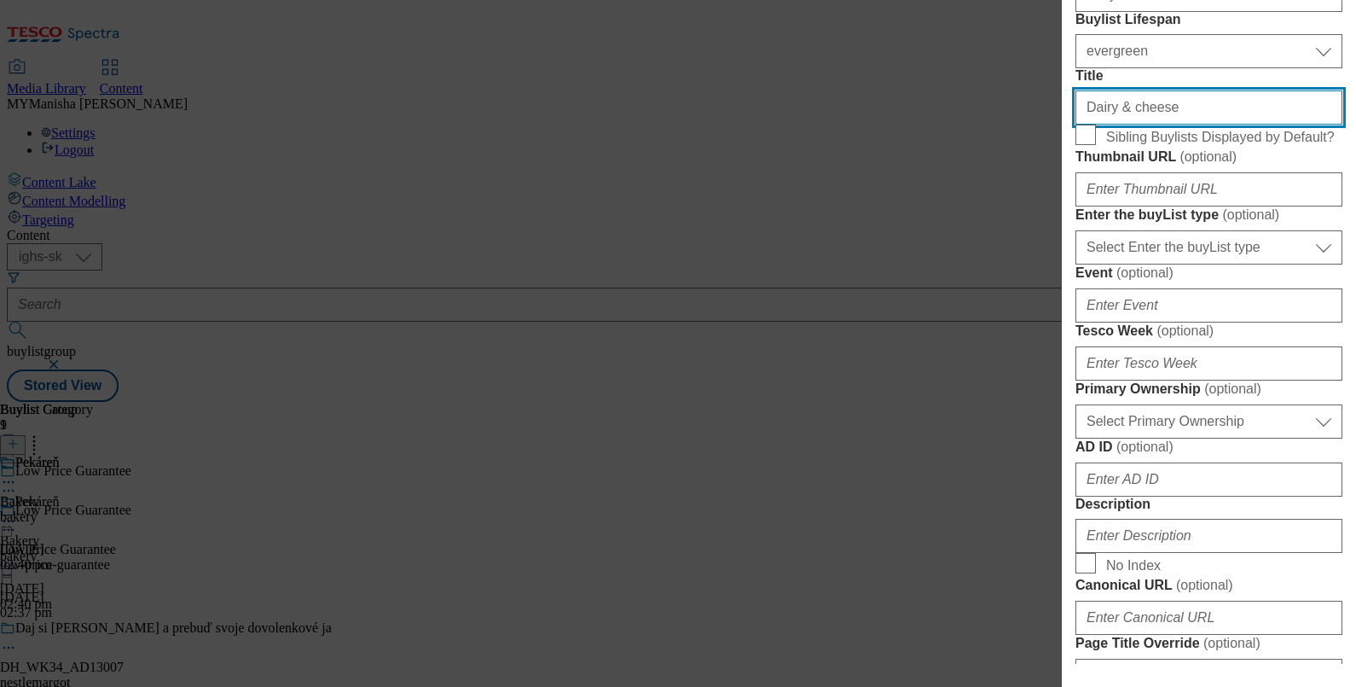
scroll to position [423, 0]
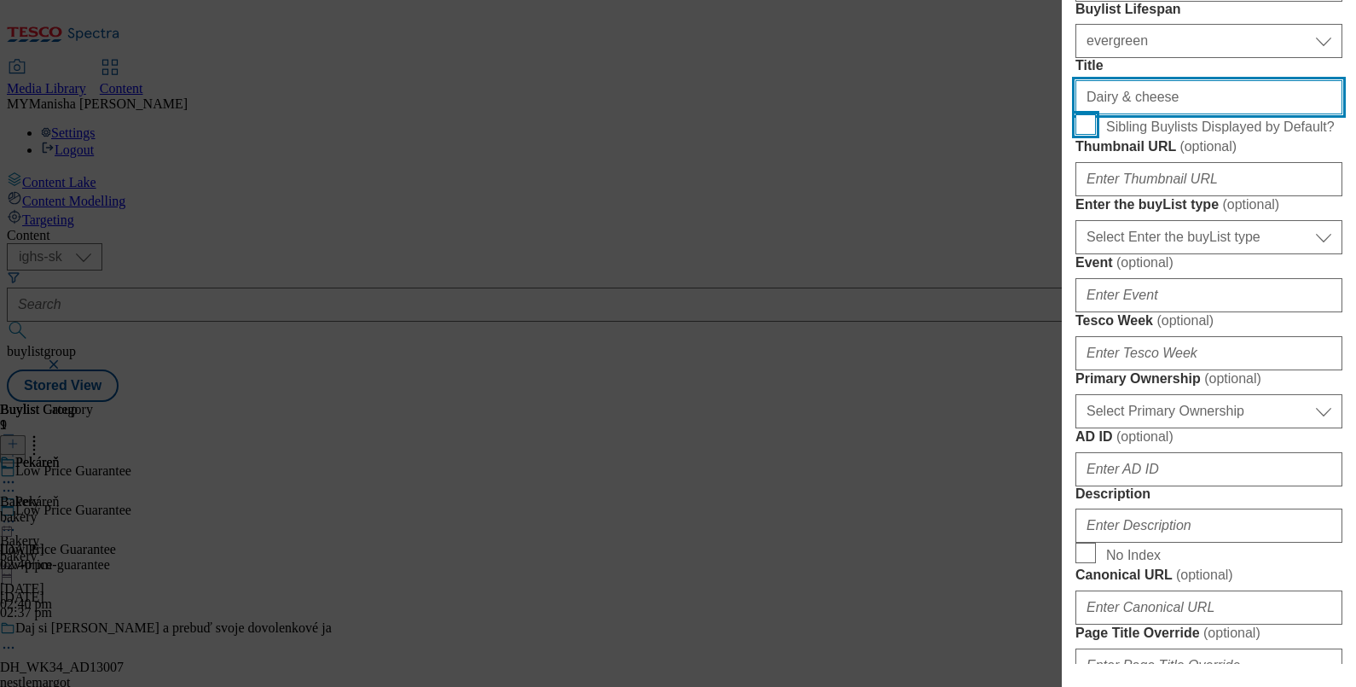
type input "Dairy & cheese"
click at [1087, 135] on input "Sibling Buylists Displayed by Default?" at bounding box center [1085, 124] width 20 height 20
checkbox input "true"
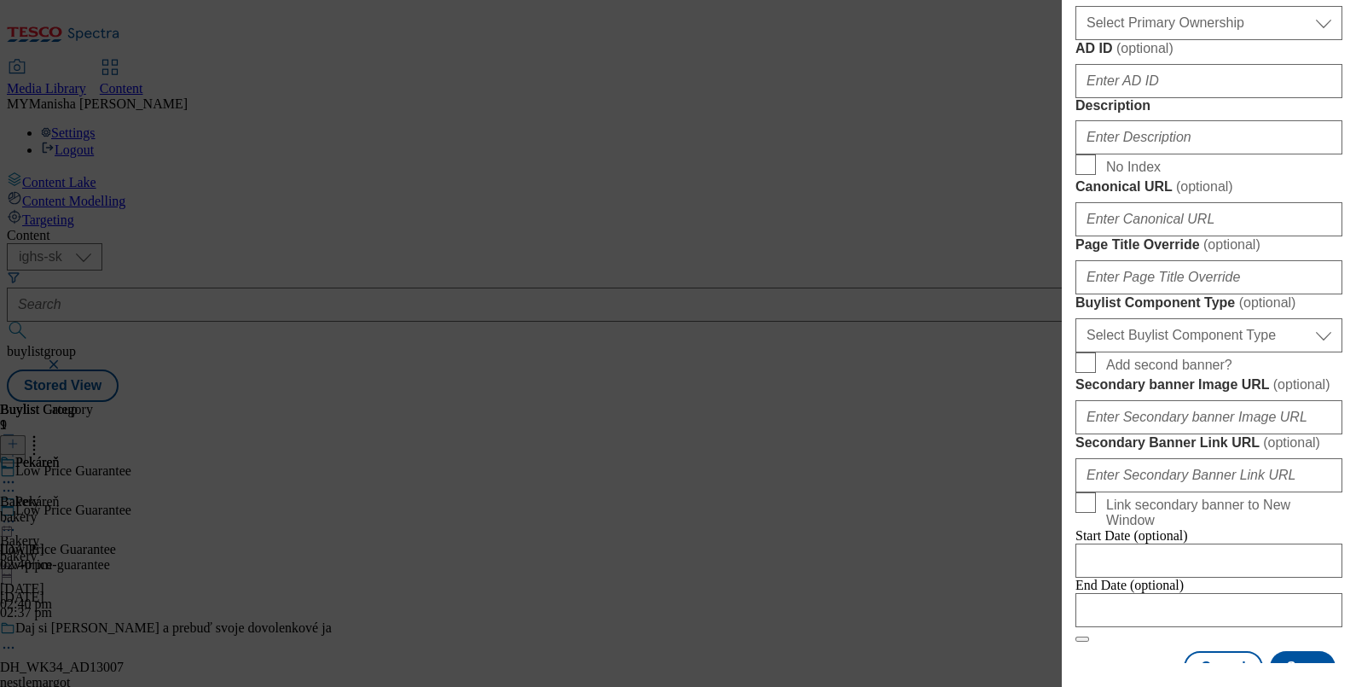
scroll to position [826, 0]
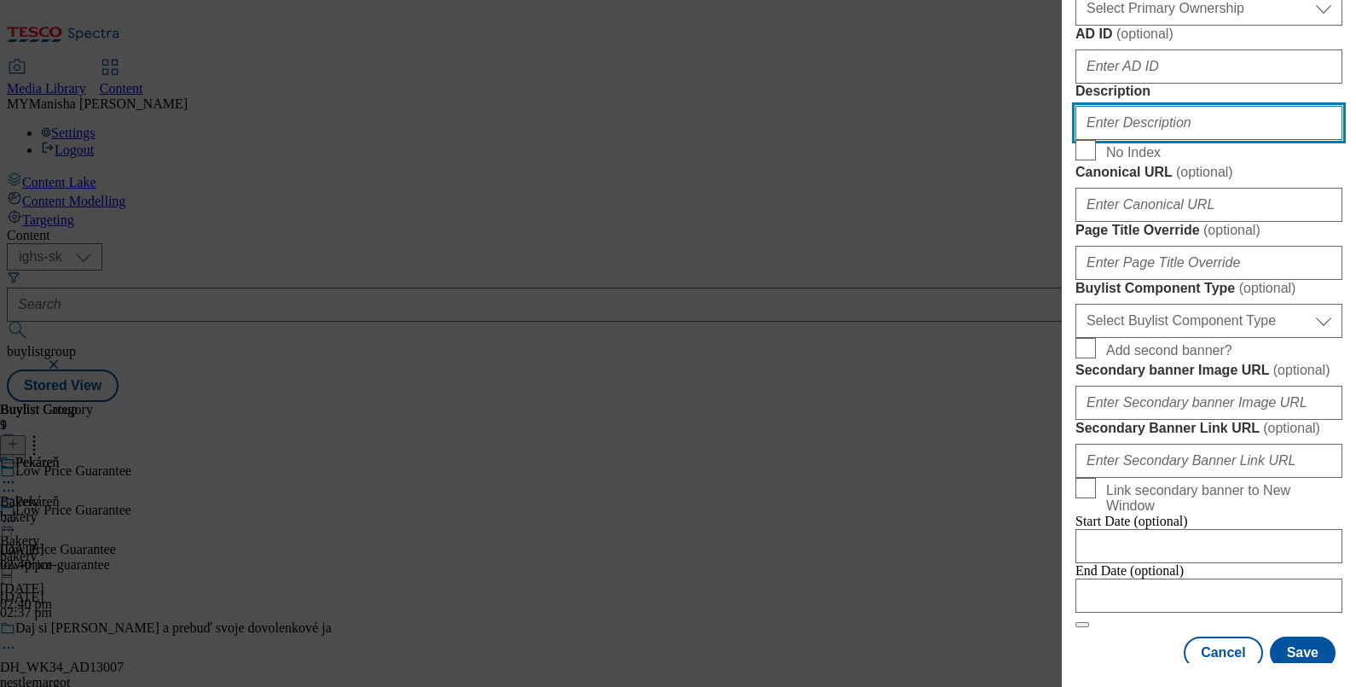
click at [1100, 140] on input "Description" at bounding box center [1208, 123] width 267 height 34
paste input "Dairy & cheese"
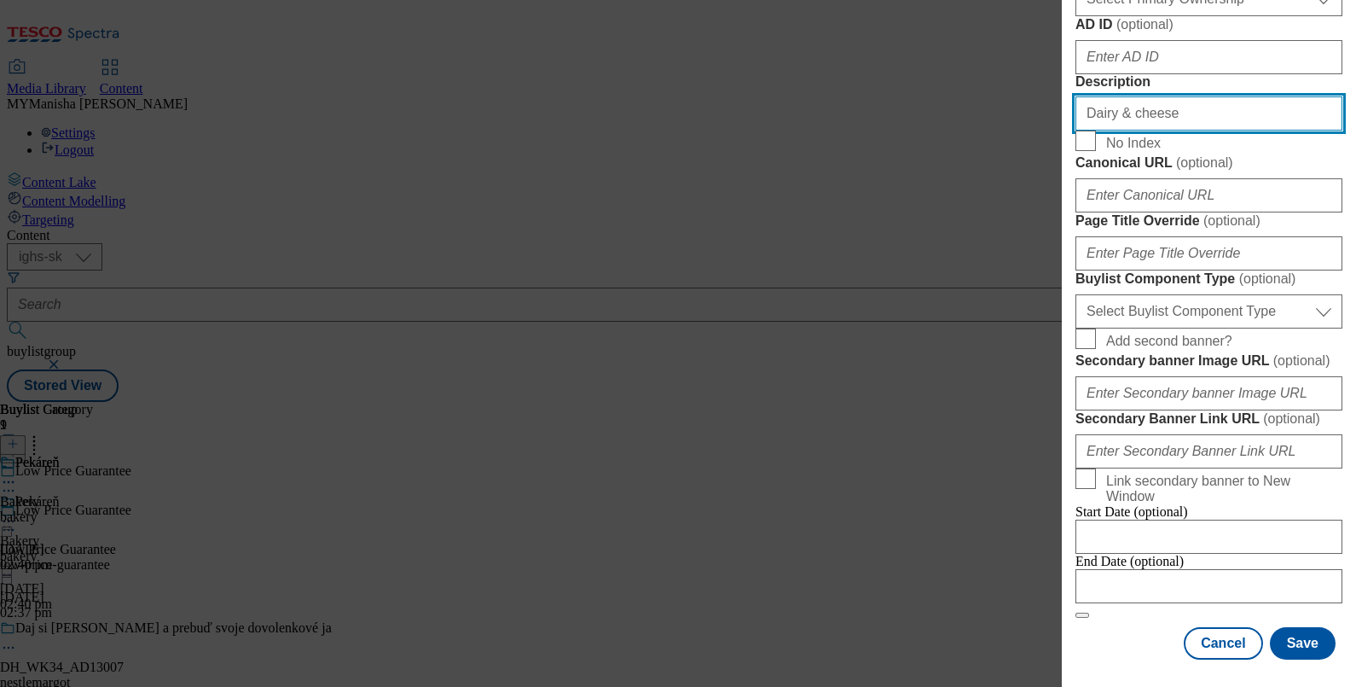
scroll to position [1429, 0]
type input "Dairy & cheese"
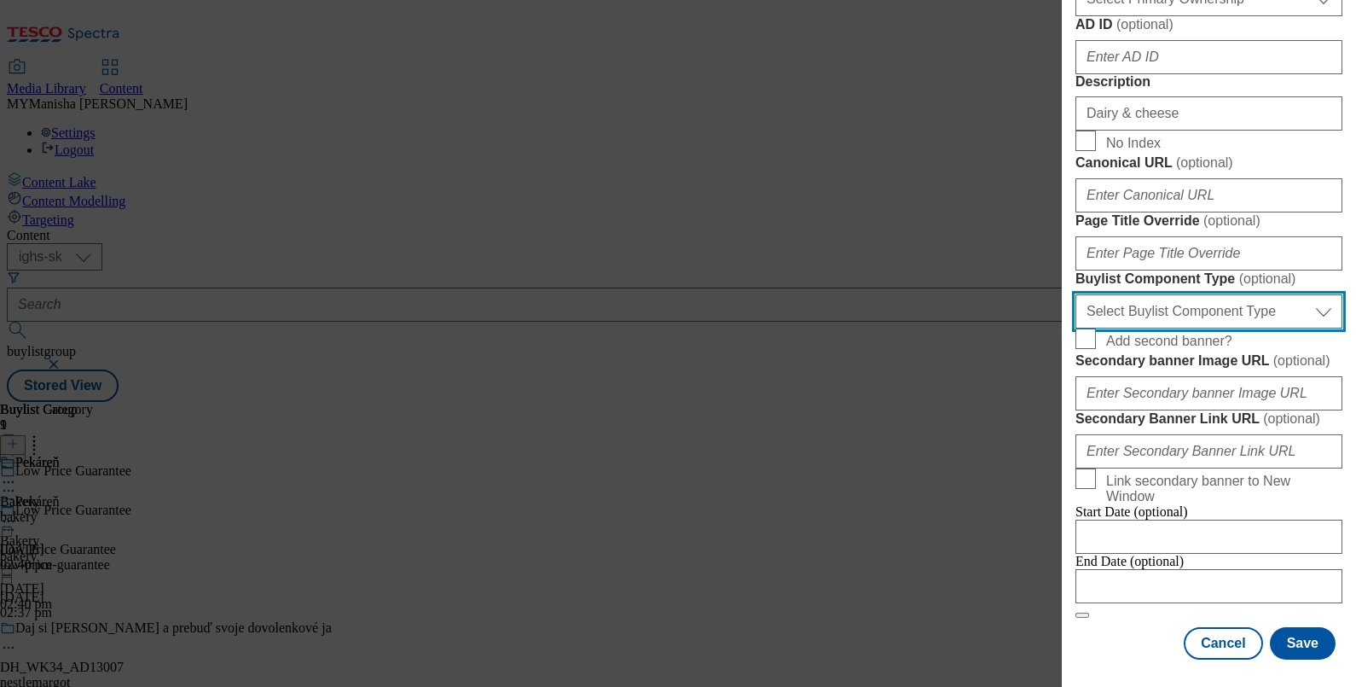
click at [1178, 294] on select "Select Buylist Component Type Banner Competition Header Meal" at bounding box center [1208, 311] width 267 height 34
select select "Banner"
click at [1075, 294] on select "Select Buylist Component Type Banner Competition Header Meal" at bounding box center [1208, 311] width 267 height 34
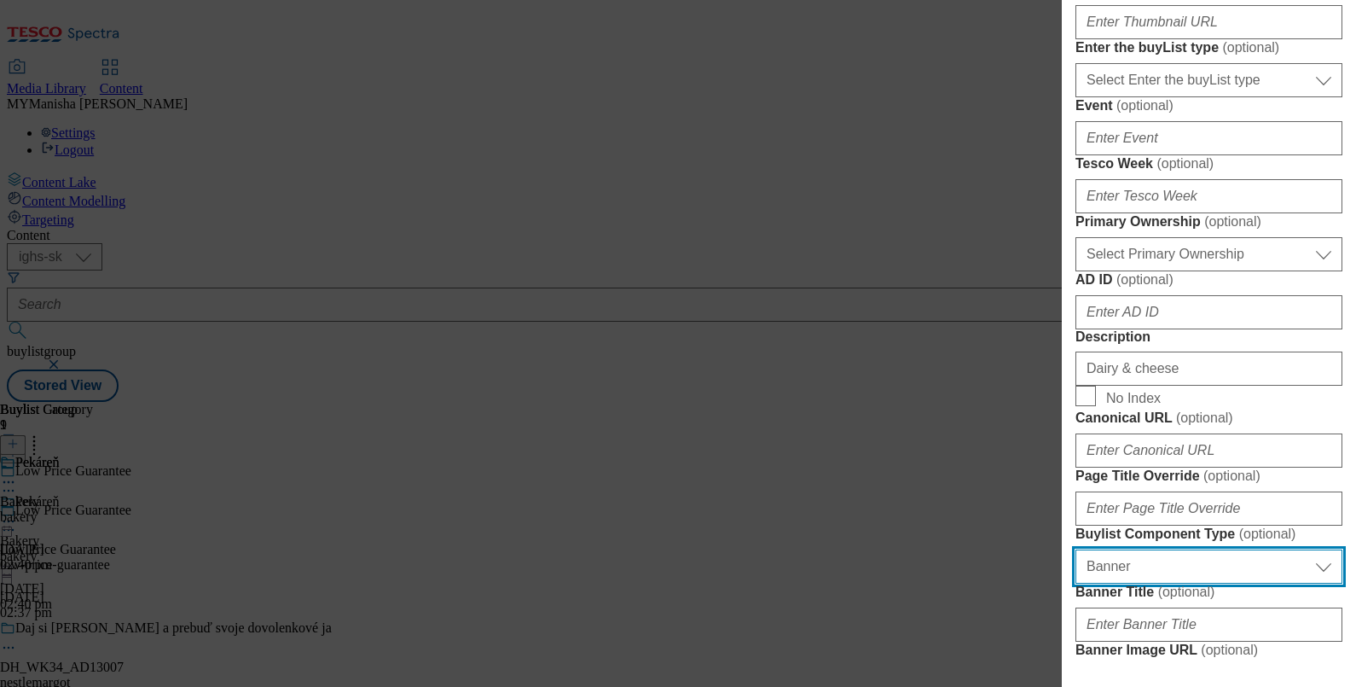
scroll to position [0, 0]
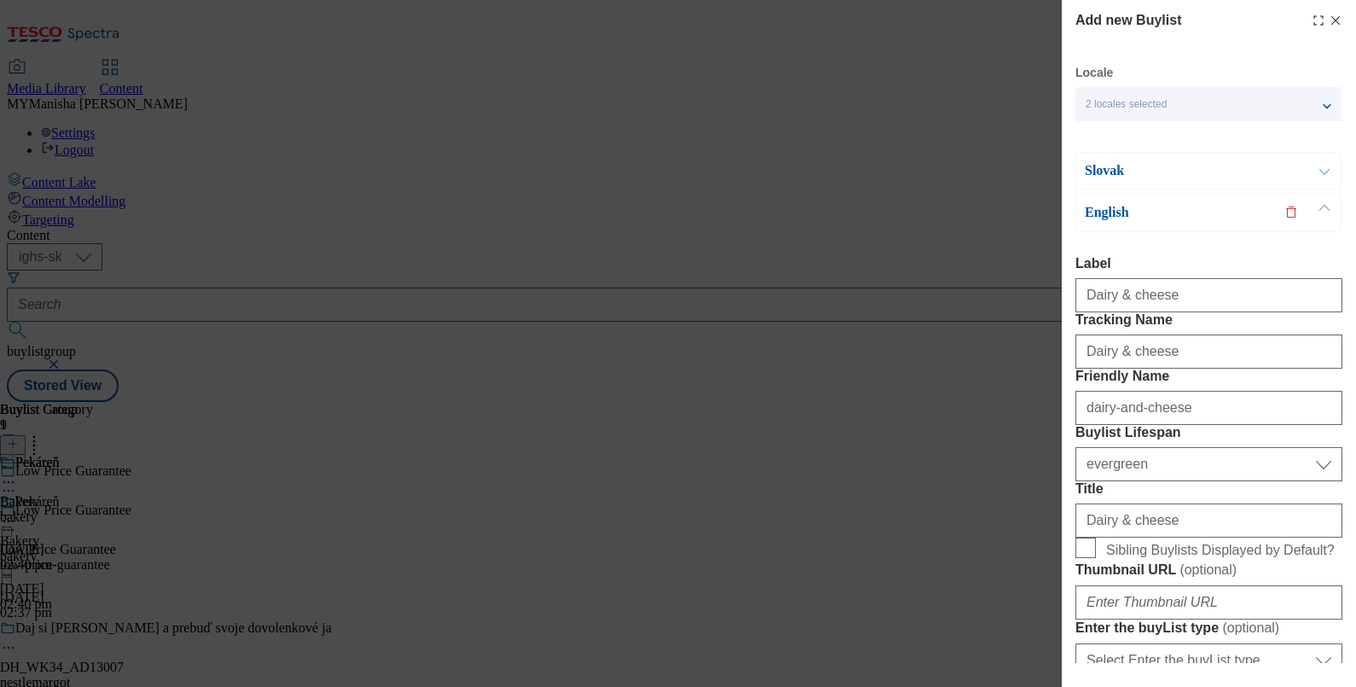
click at [1315, 187] on button "Modal" at bounding box center [1324, 171] width 32 height 36
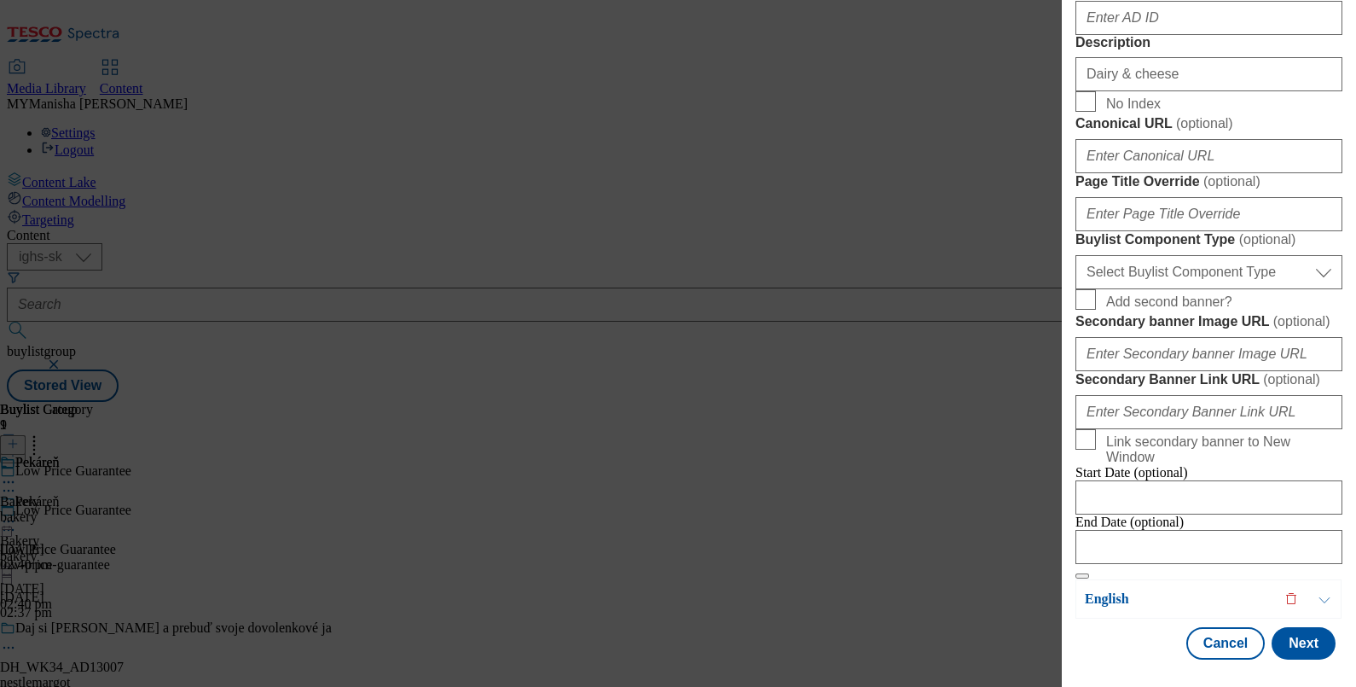
scroll to position [1429, 0]
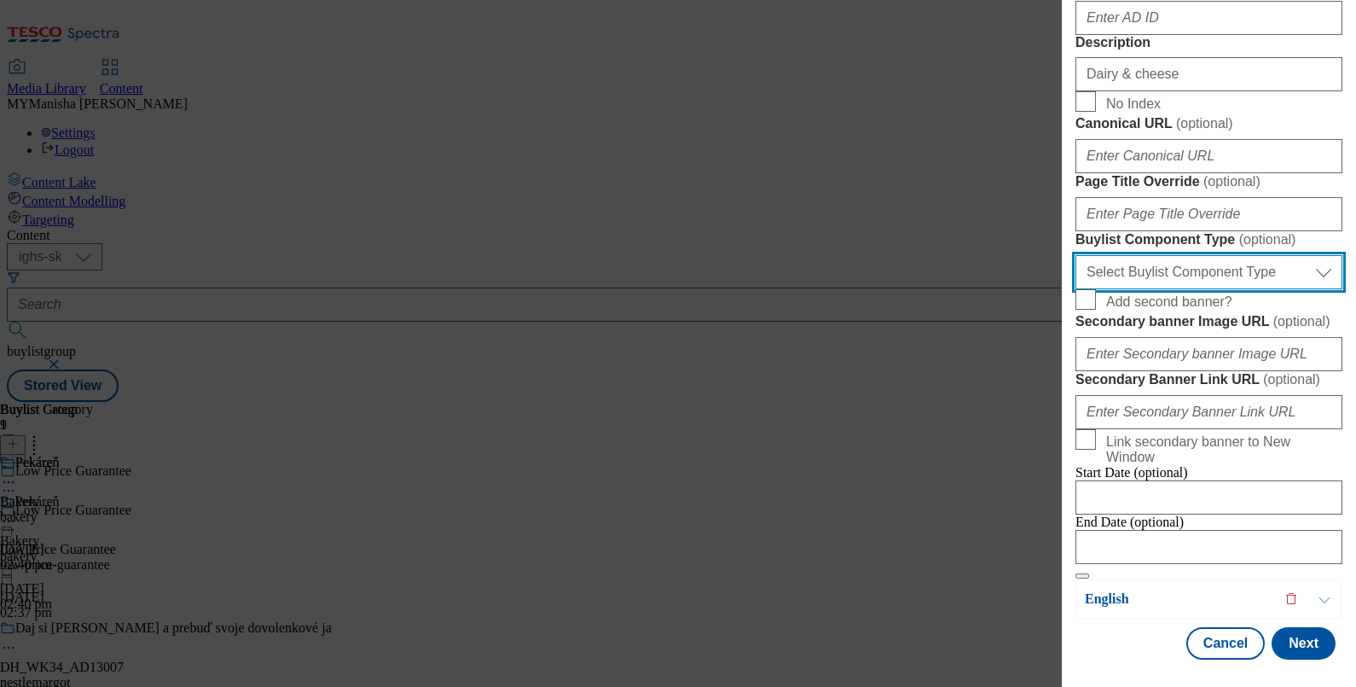
click at [1244, 255] on select "Select Buylist Component Type Banner Competition Header Meal" at bounding box center [1208, 272] width 267 height 34
select select "Banner"
click at [1075, 255] on select "Select Buylist Component Type Banner Competition Header Meal" at bounding box center [1208, 272] width 267 height 34
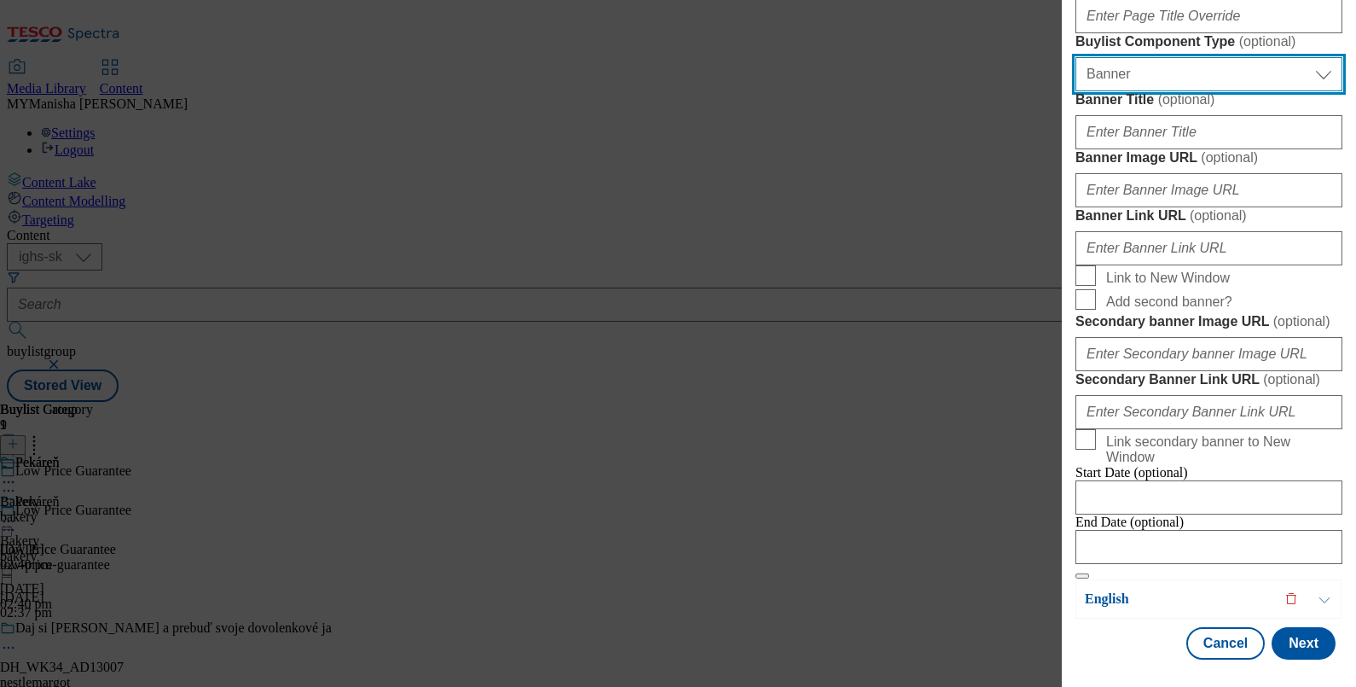
scroll to position [1773, 0]
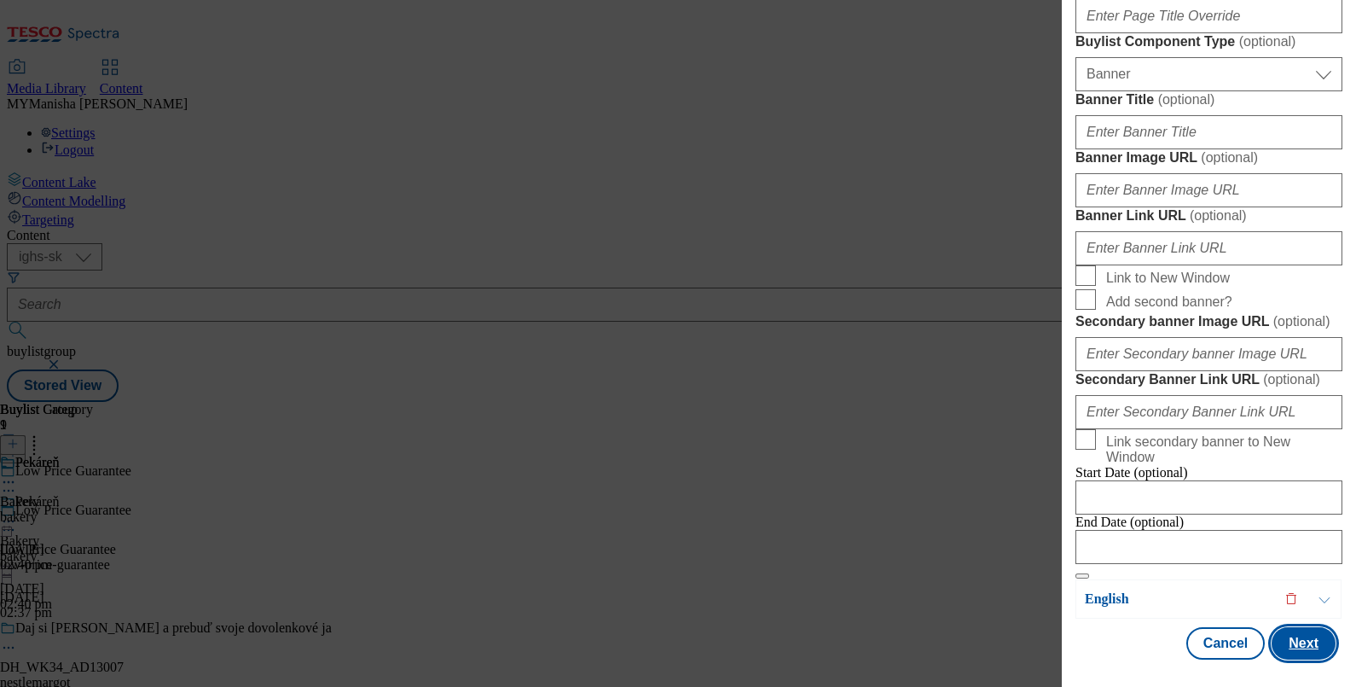
click at [1289, 628] on button "Next" at bounding box center [1304, 643] width 64 height 32
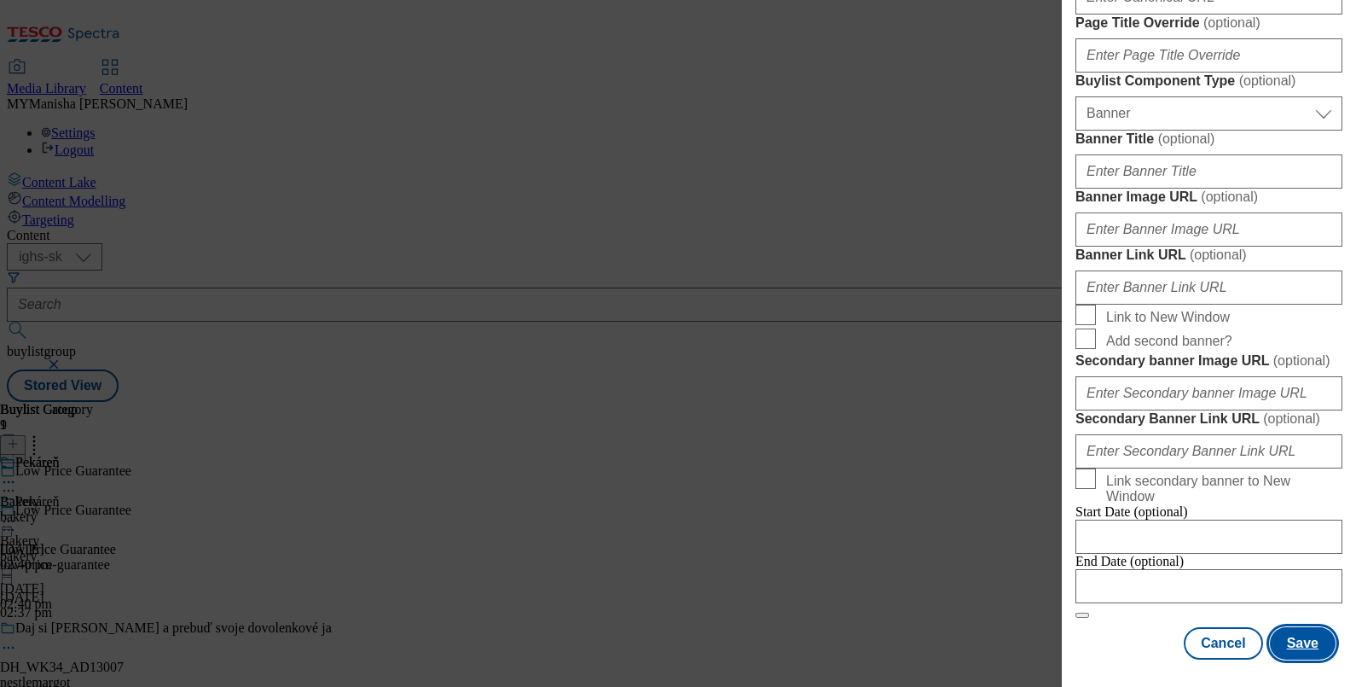
click at [1289, 628] on button "Save" at bounding box center [1303, 643] width 66 height 32
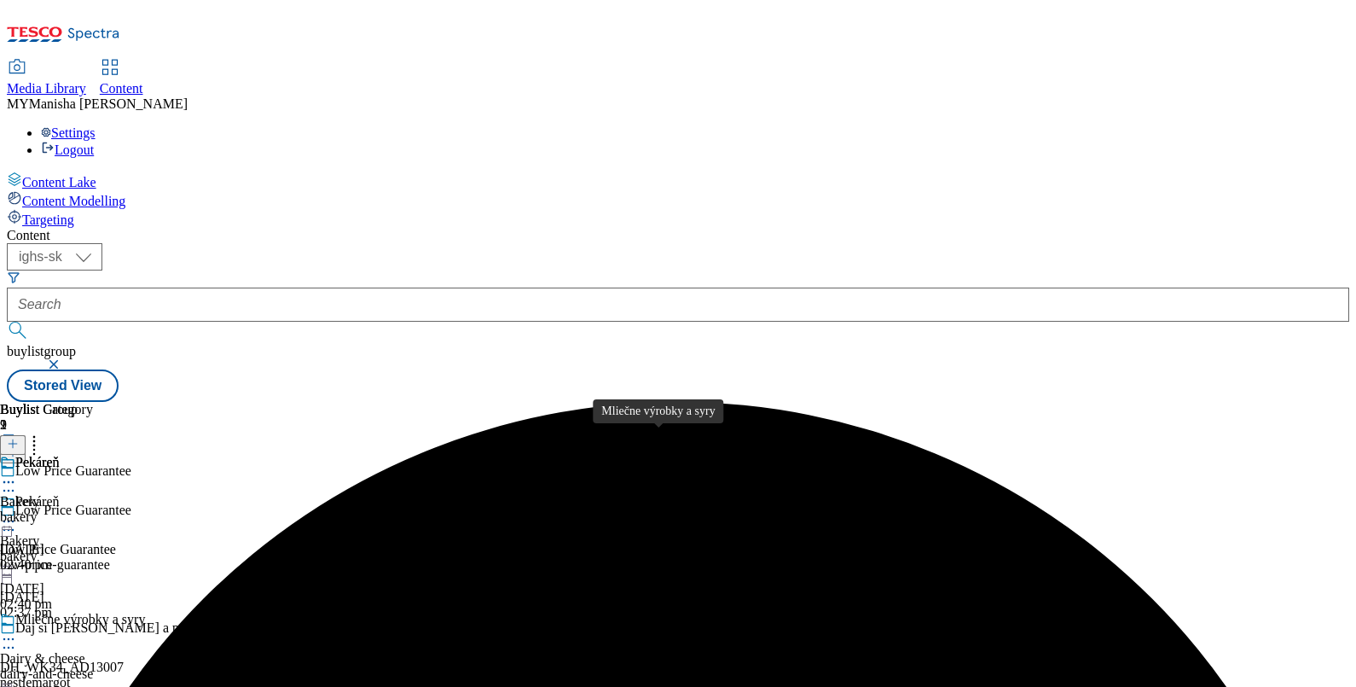
click at [145, 611] on div "Mliečne výrobky a syry" at bounding box center [80, 618] width 130 height 15
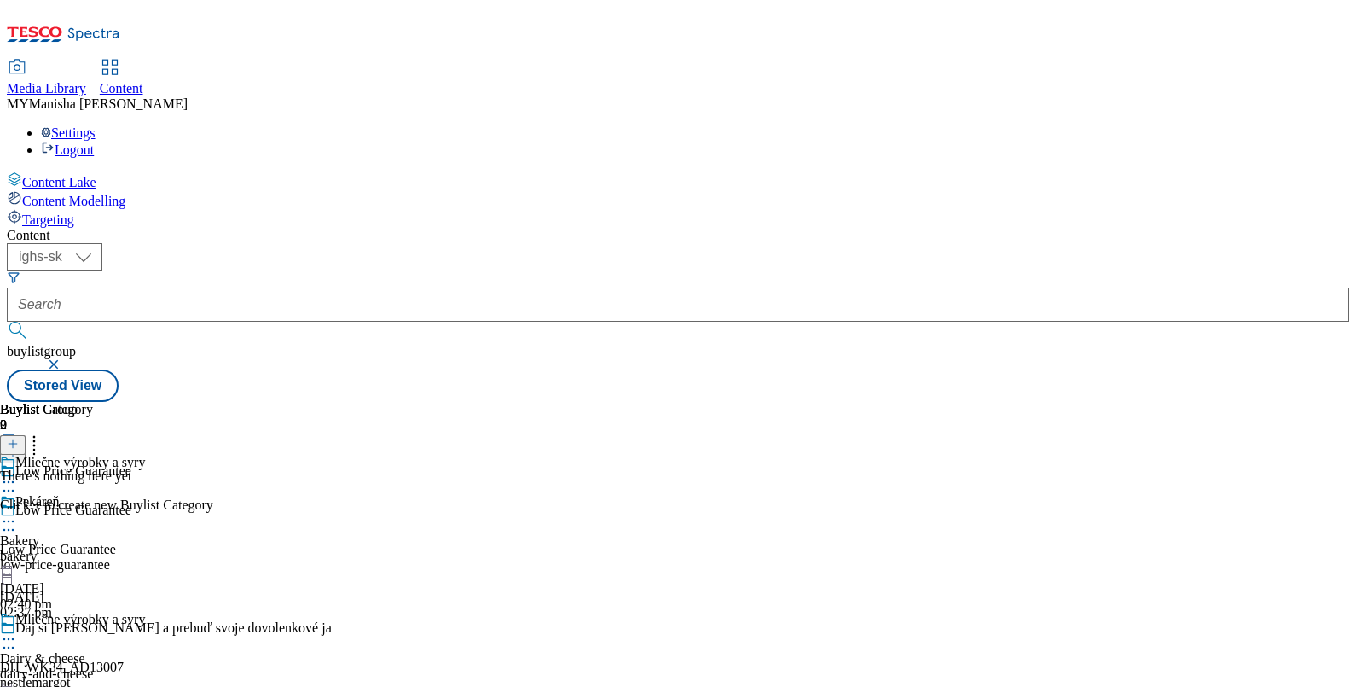
click at [19, 438] on icon at bounding box center [13, 444] width 12 height 12
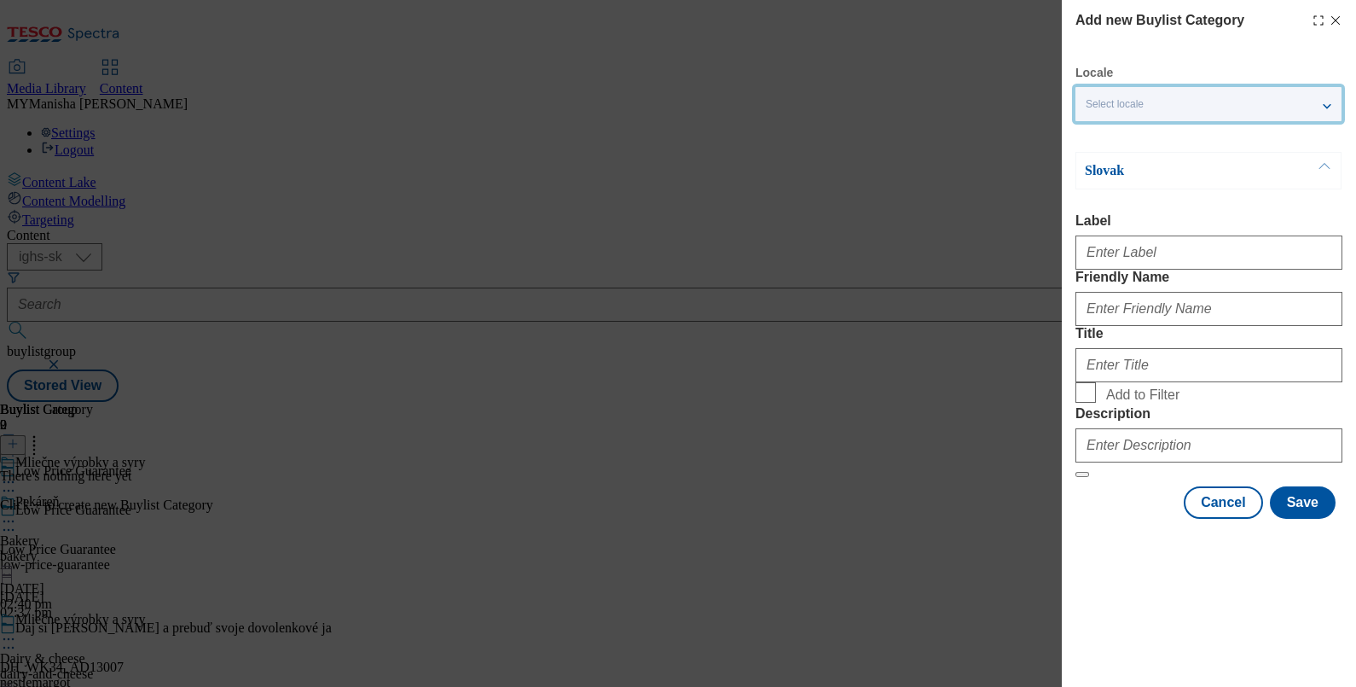
click at [1173, 101] on div "Select locale" at bounding box center [1208, 104] width 266 height 34
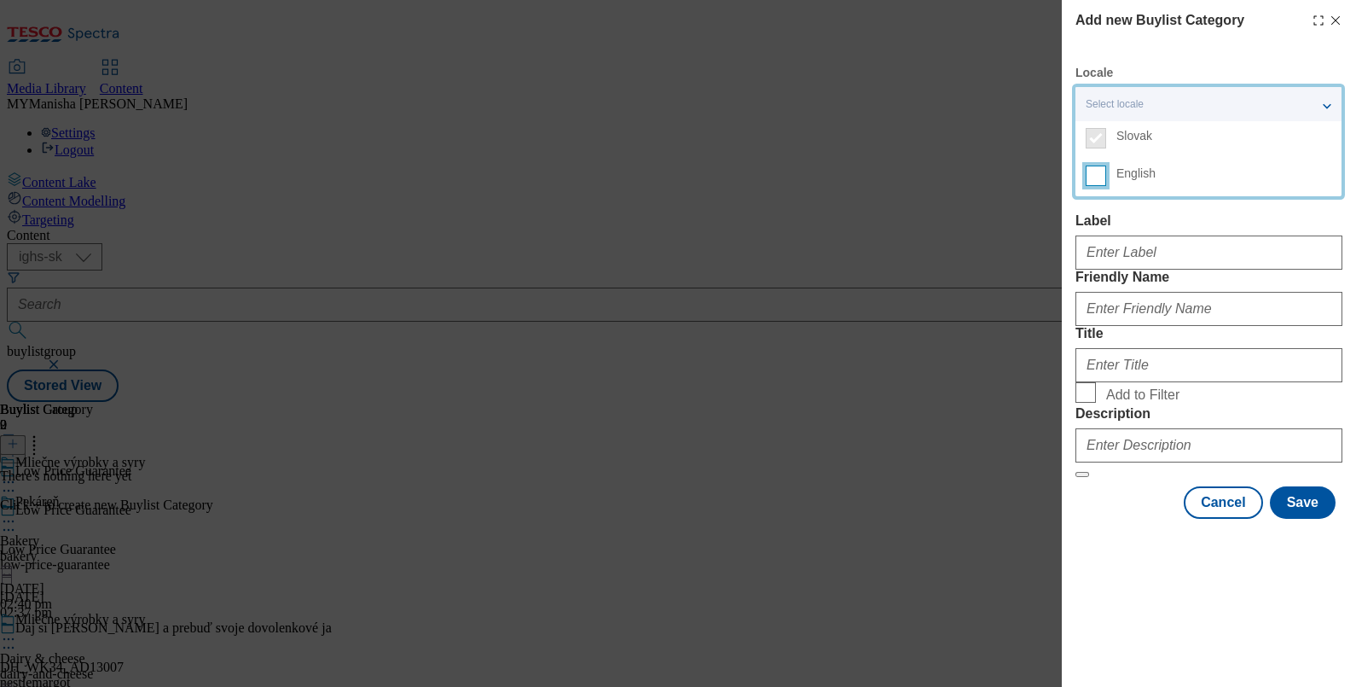
click at [1096, 171] on input "English" at bounding box center [1096, 175] width 20 height 20
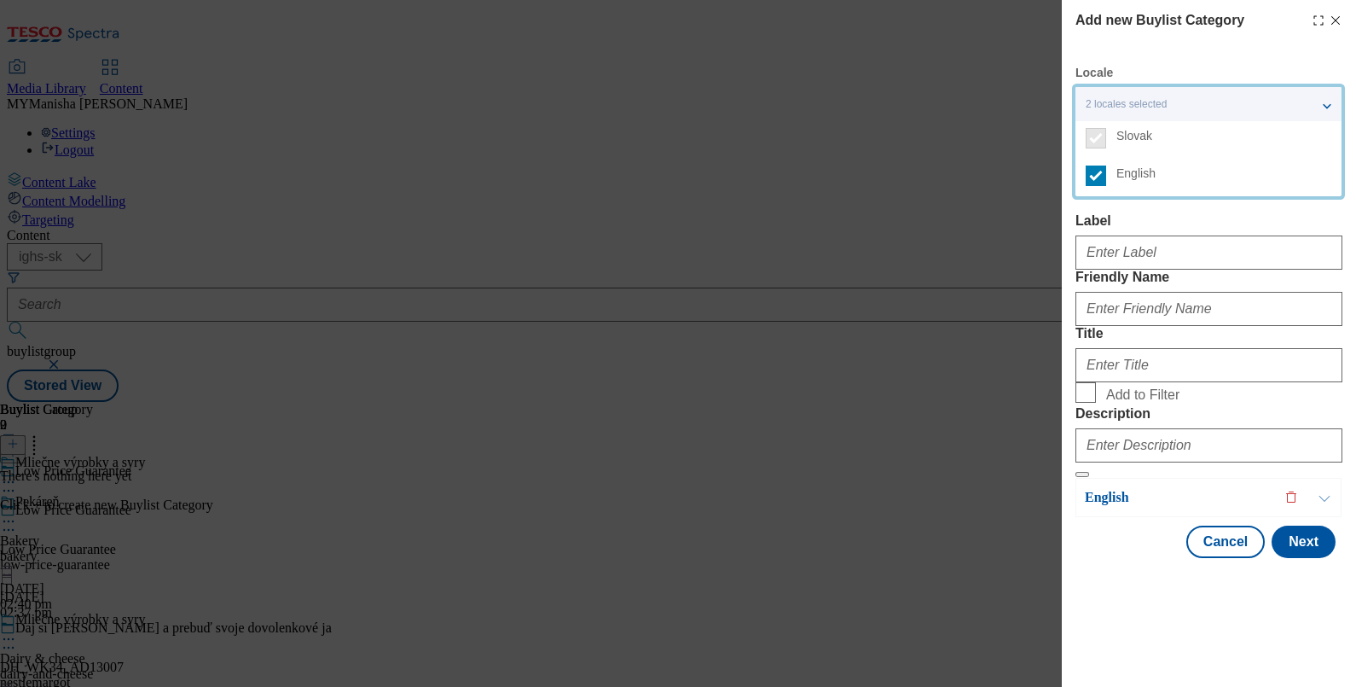
click at [1129, 224] on label "Label" at bounding box center [1208, 220] width 267 height 15
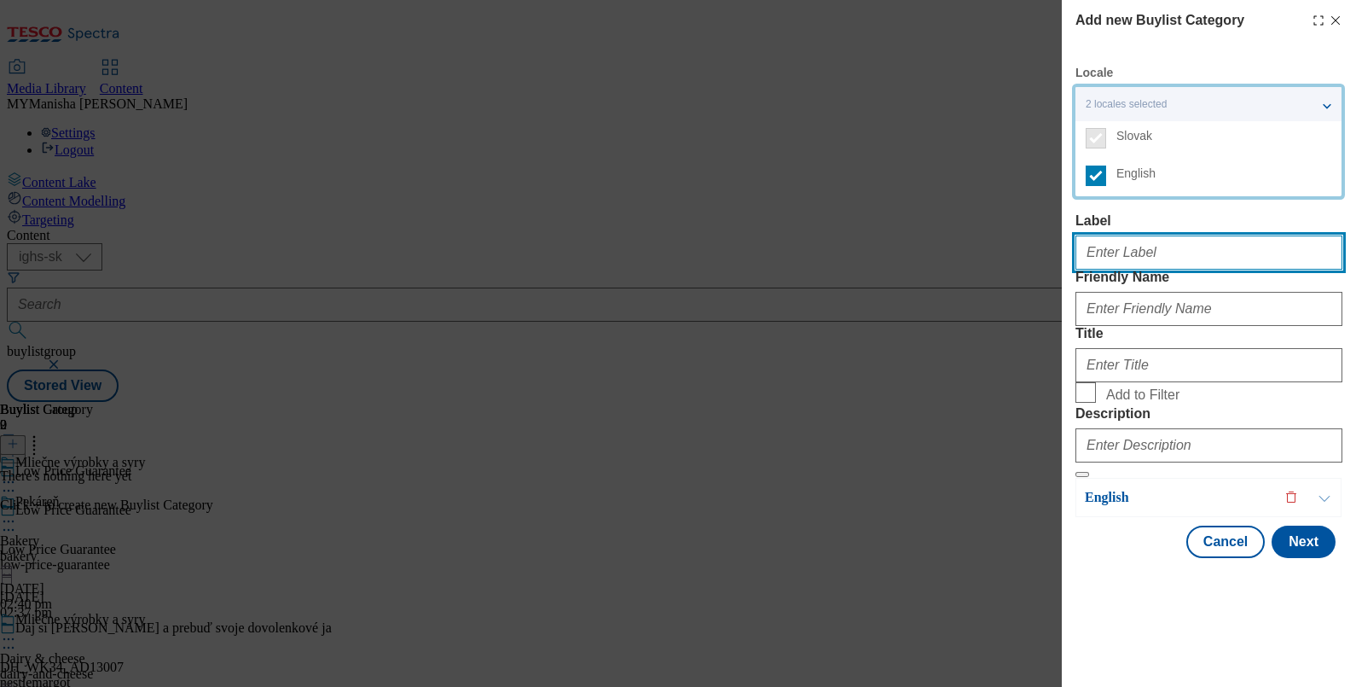
click at [1129, 235] on input "Label" at bounding box center [1208, 252] width 267 height 34
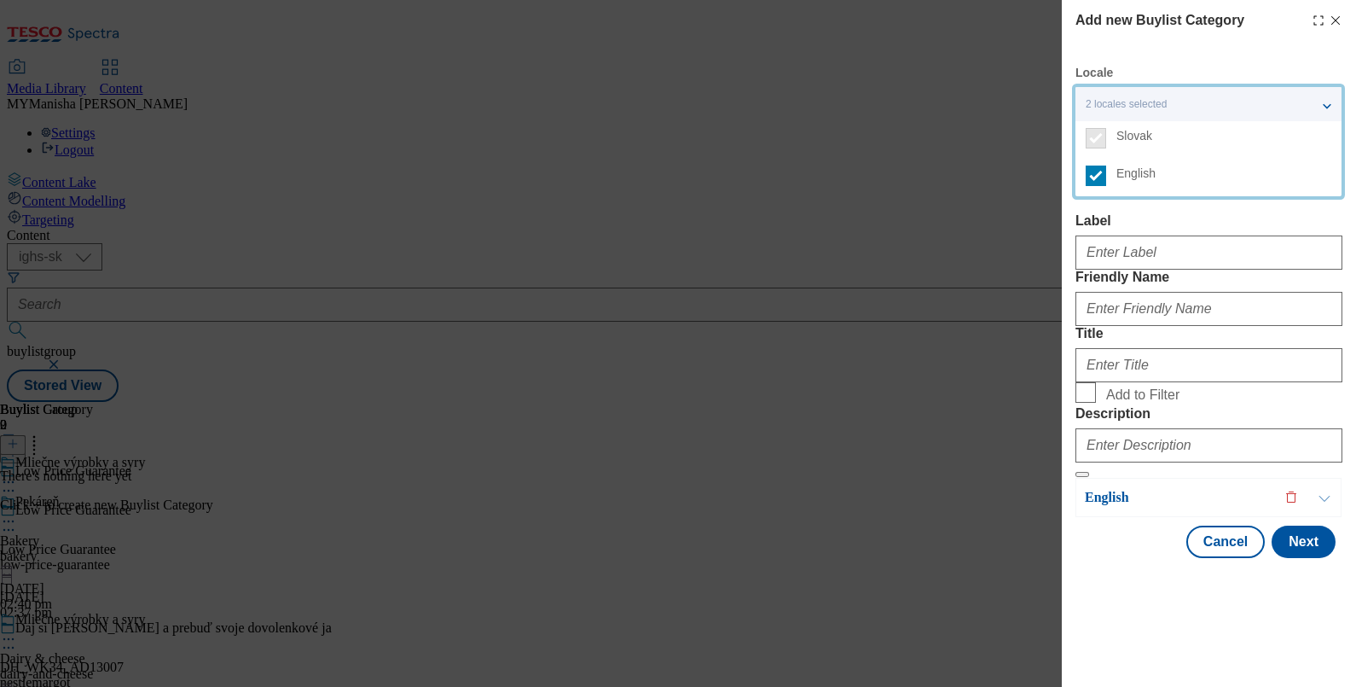
click at [1189, 213] on label "Label" at bounding box center [1208, 220] width 267 height 15
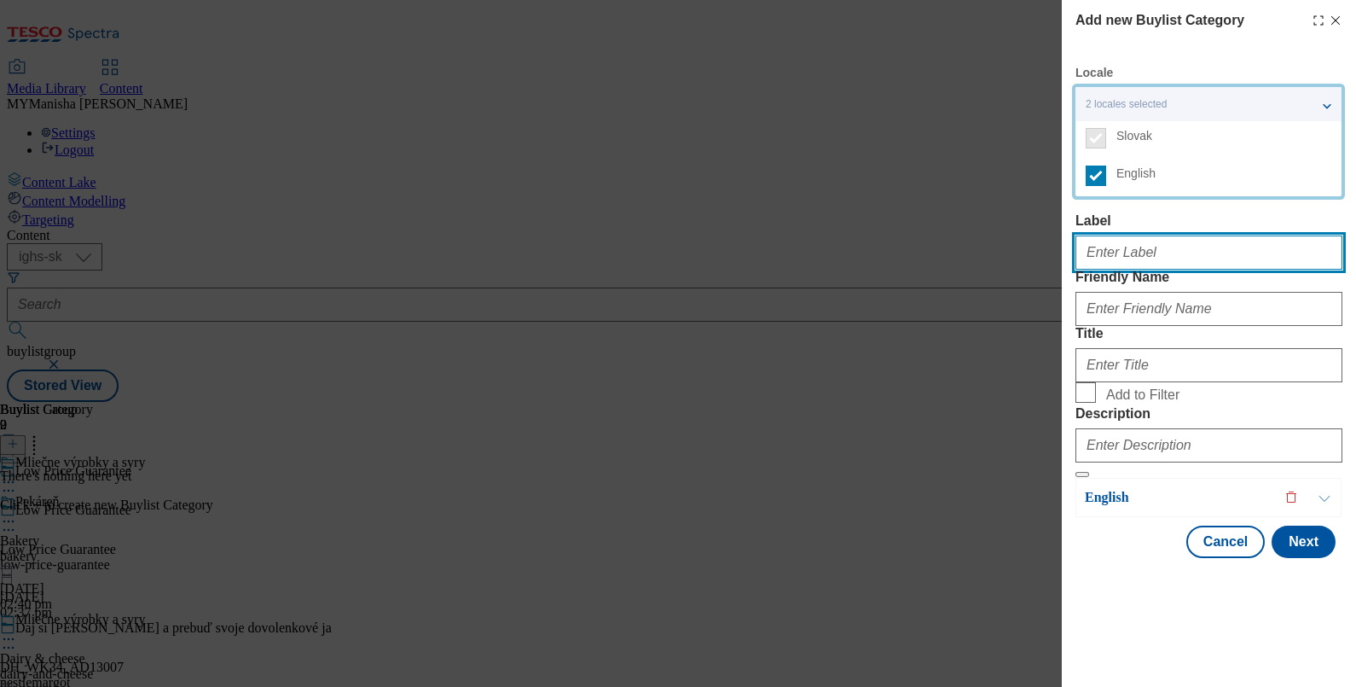
click at [1189, 235] on input "Label" at bounding box center [1208, 252] width 267 height 34
click at [1111, 256] on input "Label" at bounding box center [1208, 252] width 267 height 34
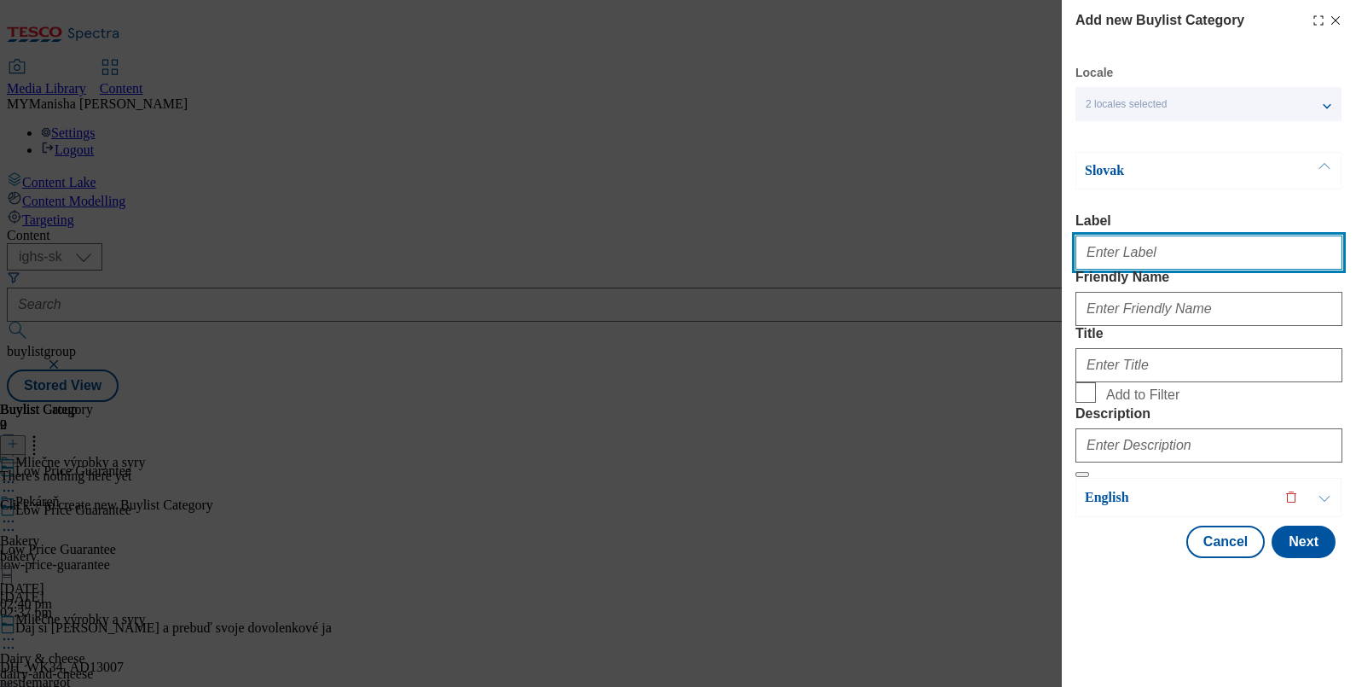
paste input "Dairy & cheese"
type input "Dairy & cheese"
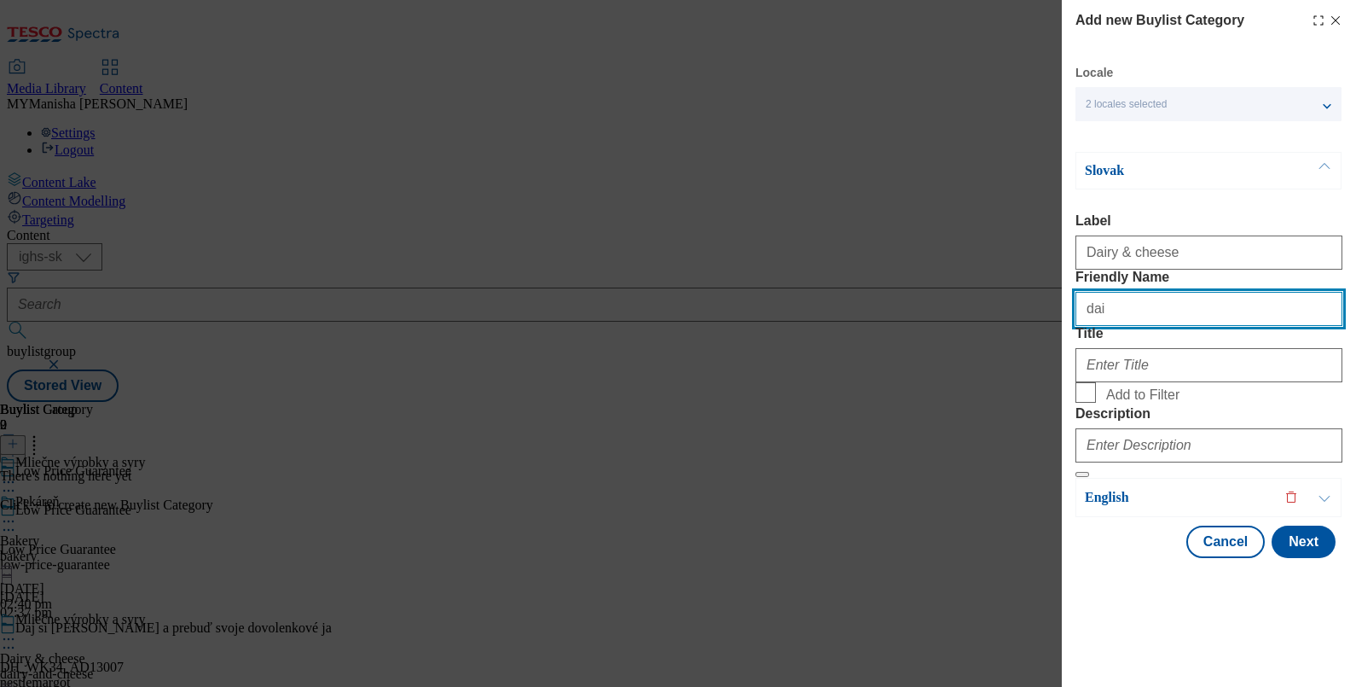
type input "dairy-and-cheese"
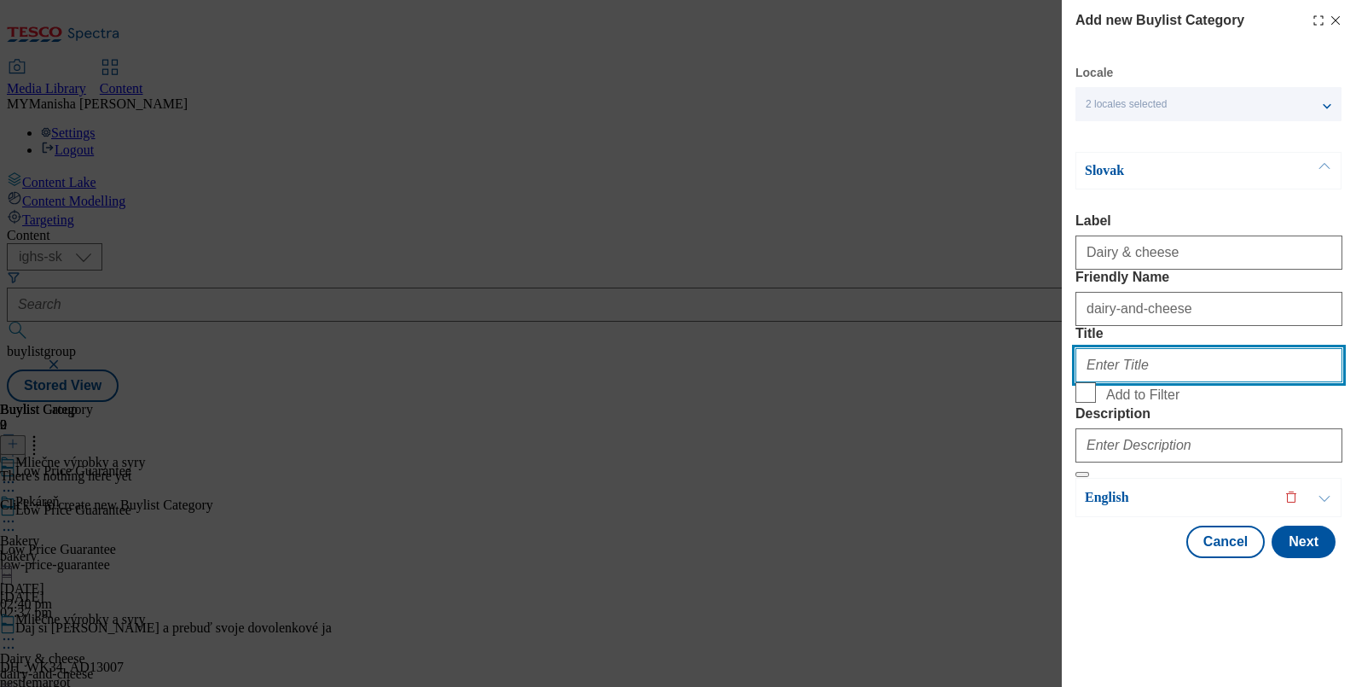
paste input "Mliečne výrobky a syry"
type input "Mliečne výrobky a syry"
click at [1083, 403] on input "Add to Filter" at bounding box center [1085, 392] width 20 height 20
checkbox input "true"
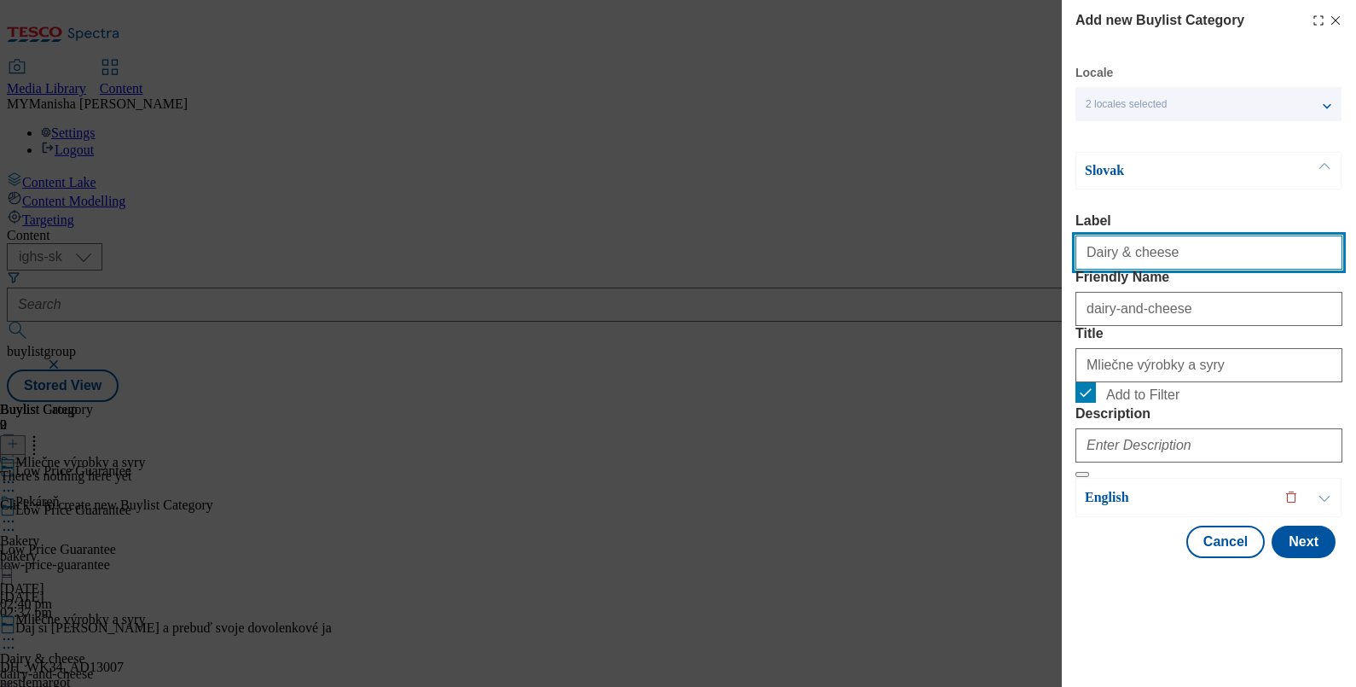
click at [1170, 249] on input "Dairy & cheese" at bounding box center [1208, 252] width 267 height 34
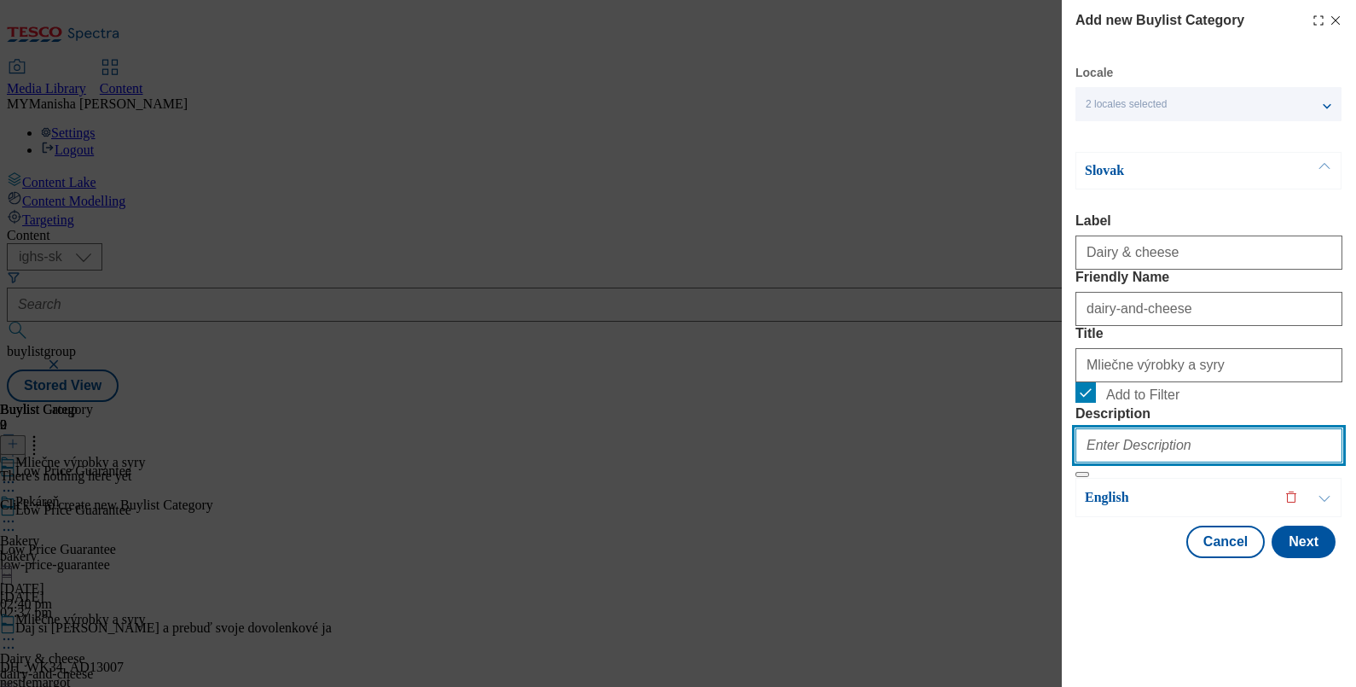
click at [1109, 462] on input "Description" at bounding box center [1208, 445] width 267 height 34
paste input "Dairy & cheese"
type input "Dairy & cheese"
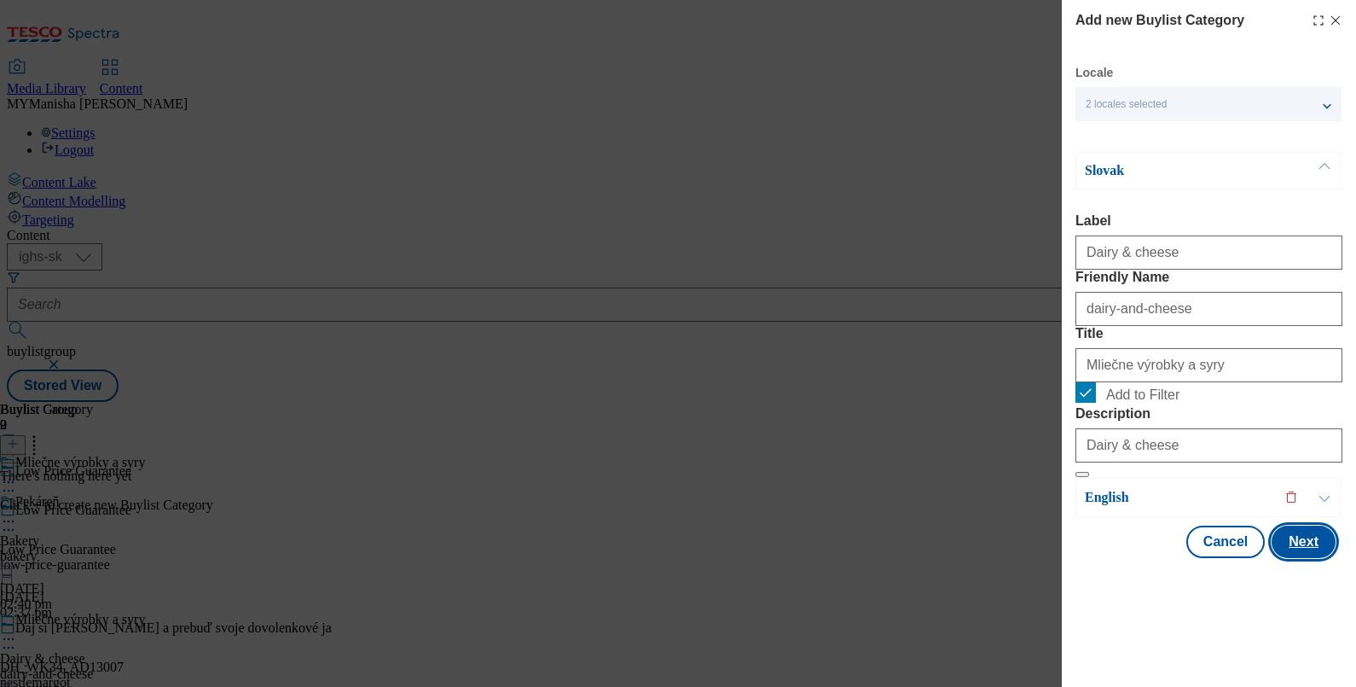
click at [1287, 558] on button "Next" at bounding box center [1304, 541] width 64 height 32
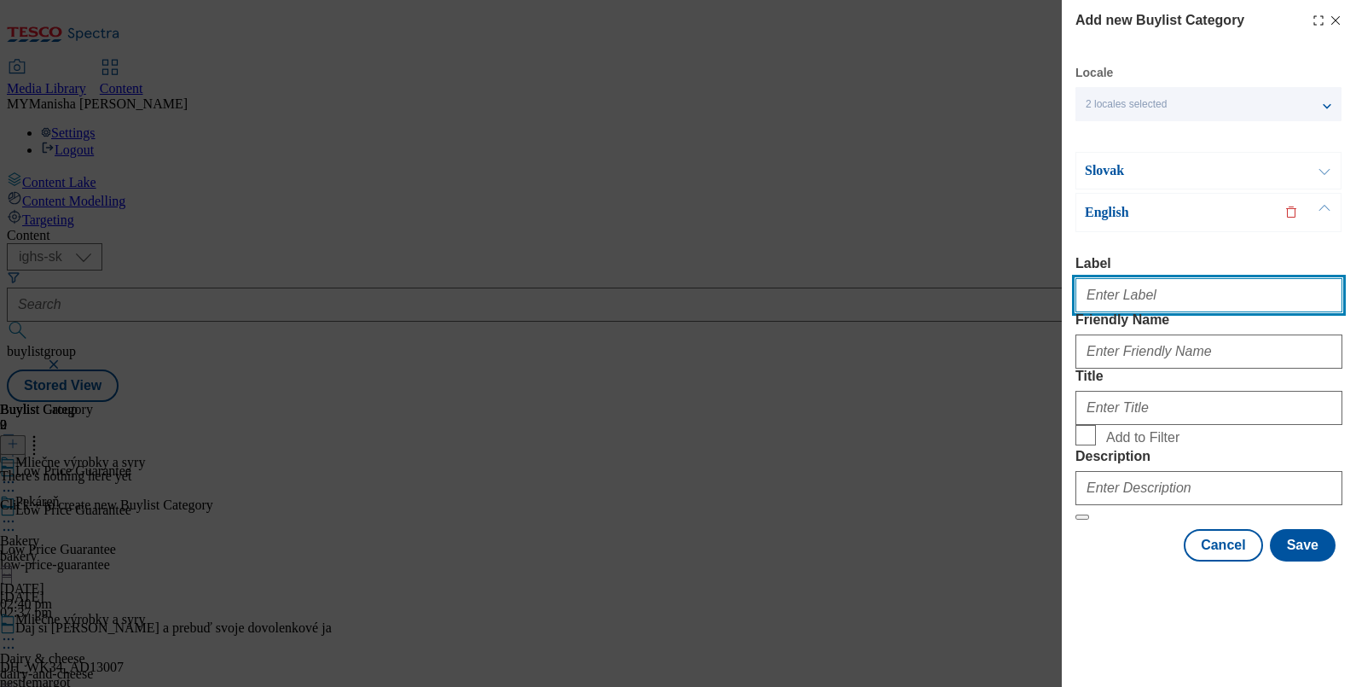
click at [1141, 278] on input "Label" at bounding box center [1208, 295] width 267 height 34
paste input "Dairy & cheese"
type input "Dairy & cheese"
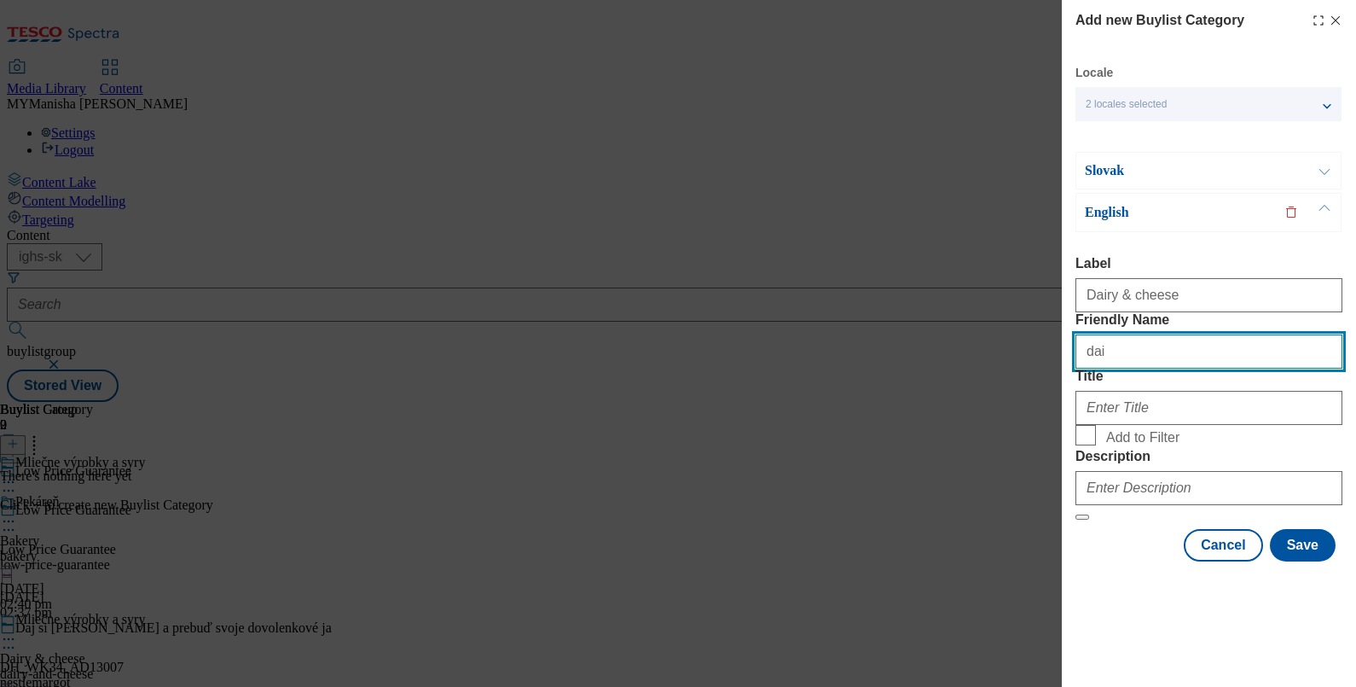
type input "dairy-and-cheese"
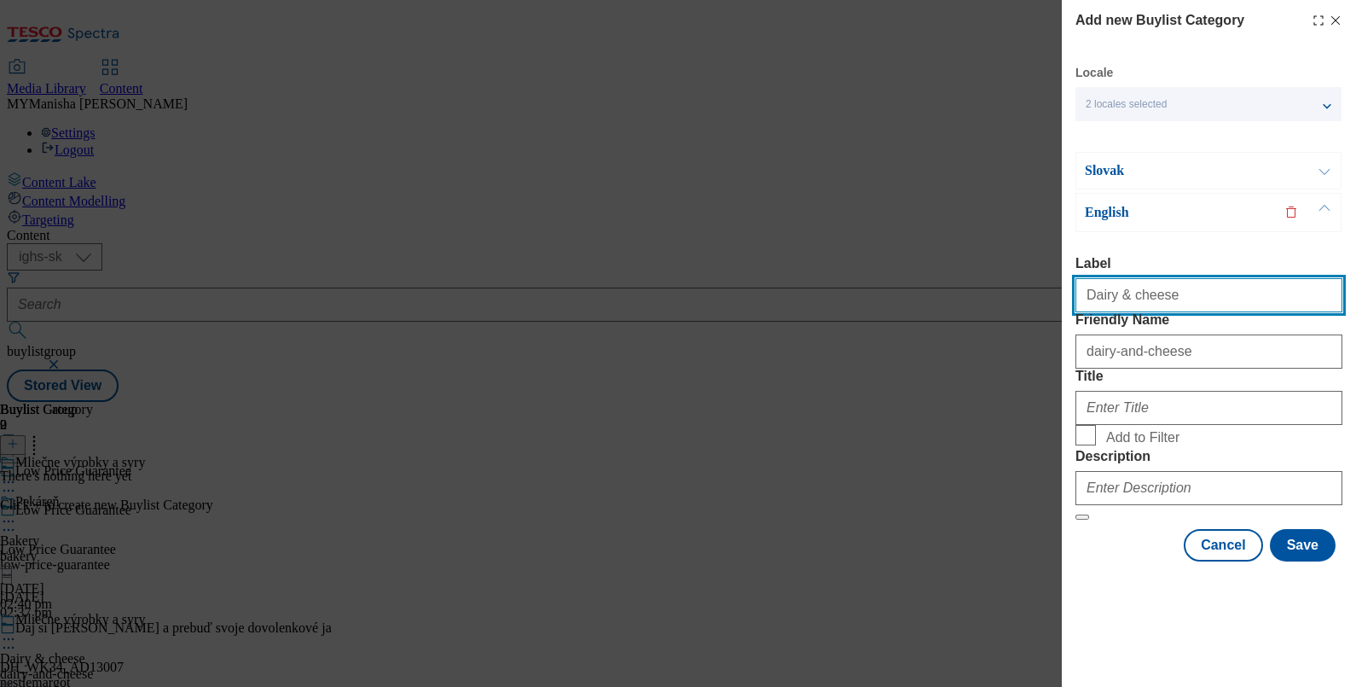
click at [1199, 278] on input "Dairy & cheese" at bounding box center [1208, 295] width 267 height 34
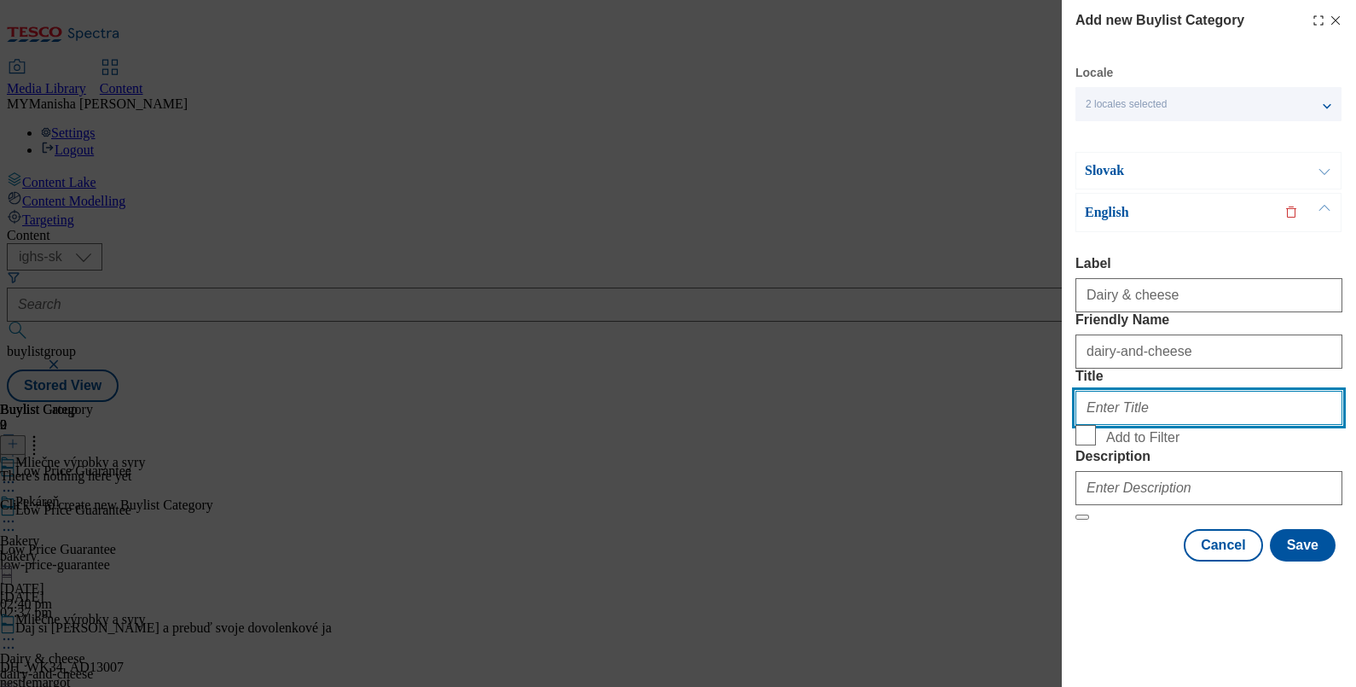
paste input "Dairy & cheese"
type input "Dairy & cheese"
click at [1085, 449] on label "Add to Filter" at bounding box center [1208, 437] width 267 height 24
click at [0, 0] on input "Add to Filter" at bounding box center [0, 0] width 0 height 0
click at [1079, 499] on form "Label Dairy & cheese Friendly Name dairy-and-cheese Title Dairy & cheese Add to…" at bounding box center [1208, 388] width 267 height 264
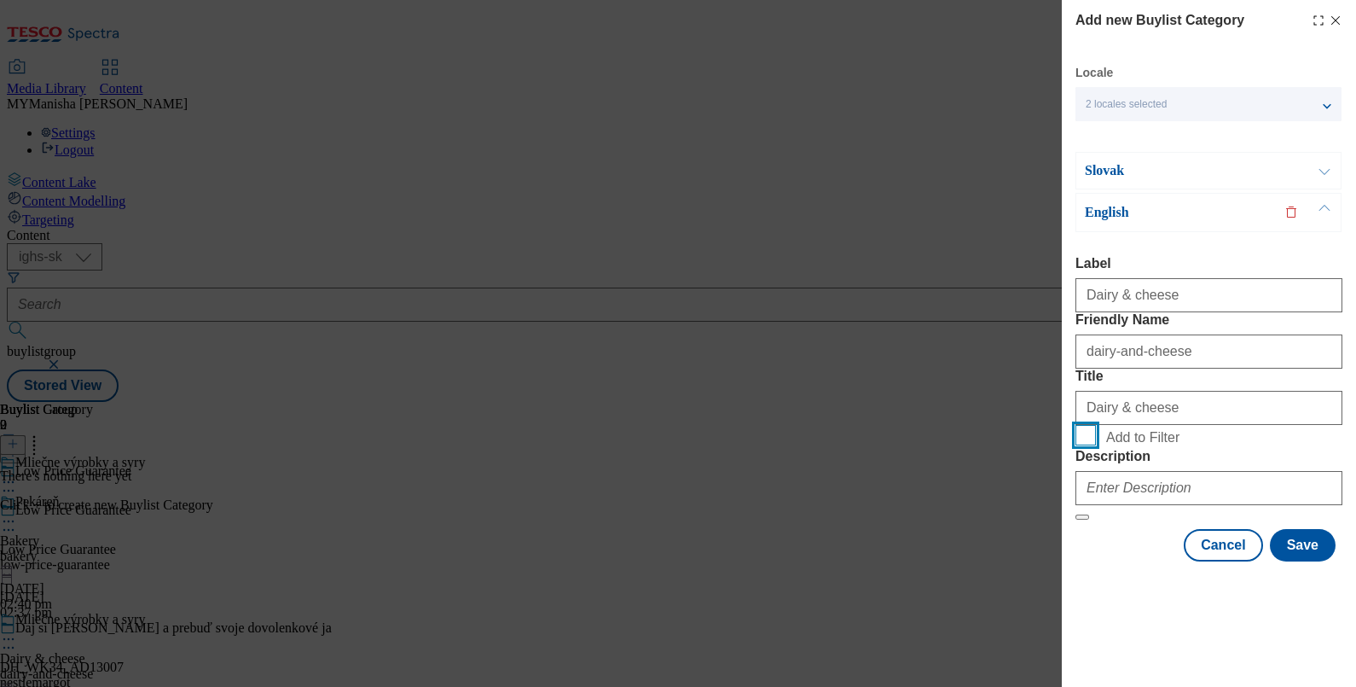
click at [1083, 445] on input "Add to Filter" at bounding box center [1085, 435] width 20 height 20
checkbox input "true"
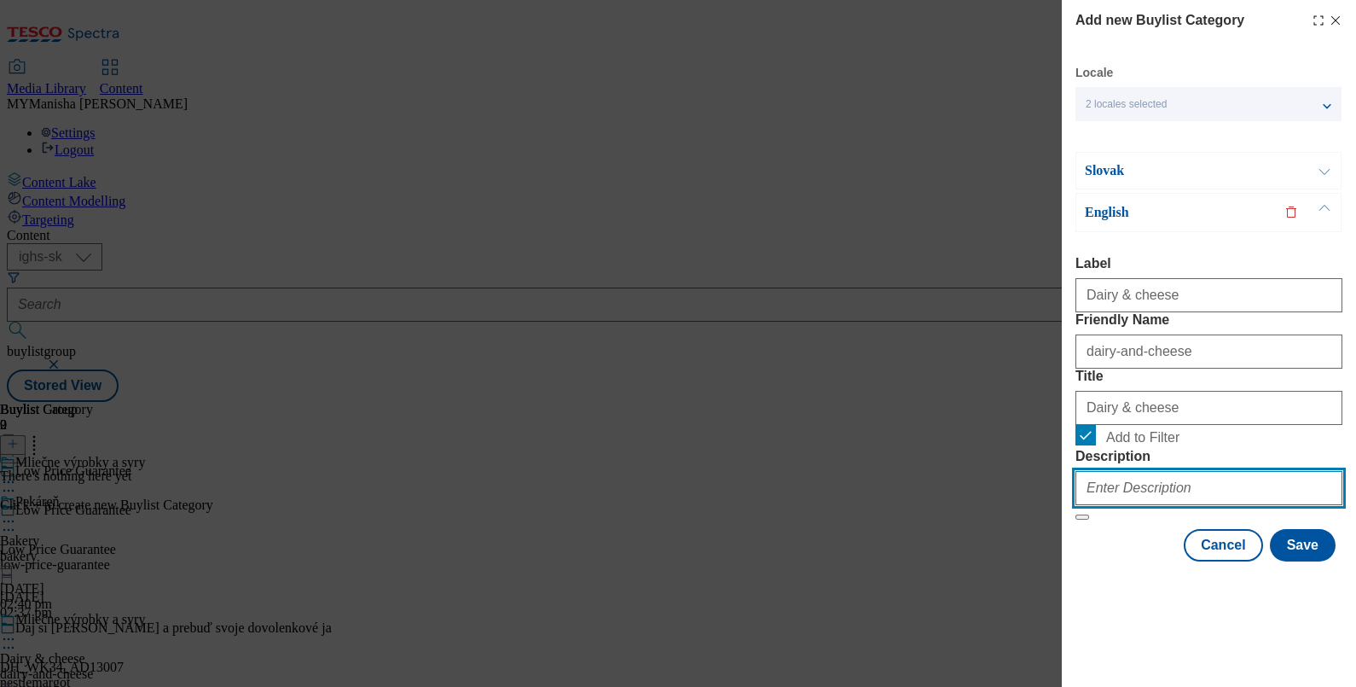
click at [1099, 505] on input "Description" at bounding box center [1208, 488] width 267 height 34
paste input "Dairy & cheese"
type input "Dairy & cheese"
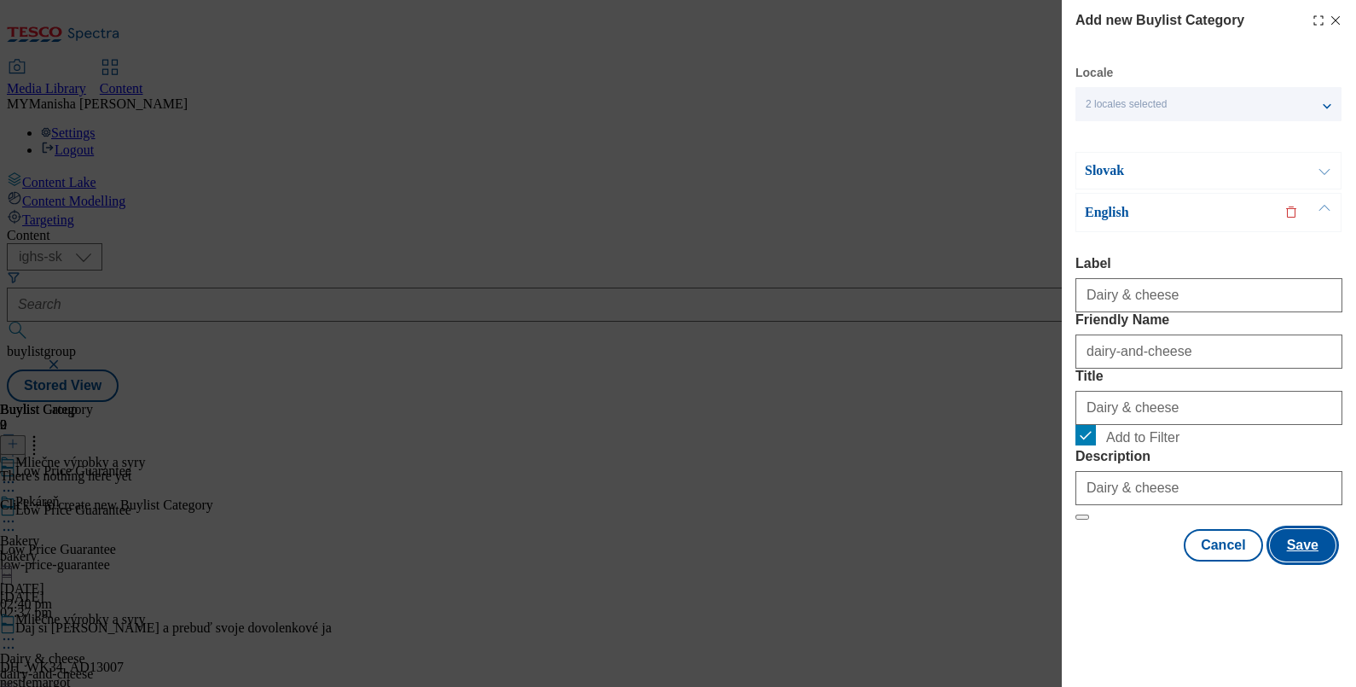
click at [1293, 561] on button "Save" at bounding box center [1303, 545] width 66 height 32
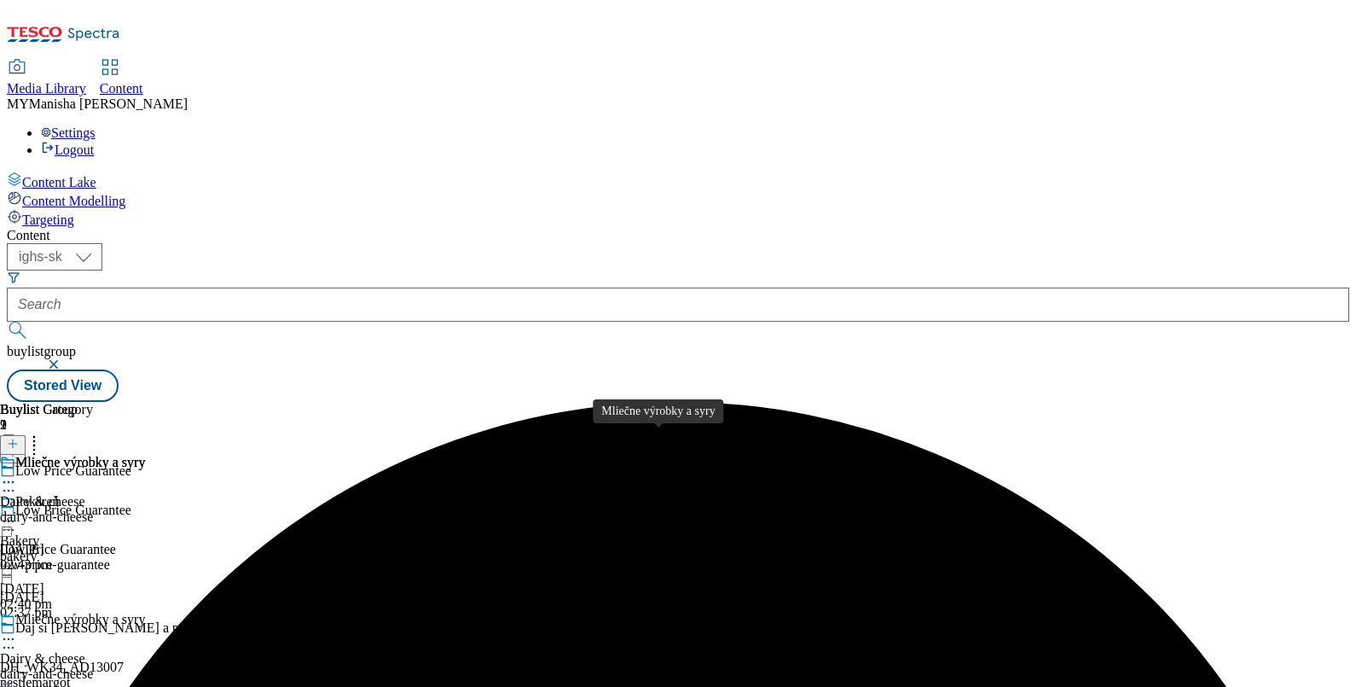
click at [145, 611] on div "Mliečne výrobky a syry" at bounding box center [80, 618] width 130 height 15
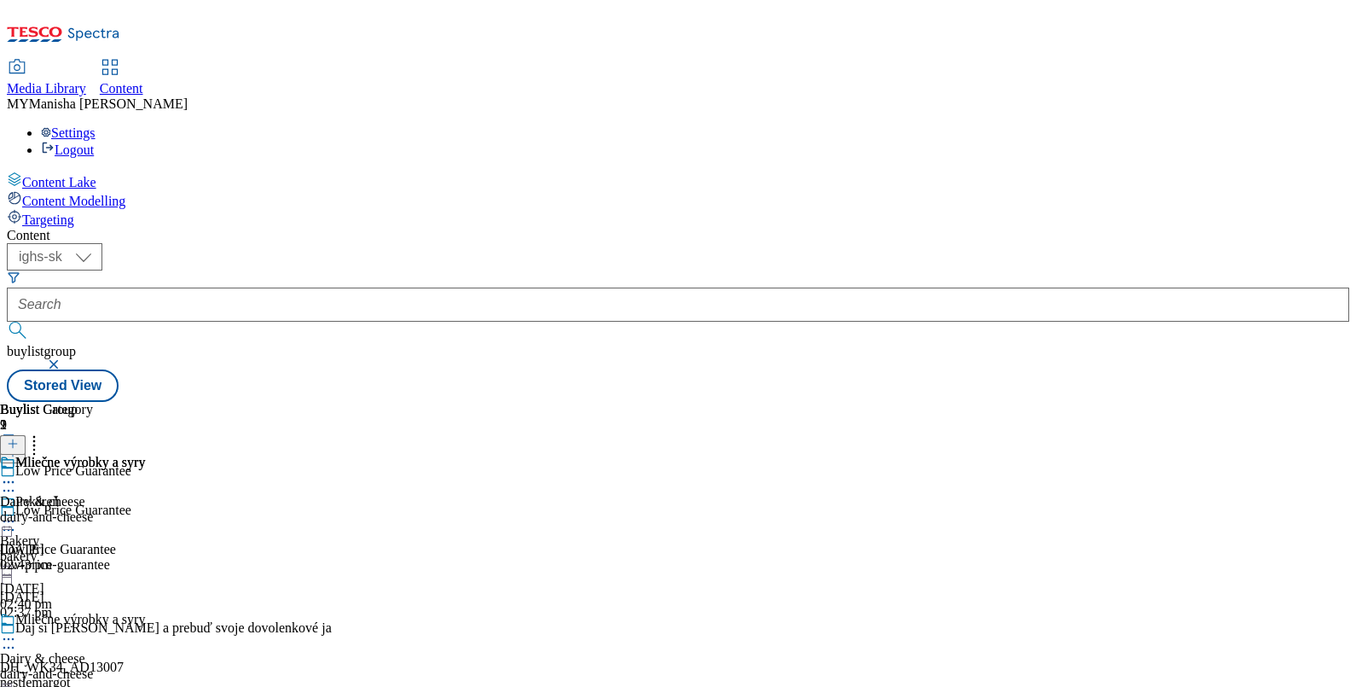
click at [145, 455] on div "Mliečne výrobky a syry Dairy & cheese dairy-and-cheese [DATE] 02:43 pm" at bounding box center [72, 514] width 145 height 118
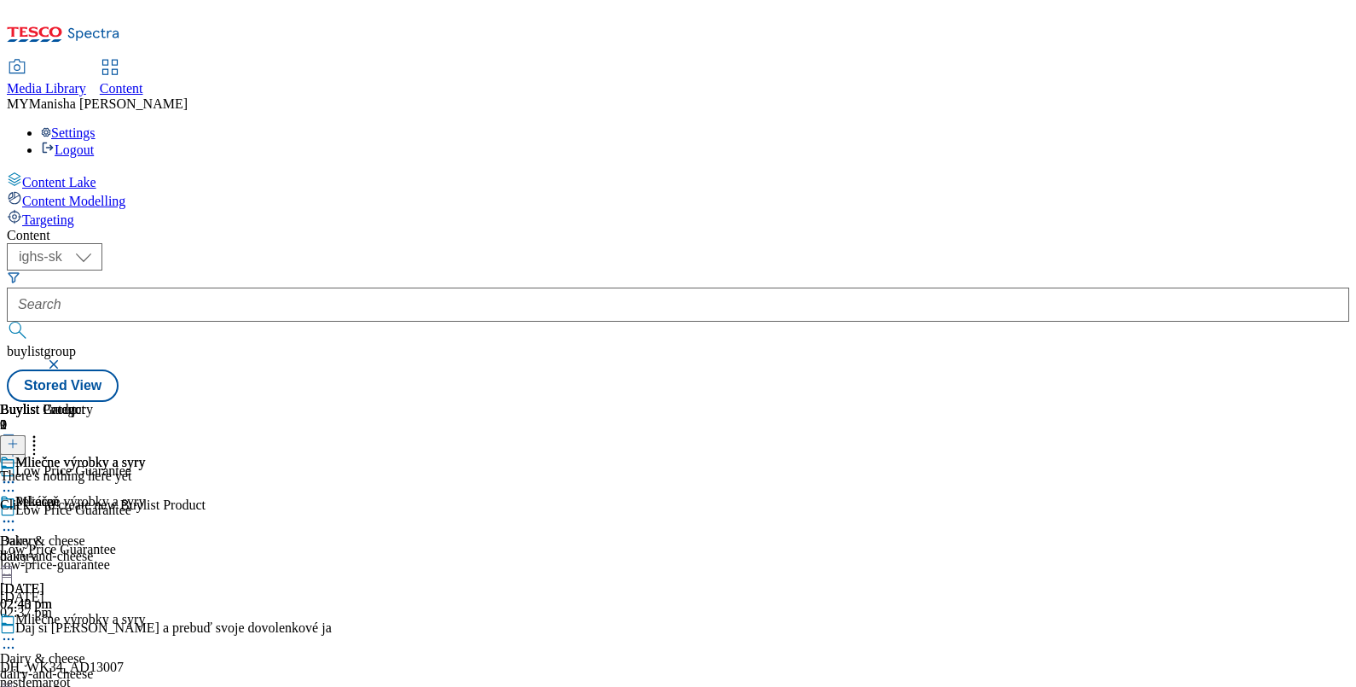
scroll to position [0, 158]
click at [26, 435] on button at bounding box center [13, 445] width 26 height 20
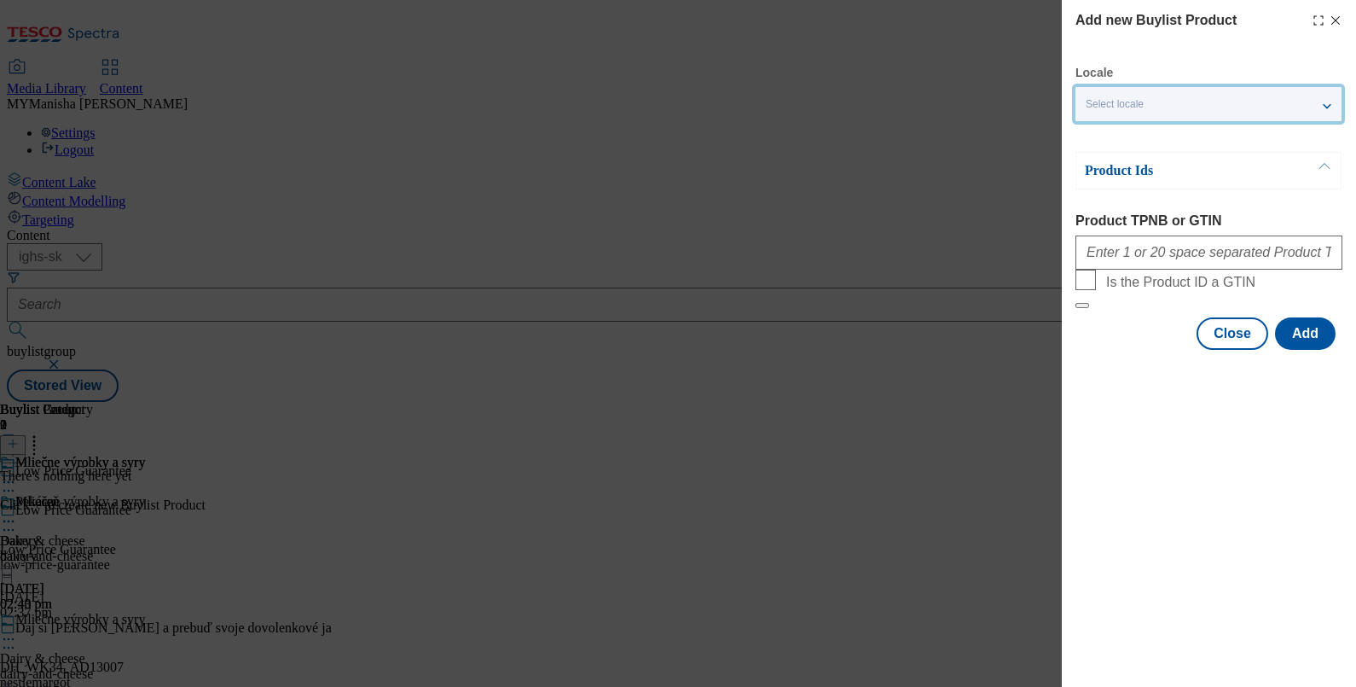
click at [1168, 104] on div "Select locale" at bounding box center [1208, 104] width 266 height 34
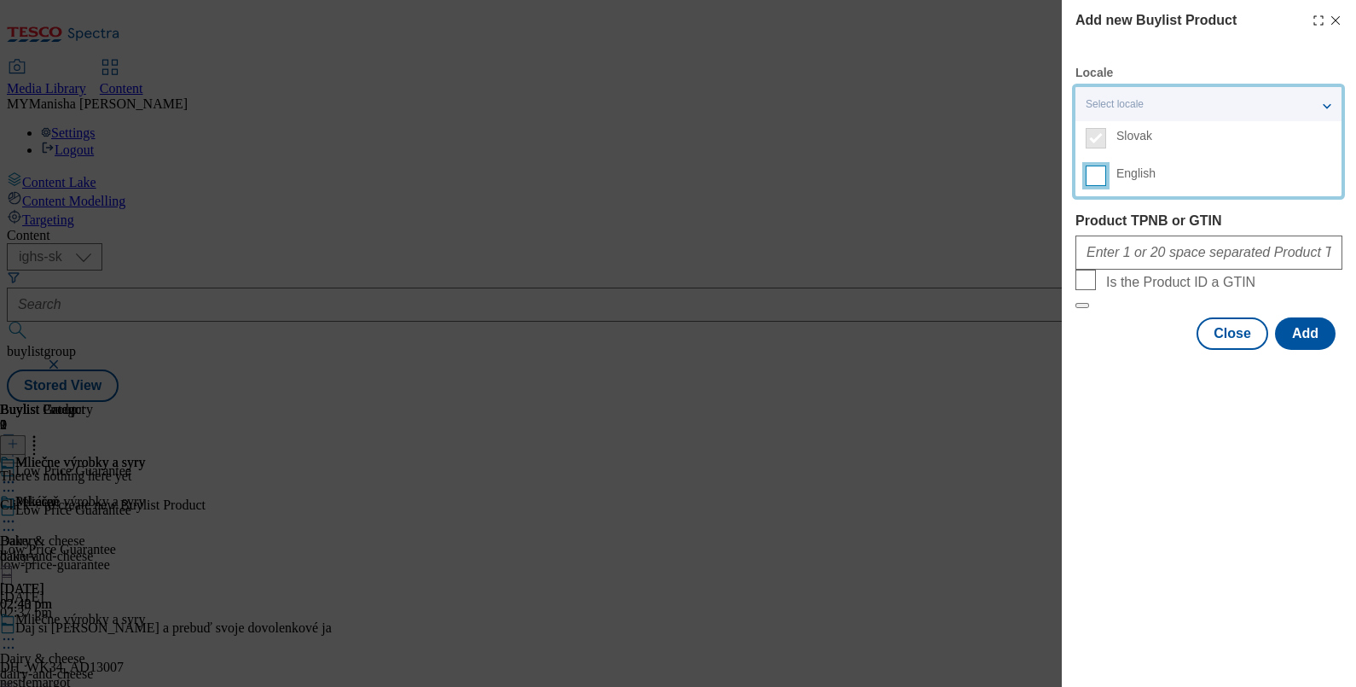
click at [1094, 174] on input "English" at bounding box center [1096, 175] width 20 height 20
click at [1098, 239] on div "Modal" at bounding box center [1208, 249] width 267 height 41
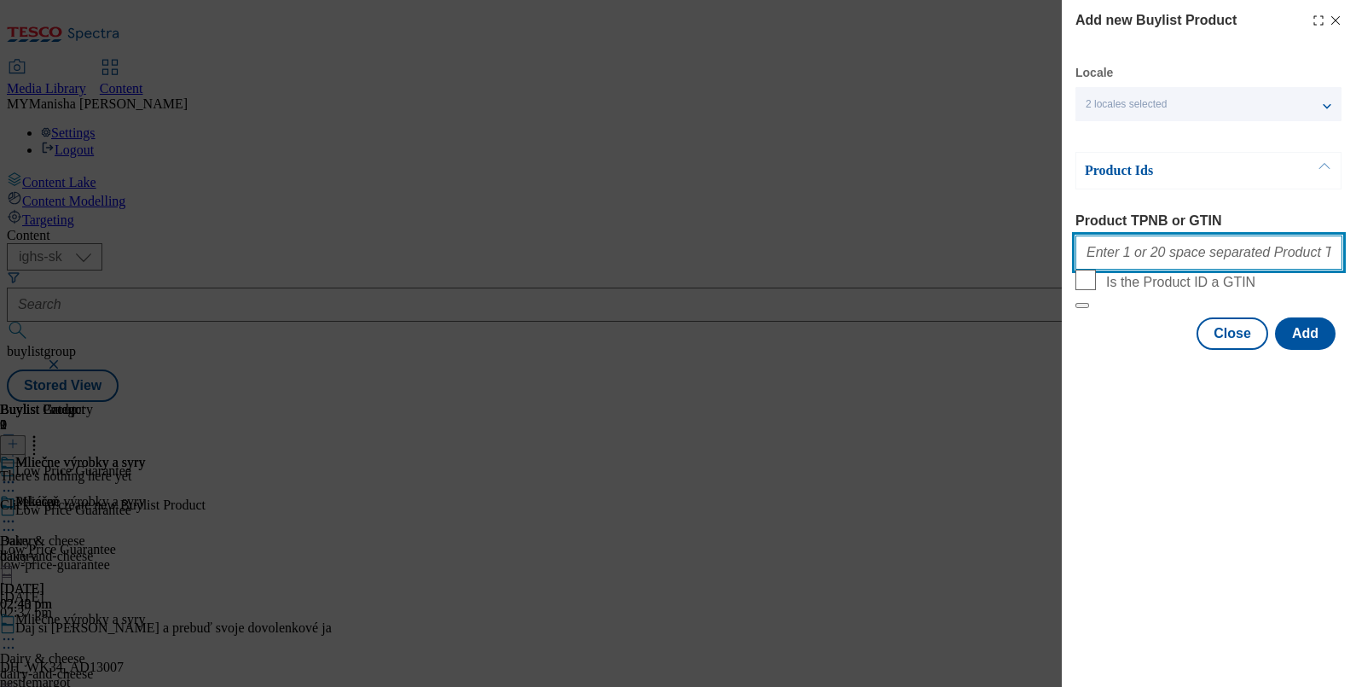
click at [1117, 265] on input "Product TPNB or GTIN" at bounding box center [1208, 252] width 267 height 34
paste input "216833960 216703195 220180320 216011818 209940217 215801236 220179002 217060617…"
type input "216833960 216703195 220180320 216011818 209940217 215801236 220179002 217060617…"
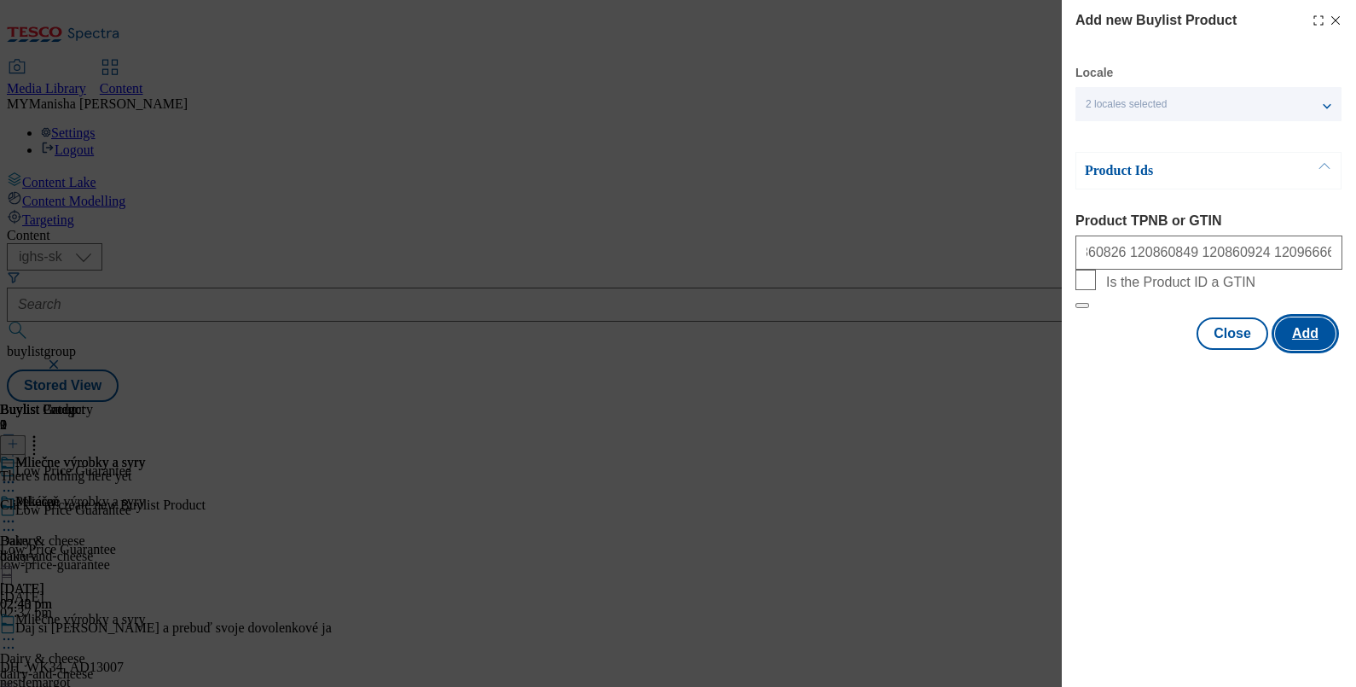
scroll to position [0, 0]
click at [1291, 350] on button "Add" at bounding box center [1305, 333] width 61 height 32
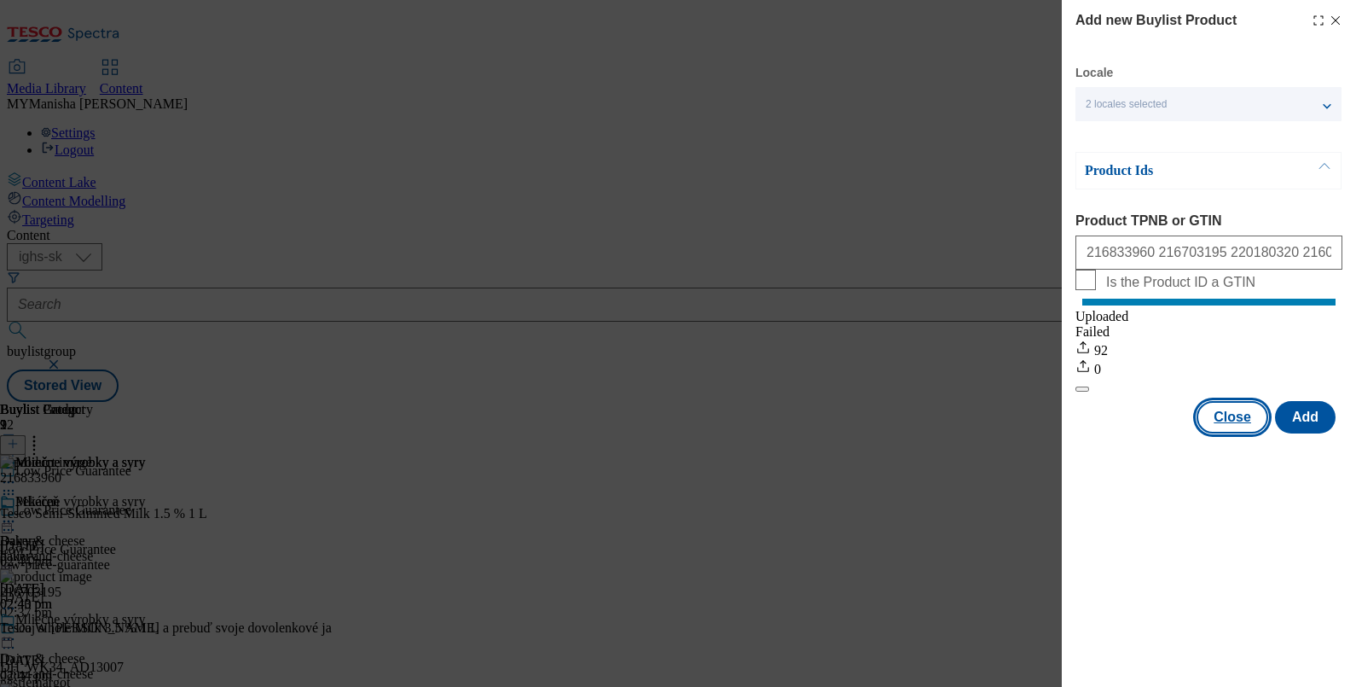
click at [1232, 433] on button "Close" at bounding box center [1233, 417] width 72 height 32
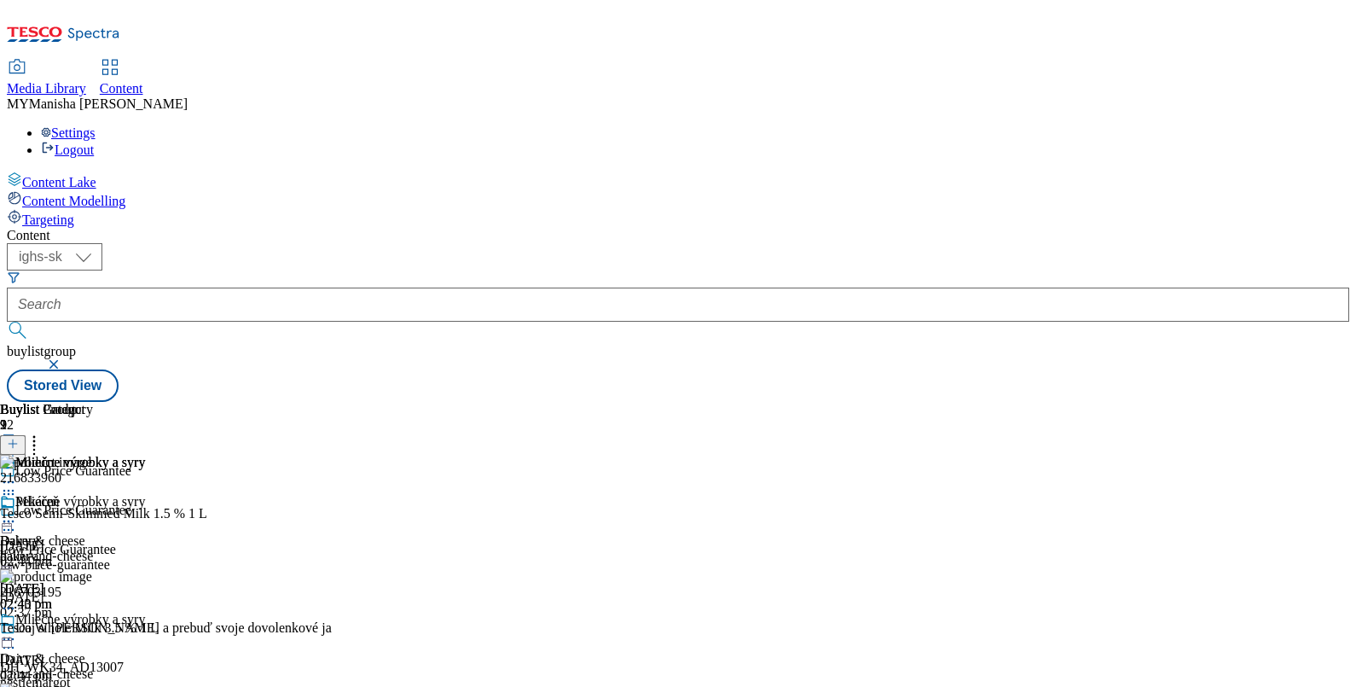
click at [17, 513] on icon at bounding box center [8, 521] width 17 height 17
click at [110, 649] on span "Un-preview" at bounding box center [81, 655] width 57 height 13
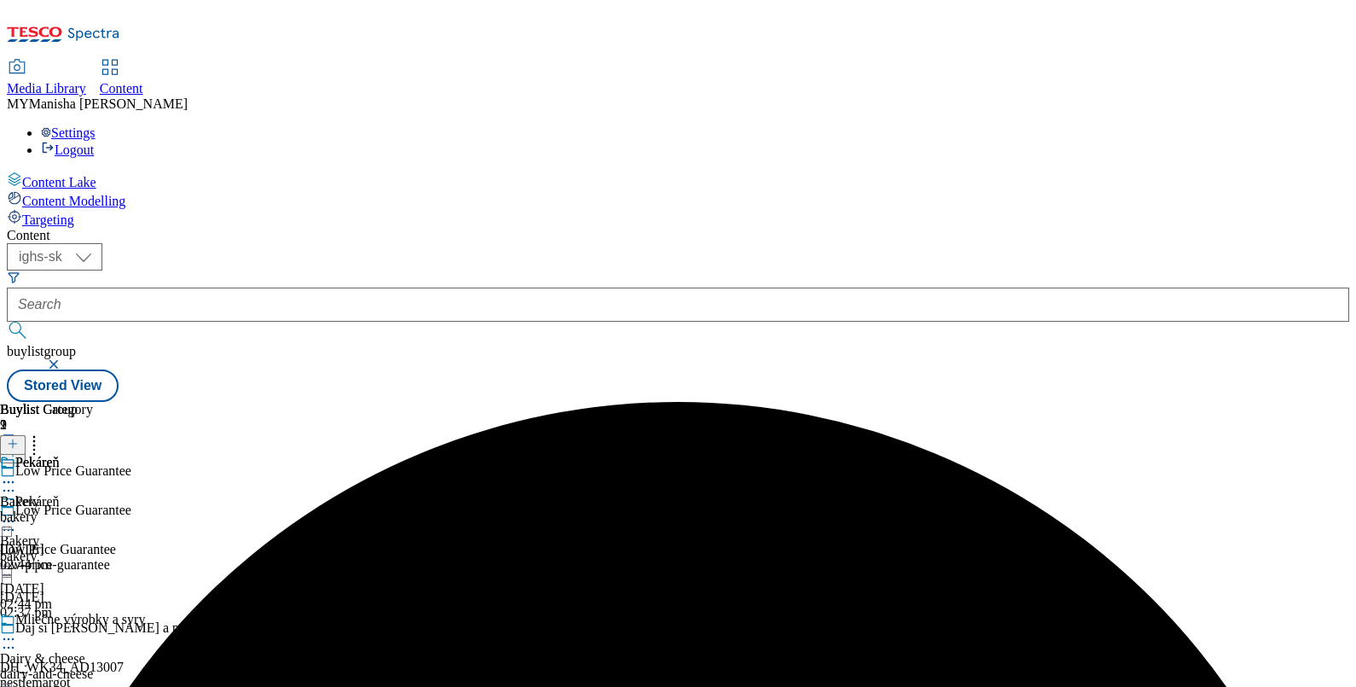
click at [17, 513] on icon at bounding box center [8, 521] width 17 height 17
click at [93, 629] on span "Preview" at bounding box center [73, 635] width 40 height 13
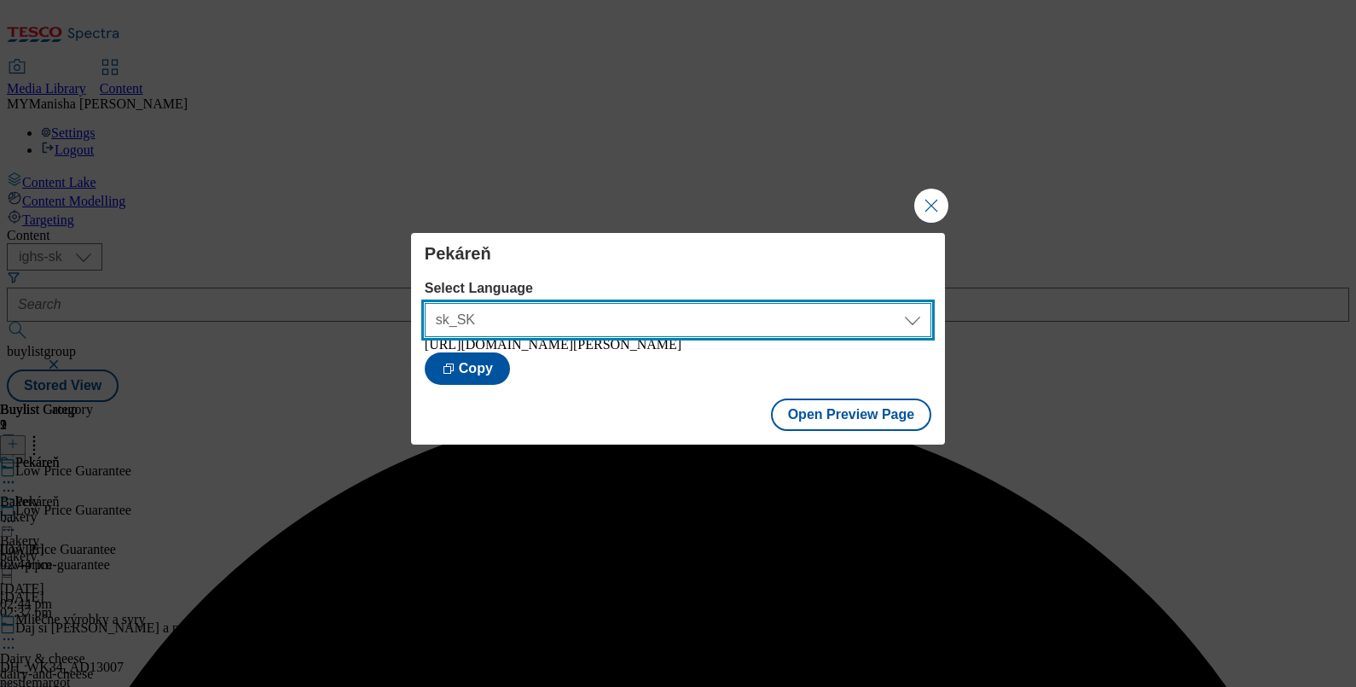
click at [836, 316] on select "sk_SK en_SK" at bounding box center [678, 320] width 507 height 34
select select "[URL][DOMAIN_NAME]"
click at [425, 303] on select "sk_SK en_SK" at bounding box center [678, 320] width 507 height 34
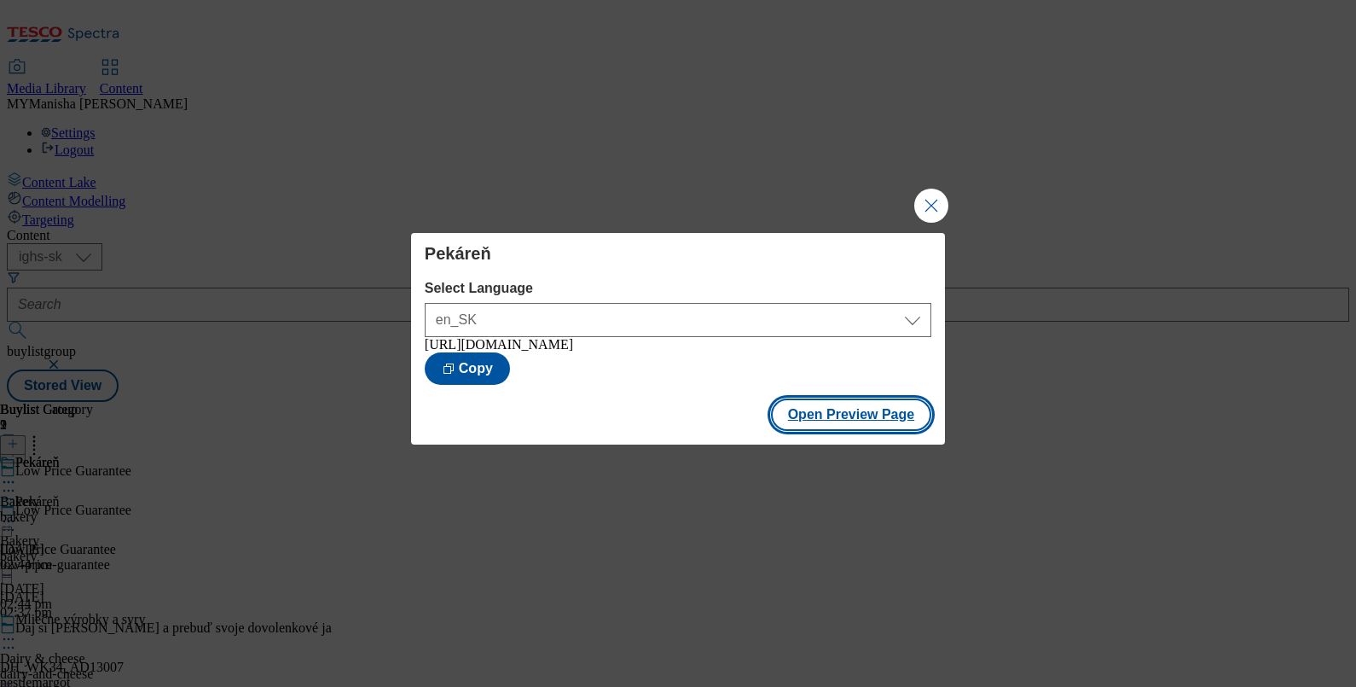
click at [796, 415] on button "Open Preview Page" at bounding box center [851, 414] width 161 height 32
click at [937, 206] on button "Close Modal" at bounding box center [931, 205] width 34 height 34
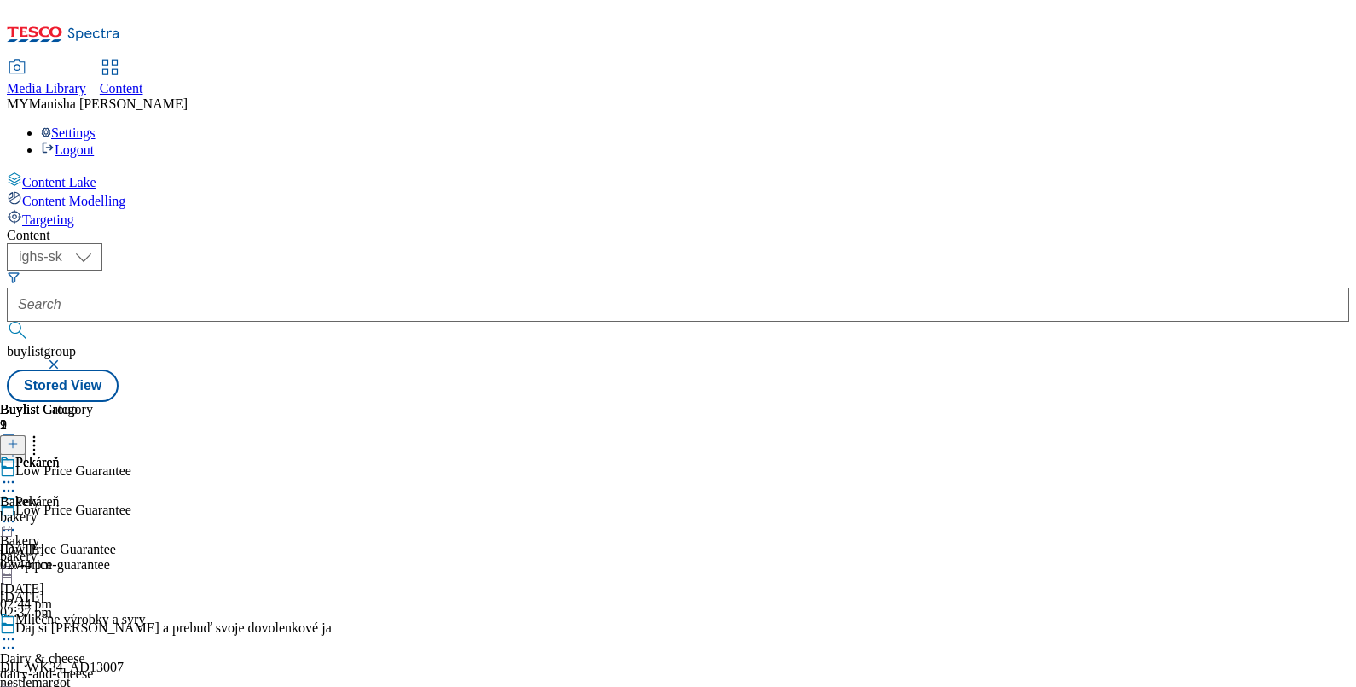
click at [145, 513] on div at bounding box center [72, 523] width 145 height 20
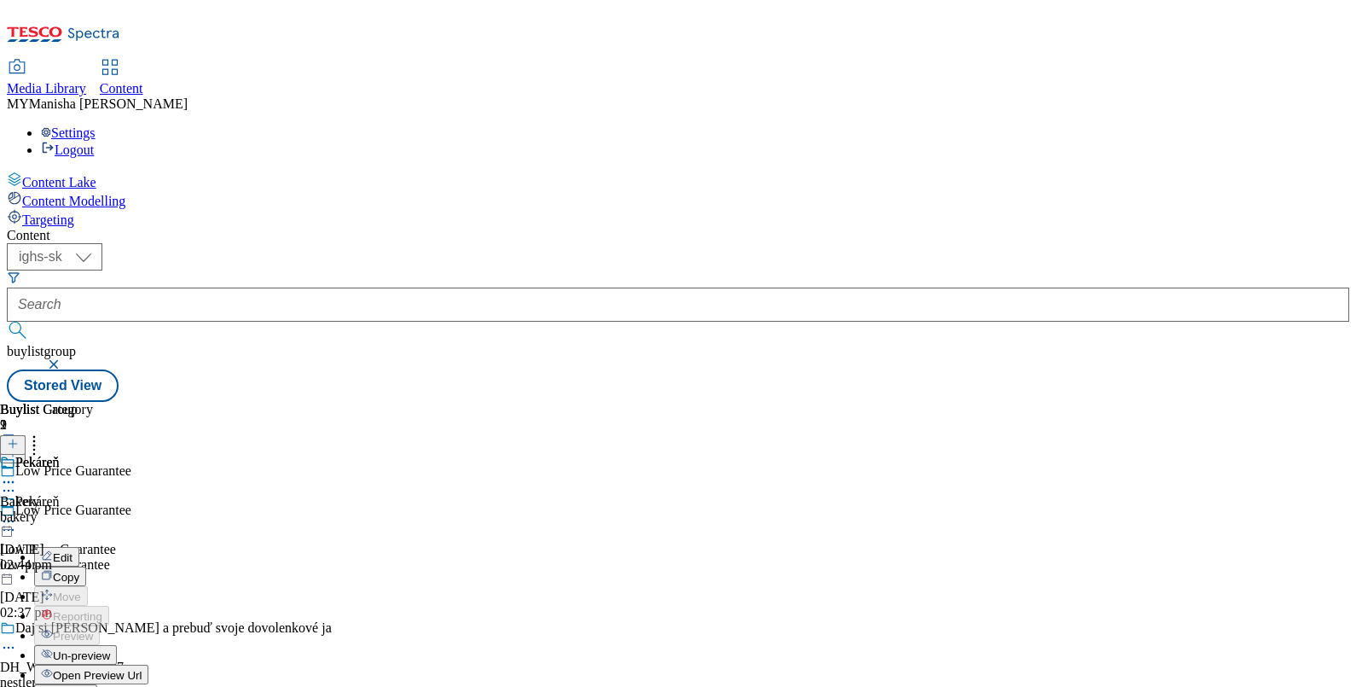
click at [110, 649] on span "Un-preview" at bounding box center [81, 655] width 57 height 13
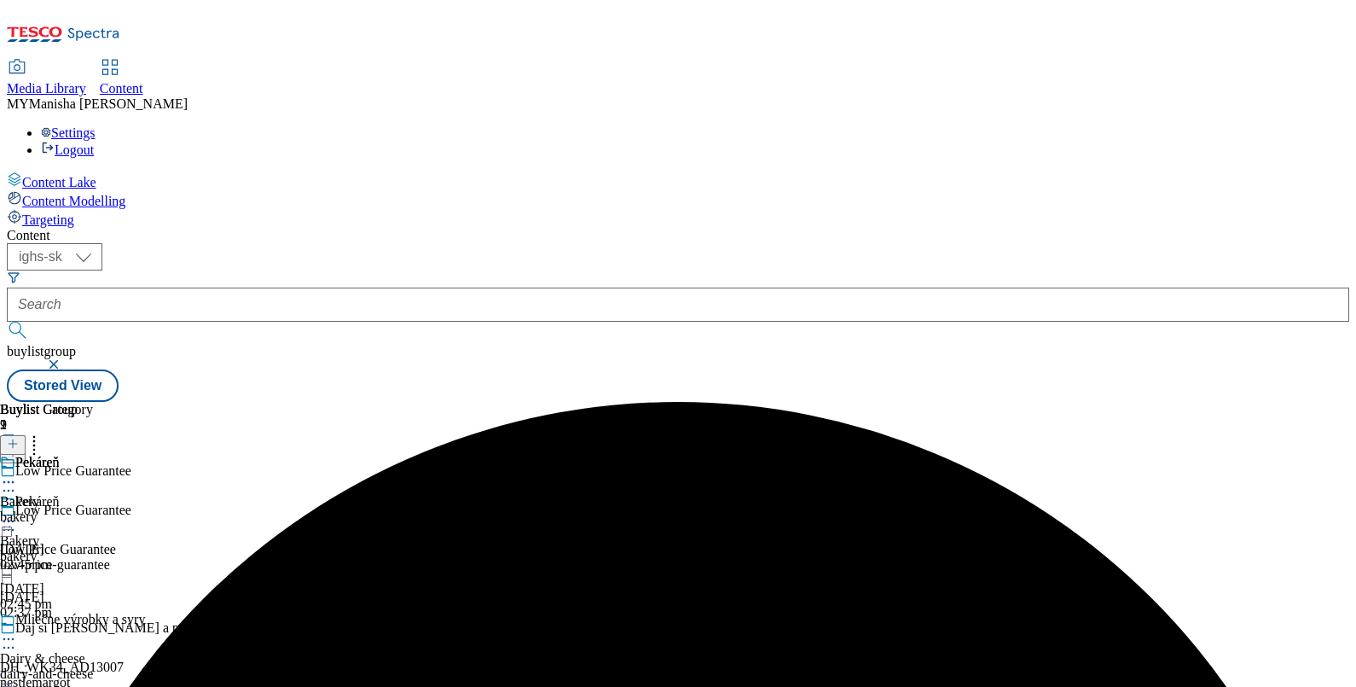
click at [17, 521] on icon at bounding box center [8, 529] width 17 height 17
click at [17, 630] on icon at bounding box center [8, 638] width 17 height 17
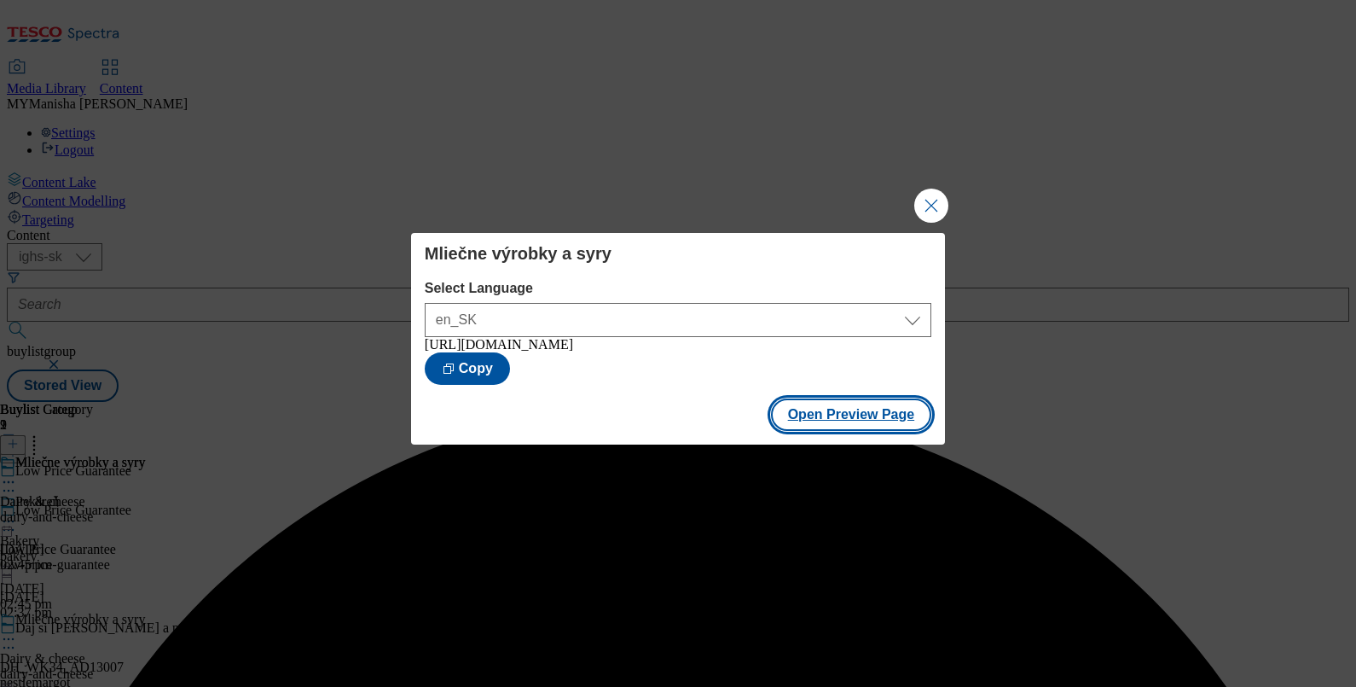
click at [837, 431] on button "Open Preview Page" at bounding box center [851, 414] width 161 height 32
click at [921, 196] on button "Close Modal" at bounding box center [931, 205] width 34 height 34
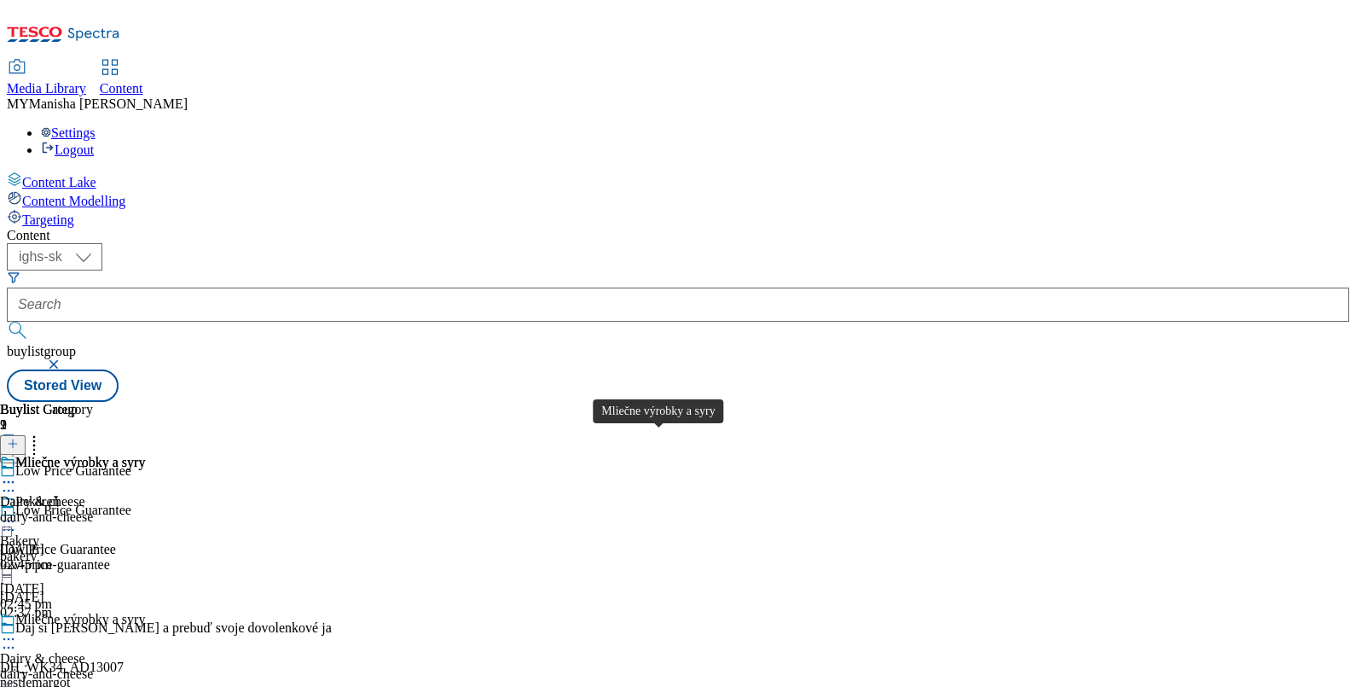
click at [145, 611] on div "Mliečne výrobky a syry" at bounding box center [80, 618] width 130 height 15
click at [17, 630] on icon at bounding box center [8, 638] width 17 height 17
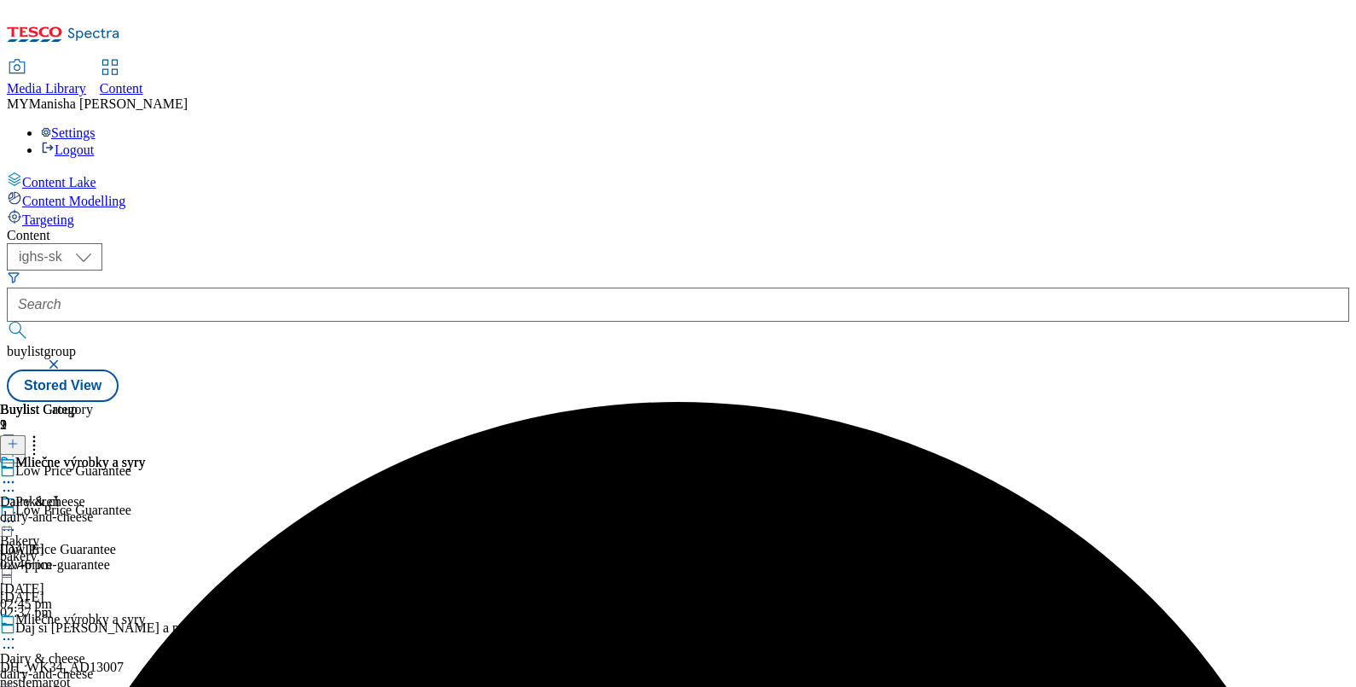
click at [17, 630] on icon at bounding box center [8, 638] width 17 height 17
click at [72, 669] on span "Edit" at bounding box center [63, 675] width 20 height 13
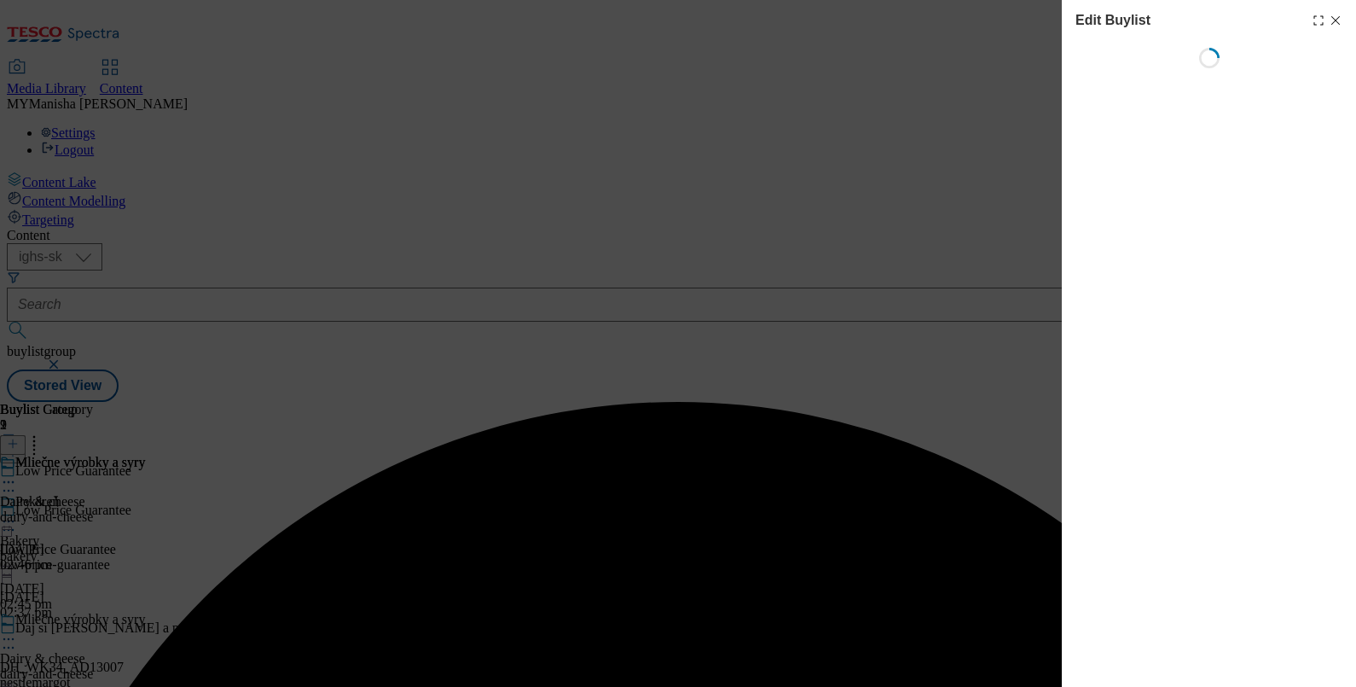
select select "evergreen"
select select "Banner"
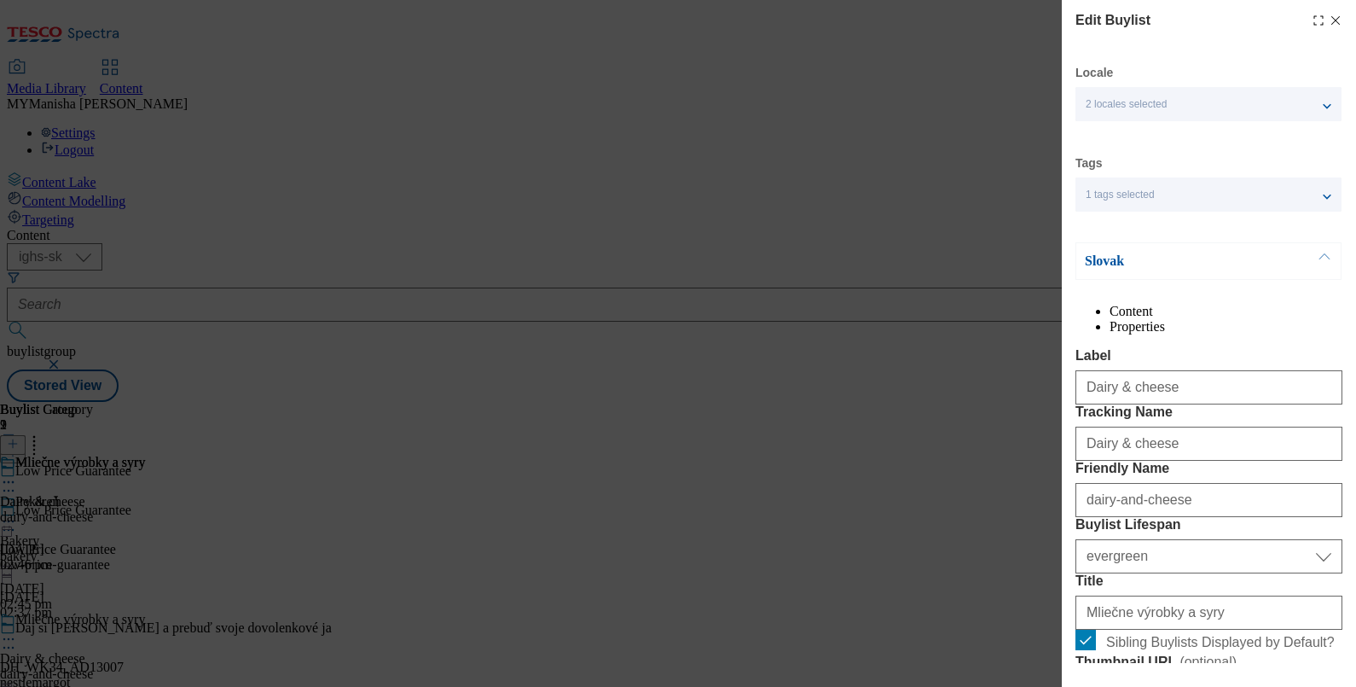
click at [1178, 193] on div "1 tags selected" at bounding box center [1208, 194] width 266 height 34
click at [1198, 98] on div "2 locales selected" at bounding box center [1208, 104] width 266 height 34
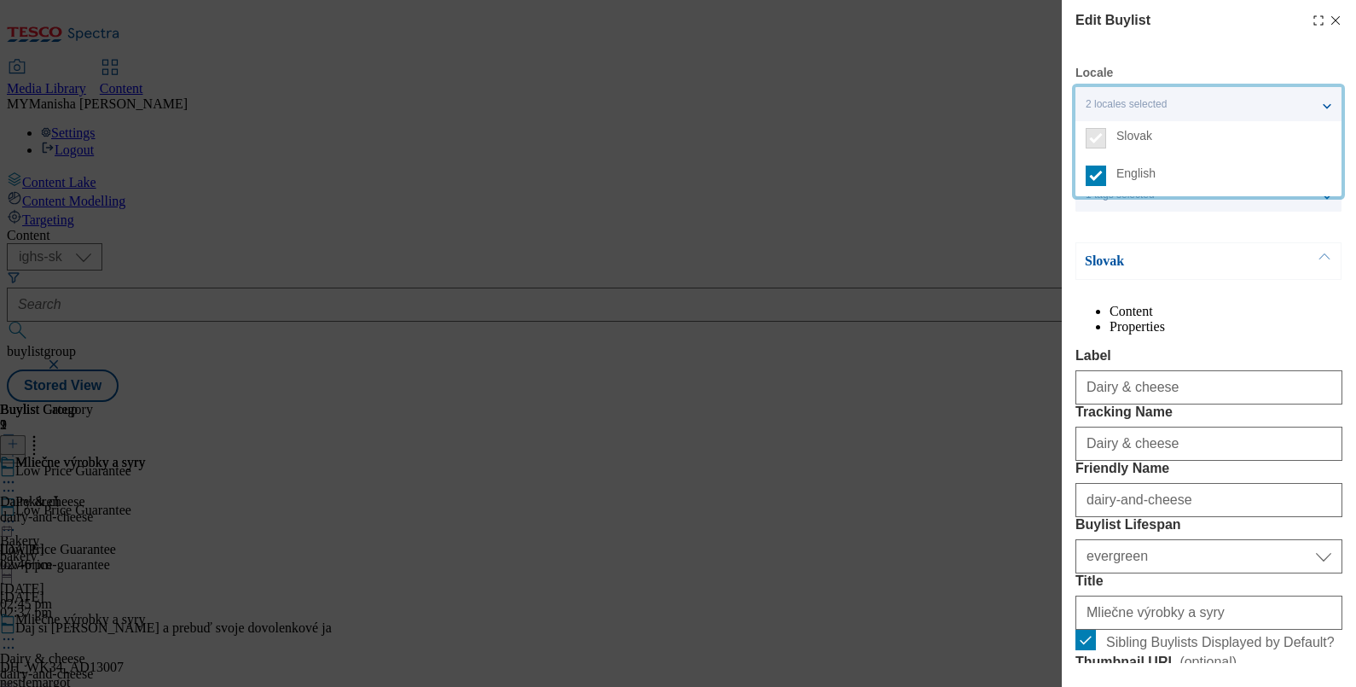
click at [1198, 98] on div "2 locales selected" at bounding box center [1208, 104] width 266 height 34
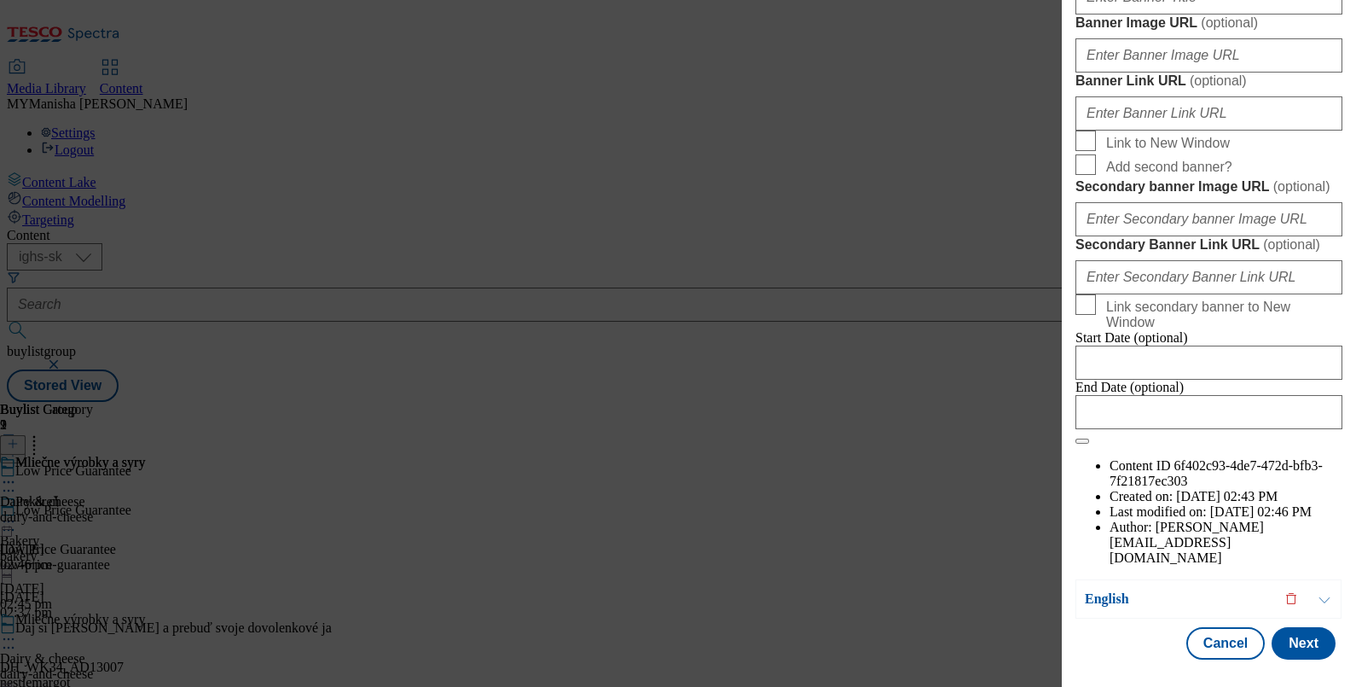
scroll to position [1311, 0]
click at [1191, 631] on button "Cancel" at bounding box center [1225, 643] width 78 height 32
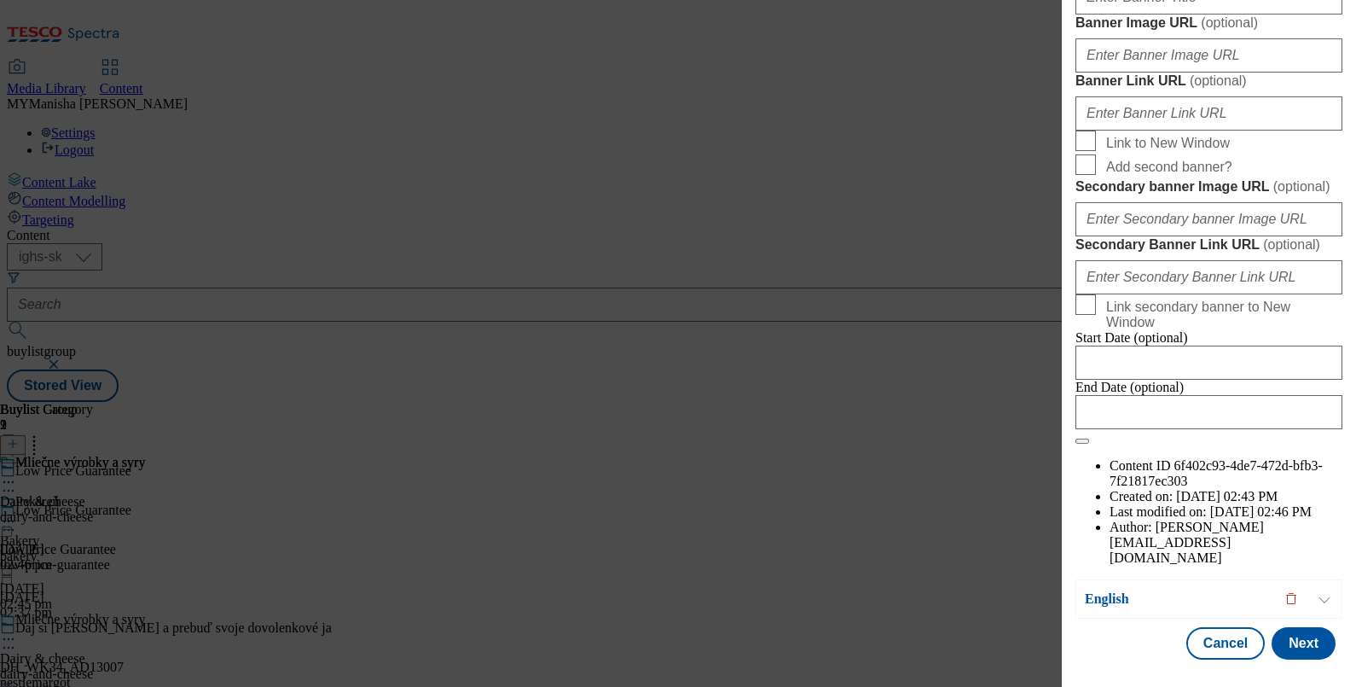
select select "evergreen"
select select "Banner"
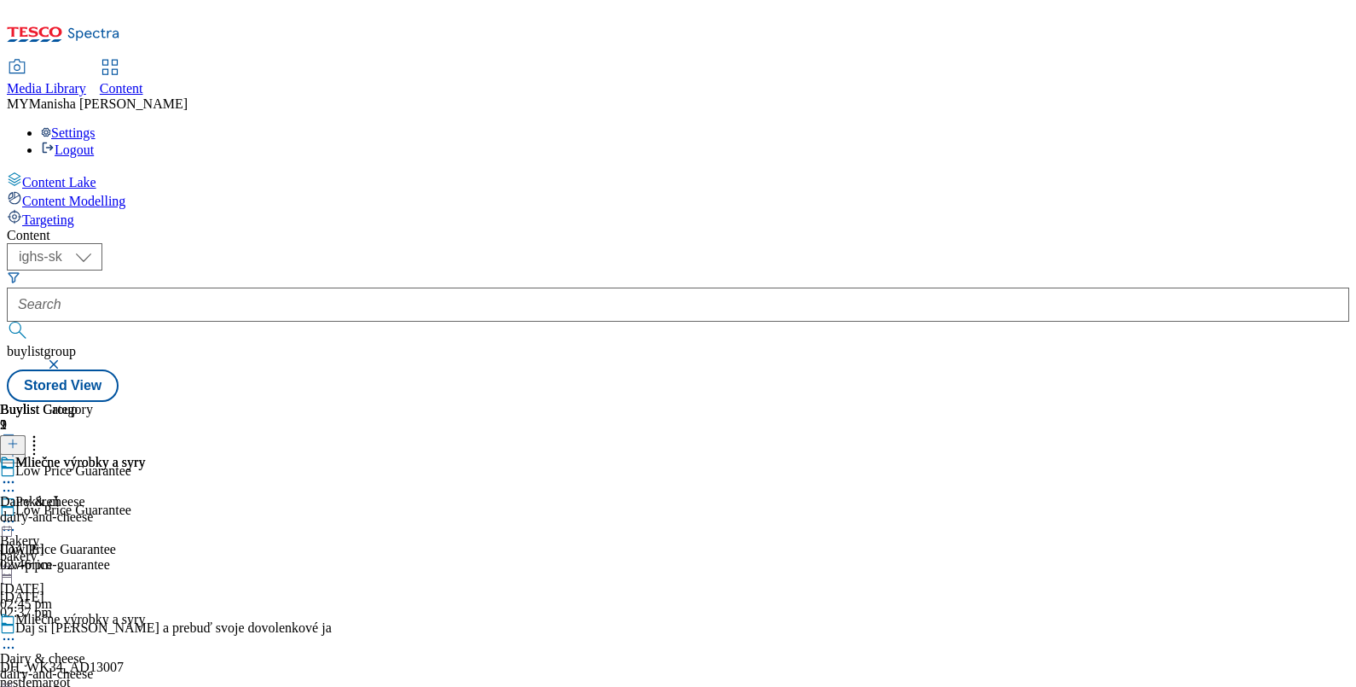
scroll to position [1556, 0]
click at [332, 502] on div "Low Price Guarantee Low Price Guarantee low-price-guarantee [DATE] 02:37 pm" at bounding box center [166, 561] width 332 height 118
click at [17, 521] on icon at bounding box center [8, 529] width 17 height 17
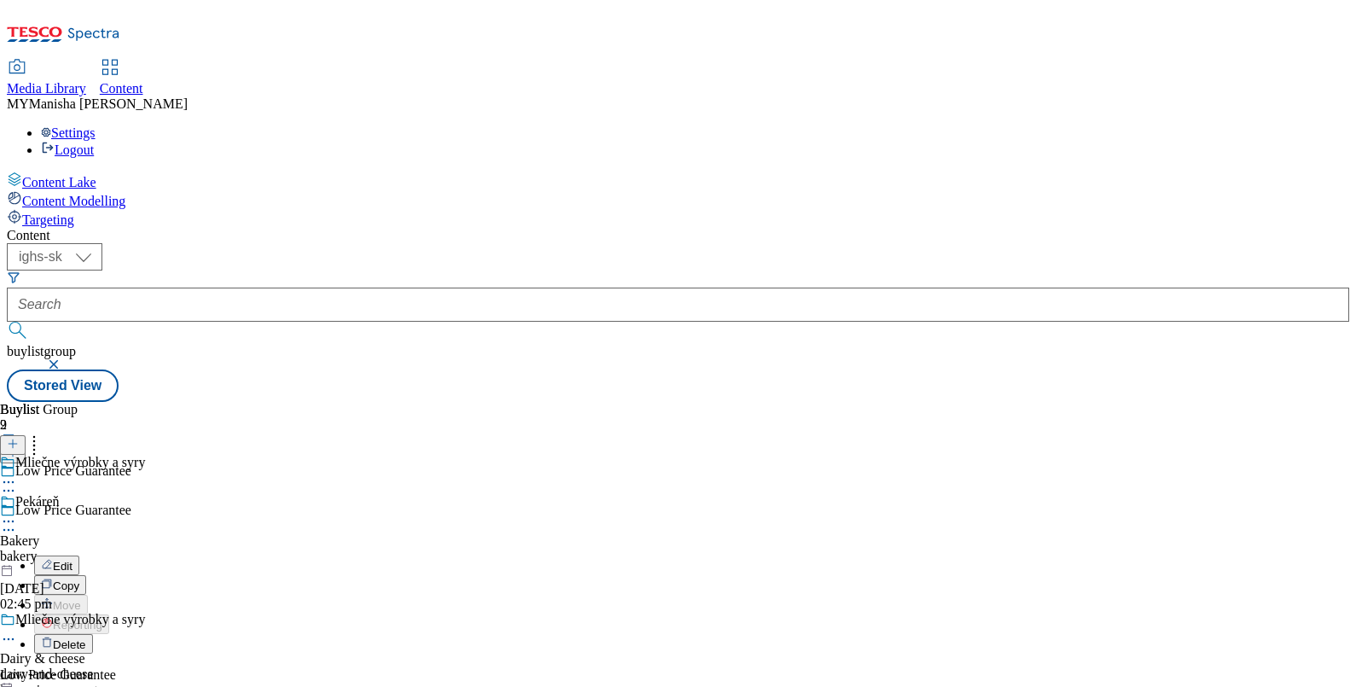
click at [79, 555] on button "Edit" at bounding box center [56, 565] width 45 height 20
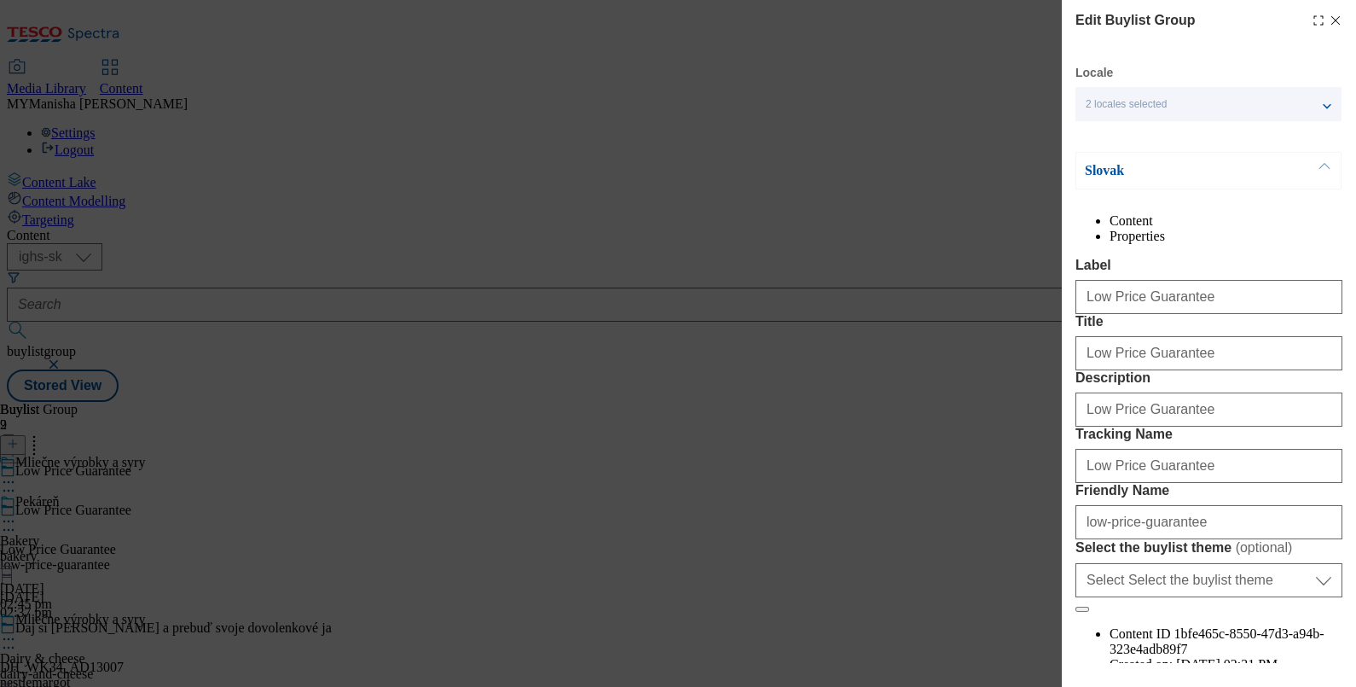
scroll to position [238, 0]
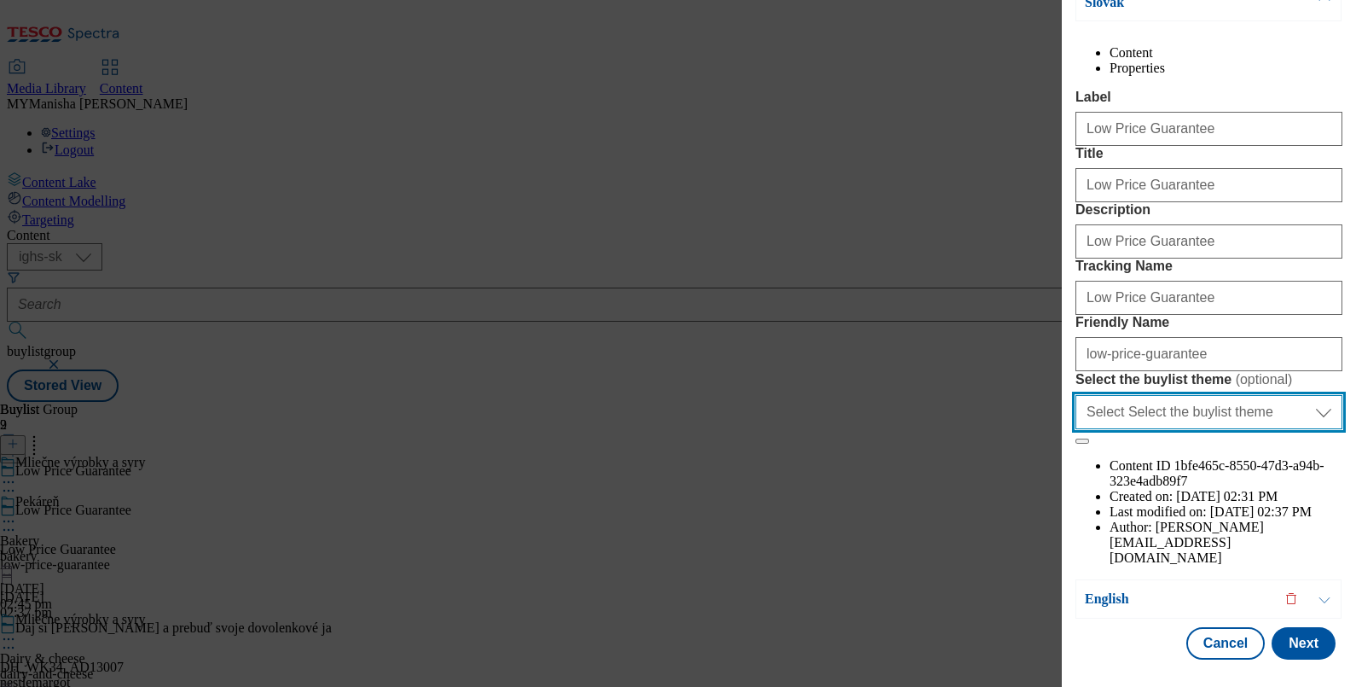
click at [1172, 429] on select "Select Select the buylist theme default fandf" at bounding box center [1208, 412] width 267 height 34
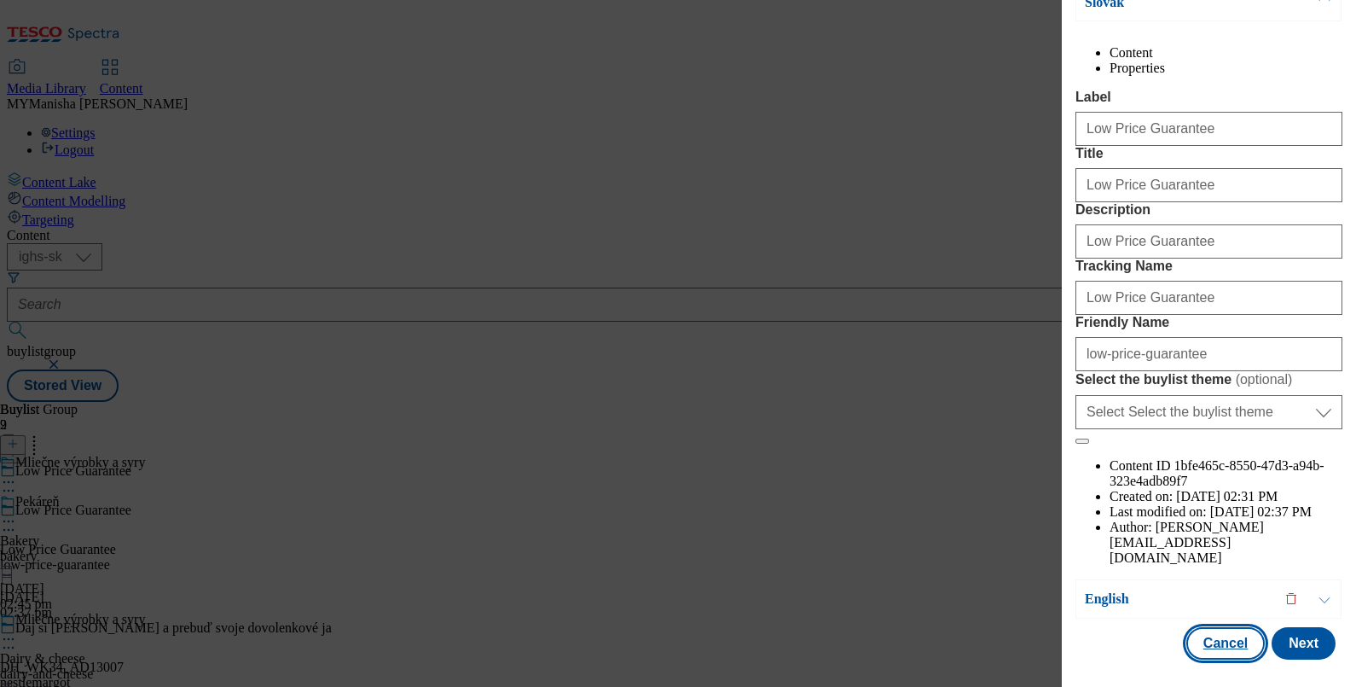
click at [1199, 627] on button "Cancel" at bounding box center [1225, 643] width 78 height 32
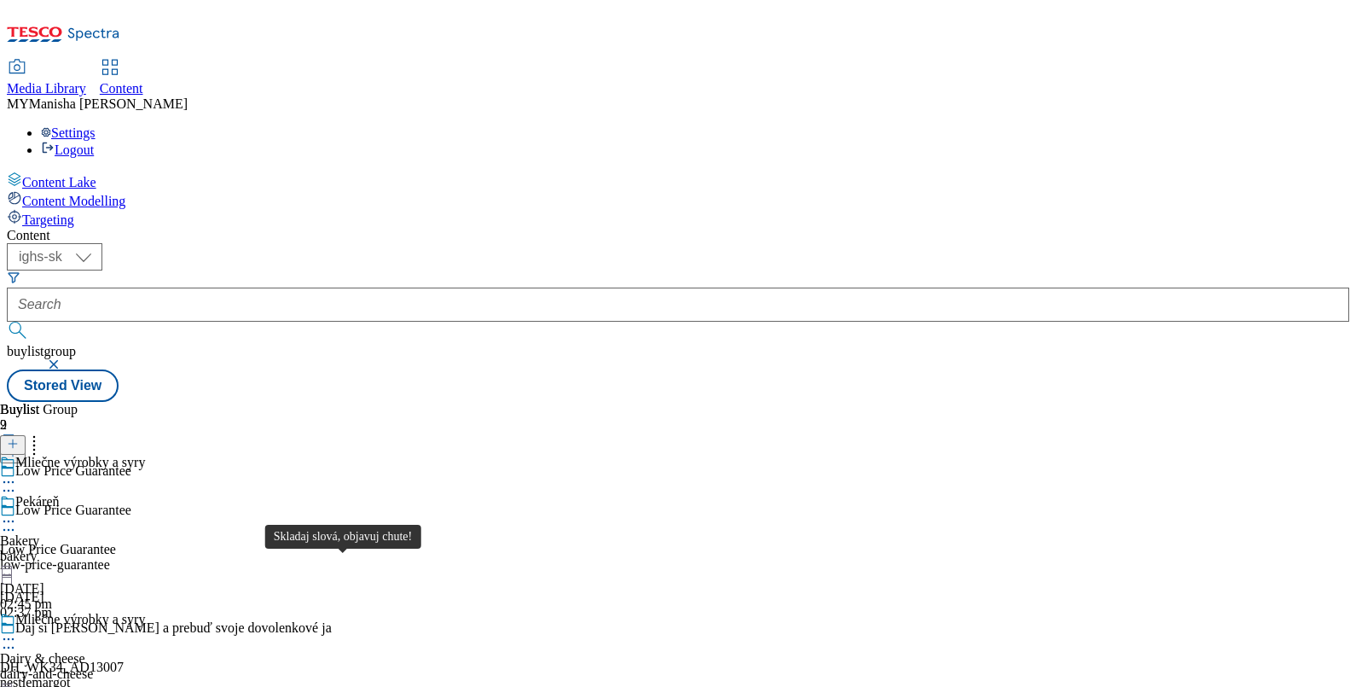
scroll to position [366, 0]
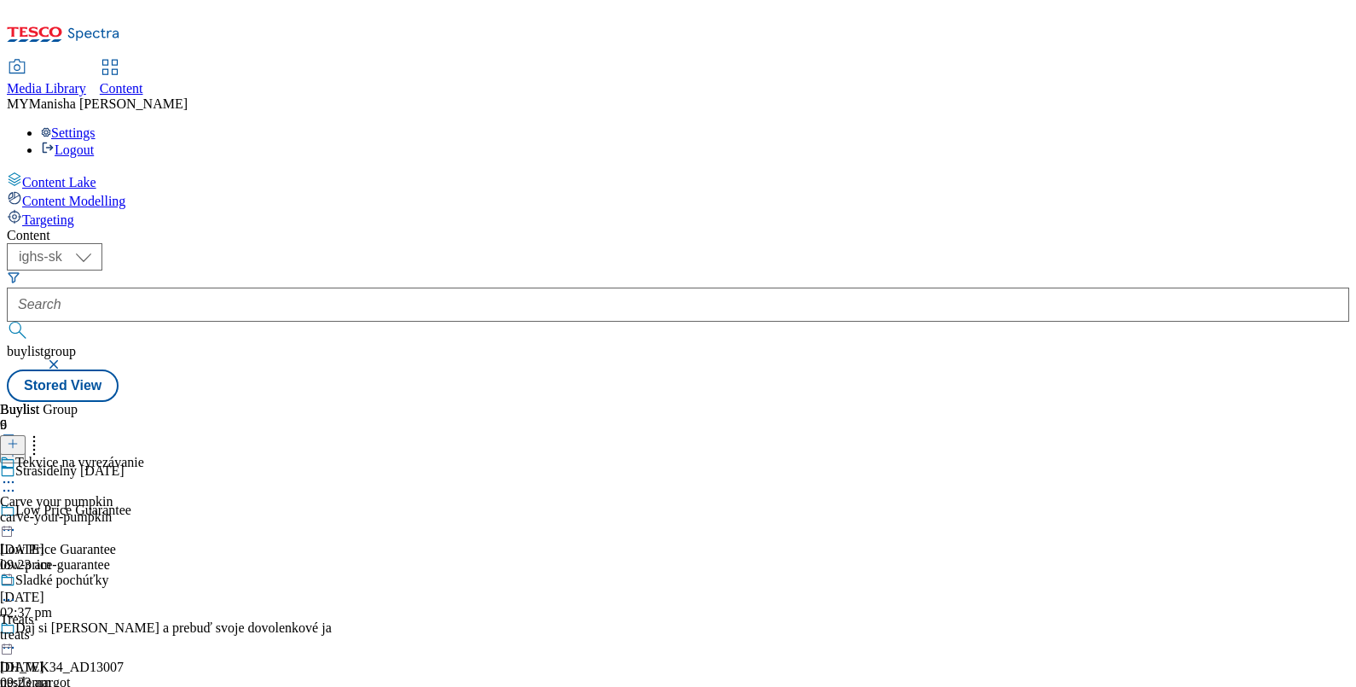
click at [144, 572] on div "Sladké pochúťky" at bounding box center [72, 591] width 144 height 39
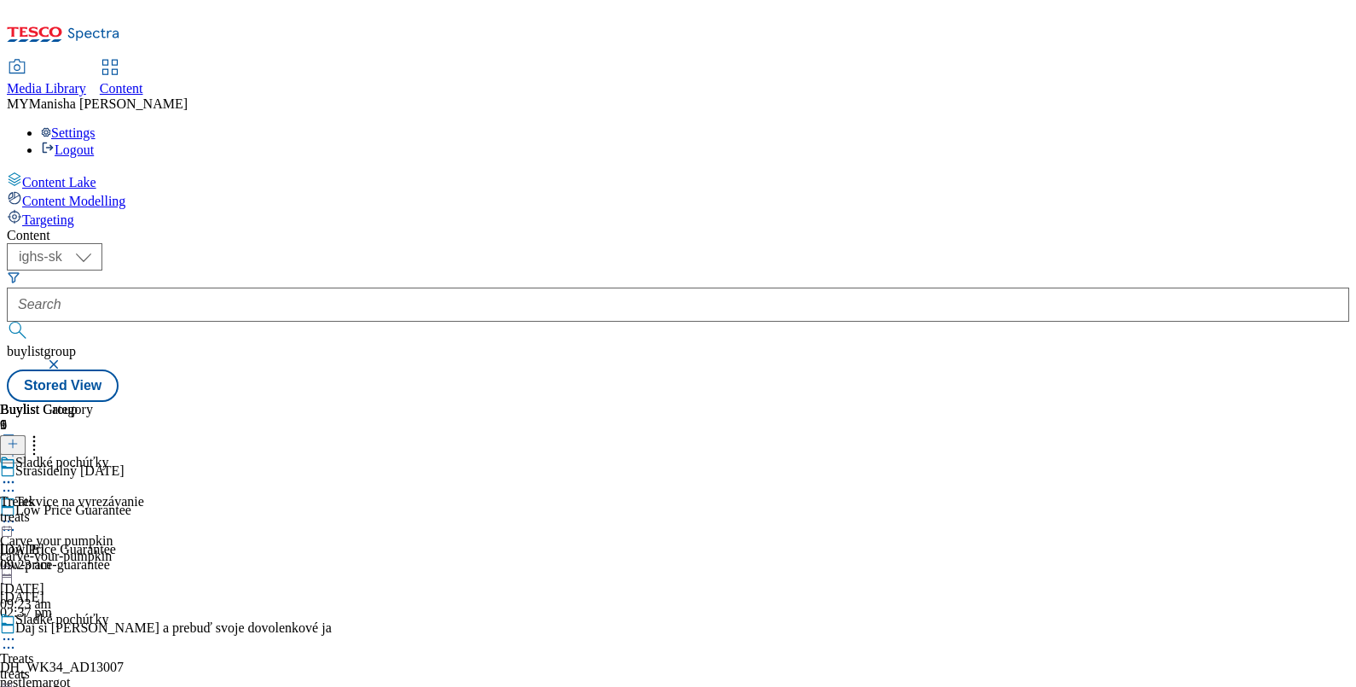
click at [17, 630] on icon at bounding box center [8, 638] width 17 height 17
click at [72, 669] on span "Edit" at bounding box center [63, 675] width 20 height 13
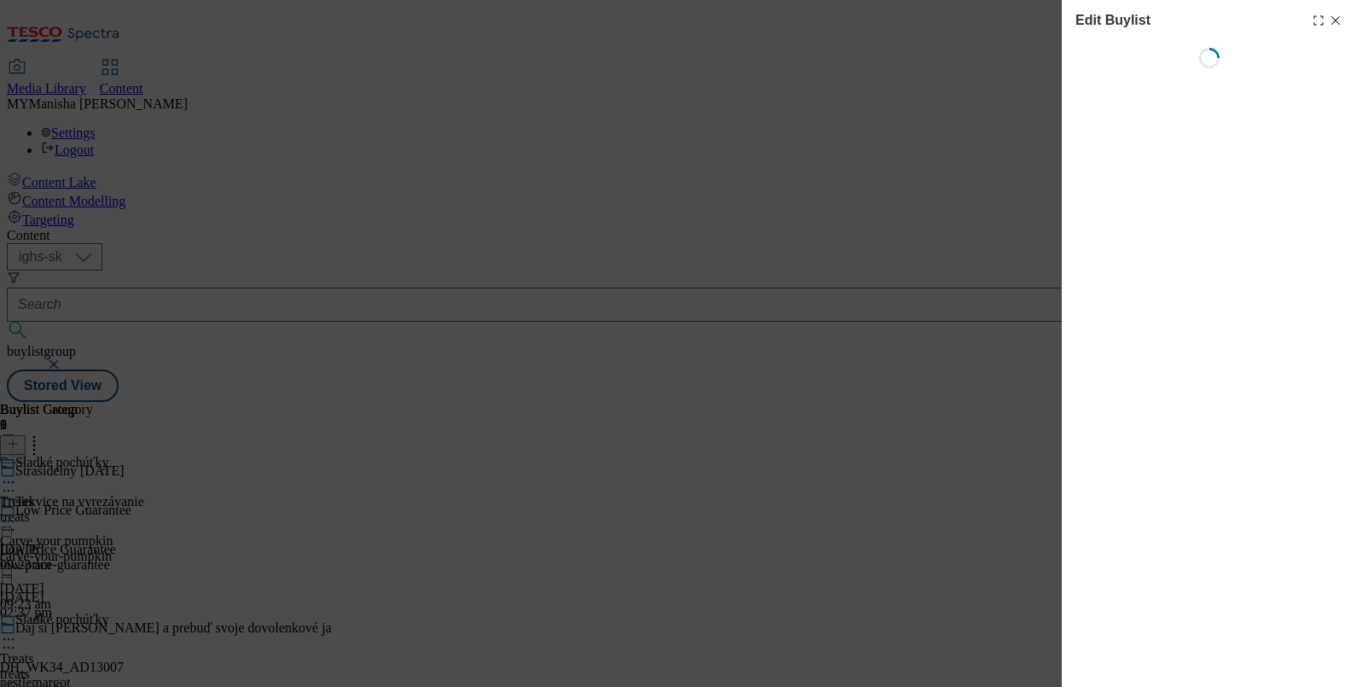
select select "evergreen"
select select "Banner"
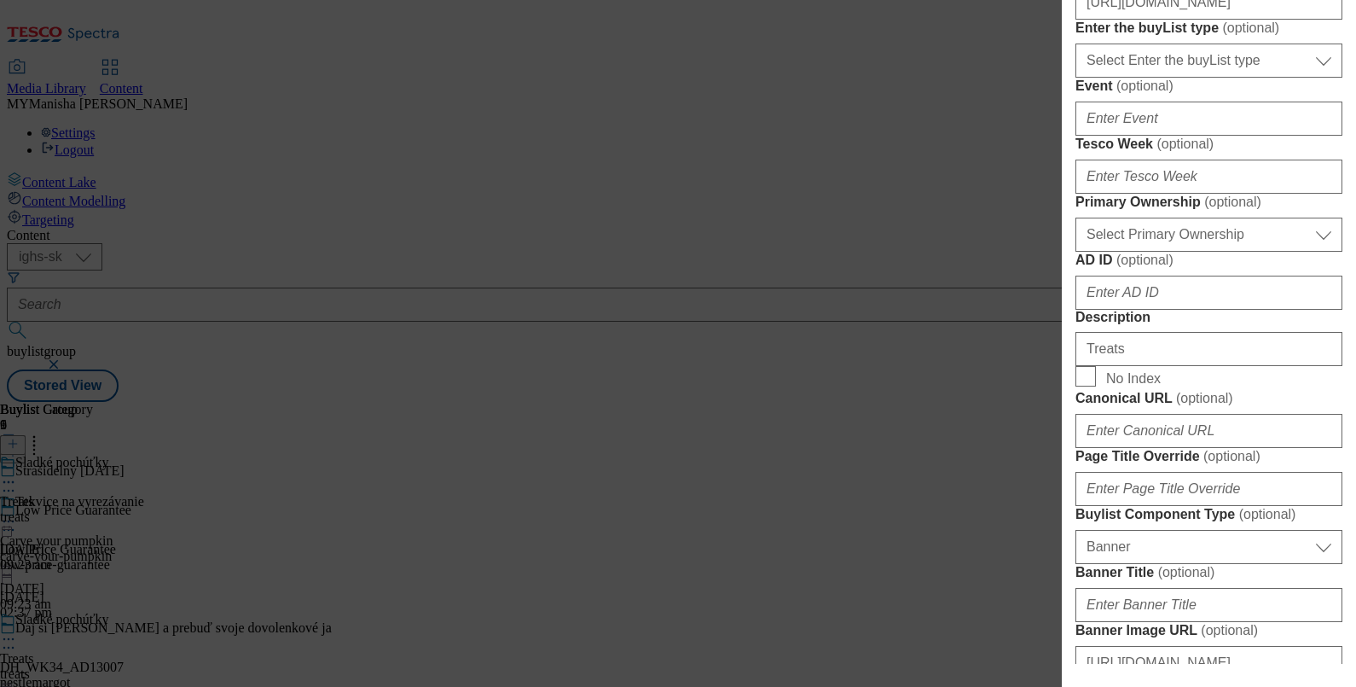
scroll to position [171, 0]
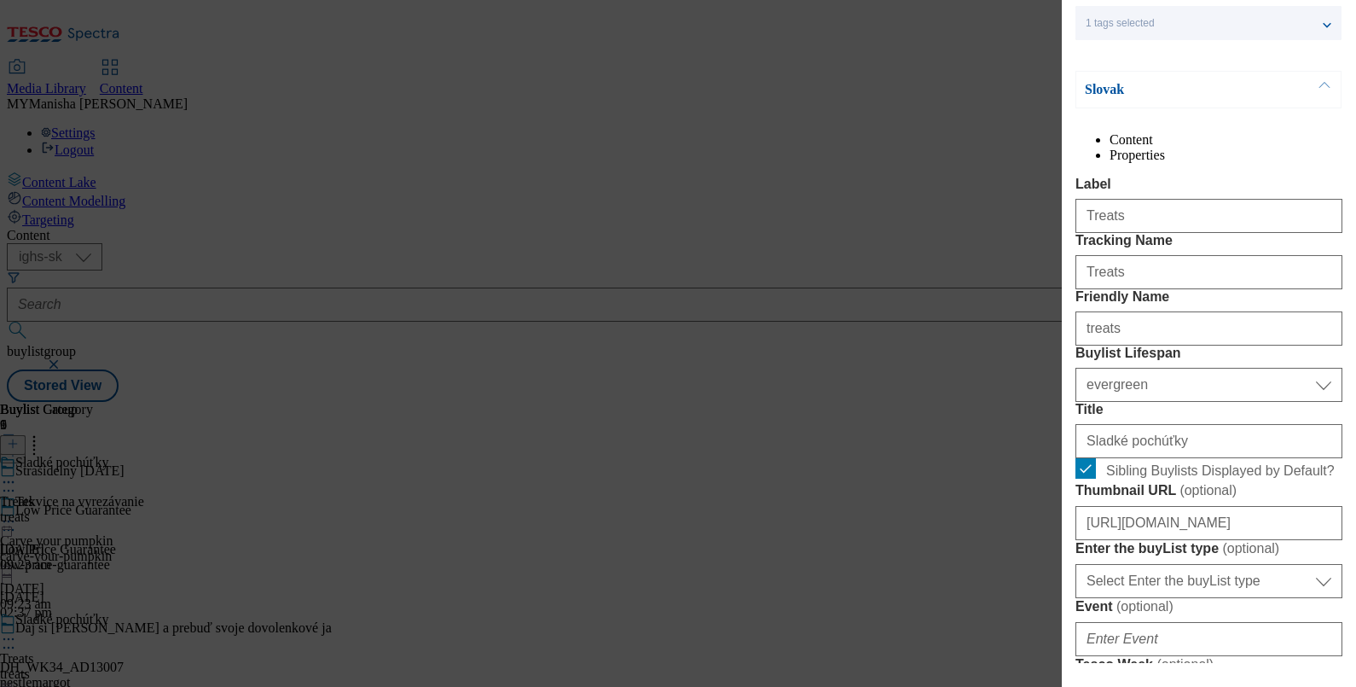
click at [865, 391] on div "Edit Buylist Locale 2 locales selected Slovak English Tags 1 tags selected buyl…" at bounding box center [678, 343] width 1356 height 687
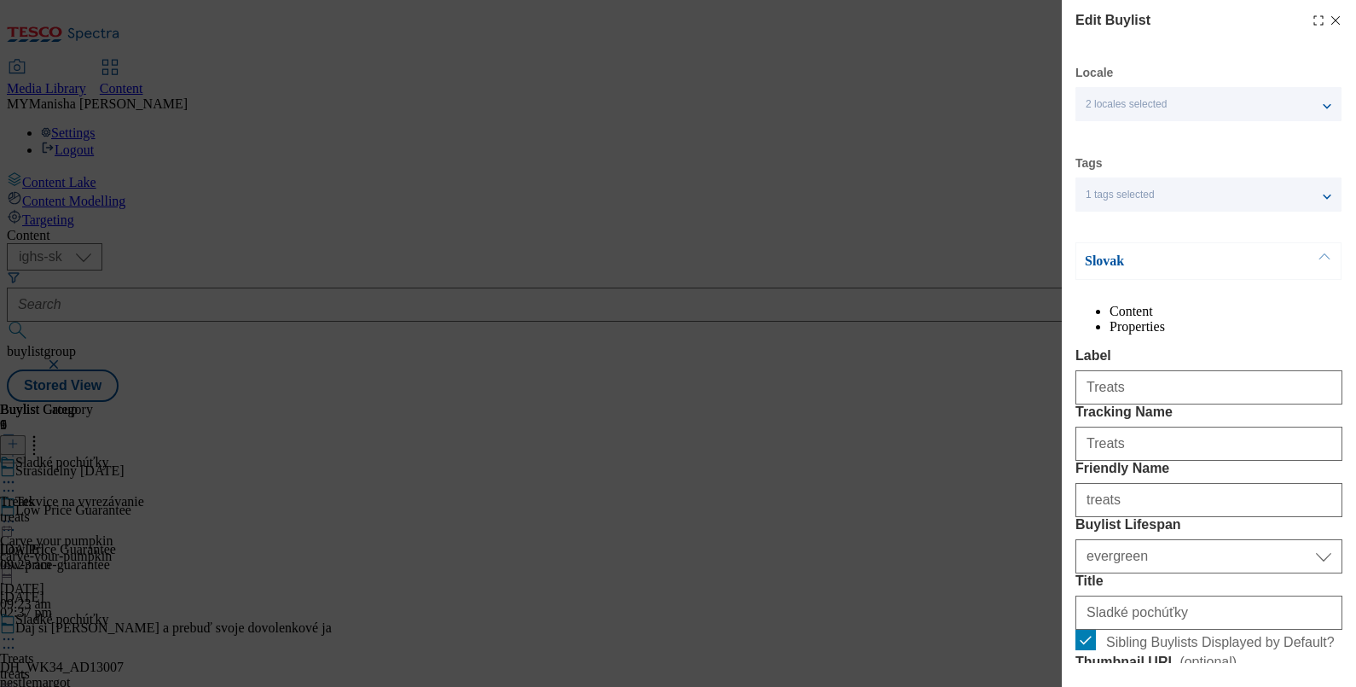
click at [1329, 20] on icon "Modal" at bounding box center [1336, 21] width 14 height 14
select select "evergreen"
select select "Banner"
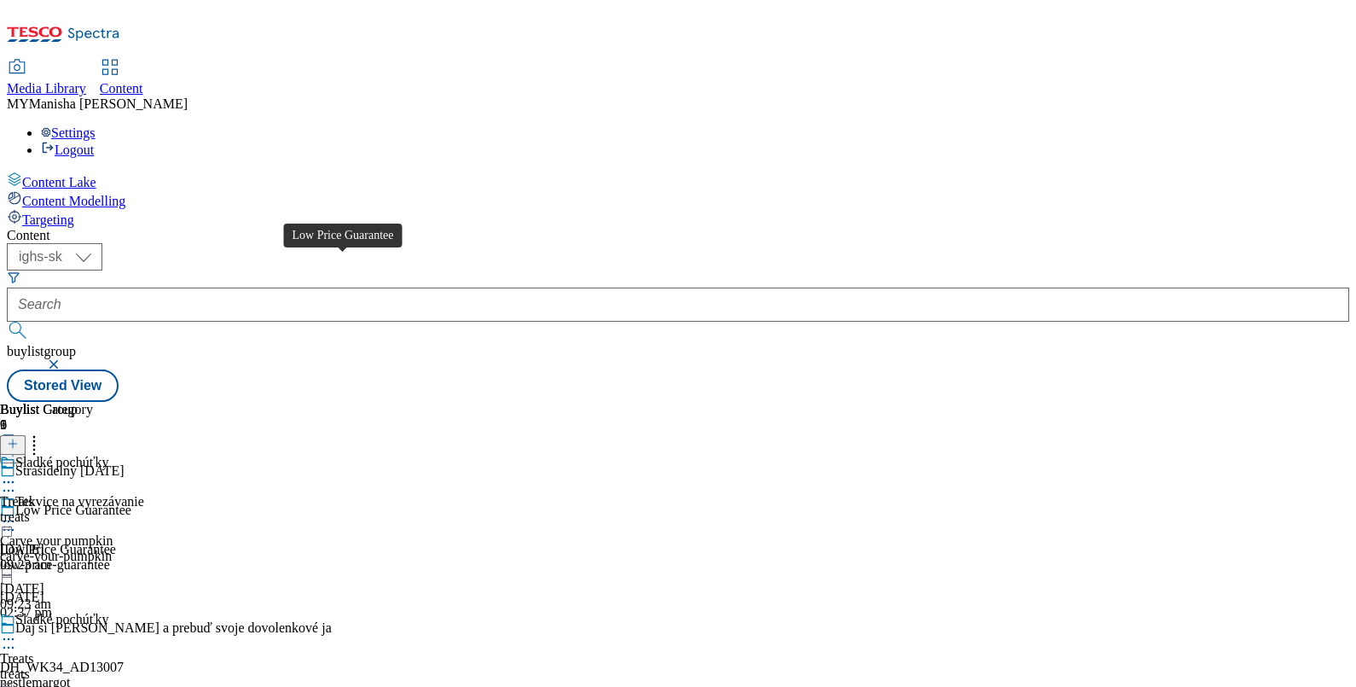
click at [131, 502] on div "Low Price Guarantee" at bounding box center [73, 509] width 116 height 15
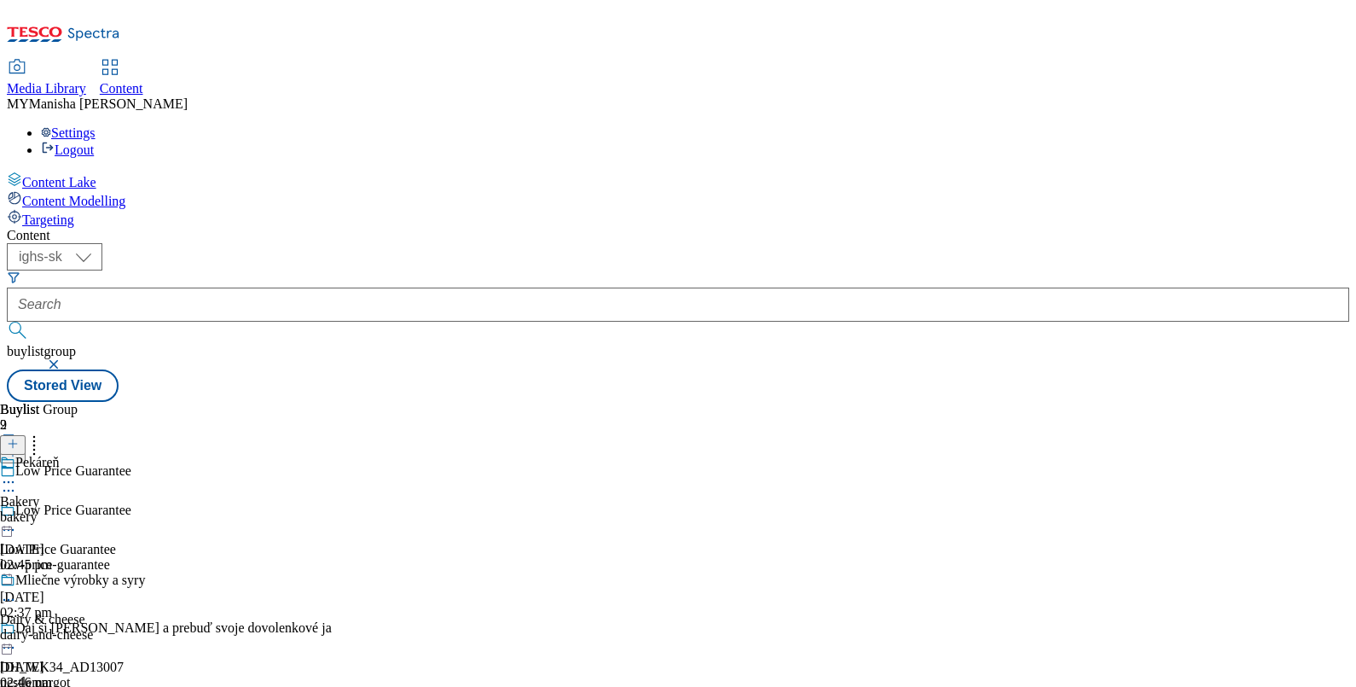
click at [145, 455] on div "Pekáreň" at bounding box center [72, 474] width 145 height 39
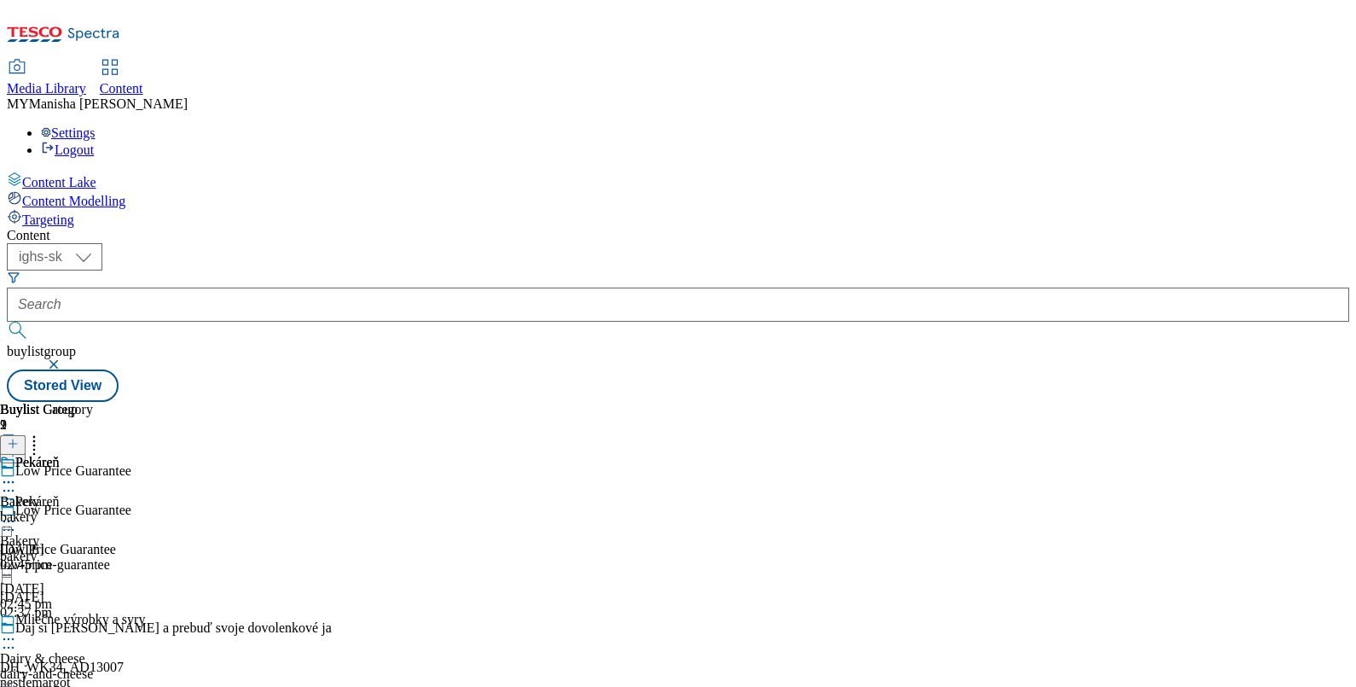
click at [145, 494] on div "Pekáreň" at bounding box center [72, 513] width 145 height 39
click at [17, 513] on icon at bounding box center [8, 521] width 17 height 17
click at [79, 547] on button "Edit" at bounding box center [56, 557] width 45 height 20
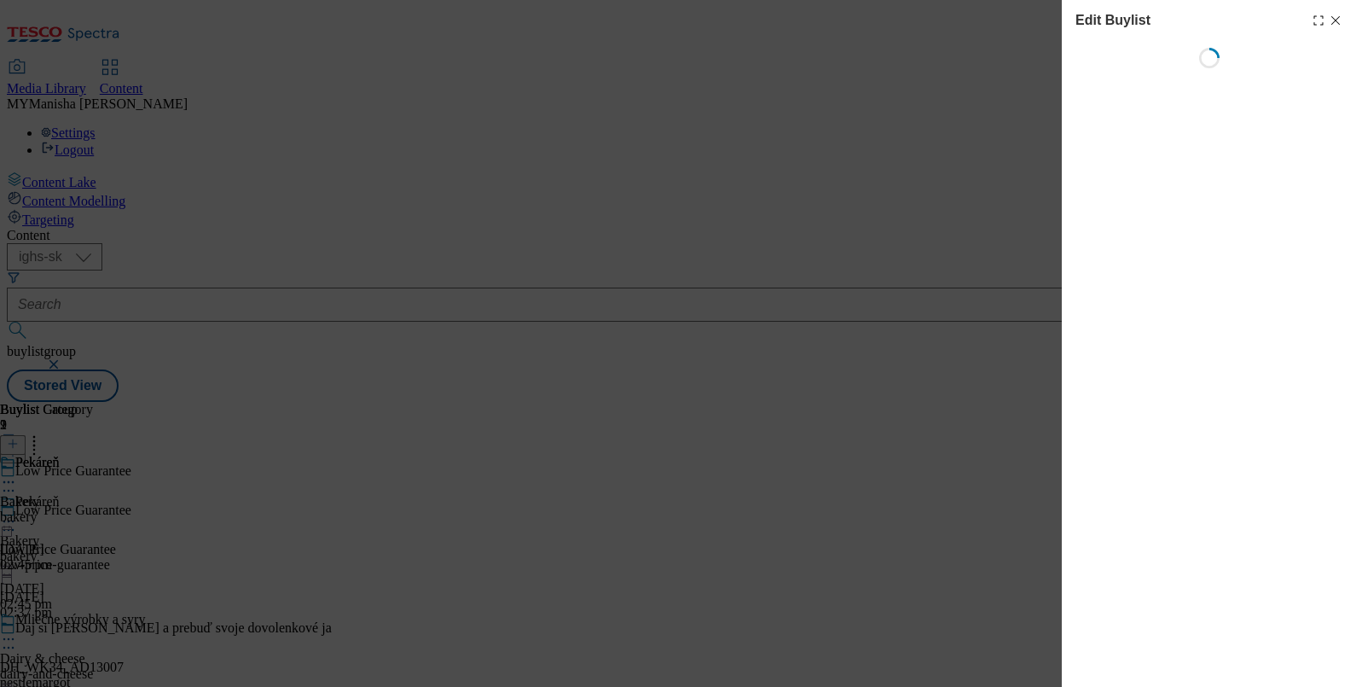
select select "evergreen"
select select "Banner"
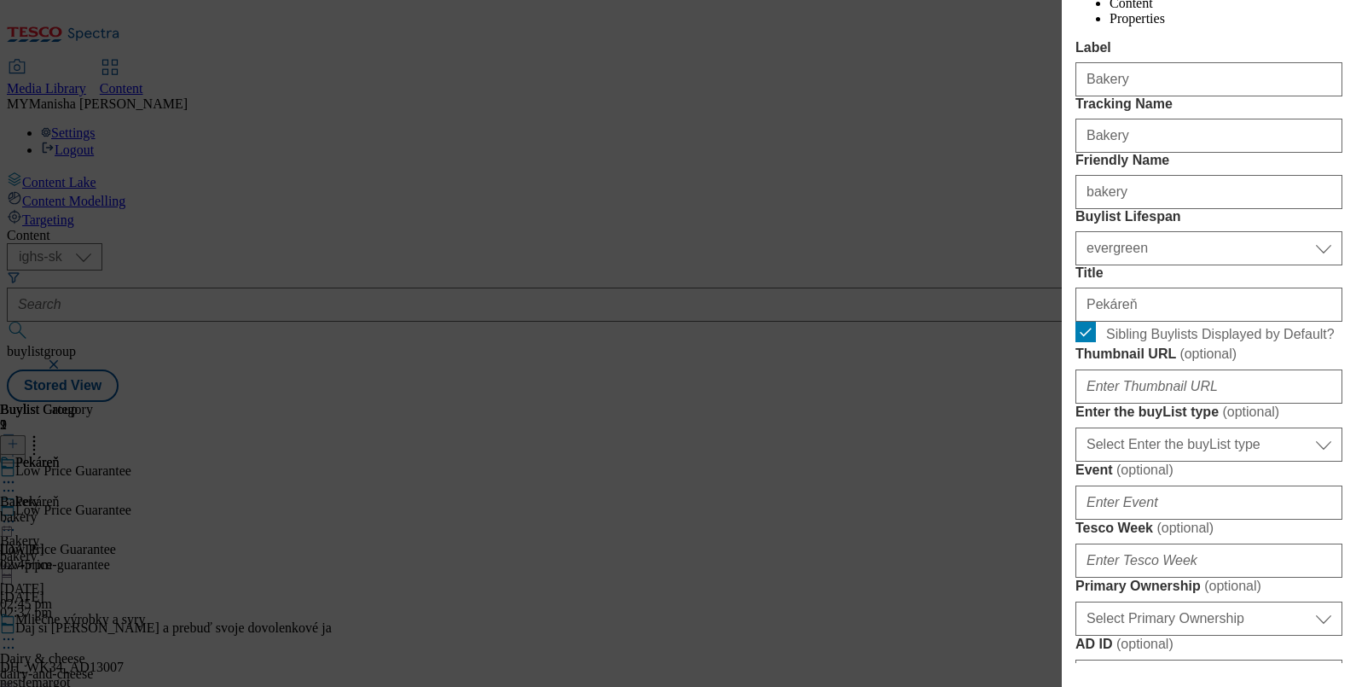
scroll to position [0, 3]
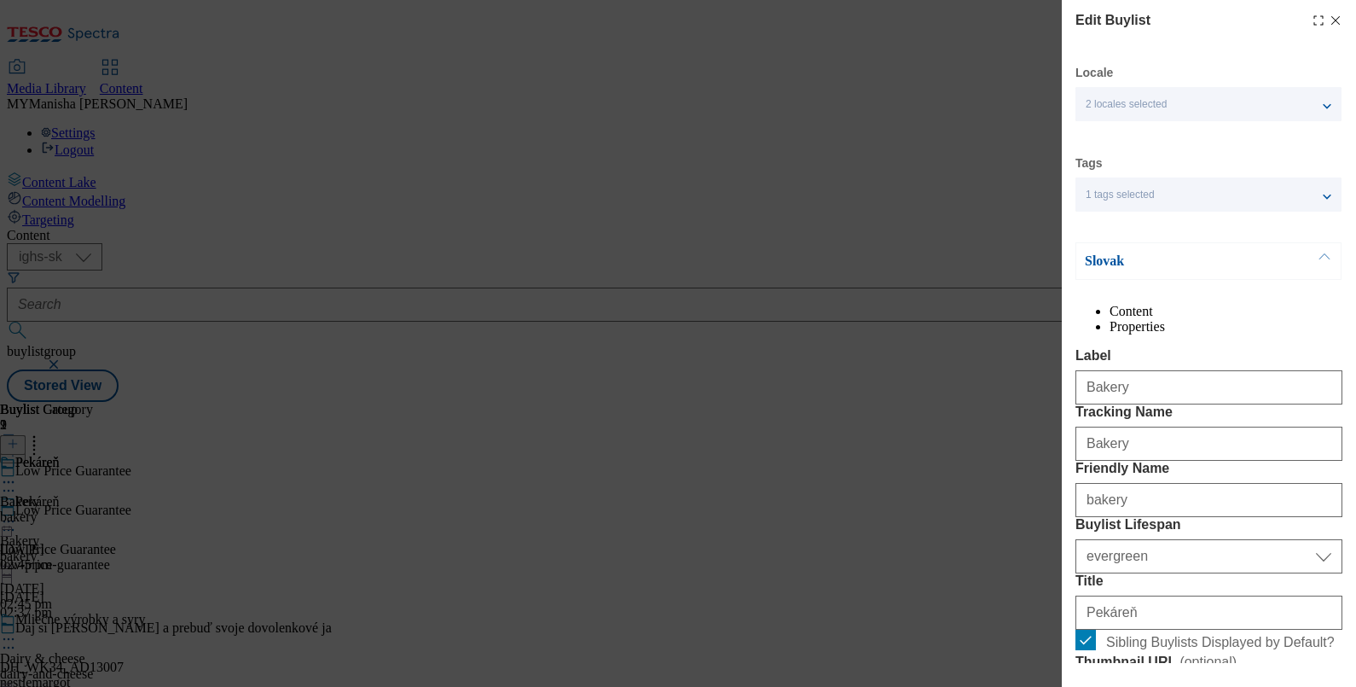
click at [1329, 20] on icon "Modal" at bounding box center [1336, 21] width 14 height 14
select select "evergreen"
select select "Banner"
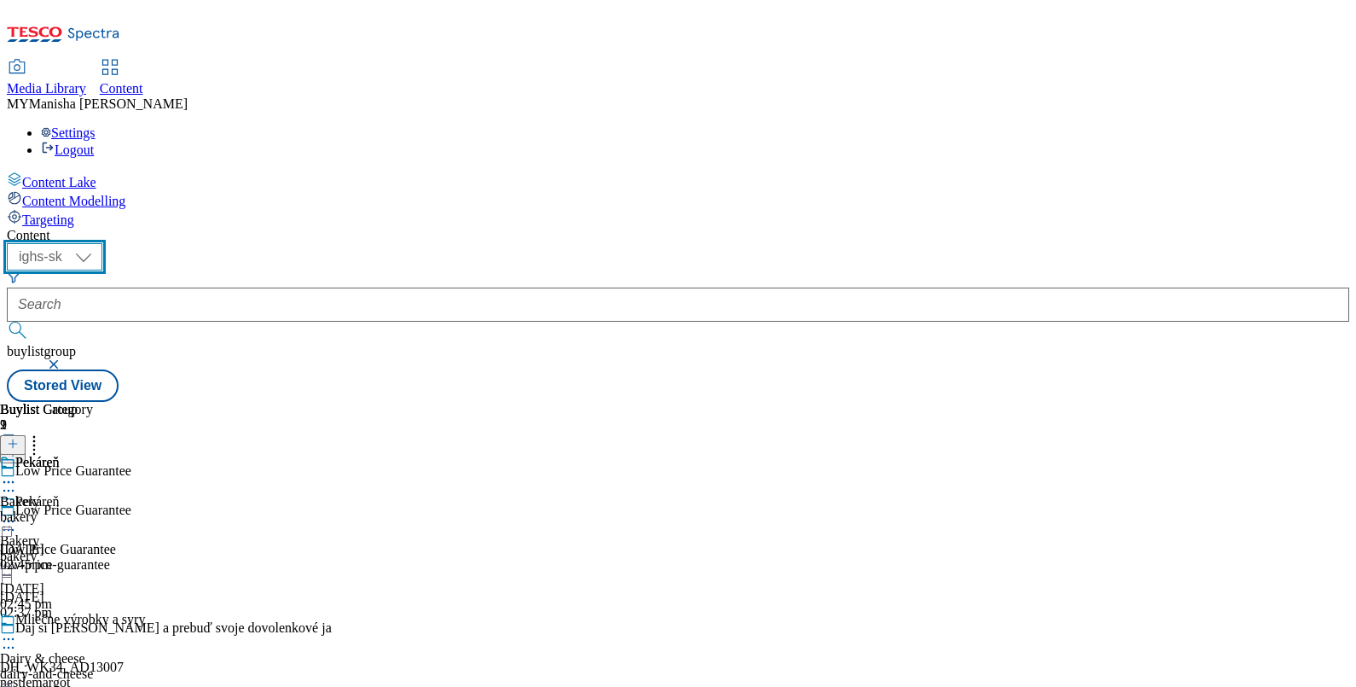
click at [102, 243] on select "ighs-cz ighs-hu ighs-sk" at bounding box center [55, 256] width 96 height 27
select select "ighs-hu"
click at [102, 243] on select "ighs-cz ighs-hu ighs-sk" at bounding box center [55, 256] width 96 height 27
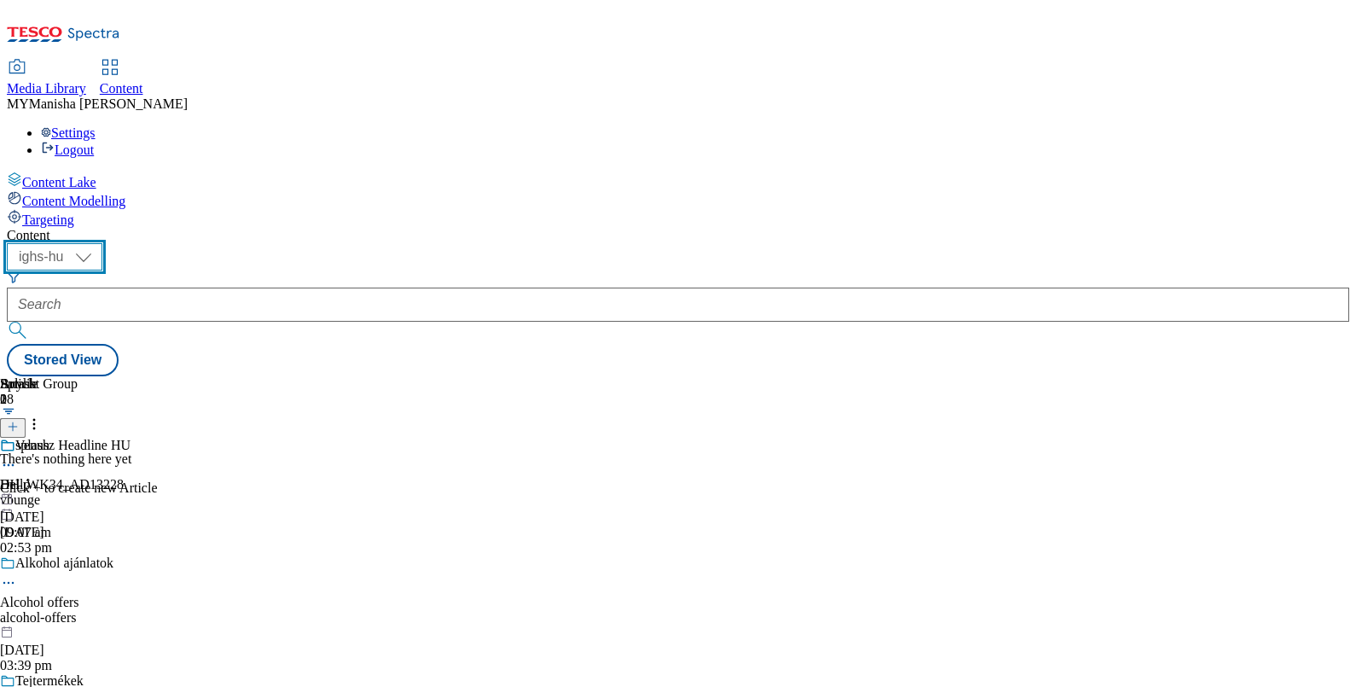
scroll to position [866, 0]
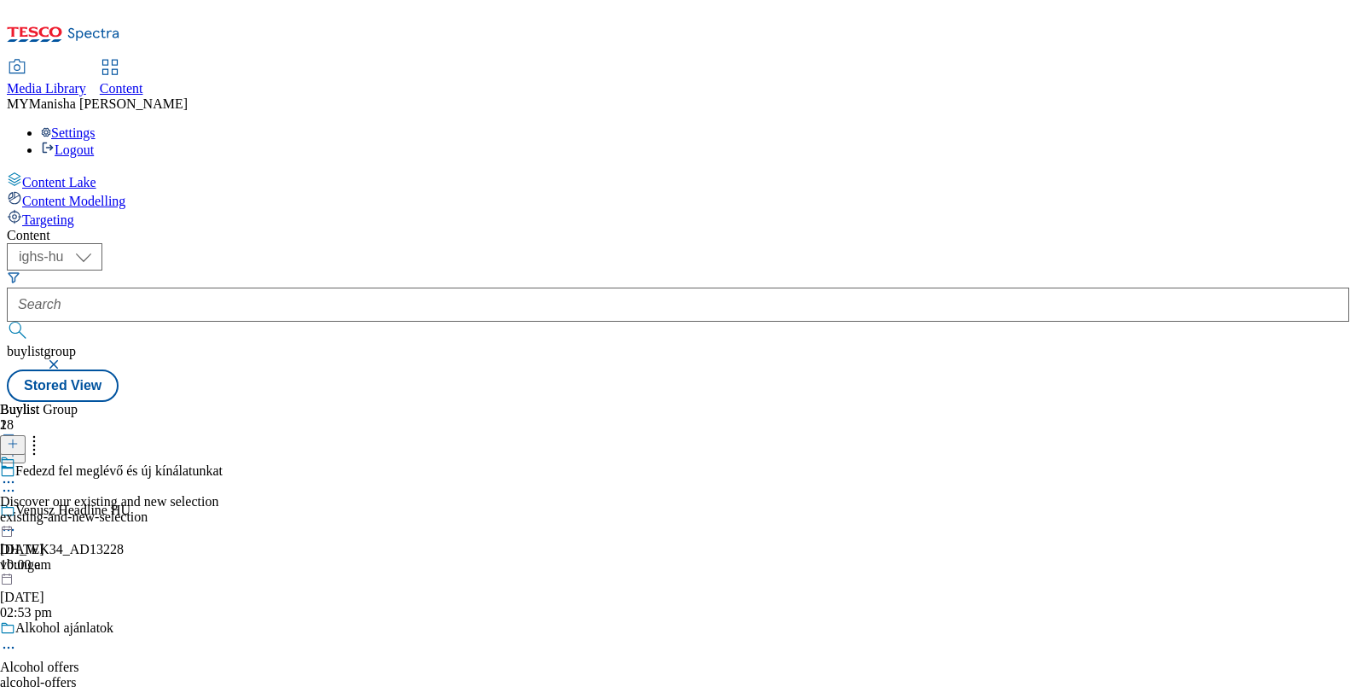
click at [17, 473] on icon at bounding box center [8, 481] width 17 height 17
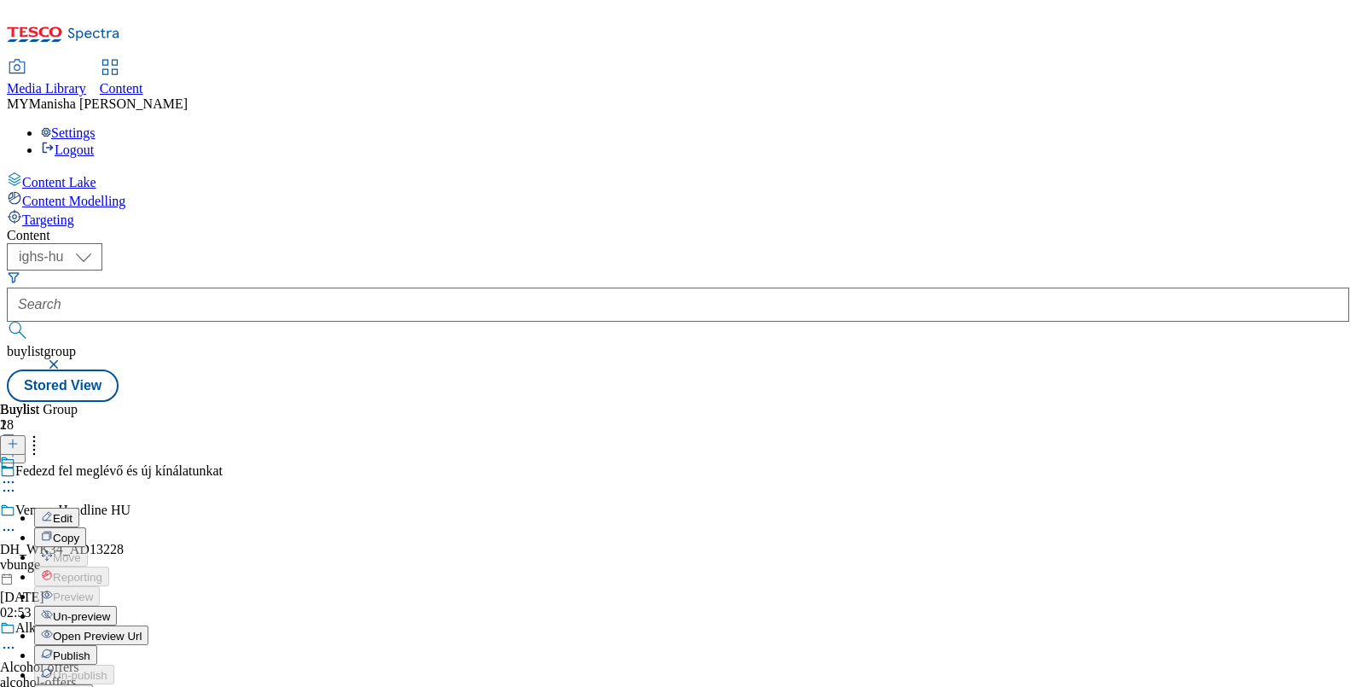
click at [90, 649] on span "Publish" at bounding box center [72, 655] width 38 height 13
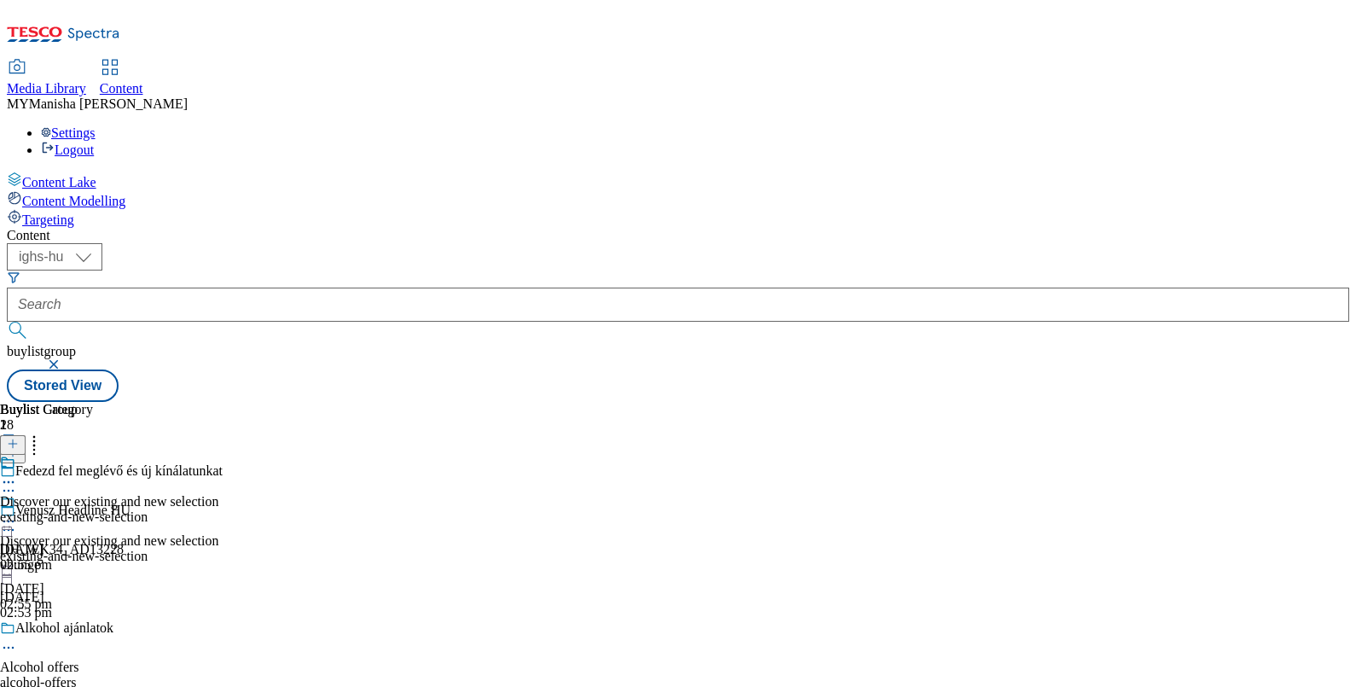
scroll to position [704, 0]
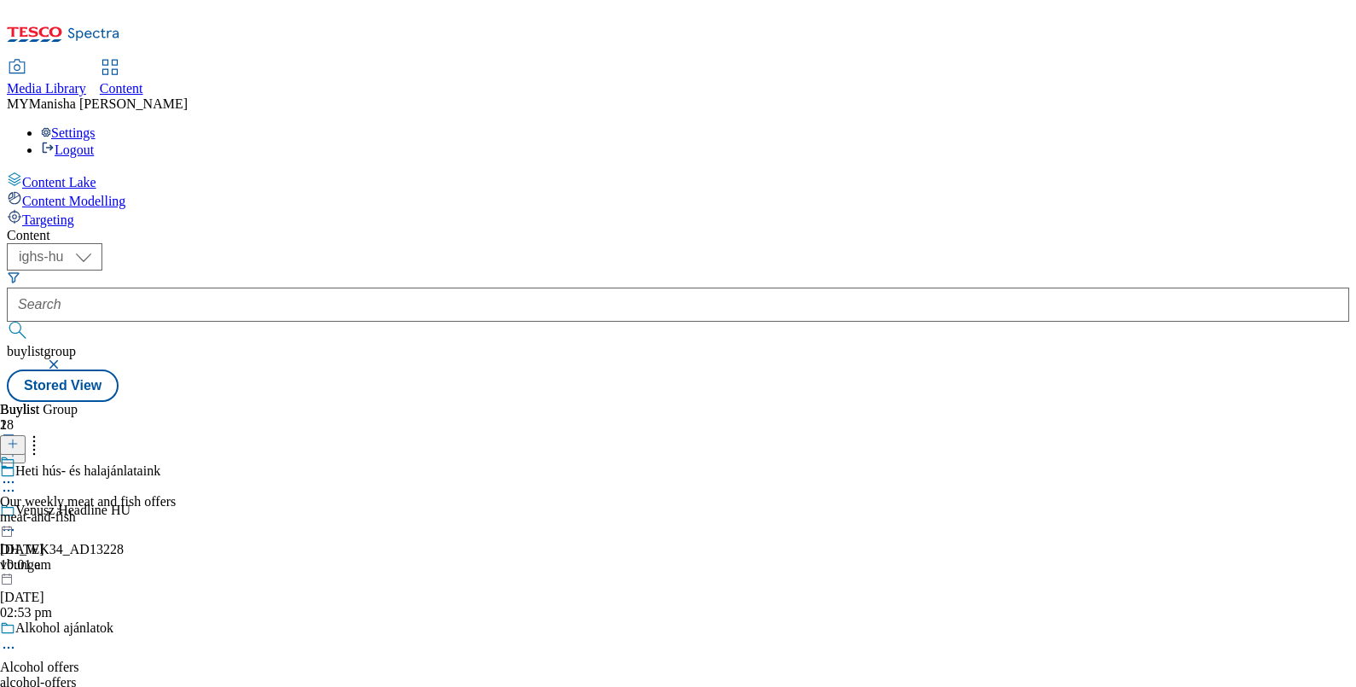
click at [17, 473] on icon at bounding box center [8, 481] width 17 height 17
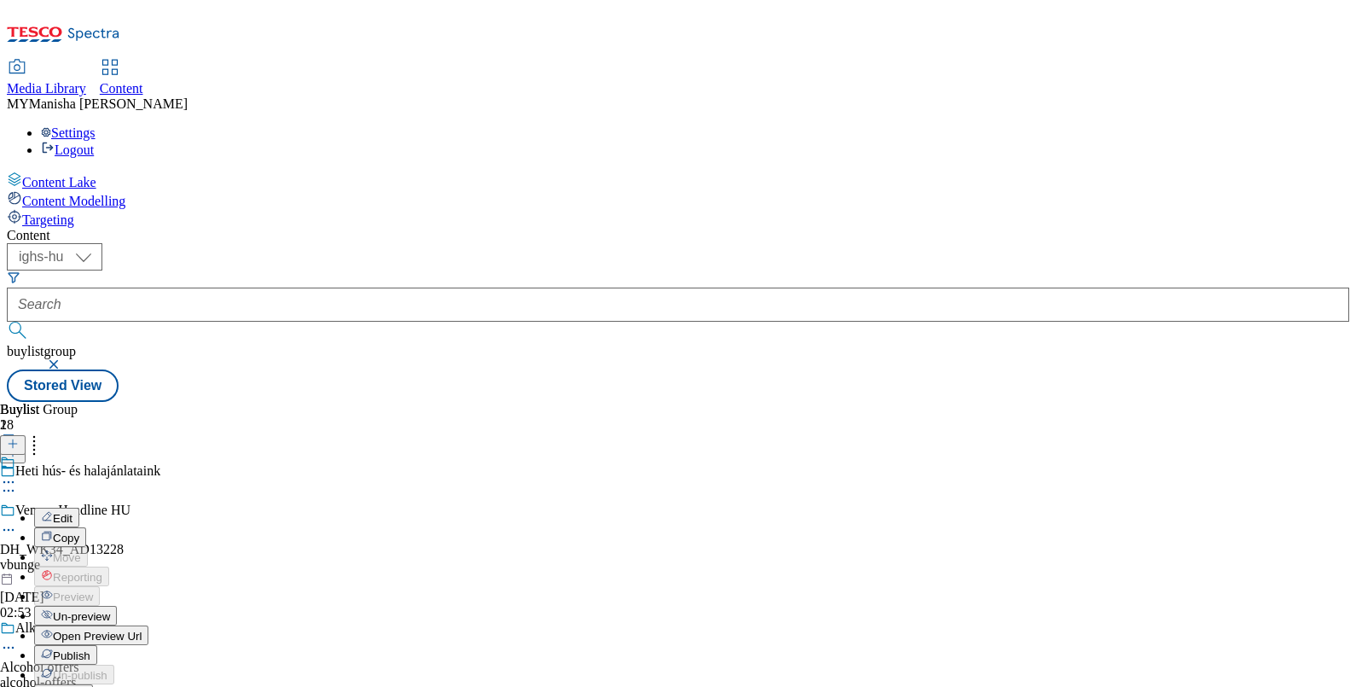
click at [90, 649] on span "Publish" at bounding box center [72, 655] width 38 height 13
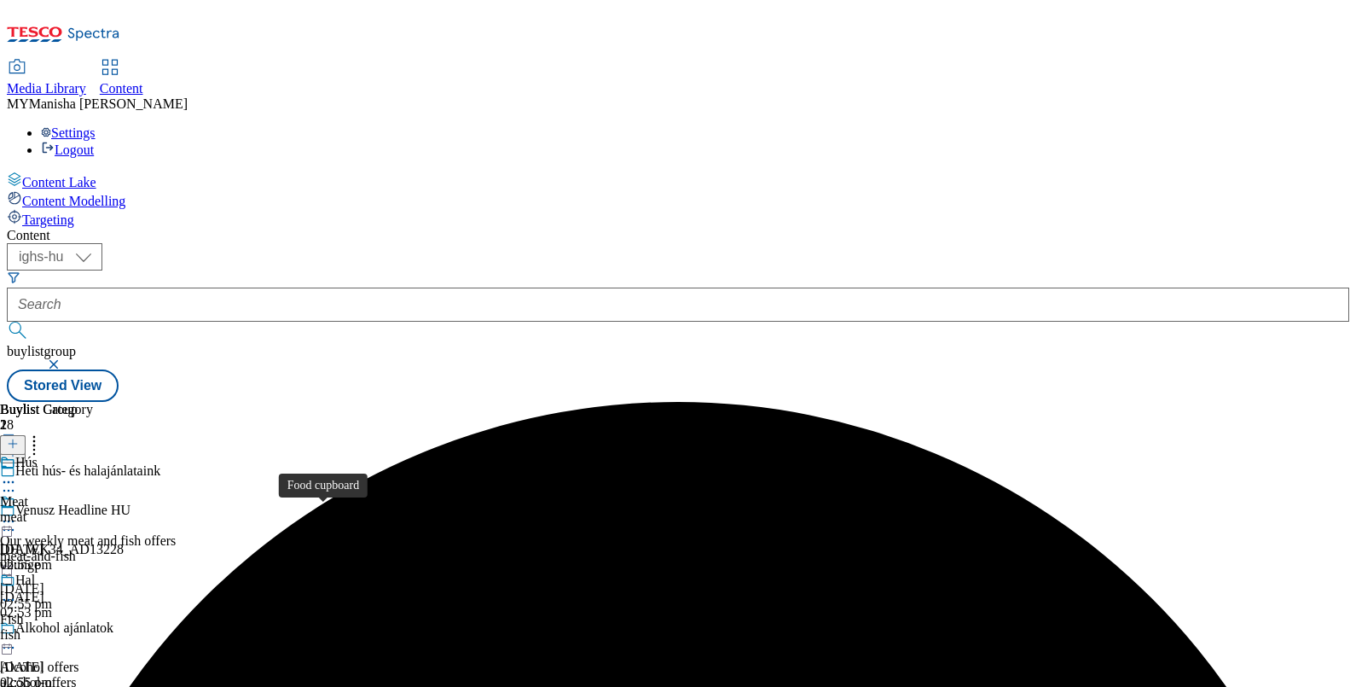
scroll to position [403, 0]
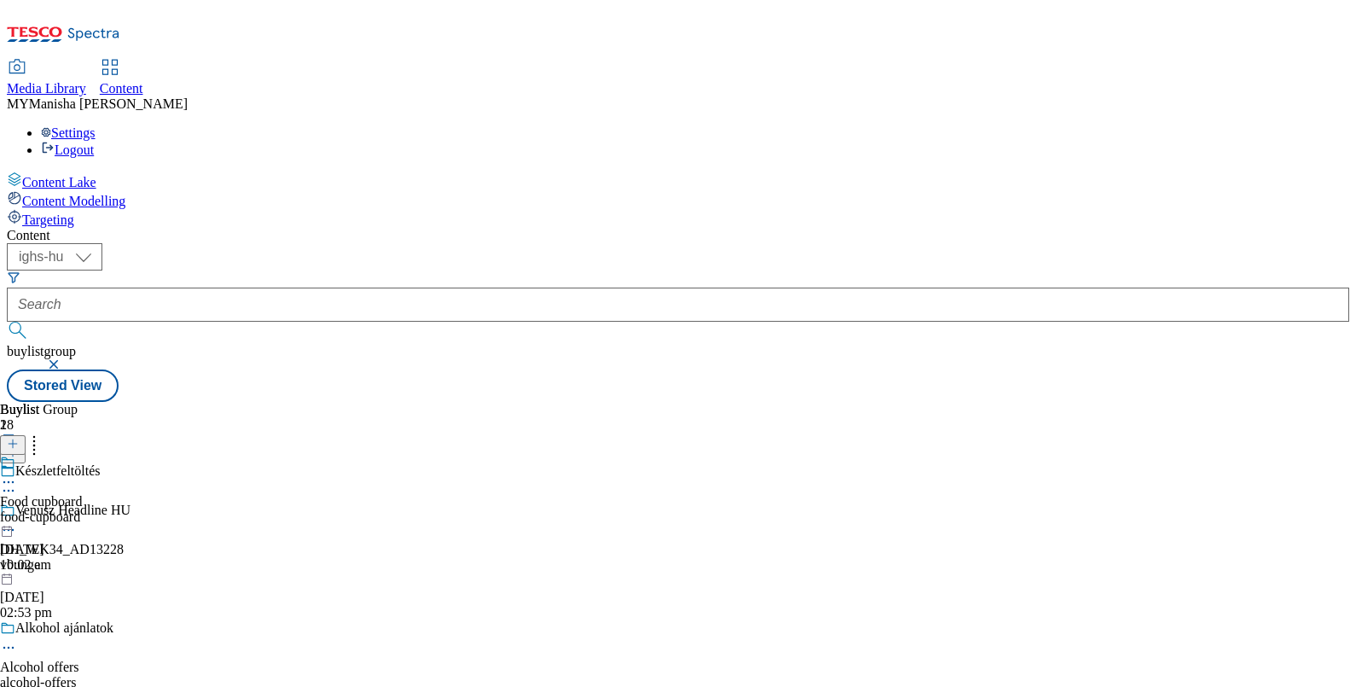
click at [17, 473] on icon at bounding box center [8, 481] width 17 height 17
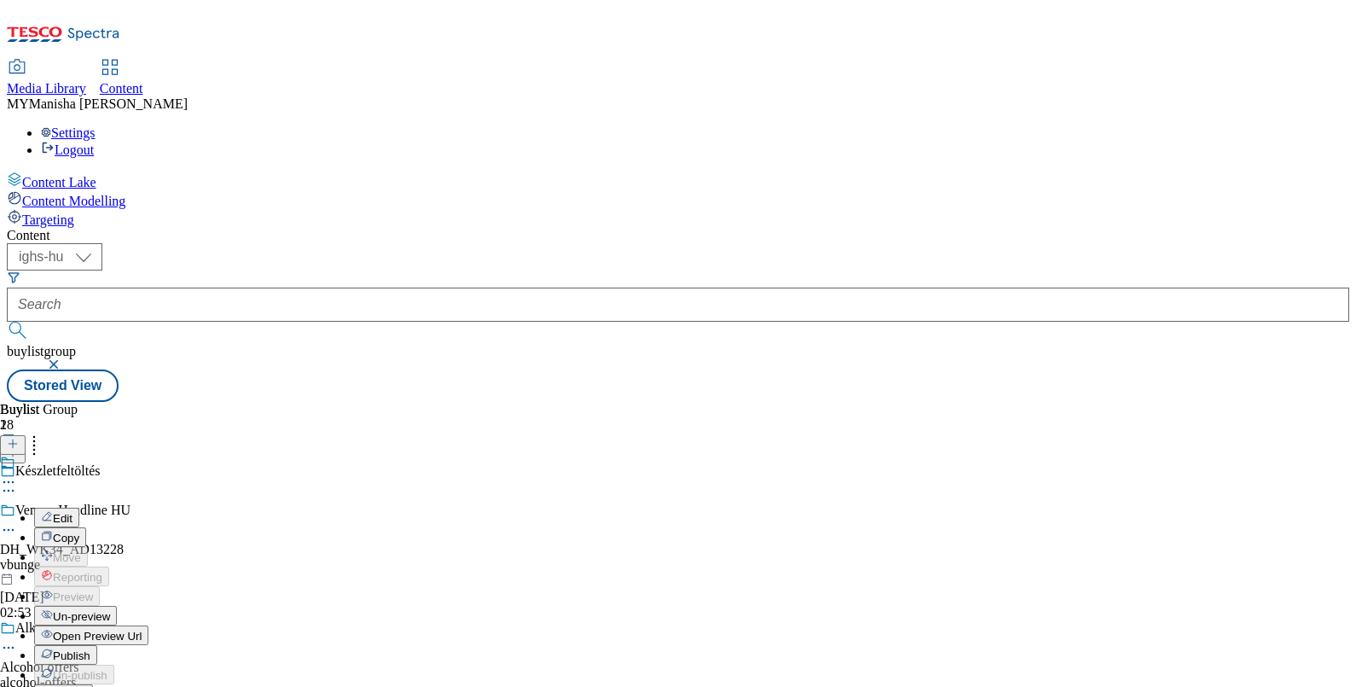
click at [90, 649] on span "Publish" at bounding box center [72, 655] width 38 height 13
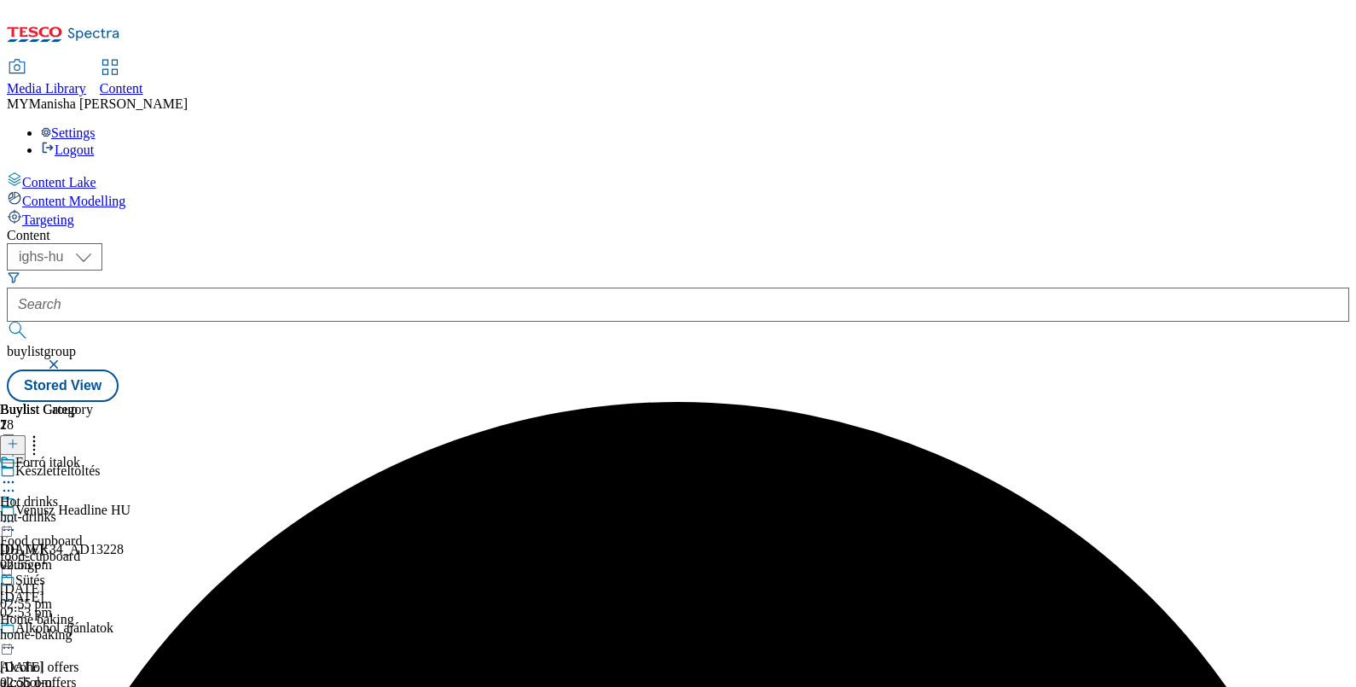
scroll to position [241, 0]
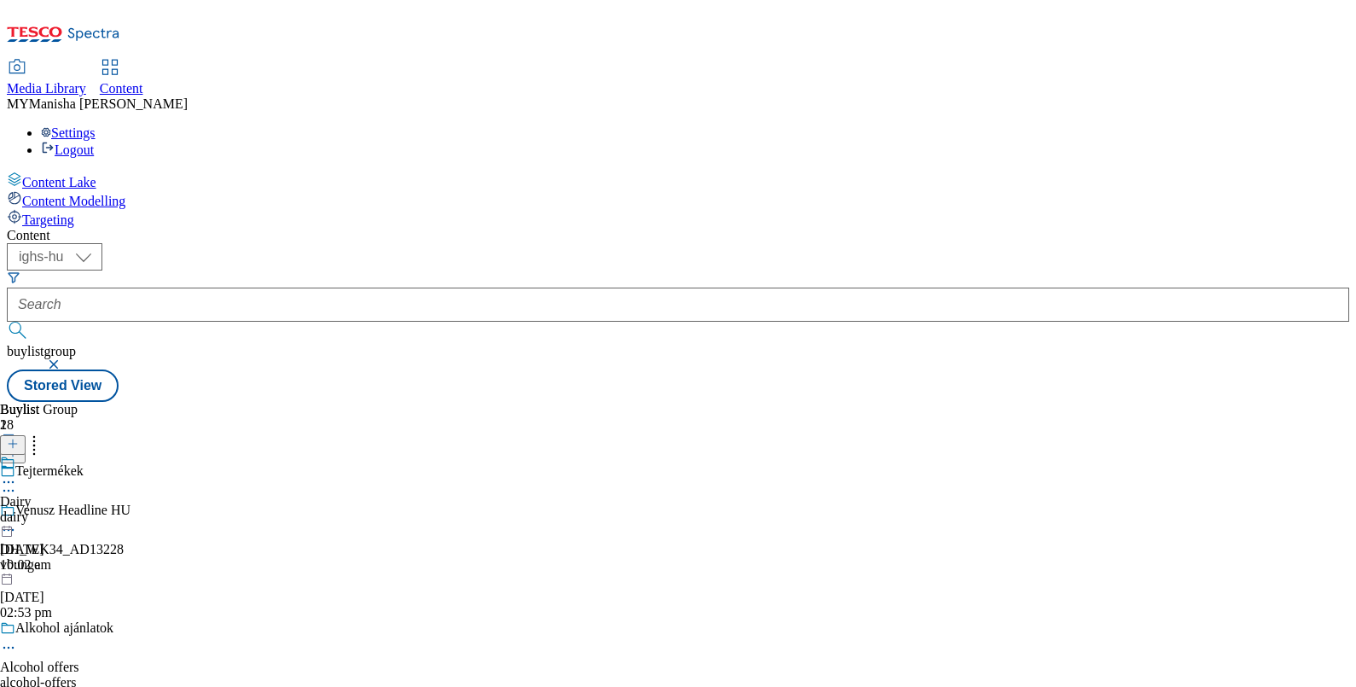
click at [17, 473] on icon at bounding box center [8, 481] width 17 height 17
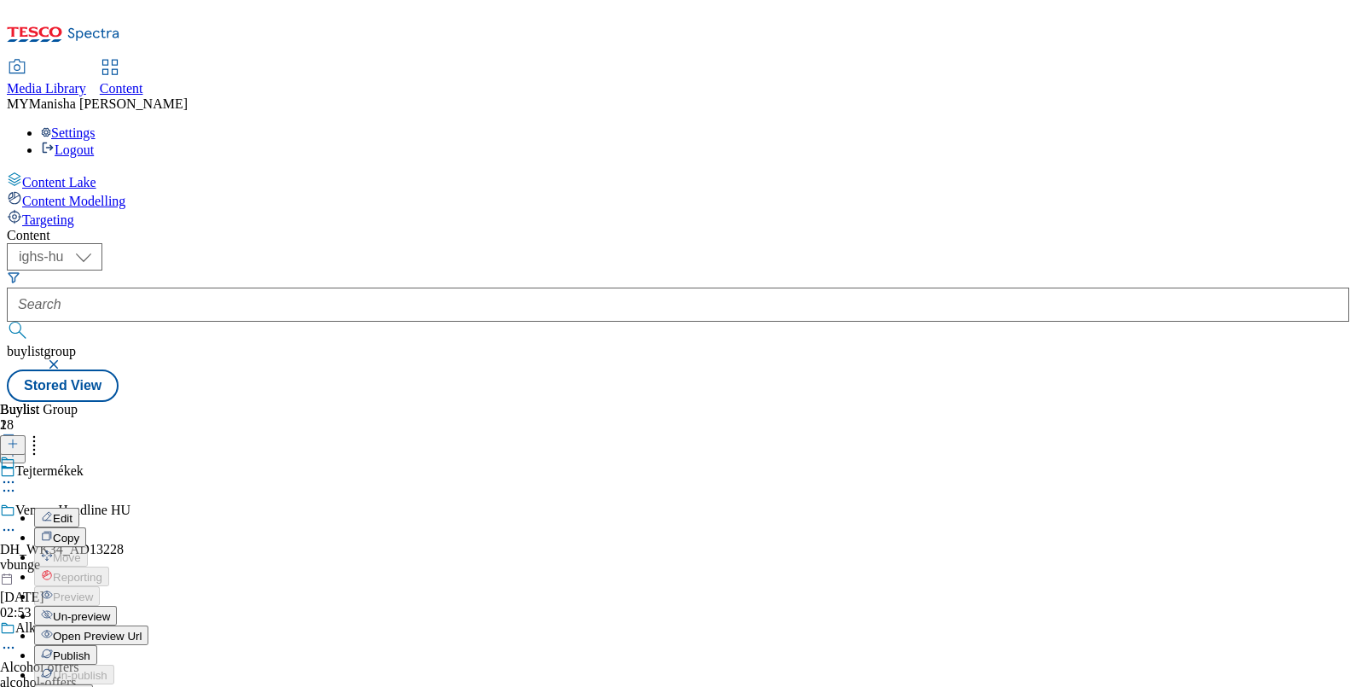
click at [90, 649] on span "Publish" at bounding box center [72, 655] width 38 height 13
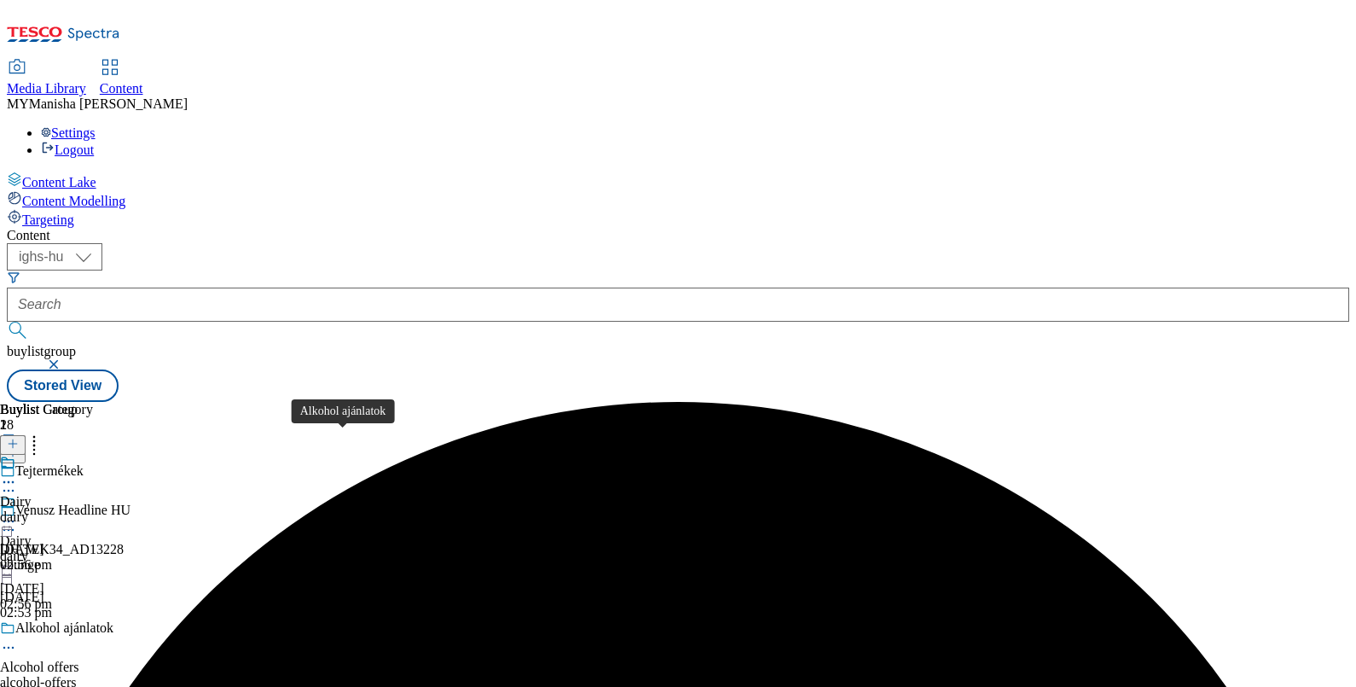
click at [113, 620] on div "Alkohol ajánlatok" at bounding box center [64, 627] width 98 height 15
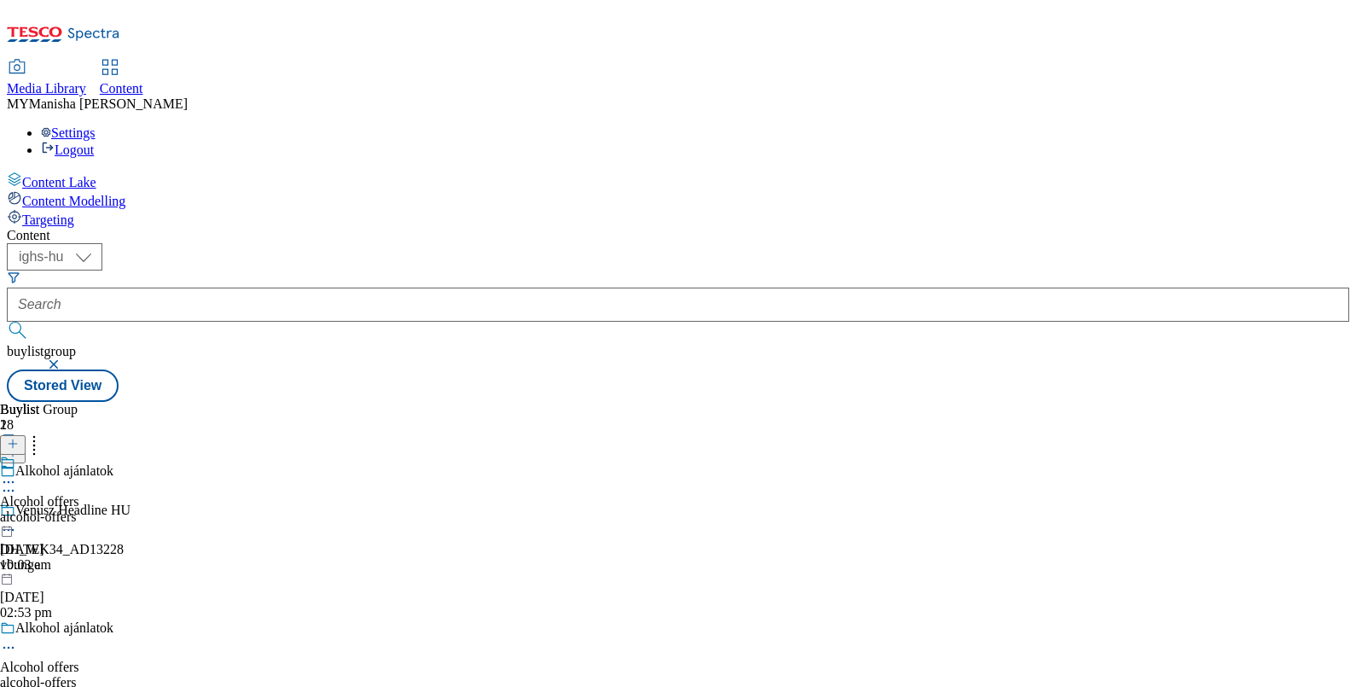
click at [10, 481] on circle at bounding box center [9, 482] width 3 height 3
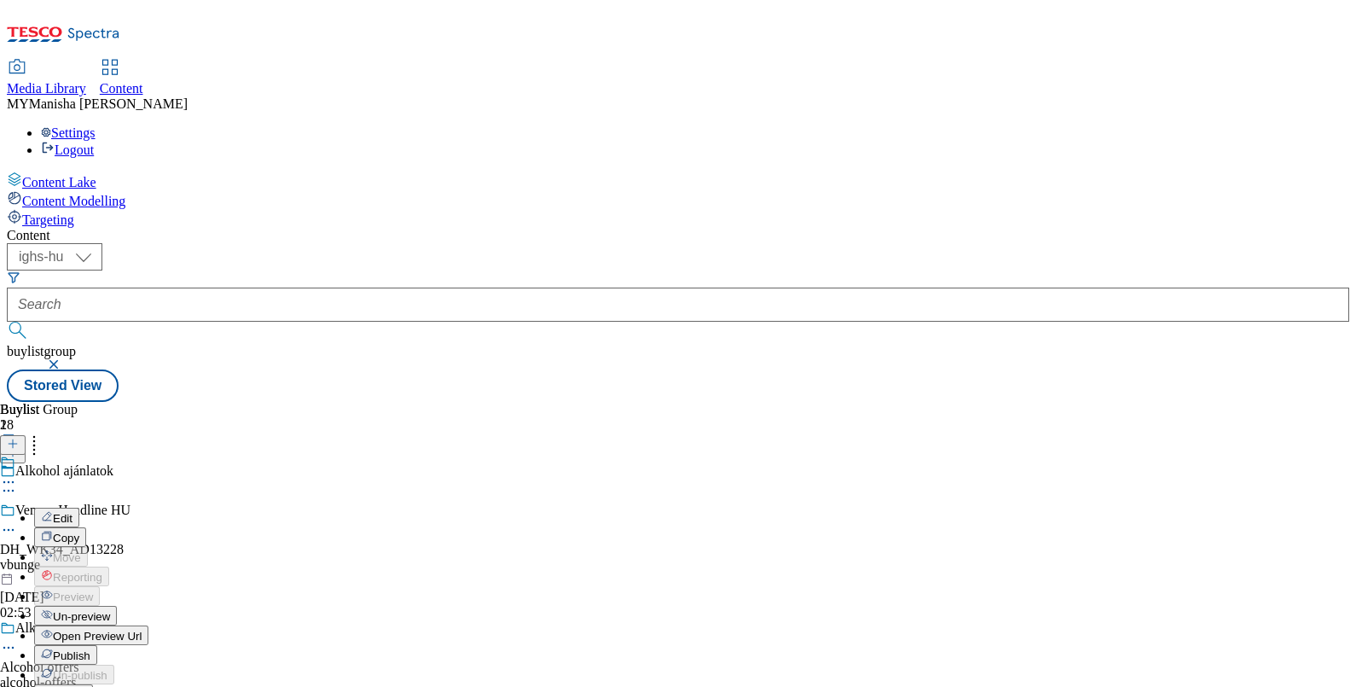
click at [90, 649] on span "Publish" at bounding box center [72, 655] width 38 height 13
